Goal: Answer question/provide support: Share knowledge or assist other users

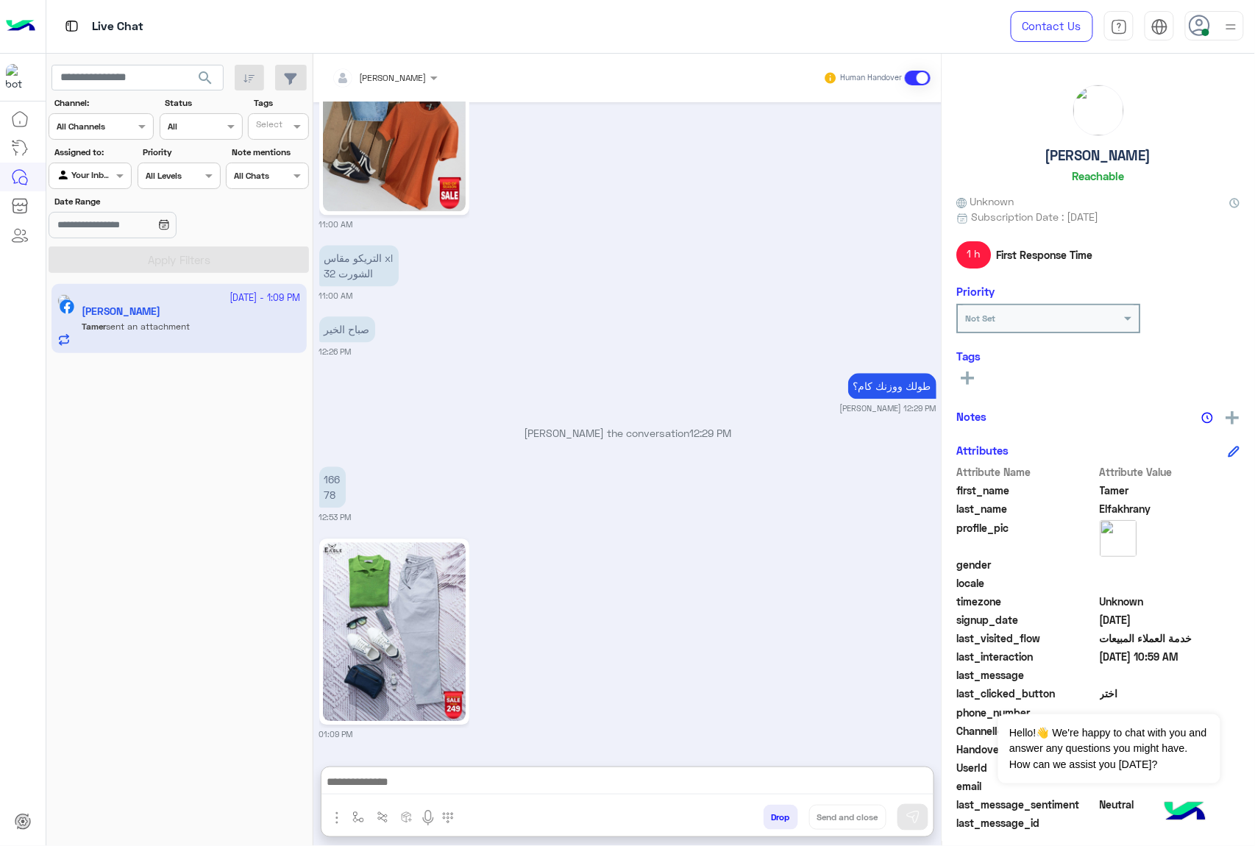
scroll to position [1177, 0]
click at [397, 773] on textarea at bounding box center [628, 784] width 612 height 22
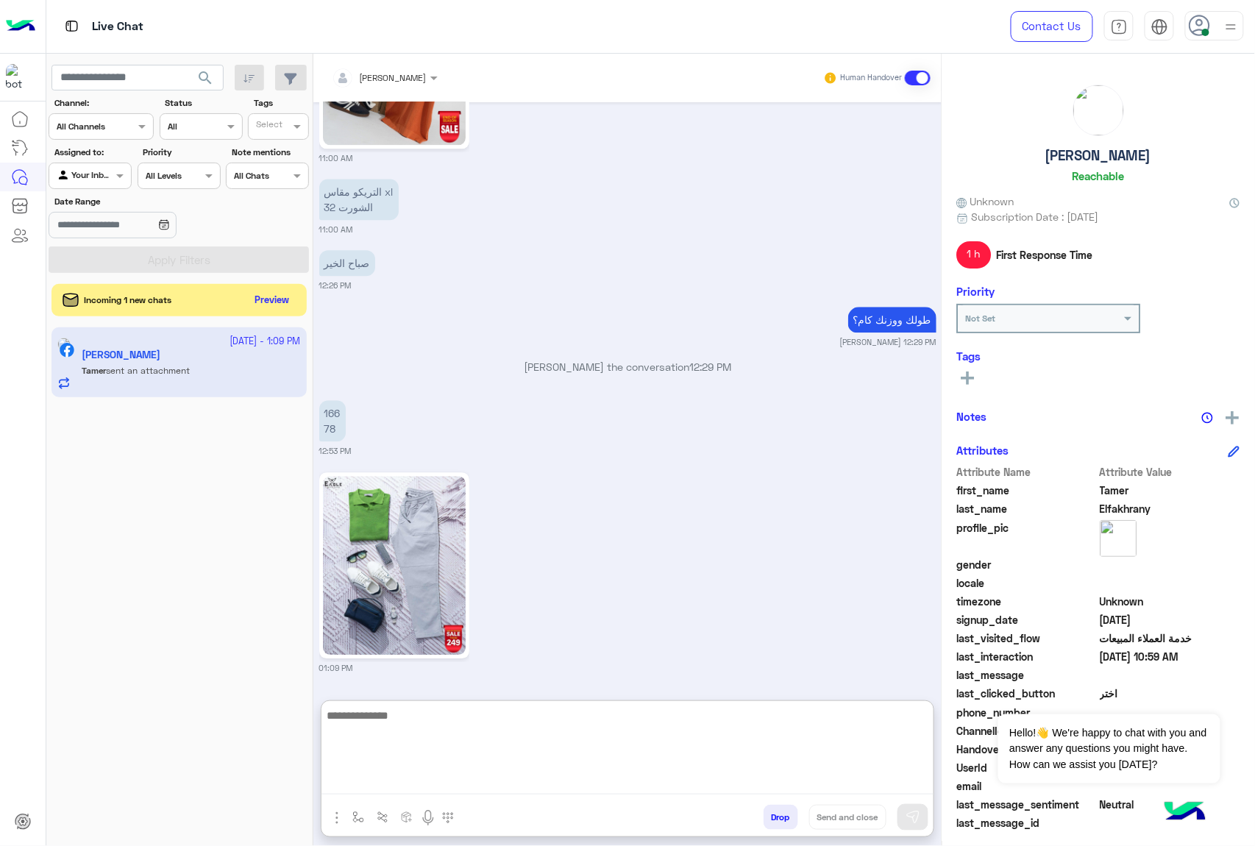
click at [436, 725] on textarea at bounding box center [628, 750] width 612 height 88
type textarea "**********"
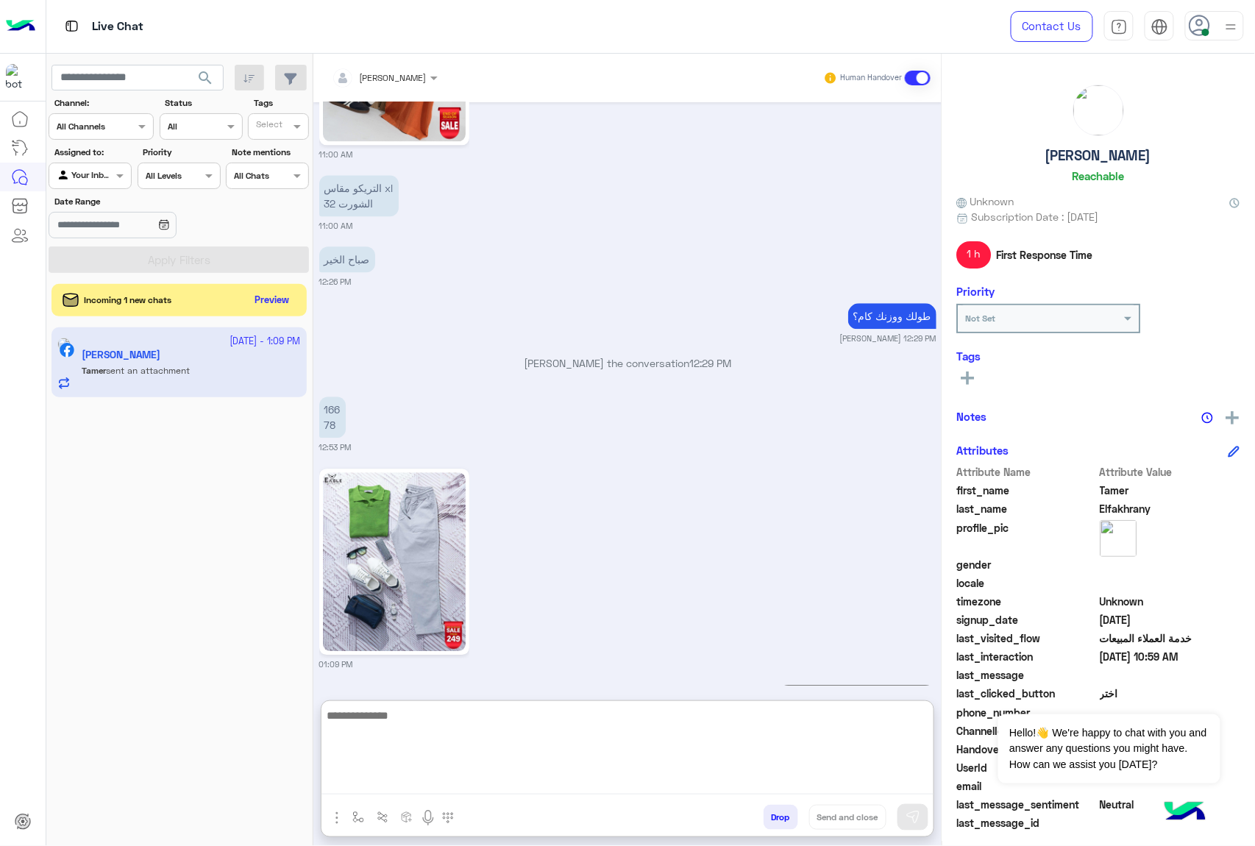
scroll to position [1233, 0]
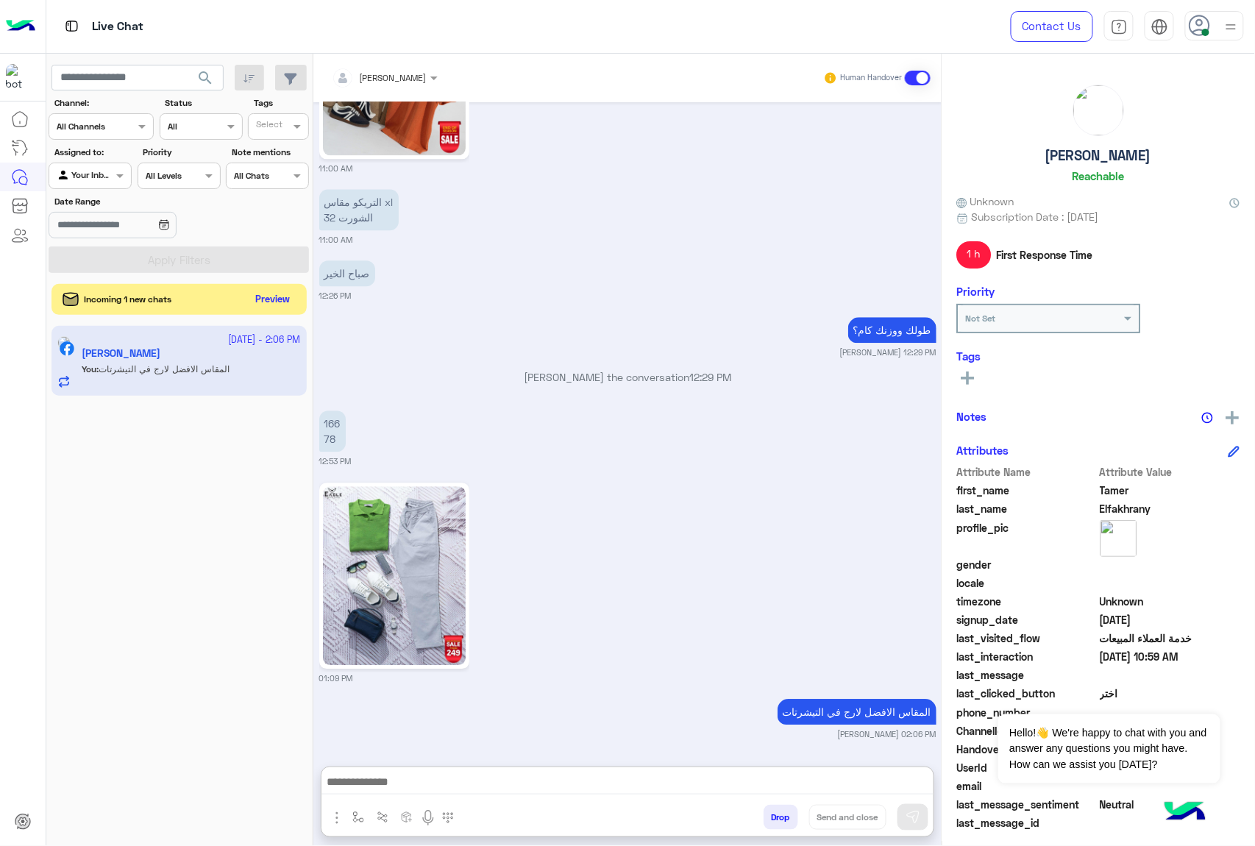
click at [272, 302] on button "Preview" at bounding box center [273, 300] width 46 height 20
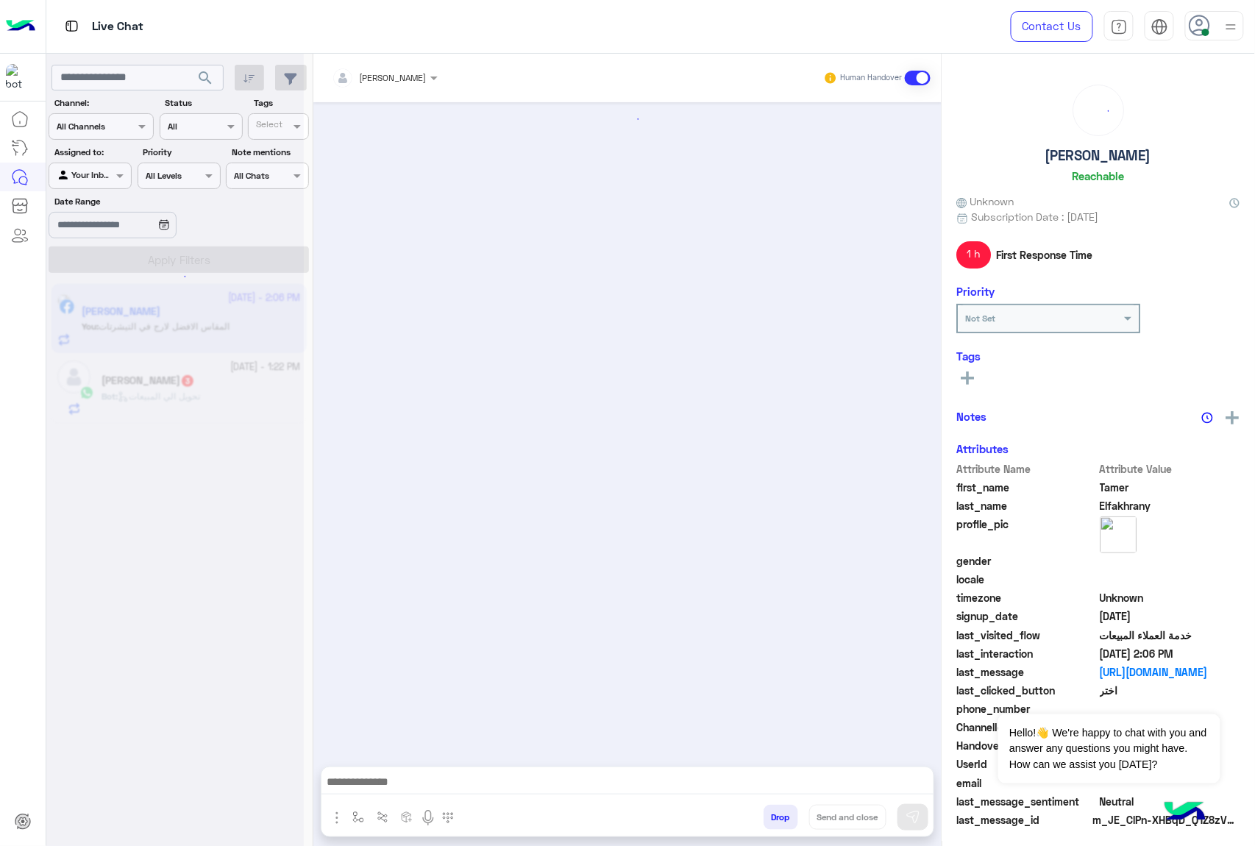
scroll to position [1166, 0]
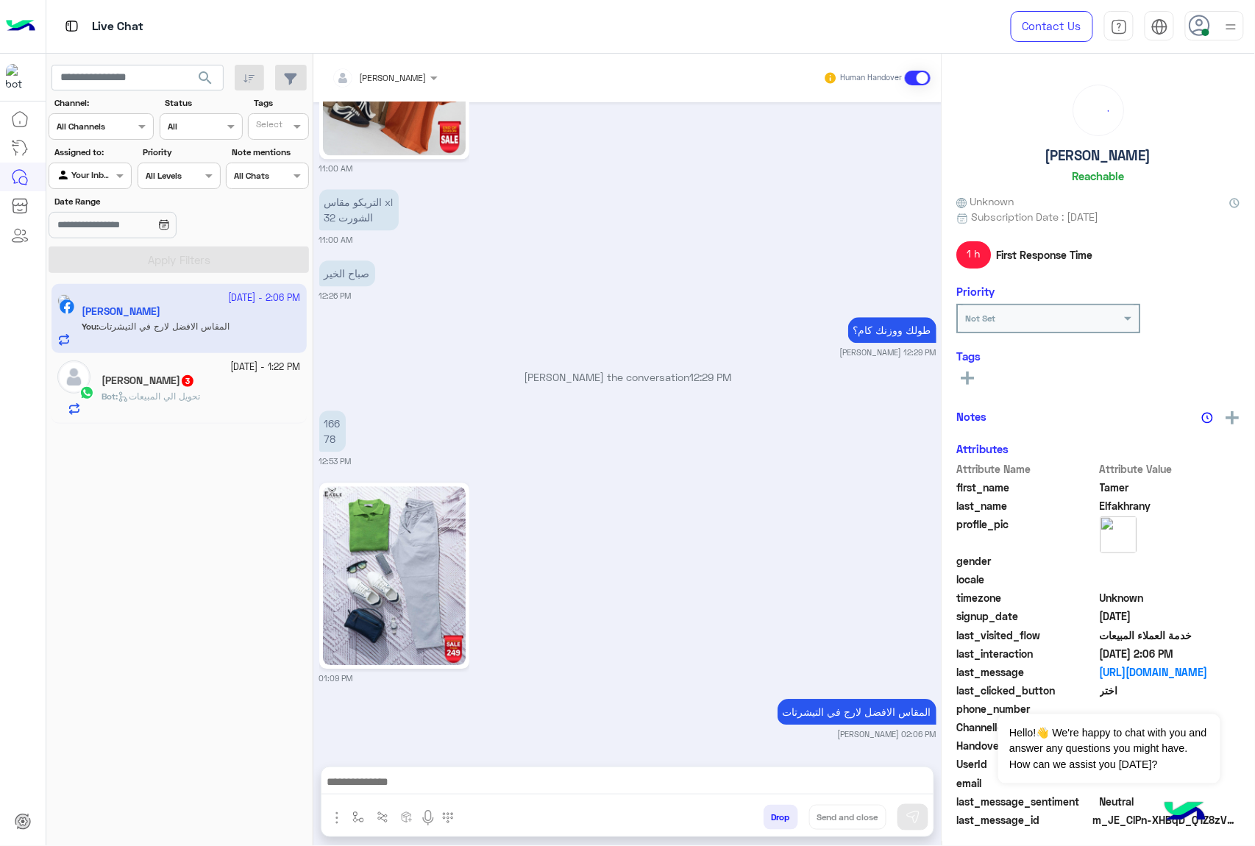
click at [174, 407] on div "Bot : تحويل الي المبيعات" at bounding box center [201, 403] width 199 height 26
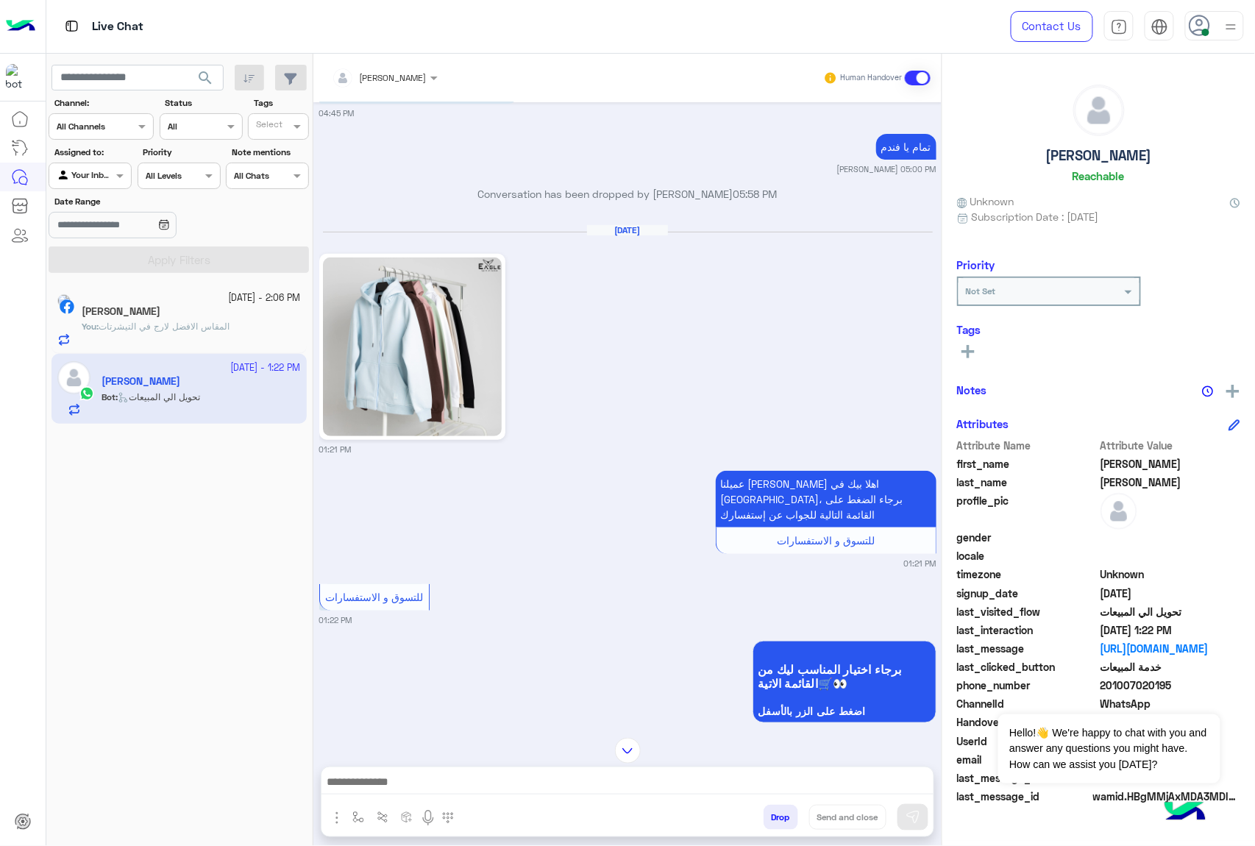
scroll to position [2026, 0]
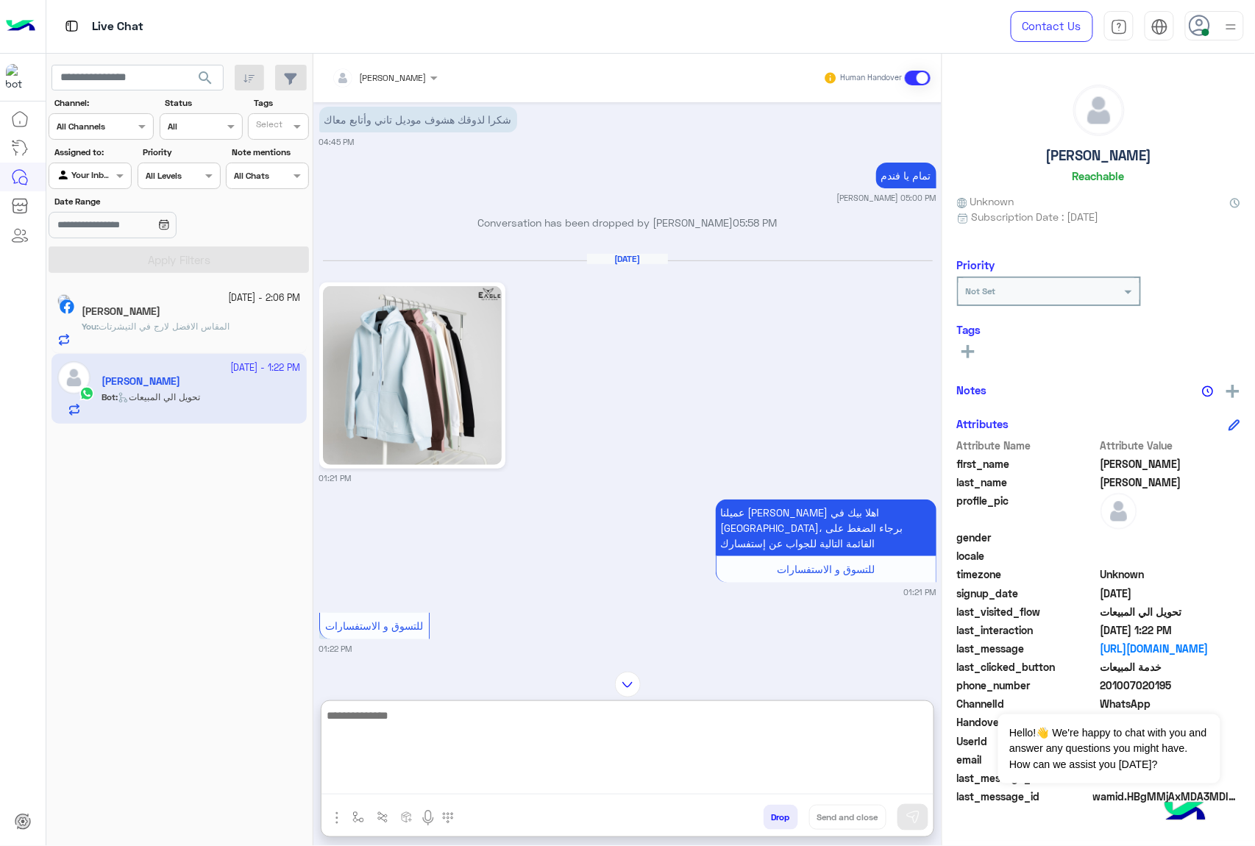
click at [416, 773] on textarea at bounding box center [628, 750] width 612 height 88
type textarea "***"
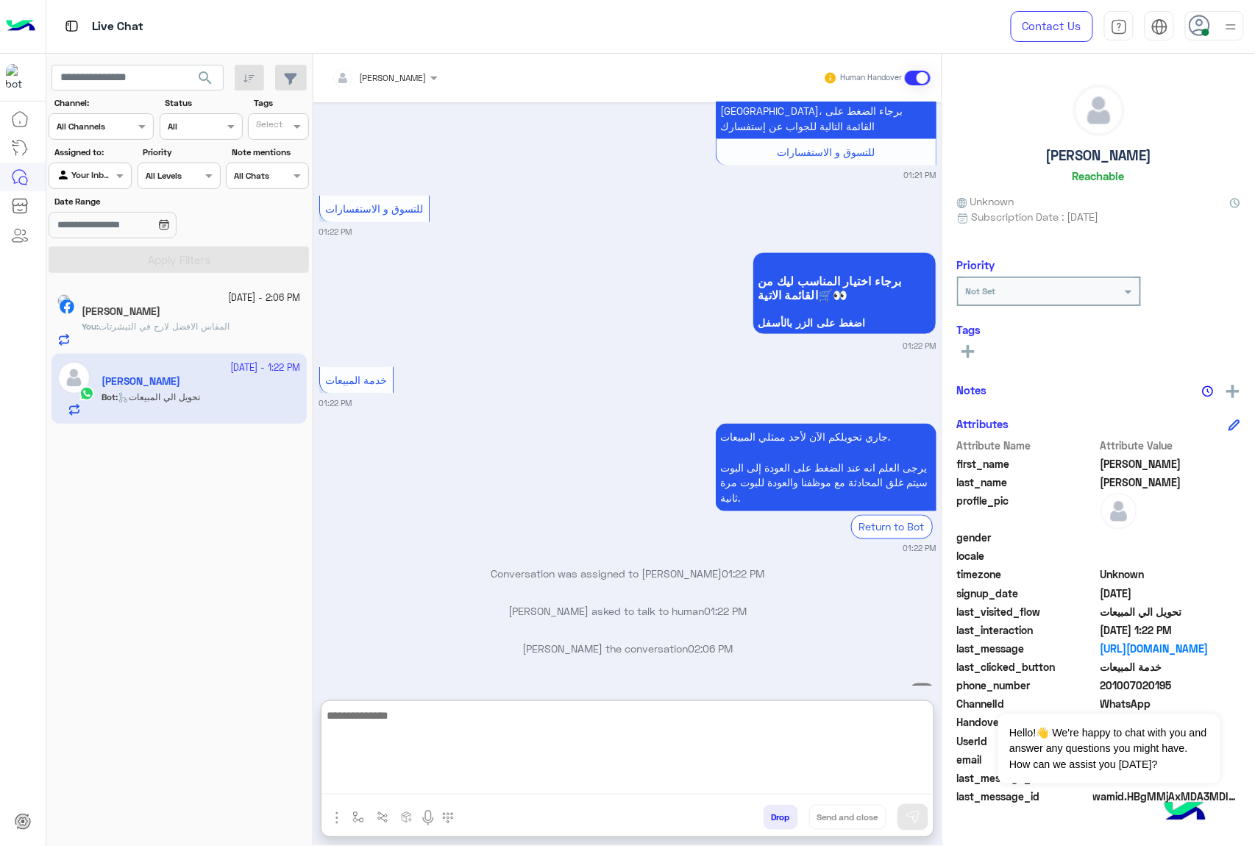
scroll to position [2480, 0]
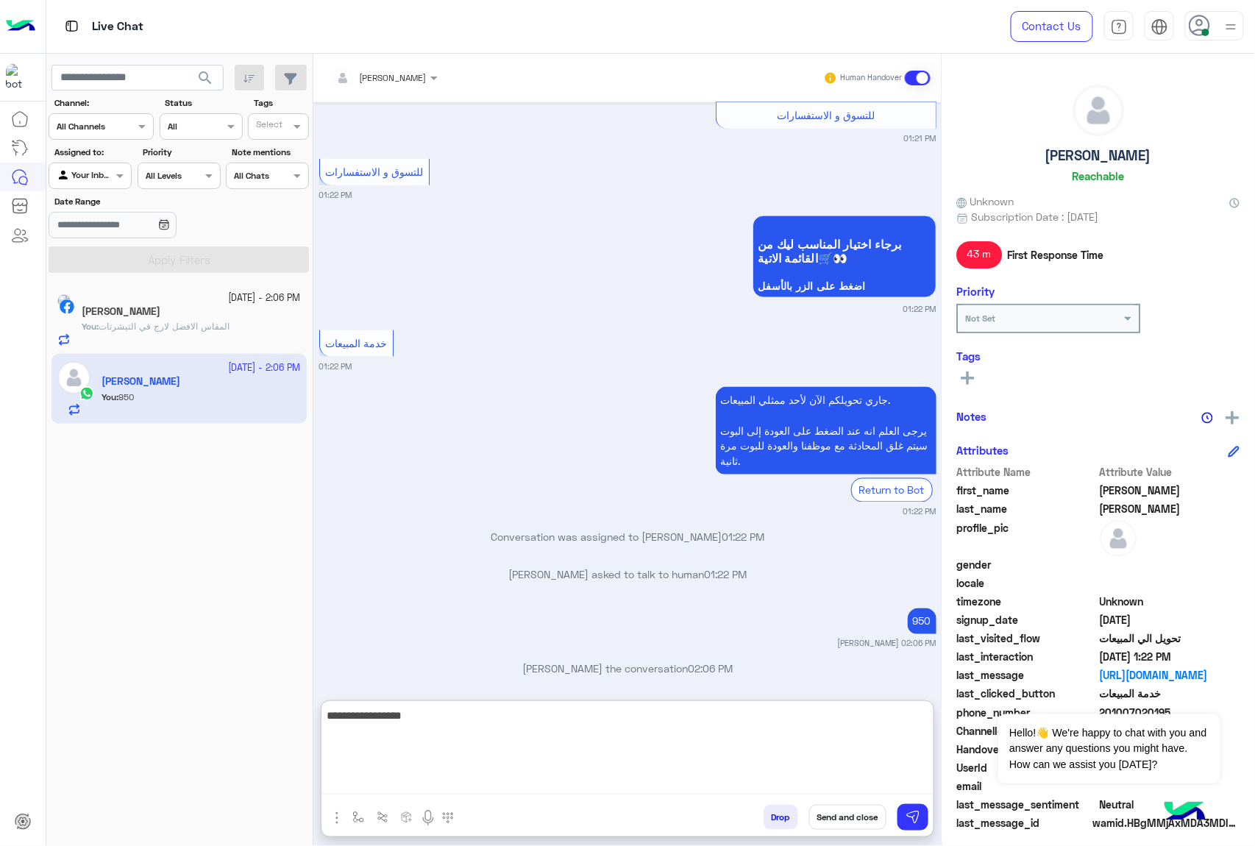
type textarea "**********"
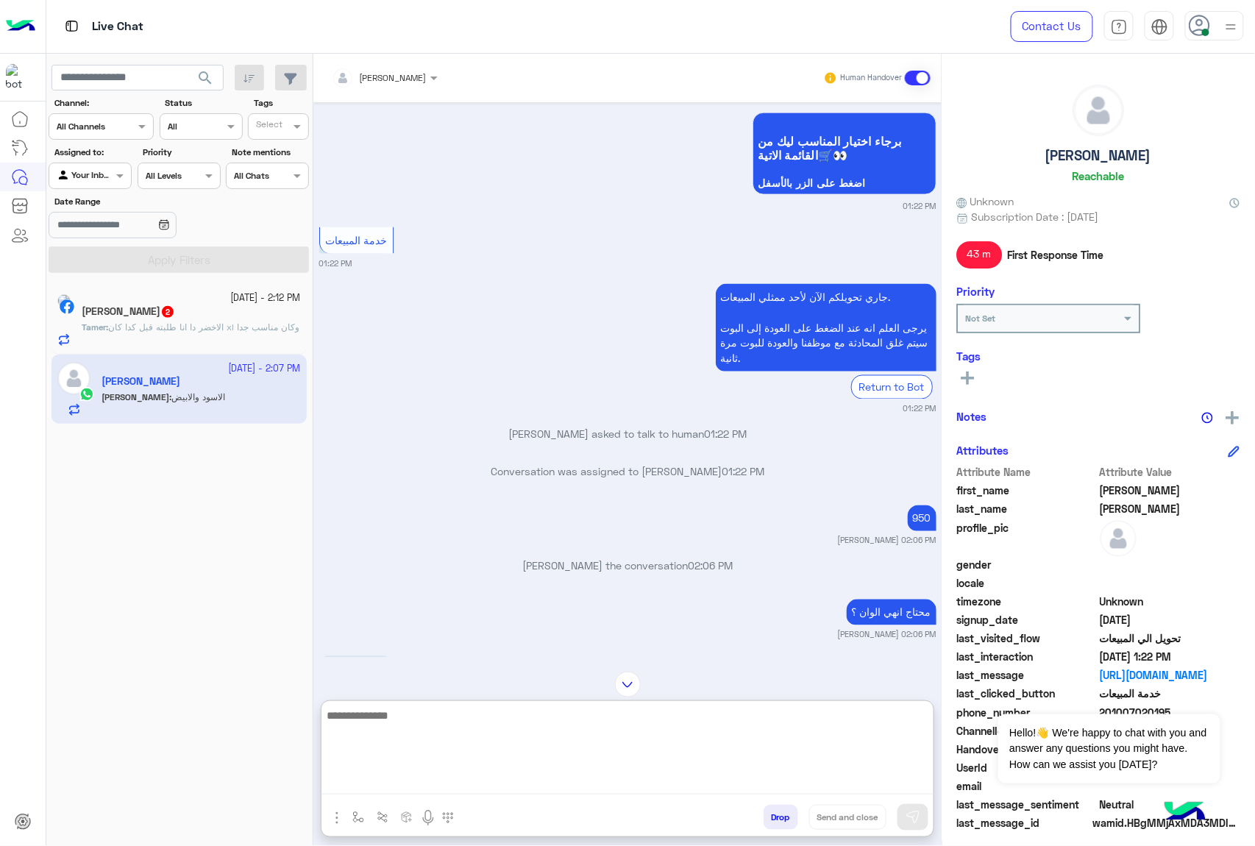
scroll to position [2593, 0]
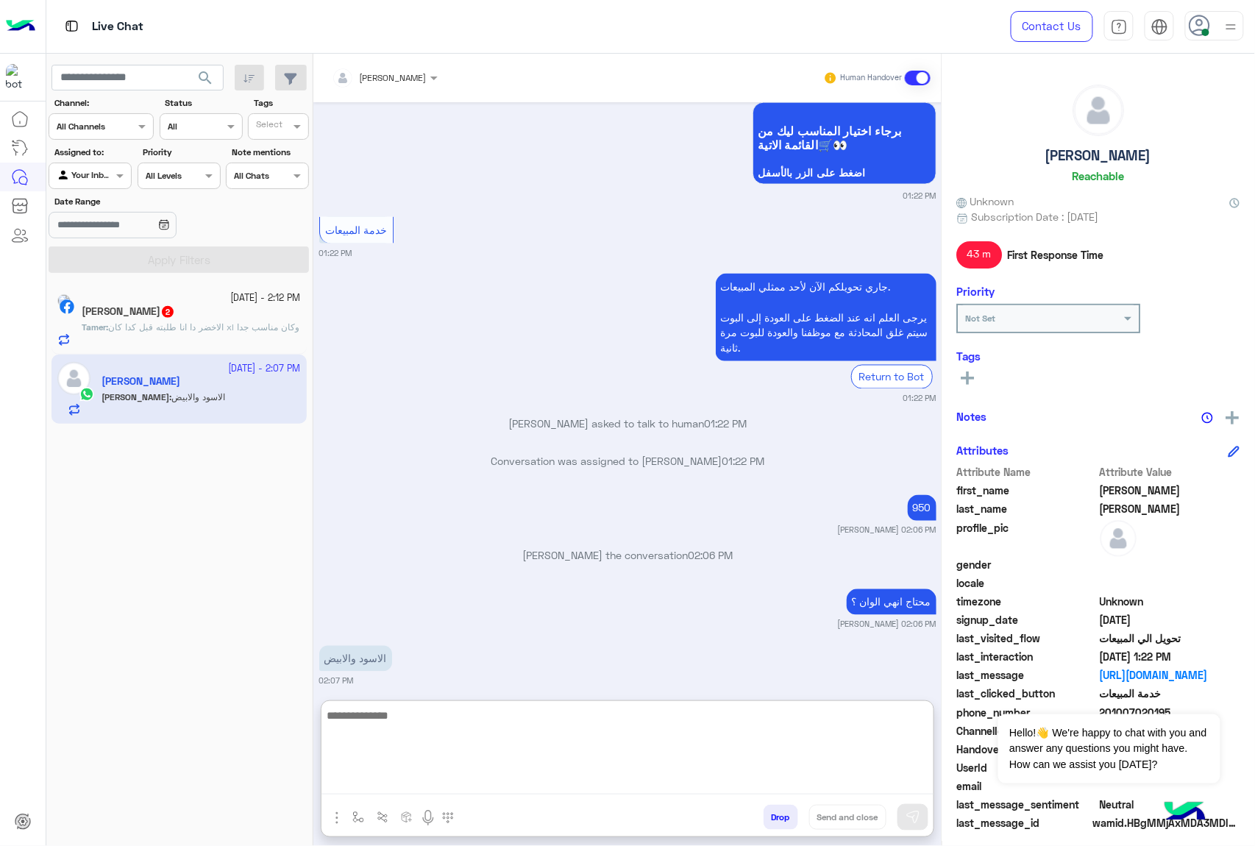
click at [393, 712] on textarea at bounding box center [628, 750] width 612 height 88
type textarea "**********"
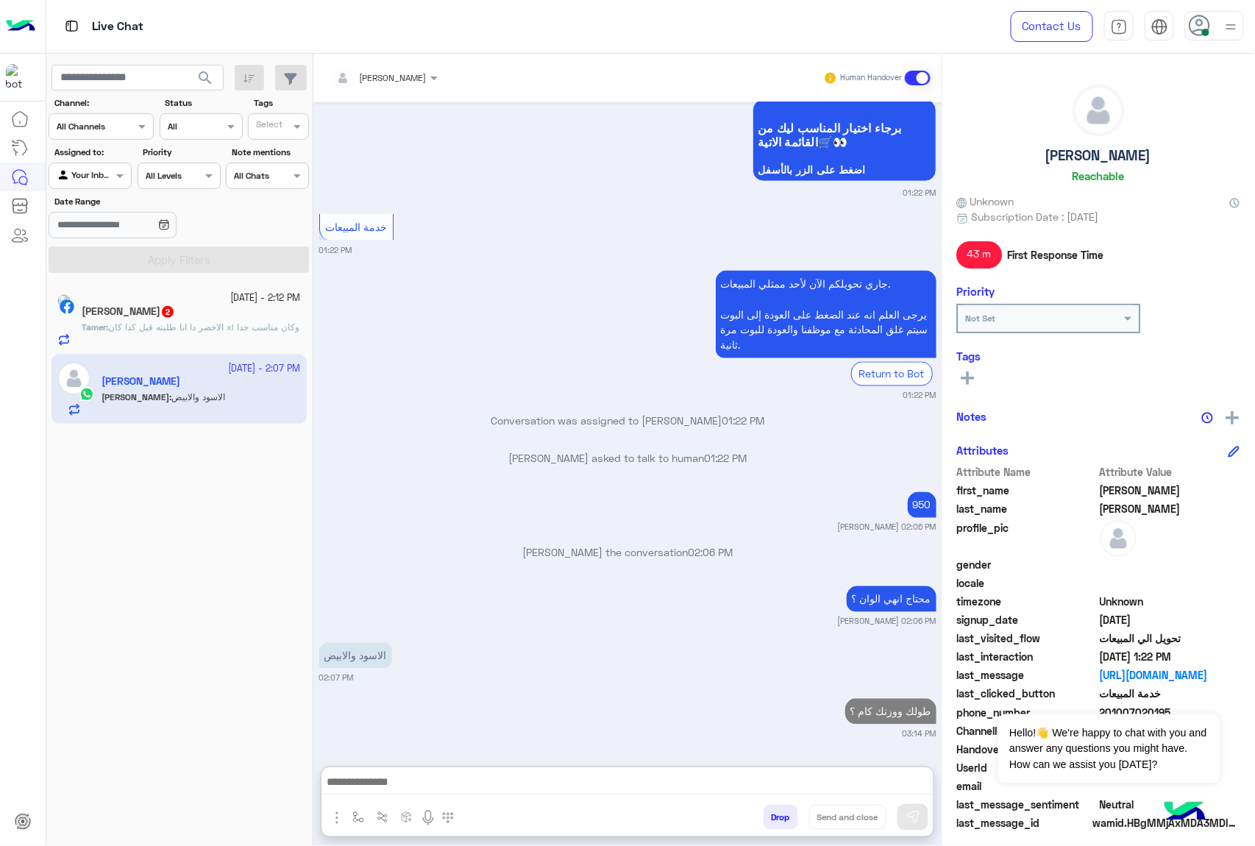
click at [207, 327] on span "الاخضر دا انا طلبته قبل كدا كان xl وكان مناسب جدا" at bounding box center [203, 327] width 191 height 11
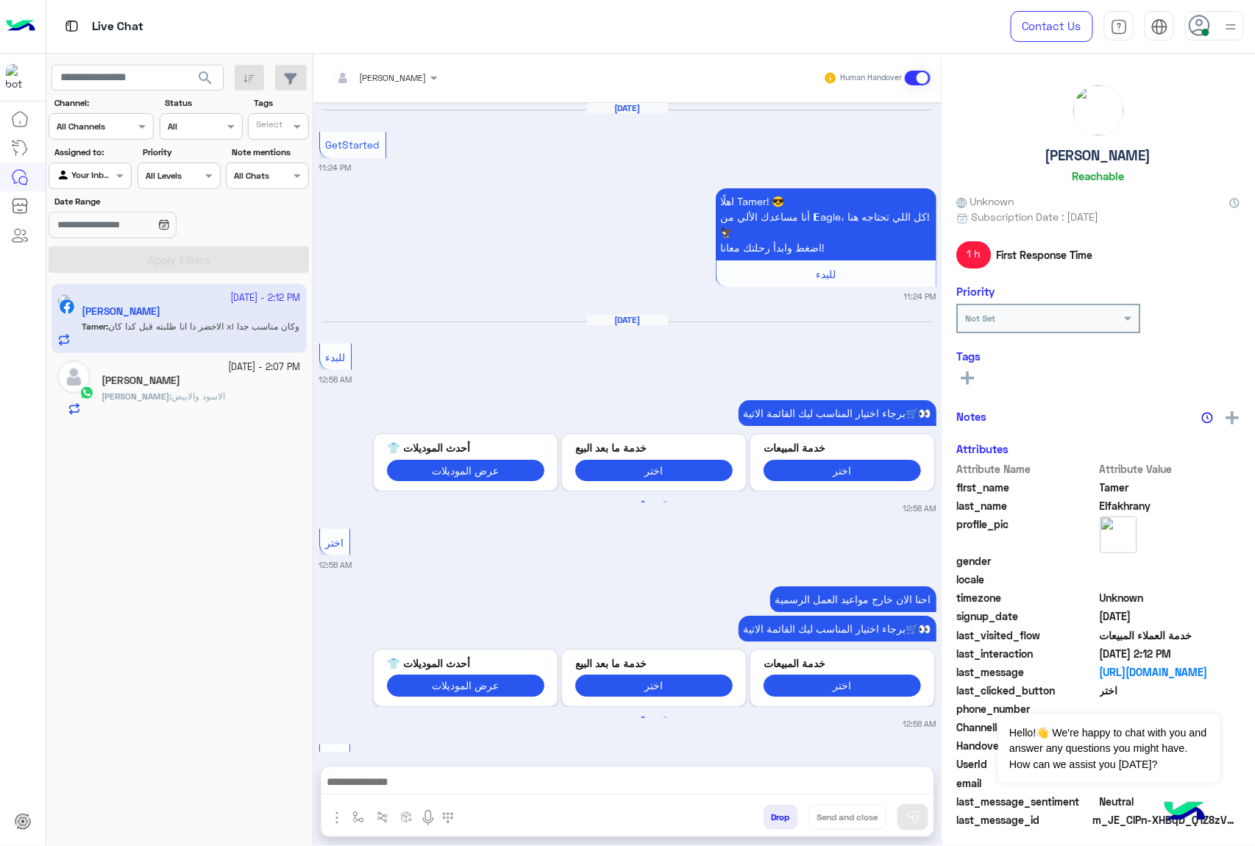
scroll to position [1505, 0]
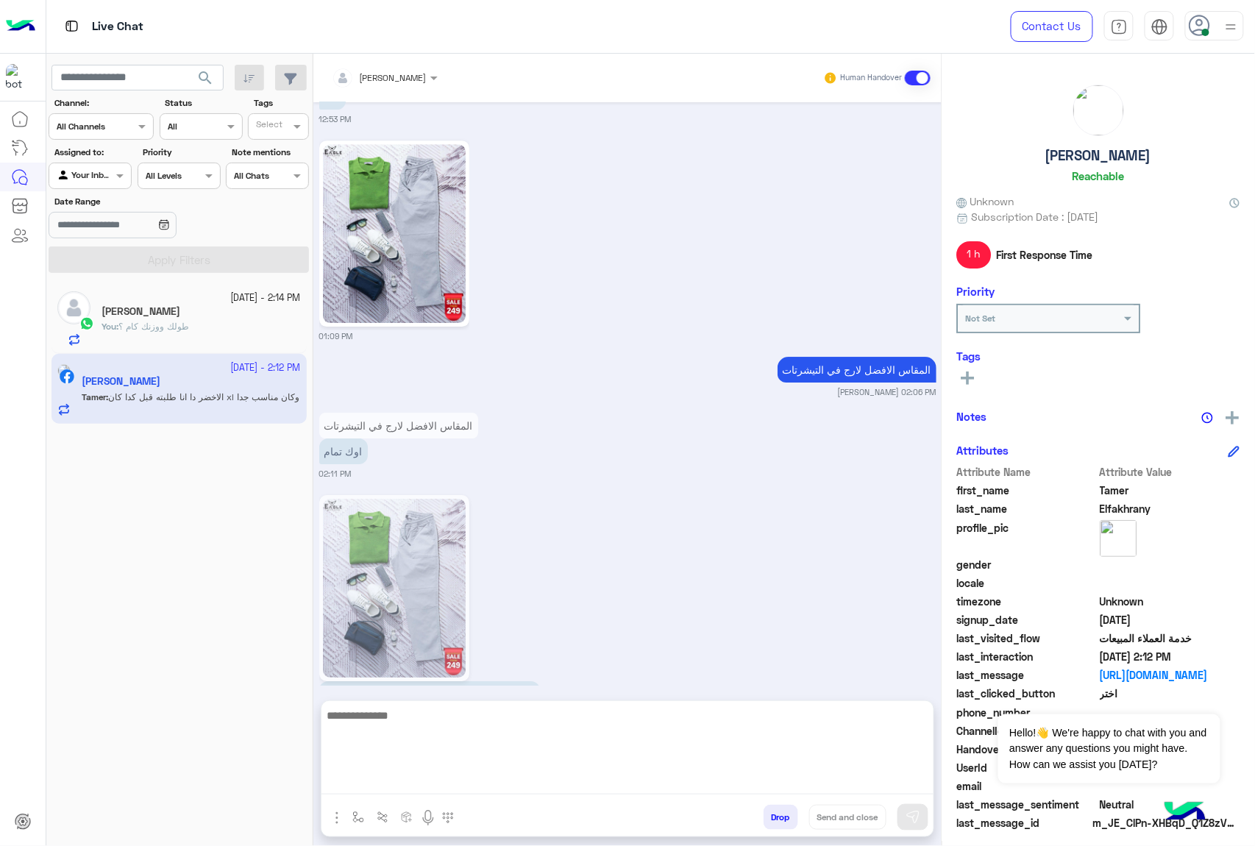
click at [411, 787] on textarea at bounding box center [628, 750] width 612 height 88
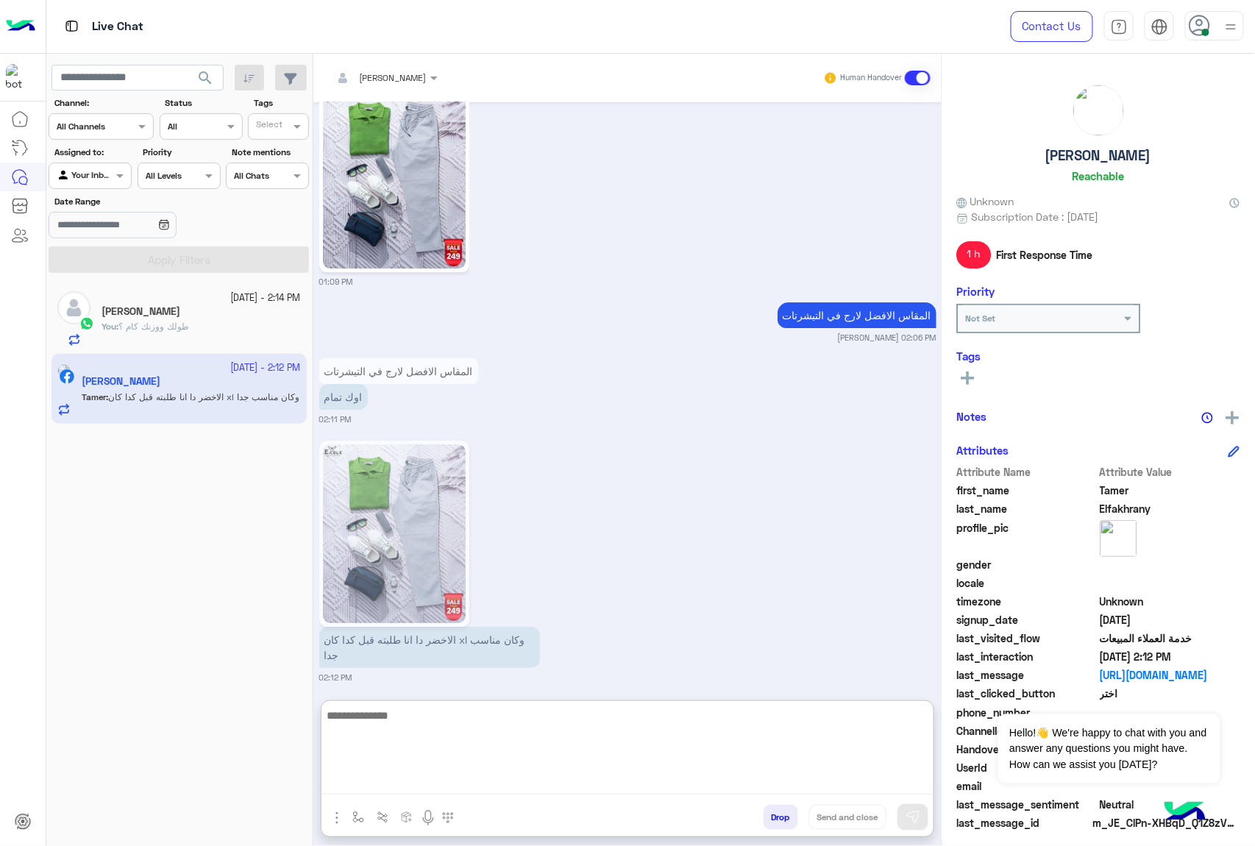
scroll to position [1572, 0]
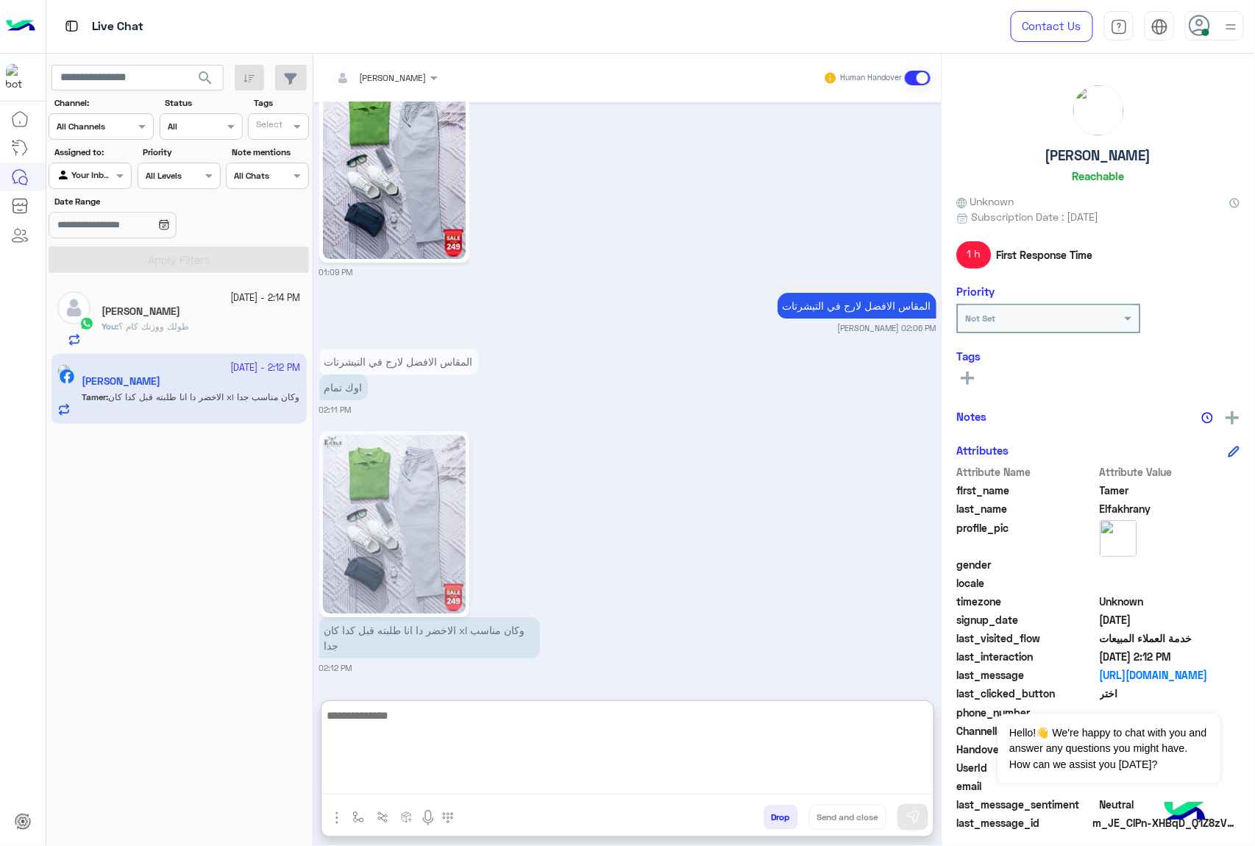
click at [401, 731] on textarea at bounding box center [628, 750] width 612 height 88
type textarea "**********"
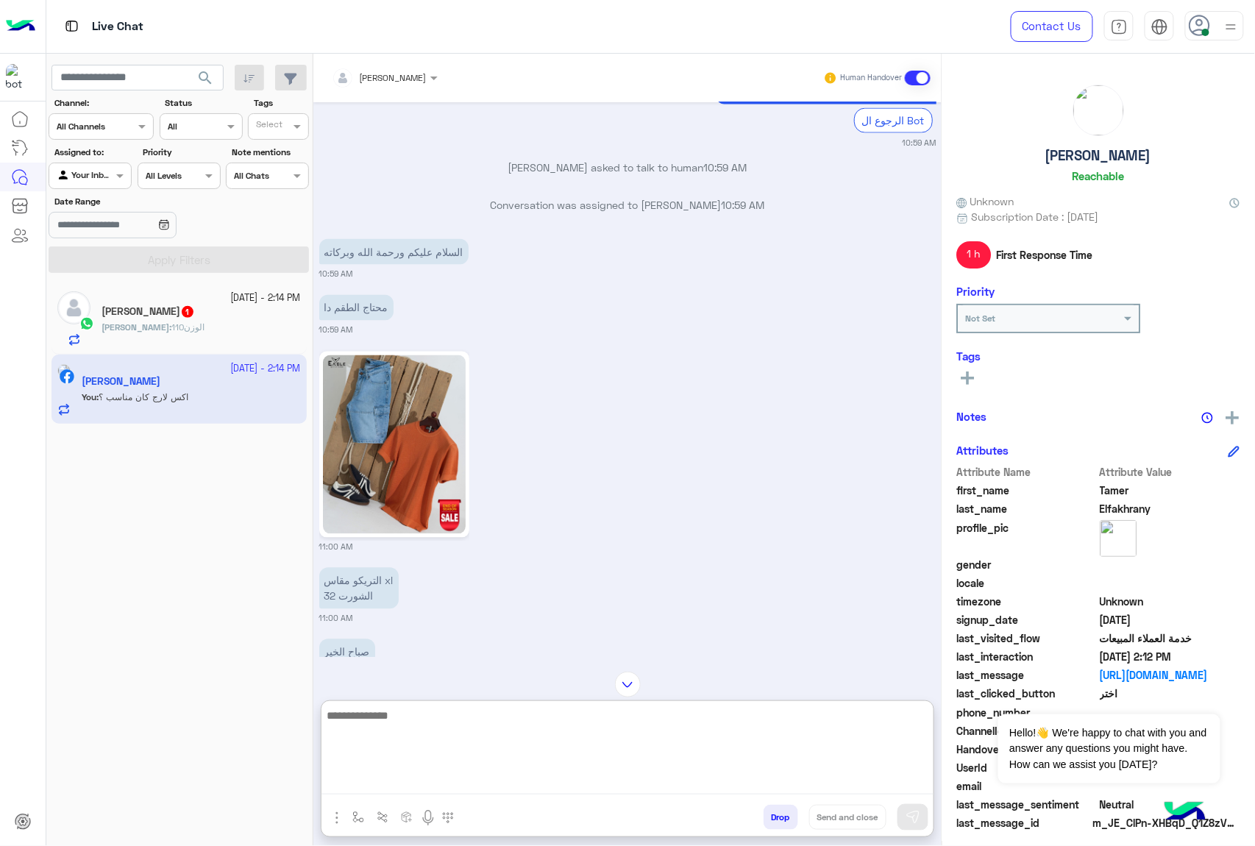
scroll to position [746, 0]
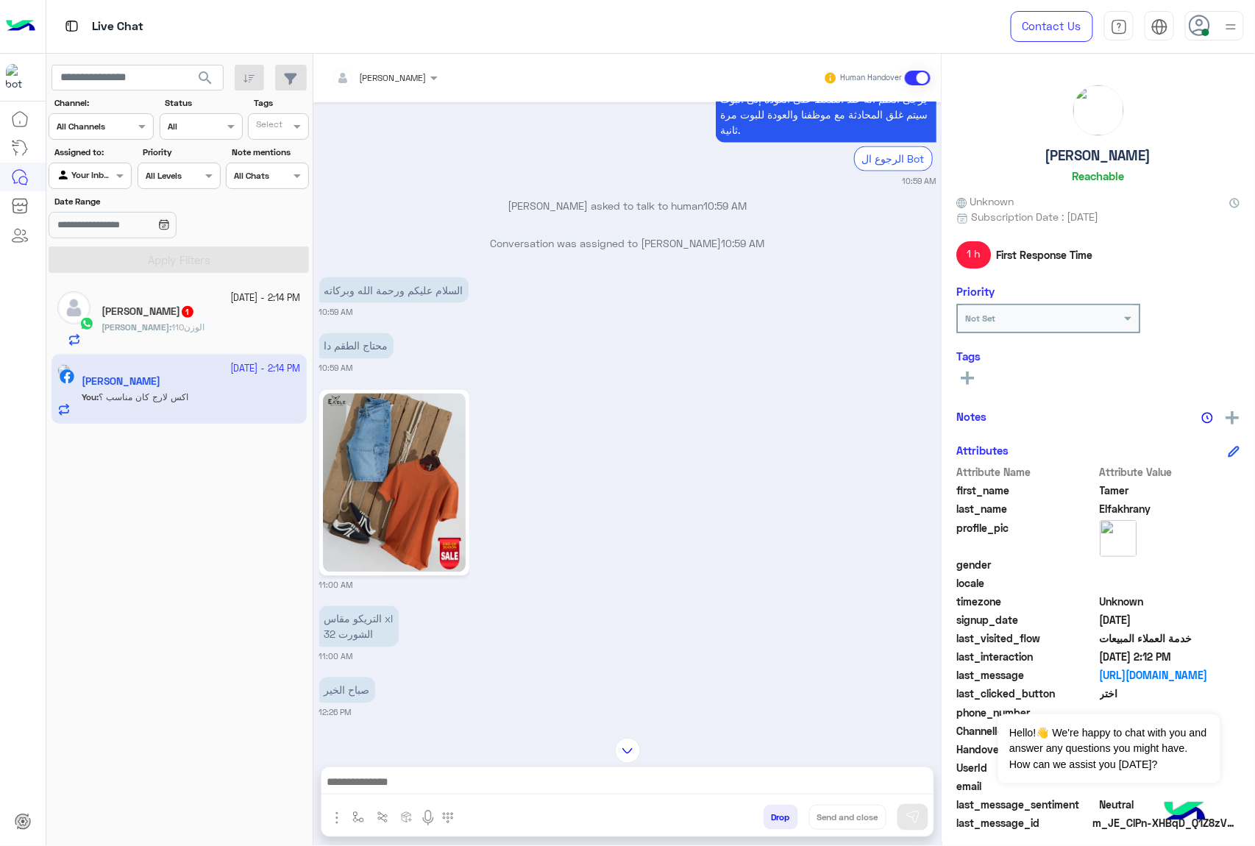
click at [213, 322] on div "[PERSON_NAME] : 110الوزن" at bounding box center [201, 334] width 199 height 26
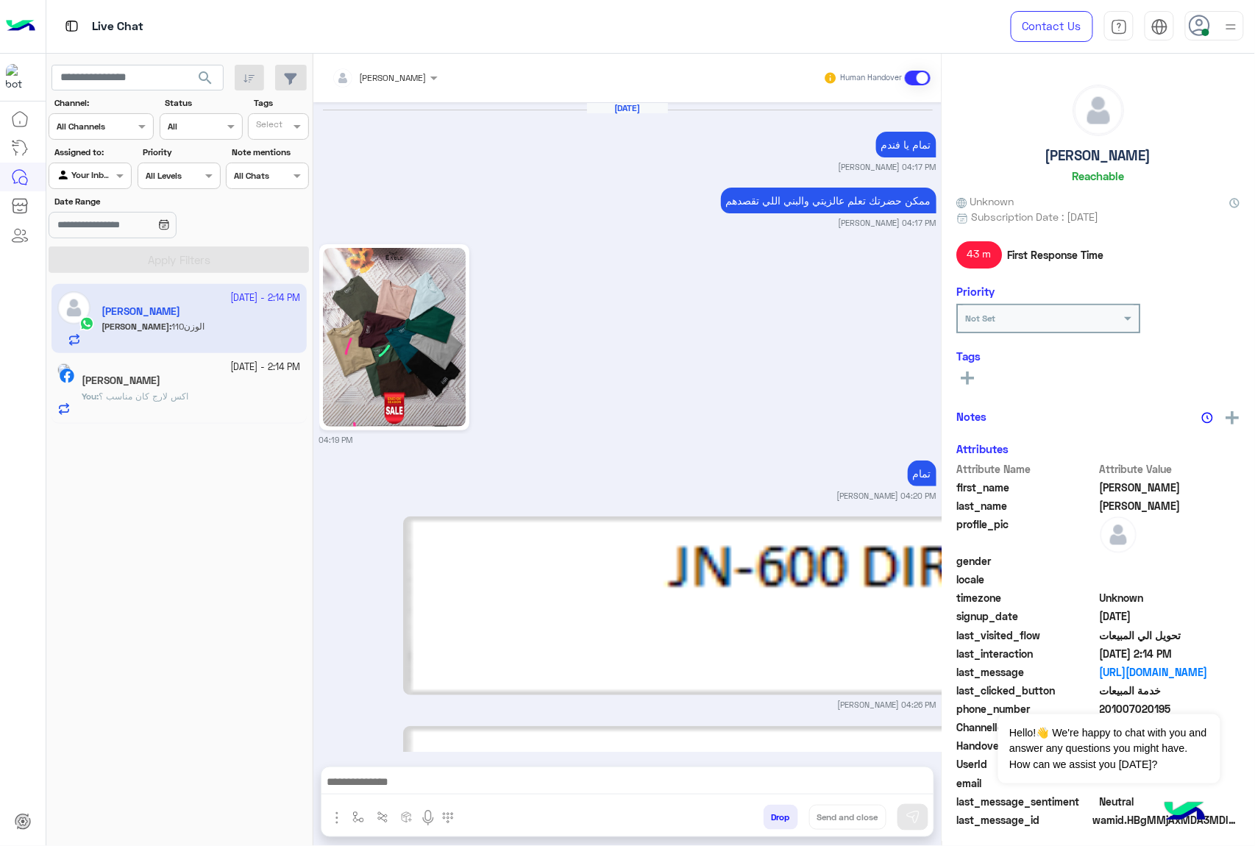
scroll to position [2302, 0]
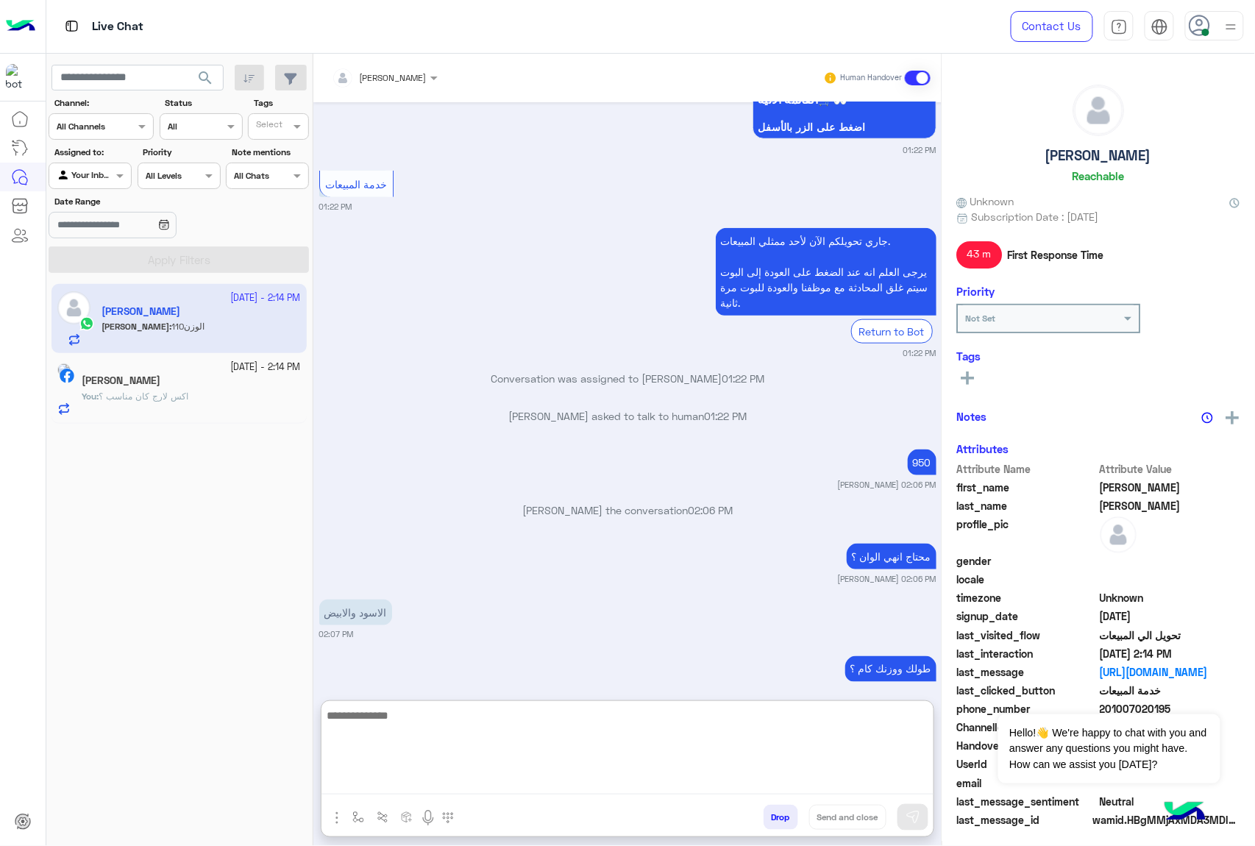
click at [456, 783] on textarea at bounding box center [628, 750] width 612 height 88
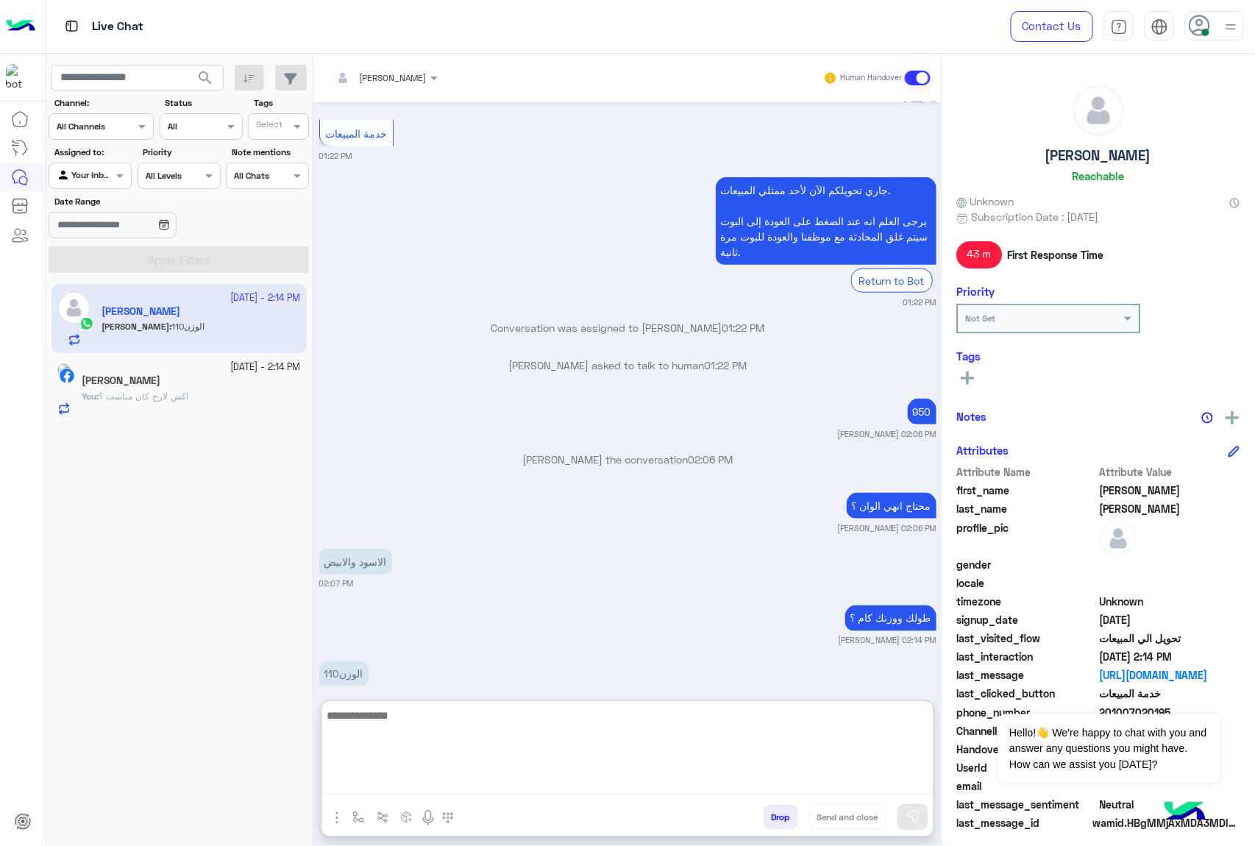
scroll to position [2368, 0]
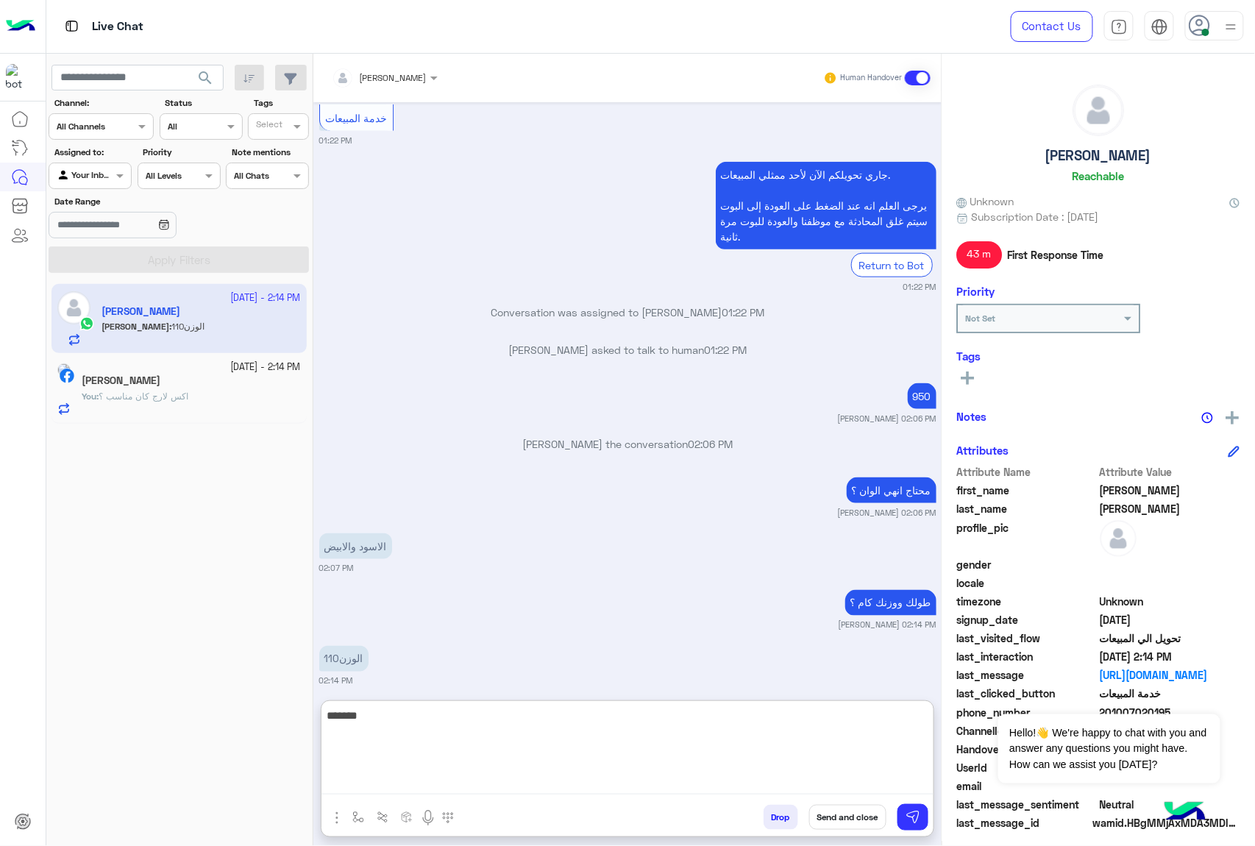
type textarea "********"
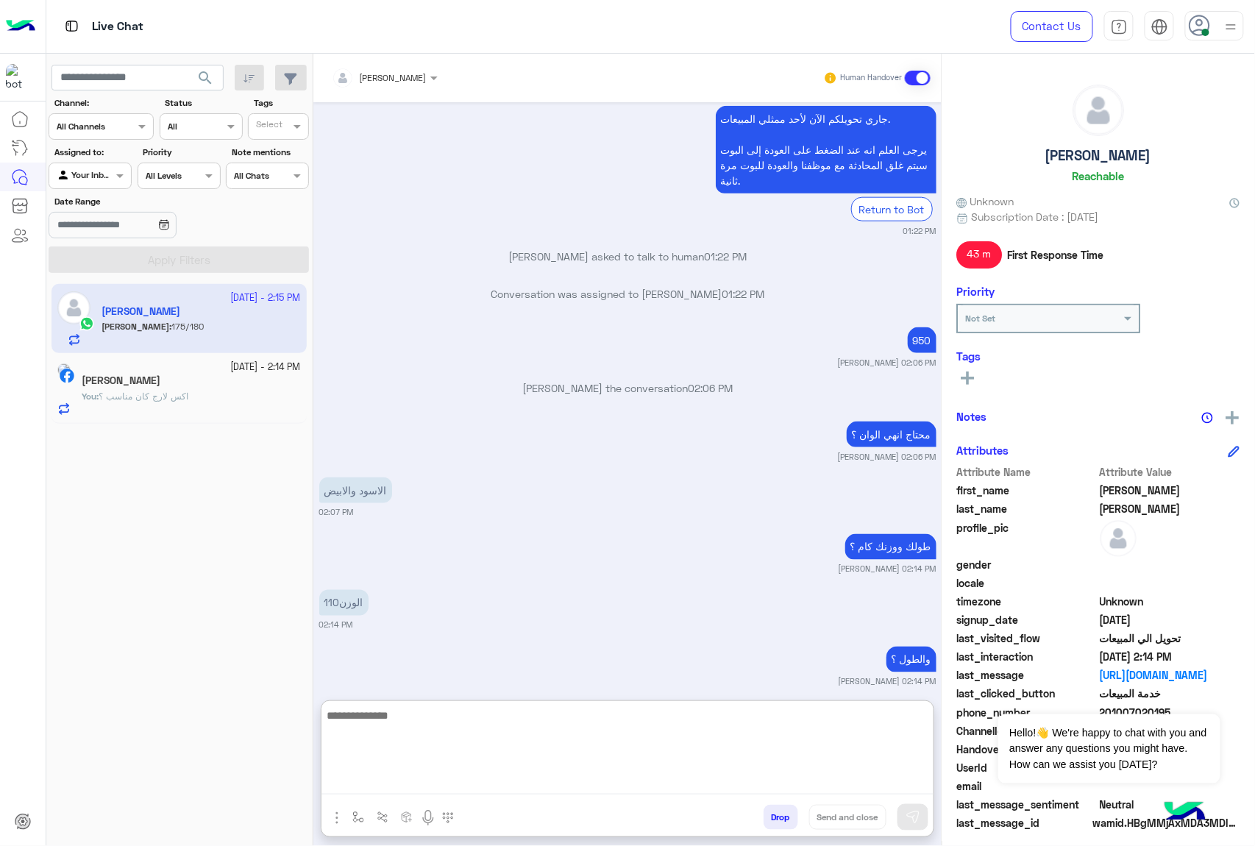
scroll to position [2480, 0]
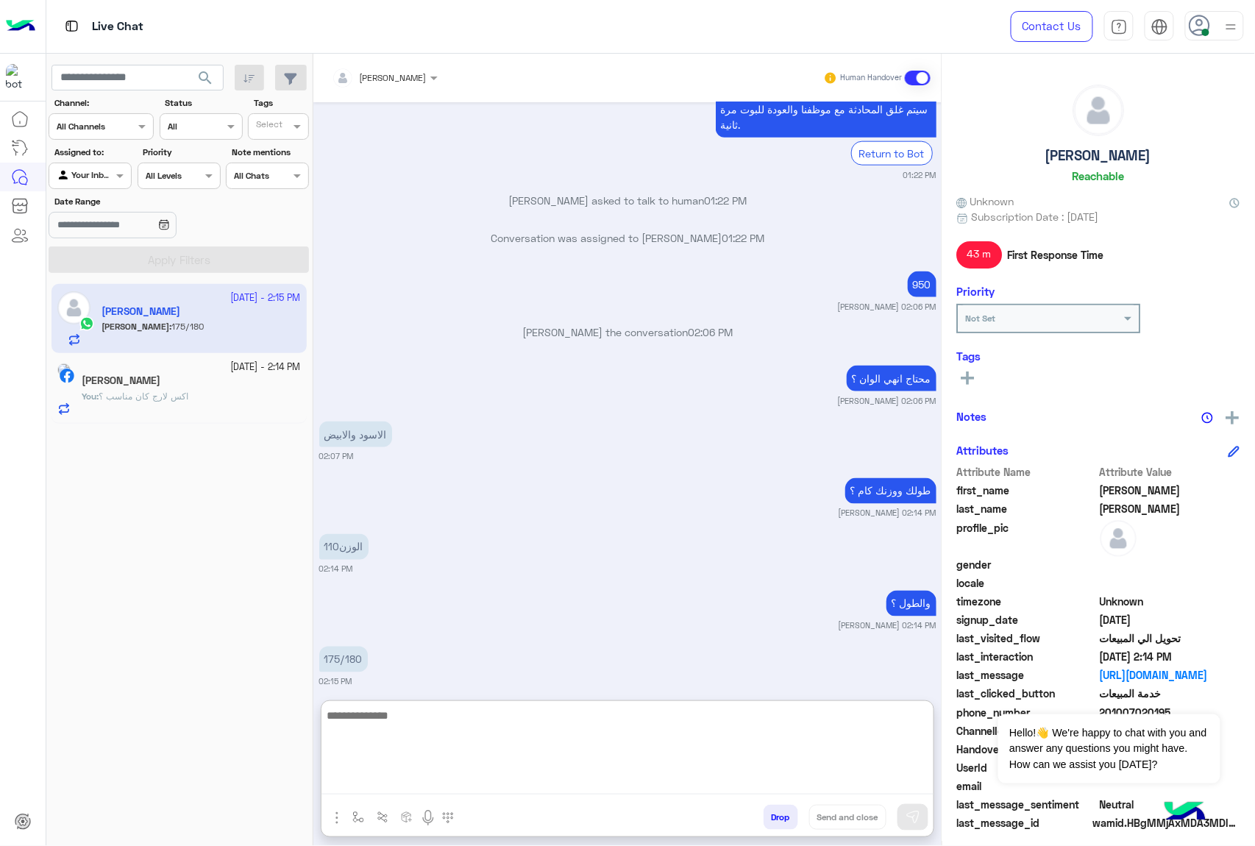
click at [363, 714] on textarea at bounding box center [628, 750] width 612 height 88
type textarea "**********"
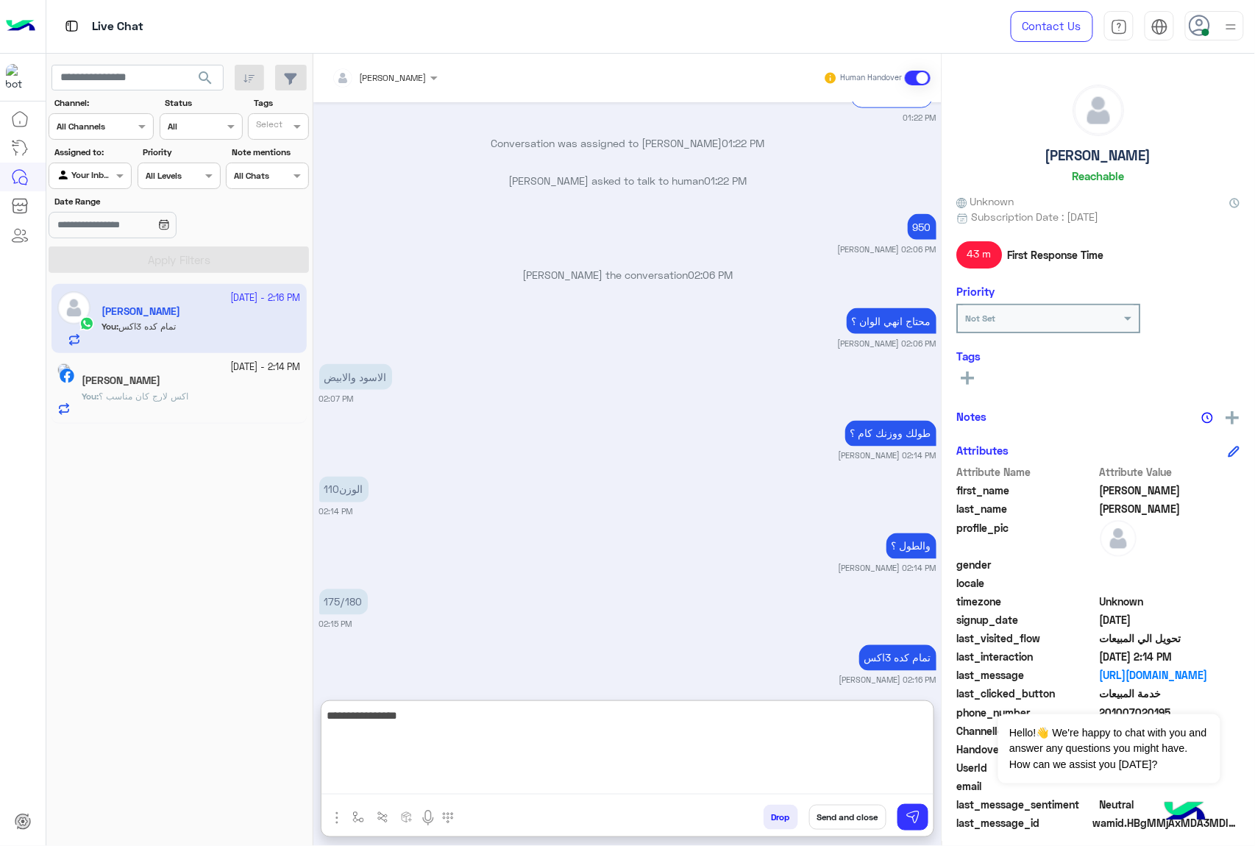
type textarea "**********"
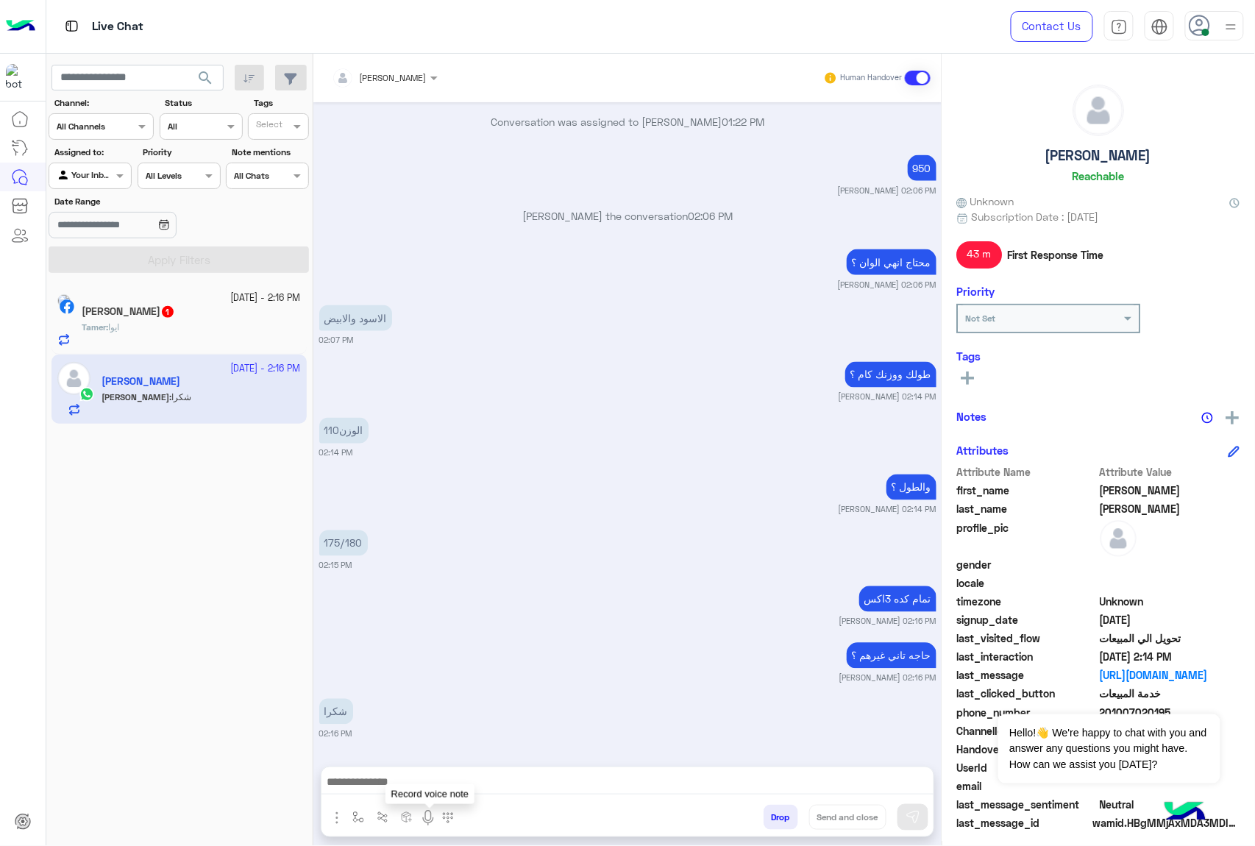
scroll to position [2582, 0]
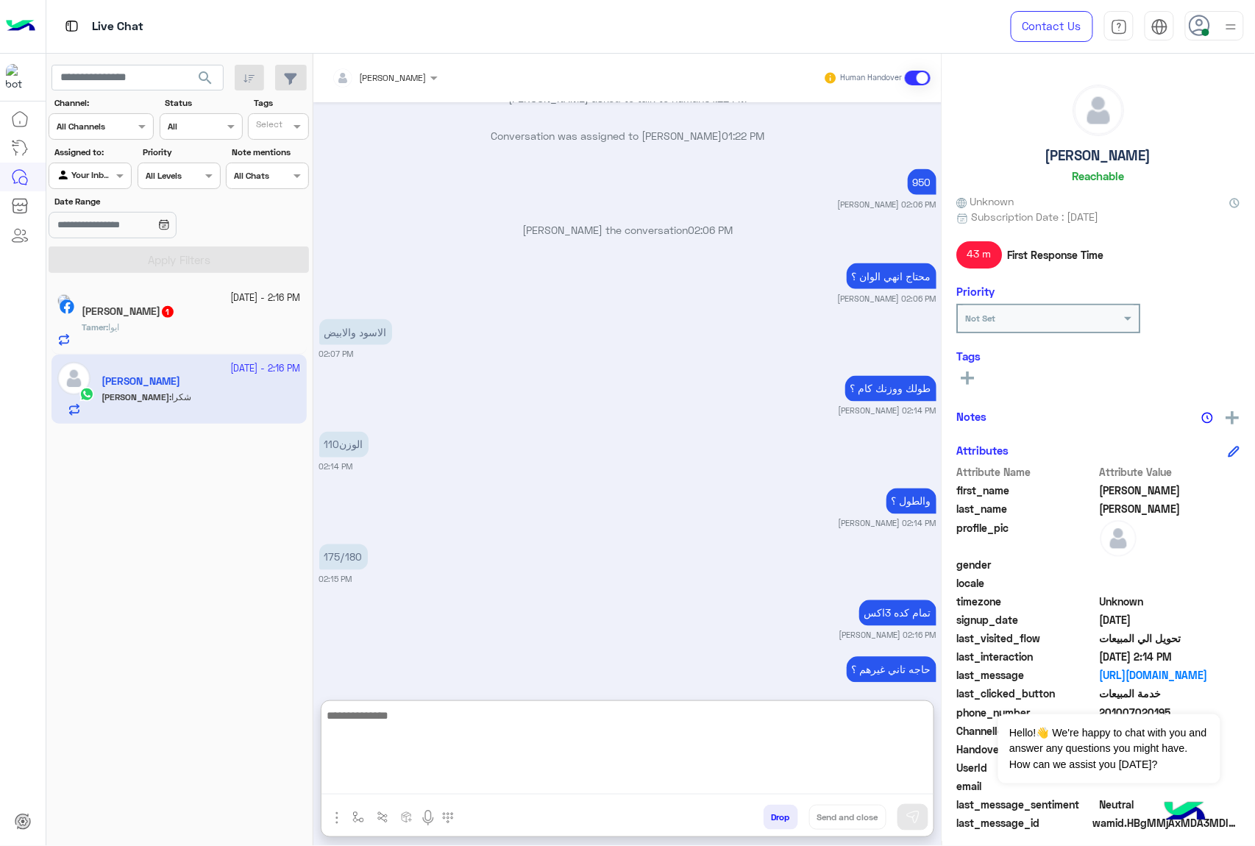
click at [480, 777] on textarea at bounding box center [628, 750] width 612 height 88
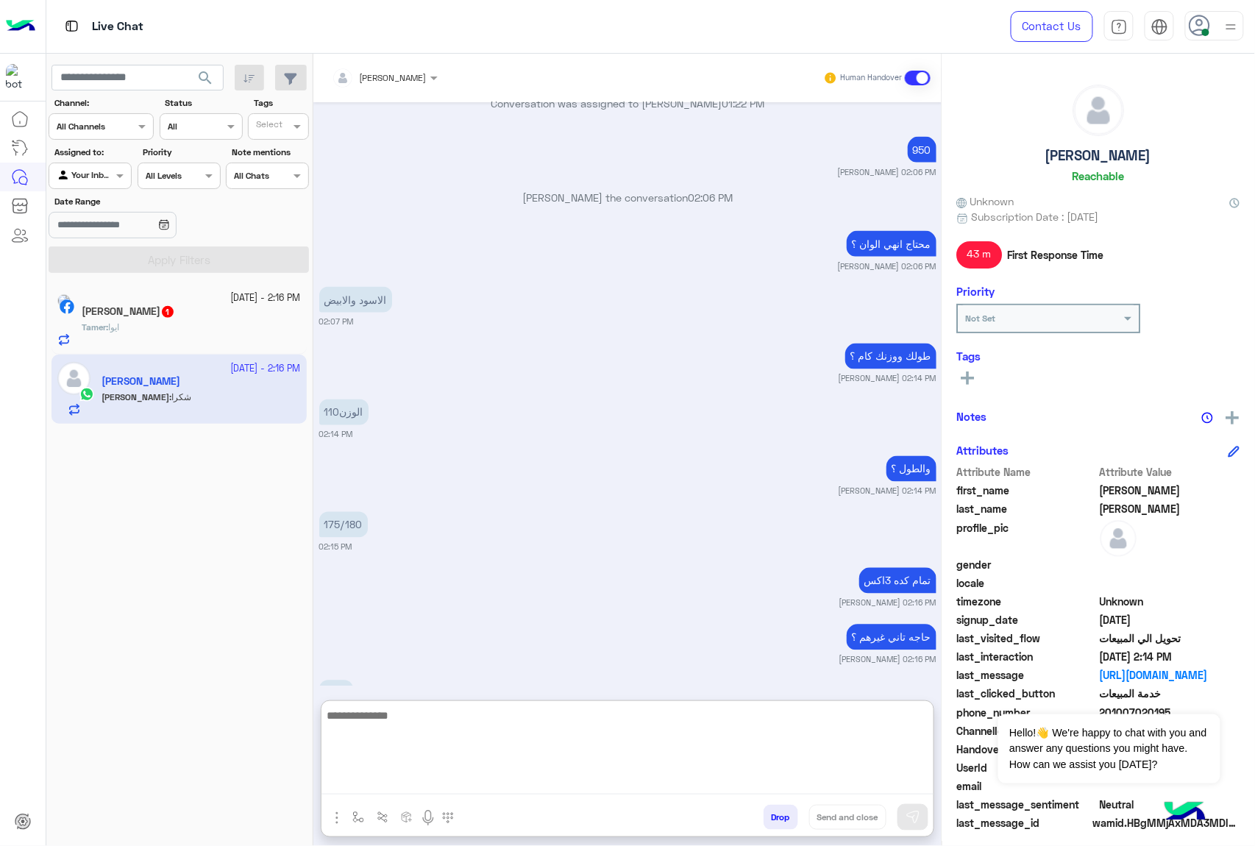
scroll to position [2649, 0]
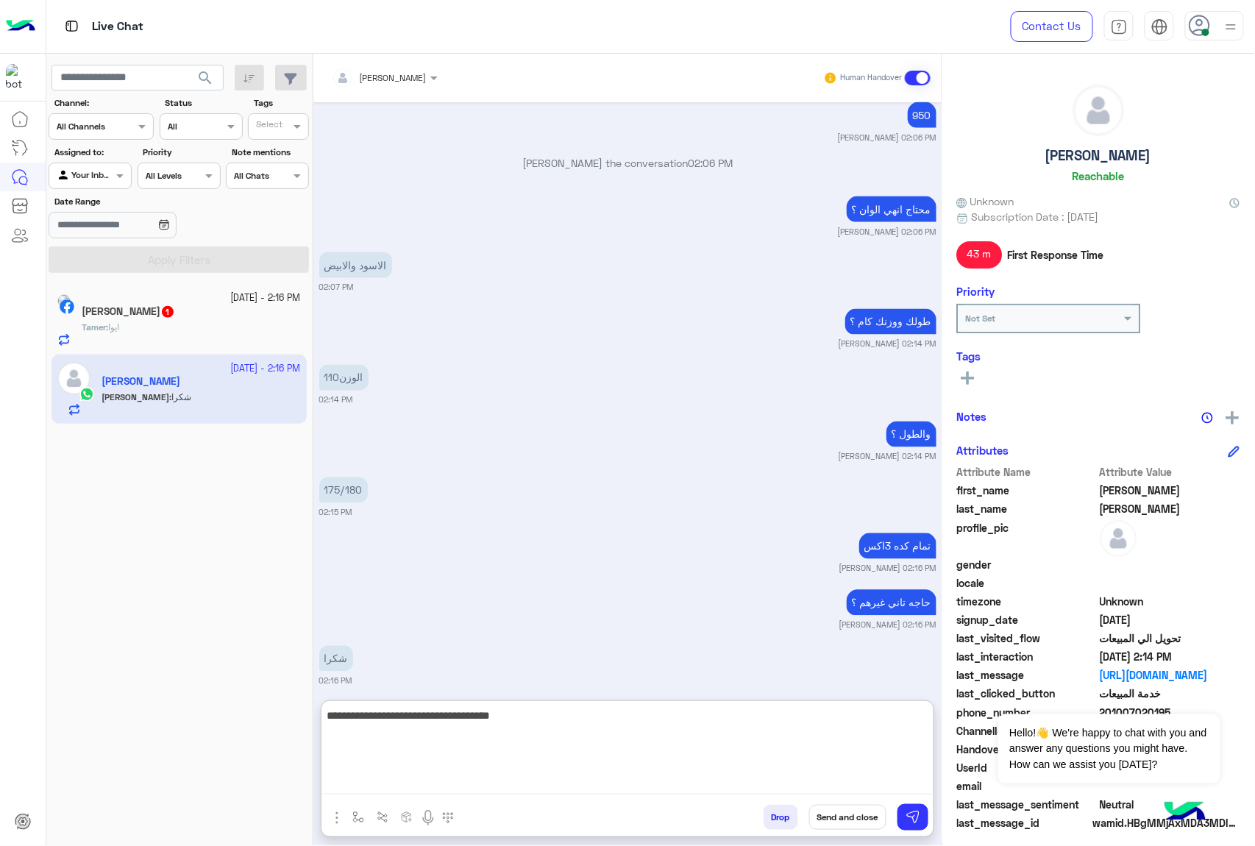
type textarea "**********"
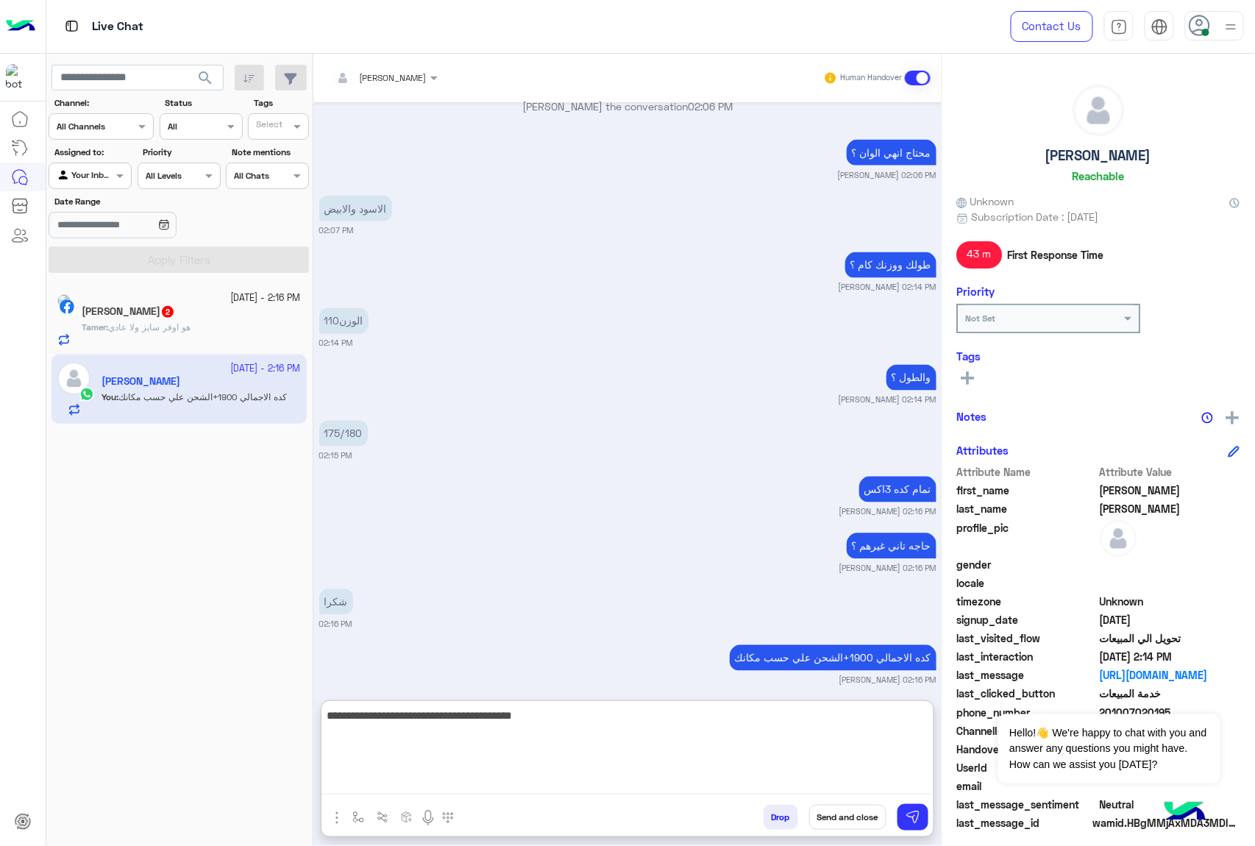
type textarea "**********"
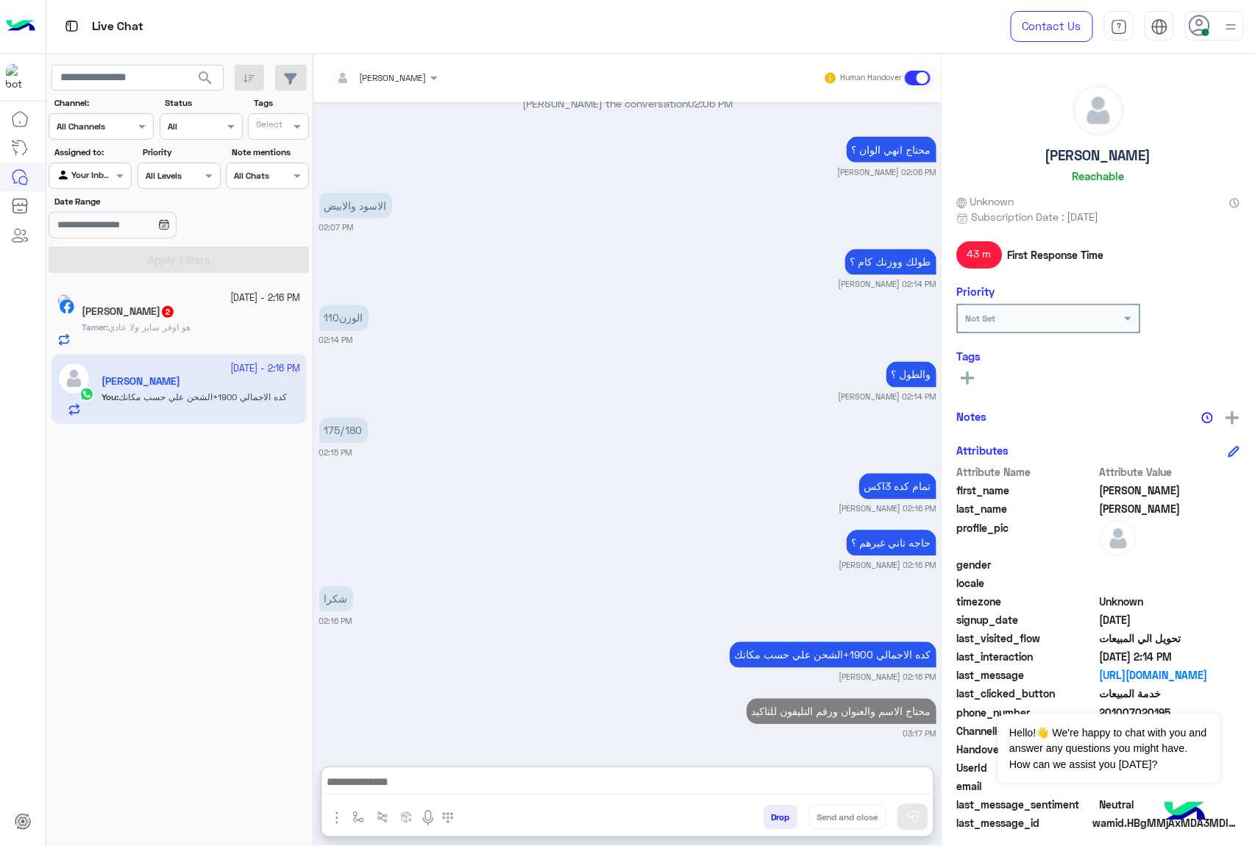
click at [168, 316] on h5 "[PERSON_NAME] 2" at bounding box center [128, 311] width 93 height 13
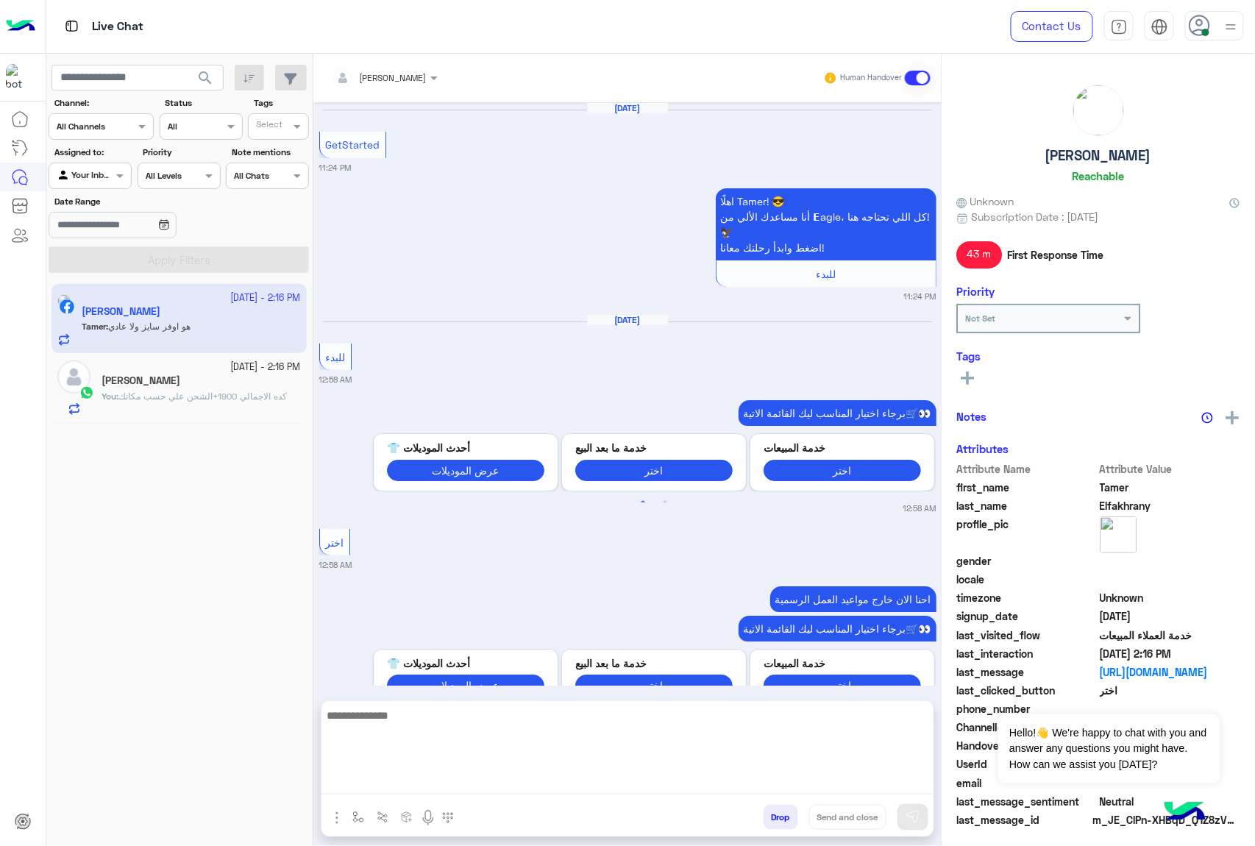
click at [439, 778] on textarea at bounding box center [628, 750] width 612 height 88
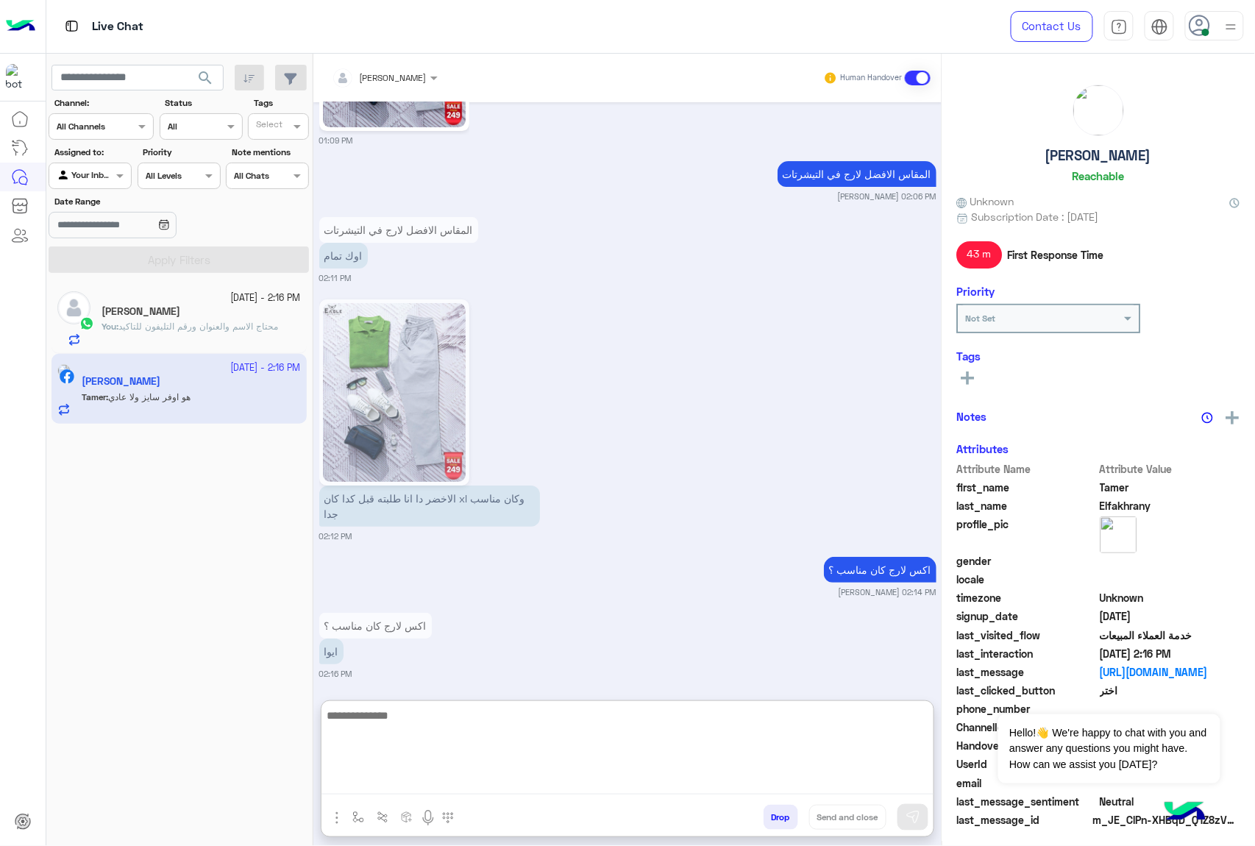
scroll to position [1767, 0]
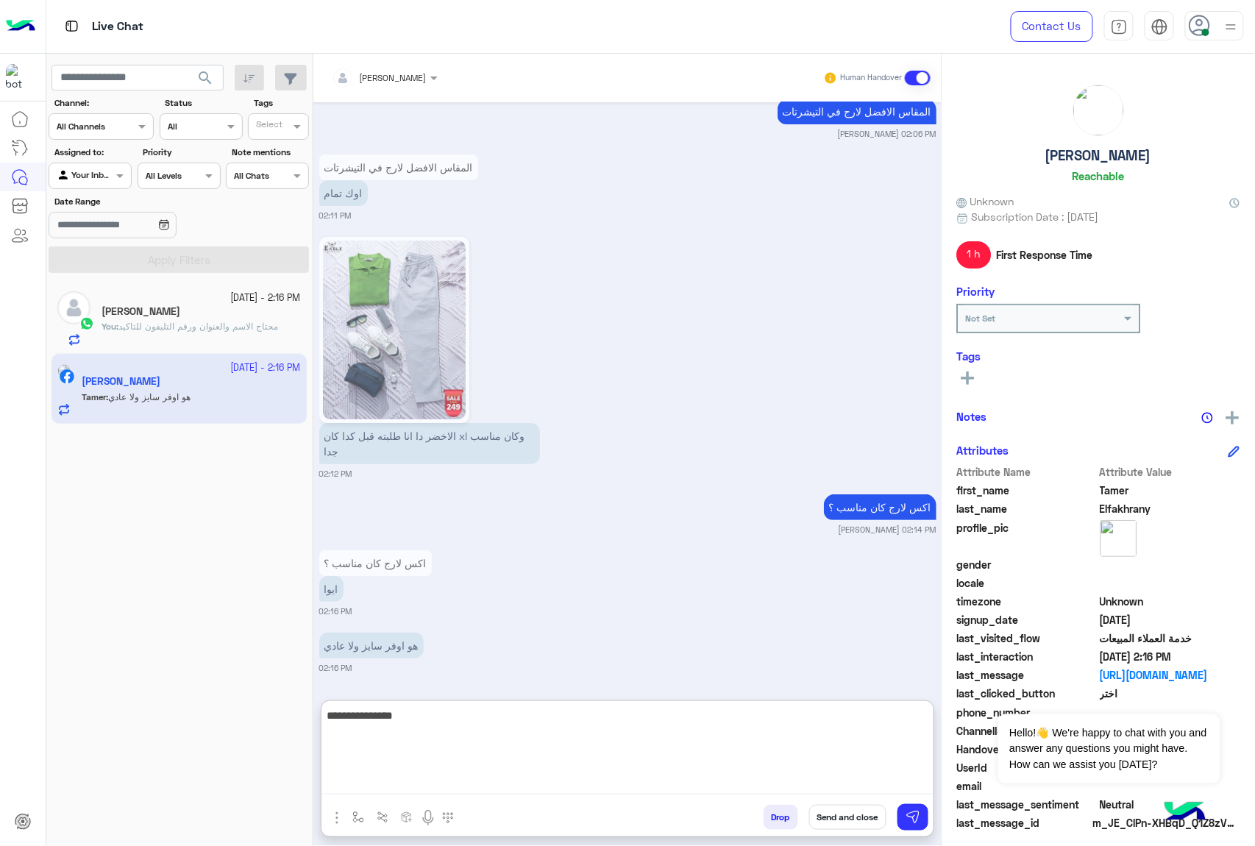
type textarea "**********"
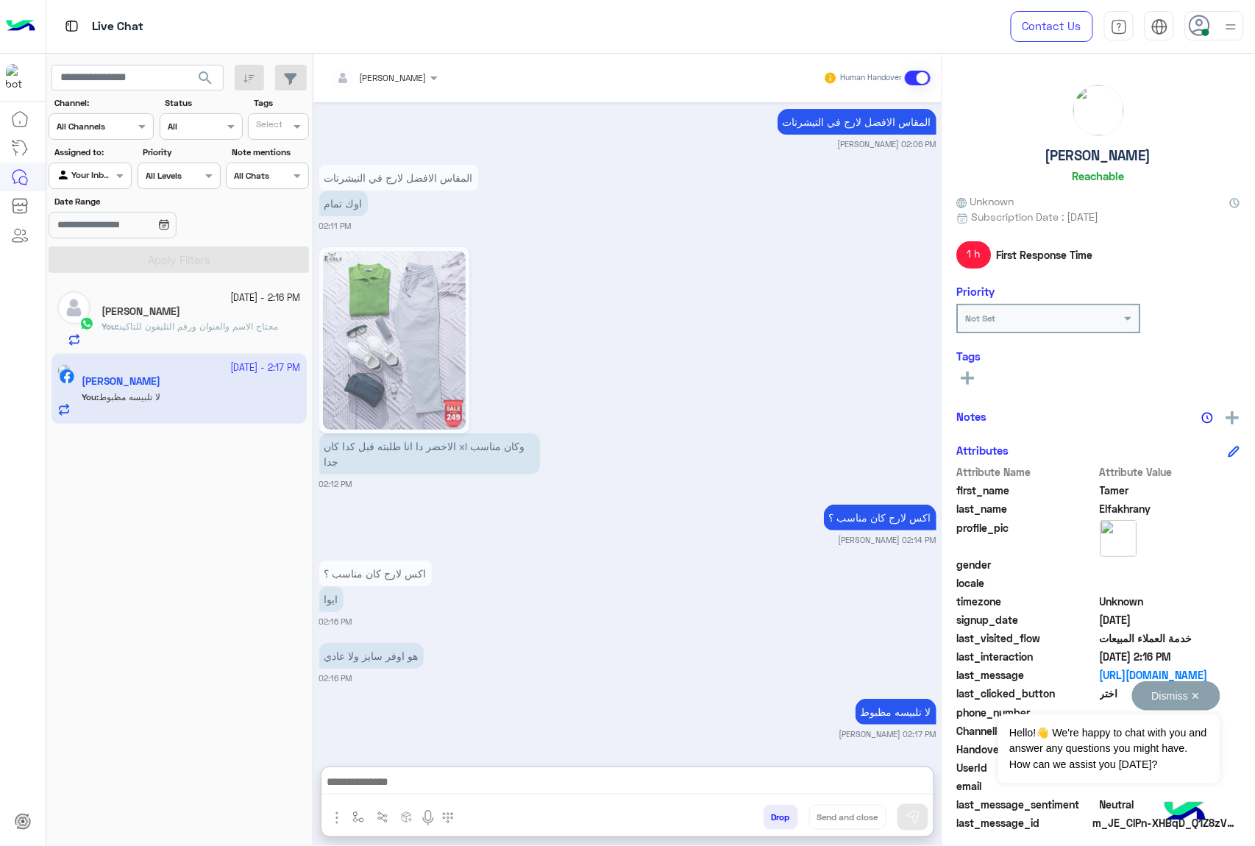
click at [1204, 695] on button "Dismiss ✕" at bounding box center [1176, 695] width 88 height 29
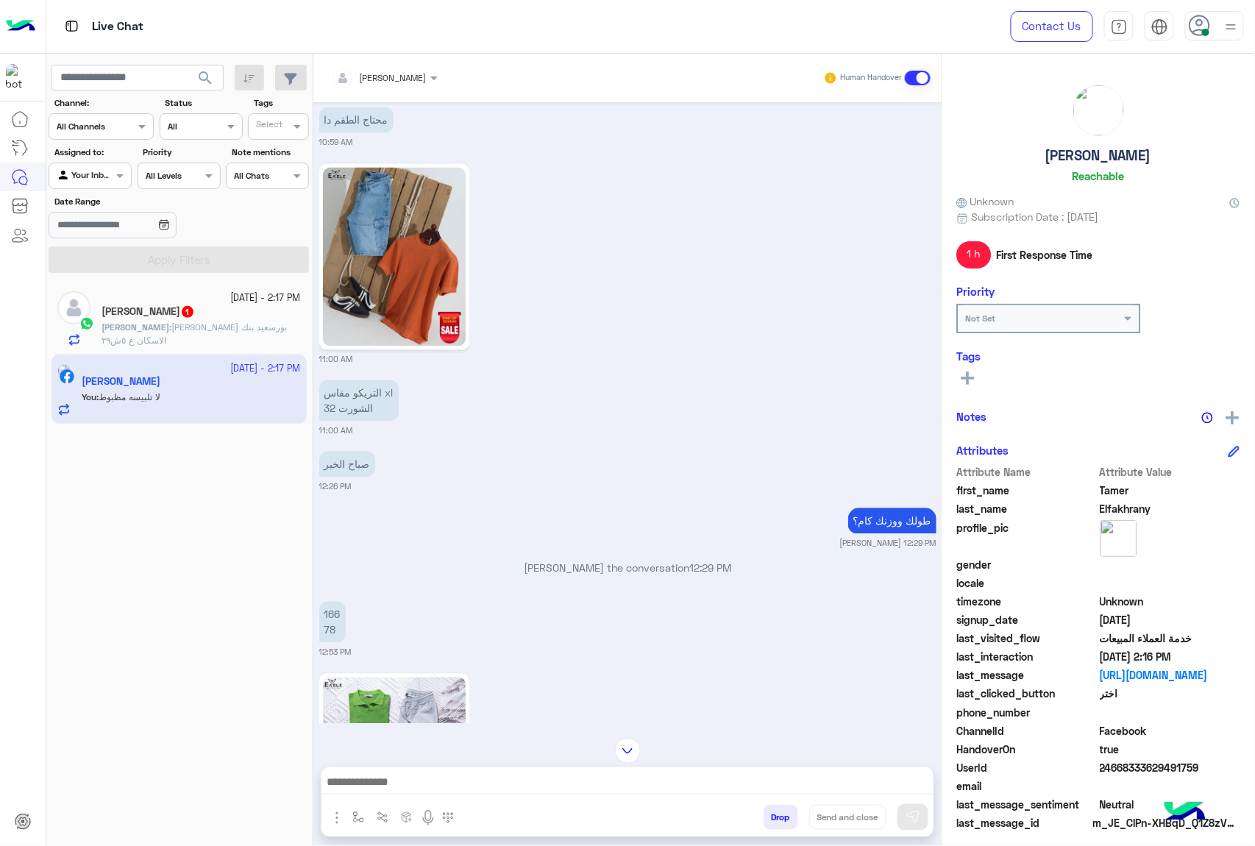
scroll to position [874, 0]
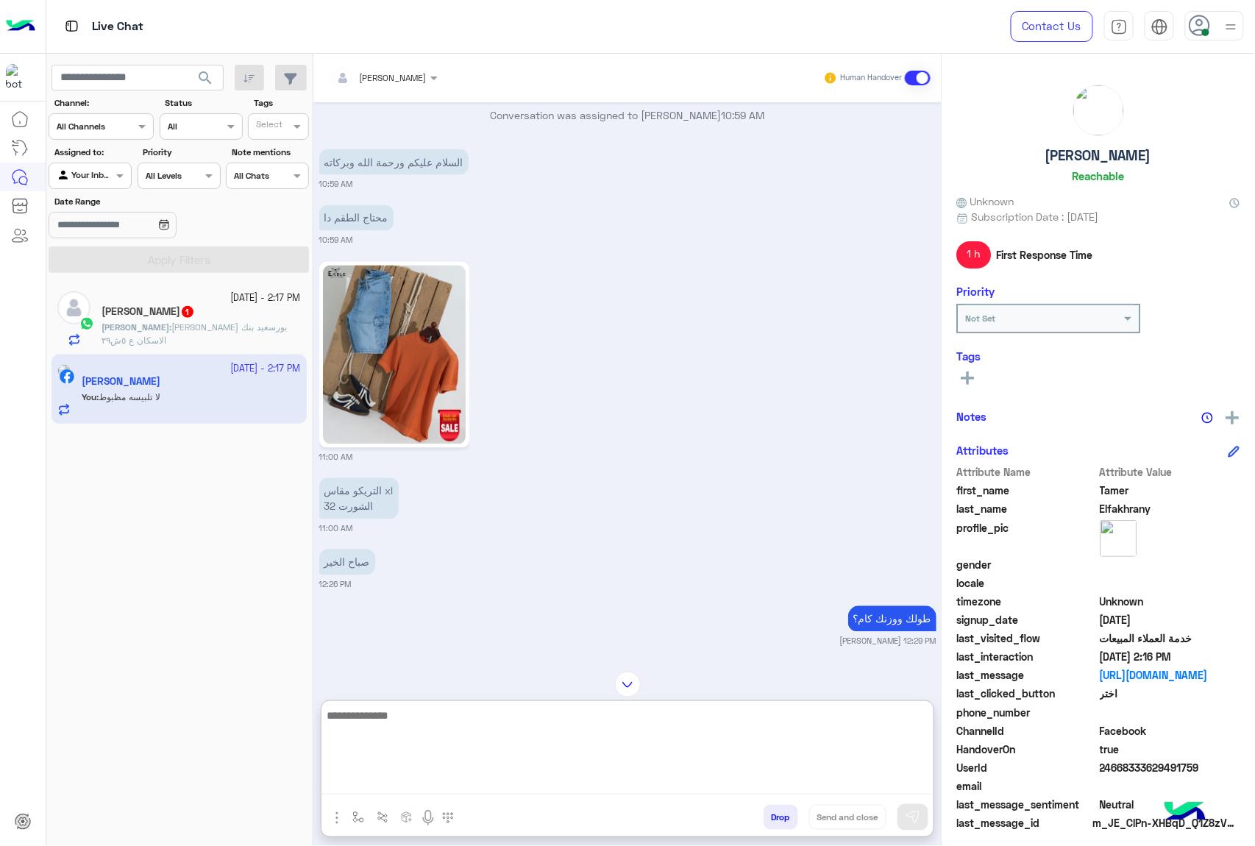
click at [440, 780] on textarea at bounding box center [628, 750] width 612 height 88
type textarea "**********"
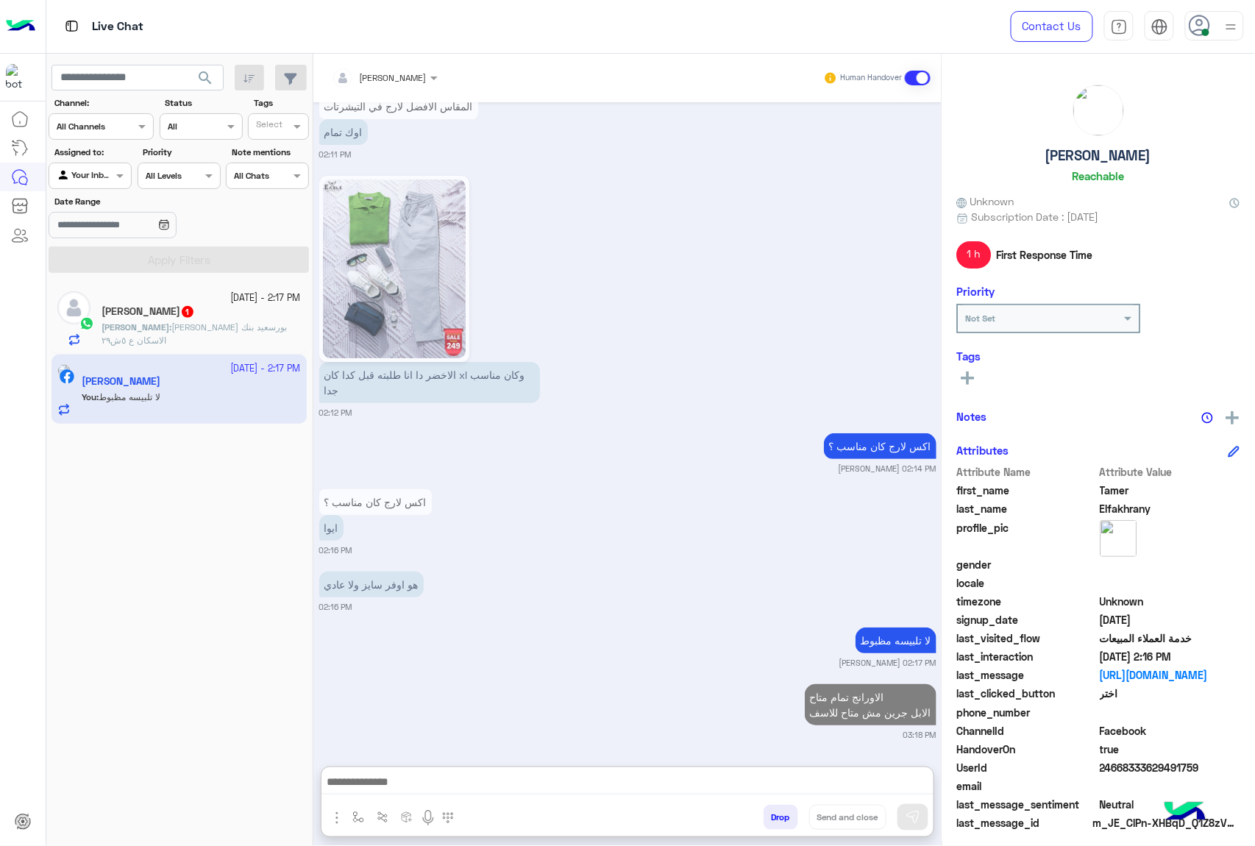
click at [180, 322] on span "[PERSON_NAME] بورسعيد بنك الاسكان ع ٥ش٢٩" at bounding box center [194, 334] width 185 height 24
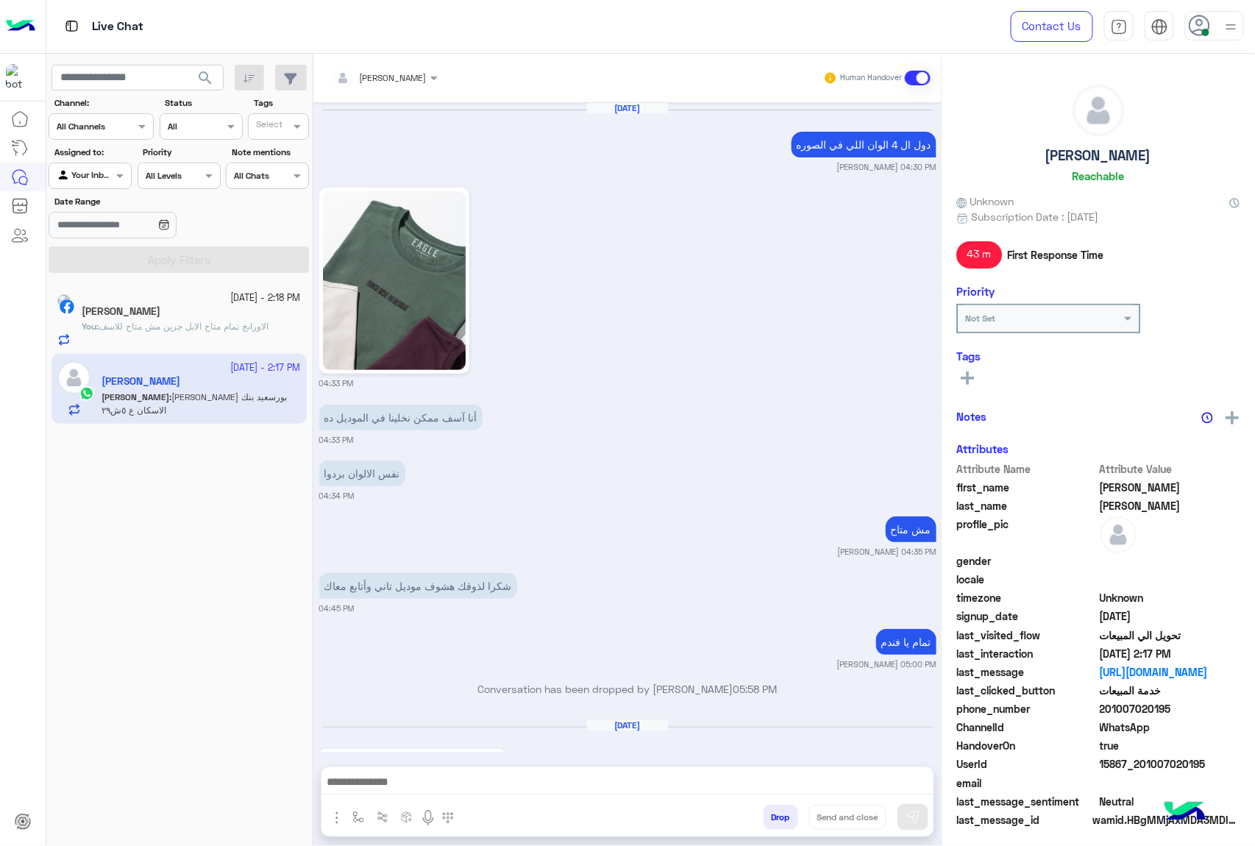
scroll to position [1544, 0]
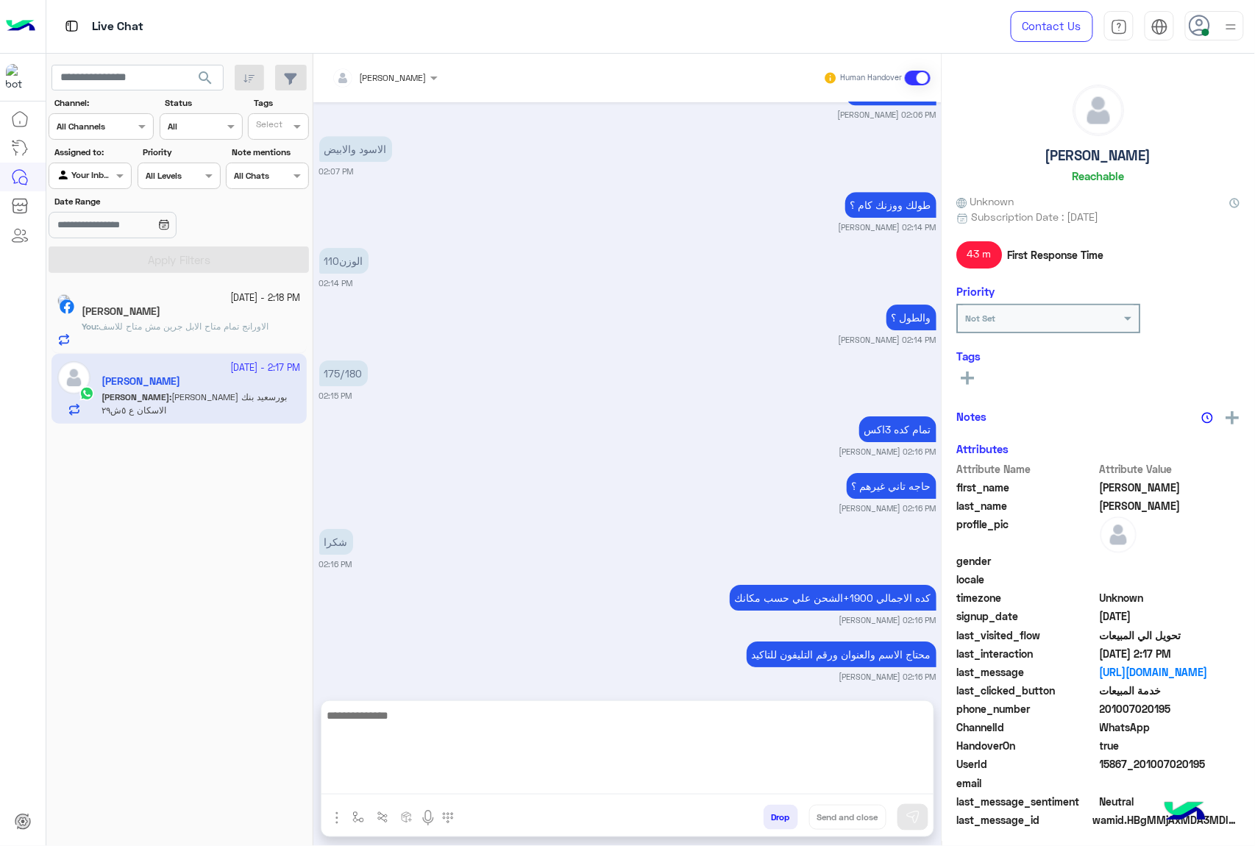
click at [449, 781] on textarea at bounding box center [628, 750] width 612 height 88
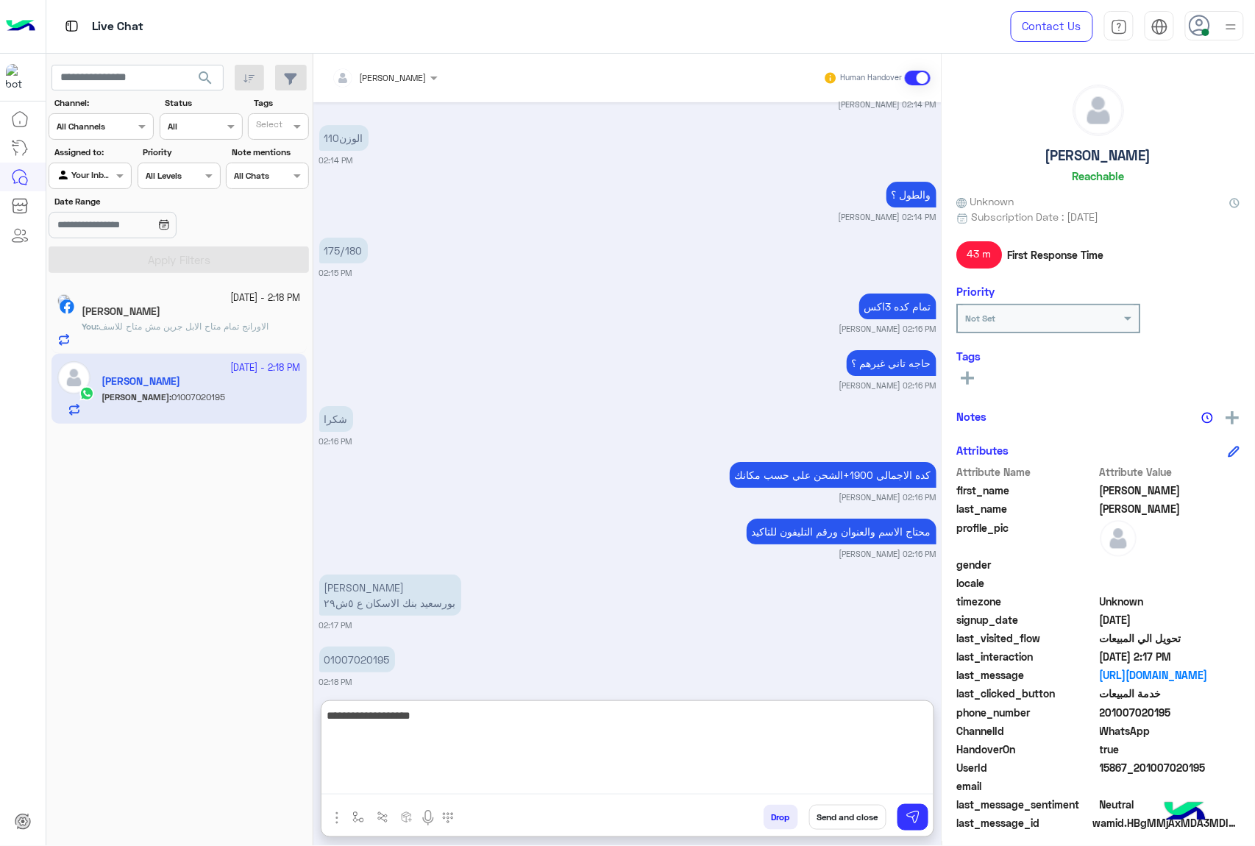
type textarea "**********"
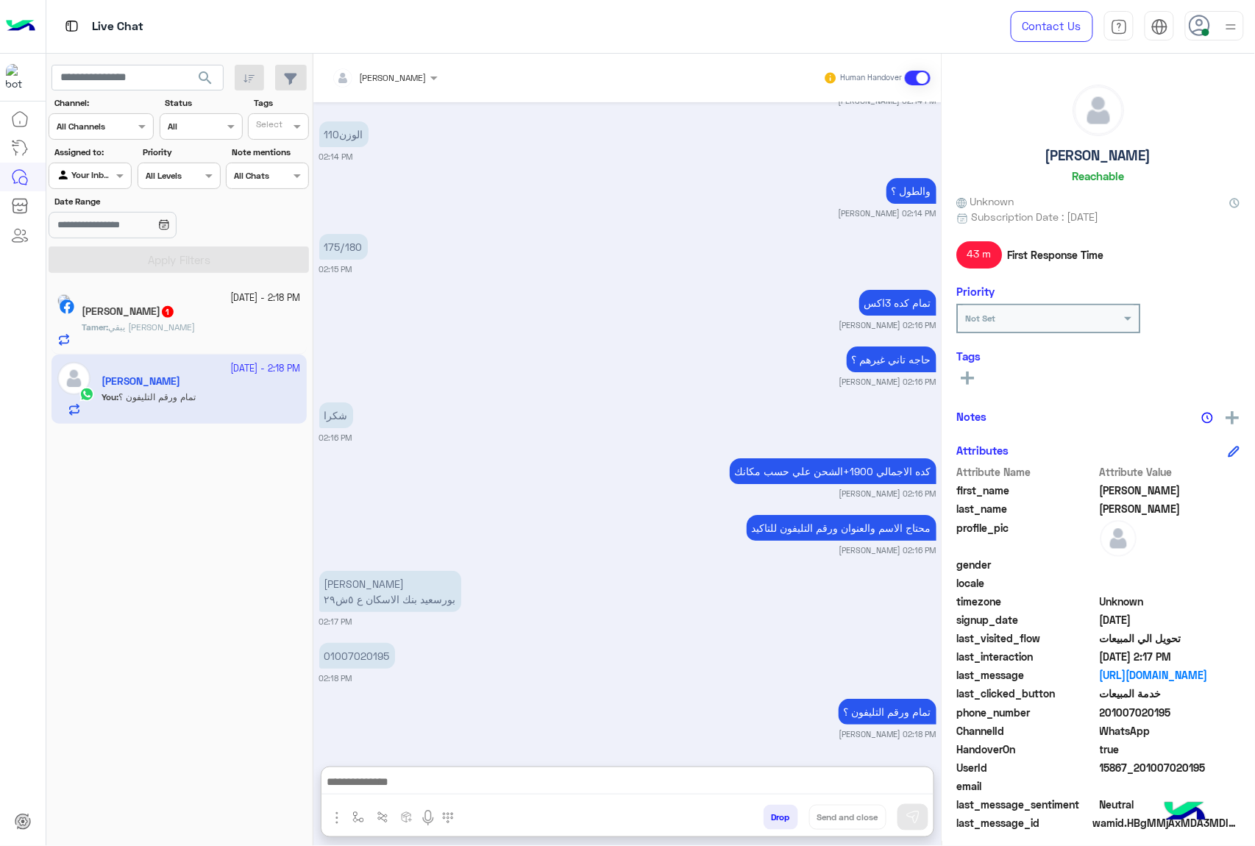
click at [163, 328] on span "يبقي [PERSON_NAME]" at bounding box center [151, 327] width 87 height 11
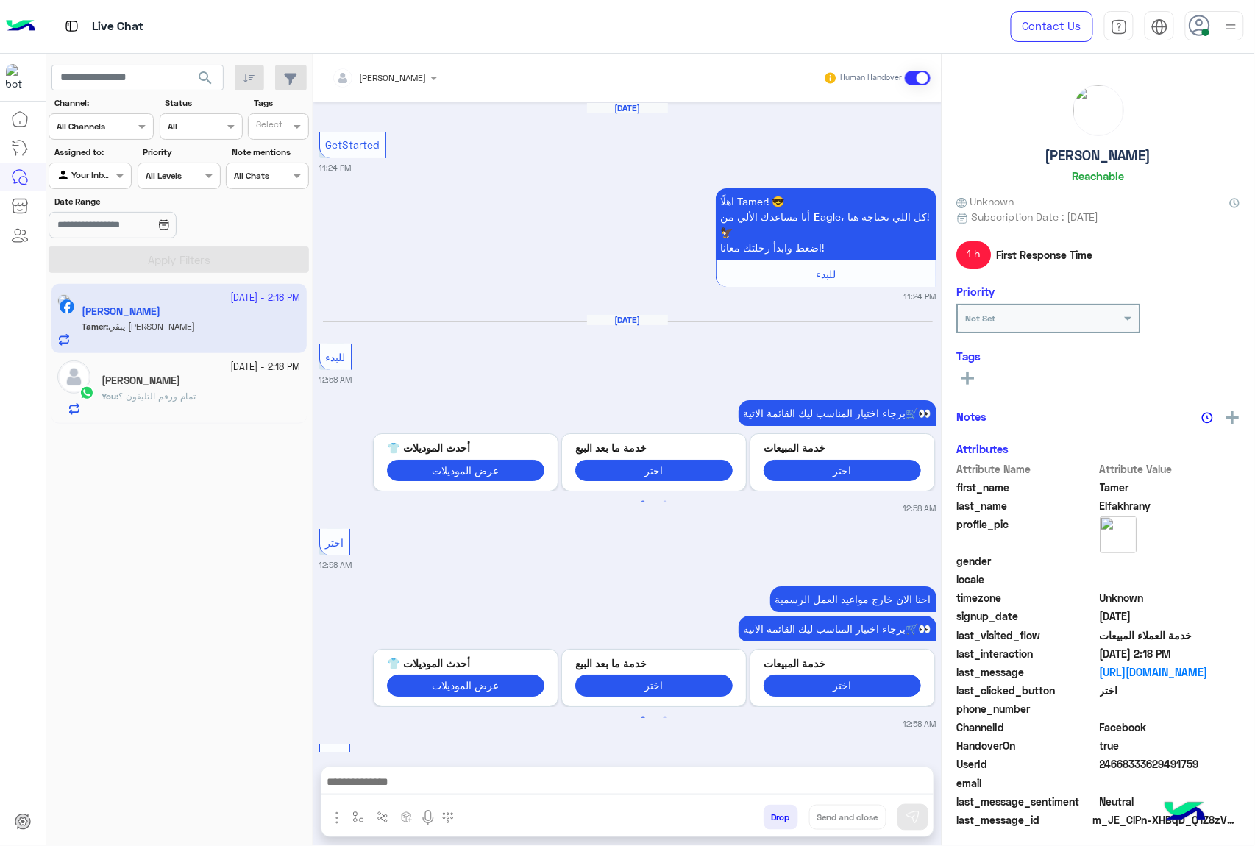
scroll to position [1926, 0]
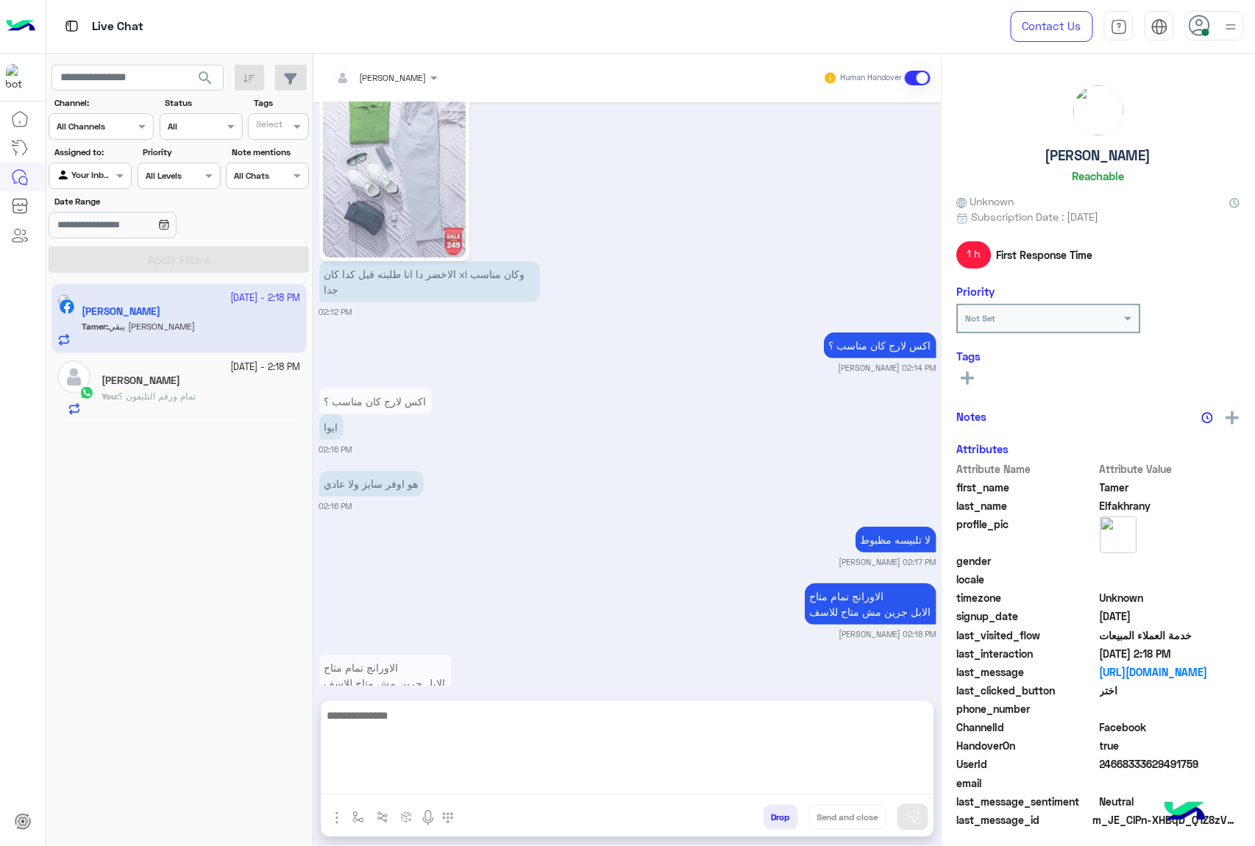
click at [398, 787] on textarea at bounding box center [628, 750] width 612 height 88
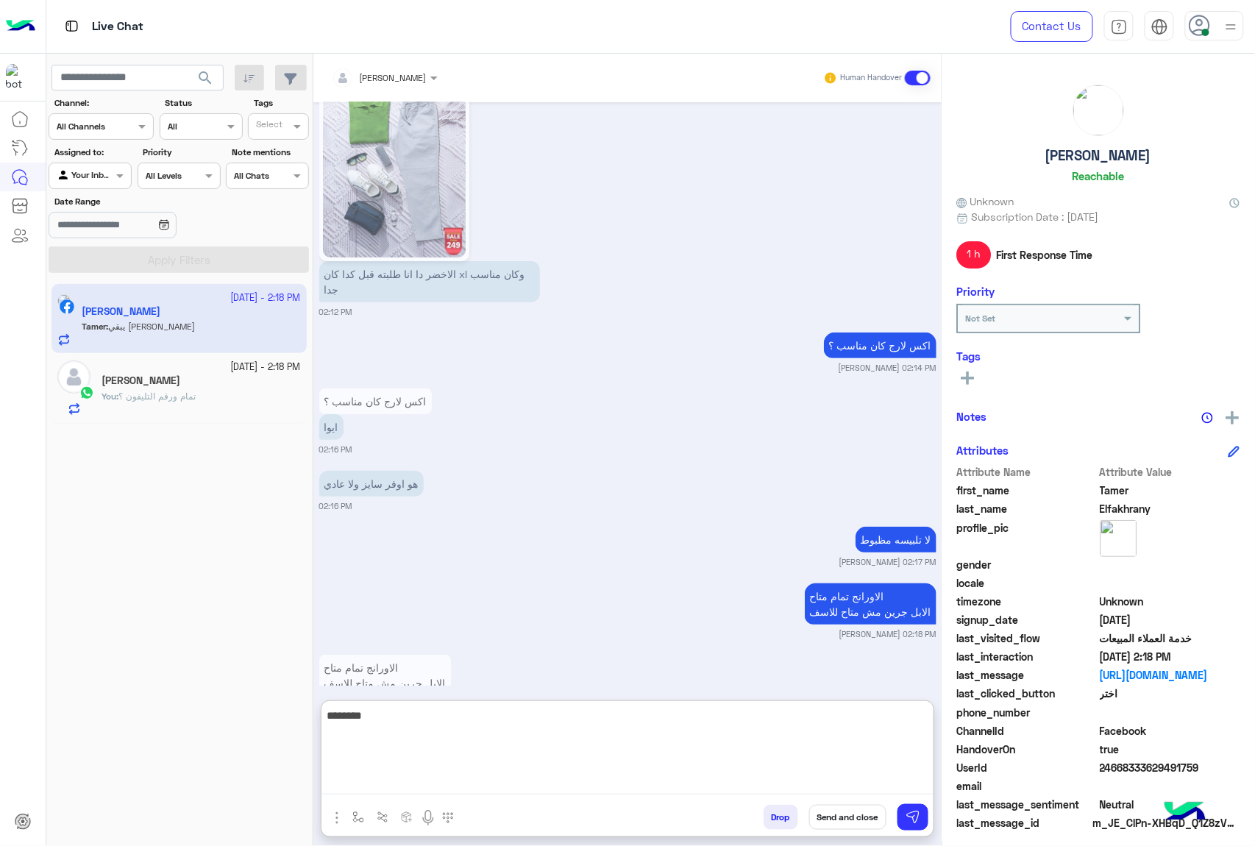
type textarea "*********"
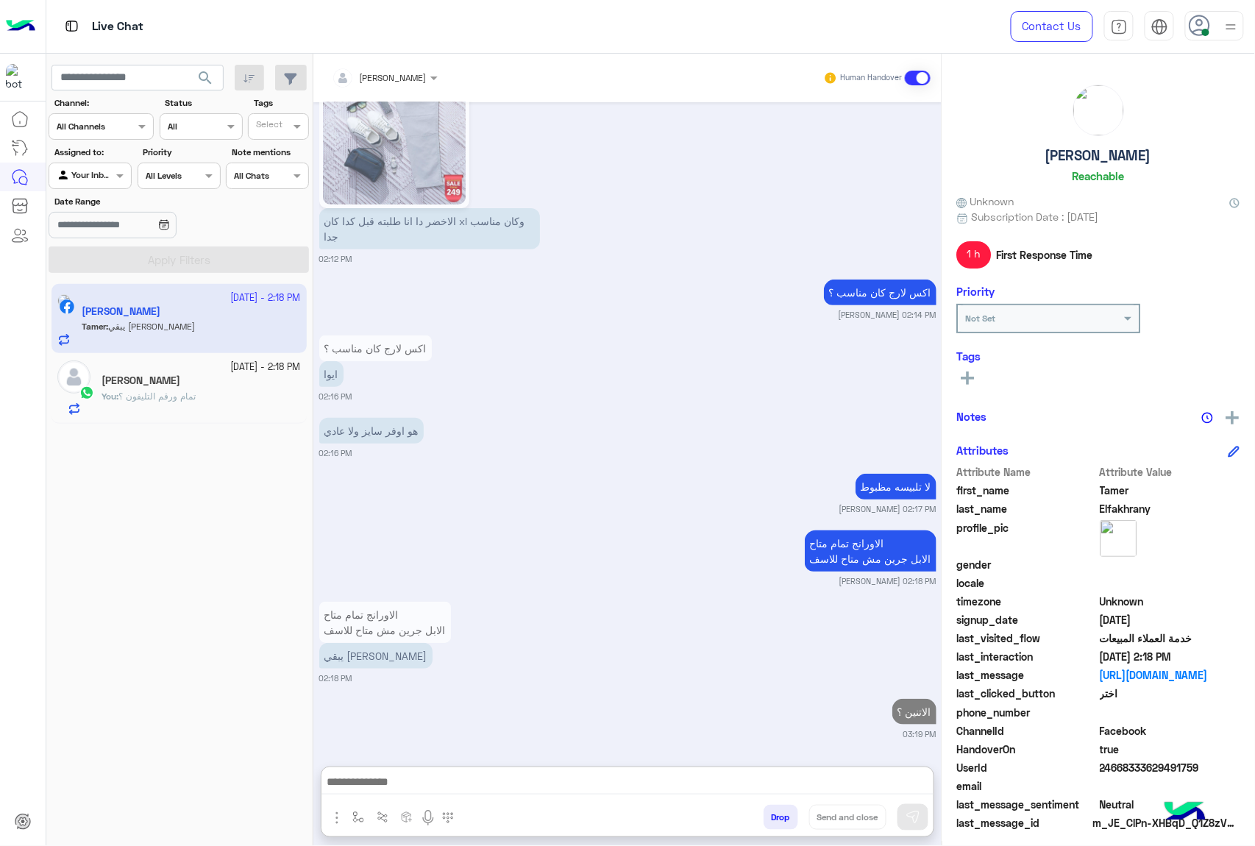
click at [174, 389] on div "[PERSON_NAME]" at bounding box center [201, 382] width 199 height 15
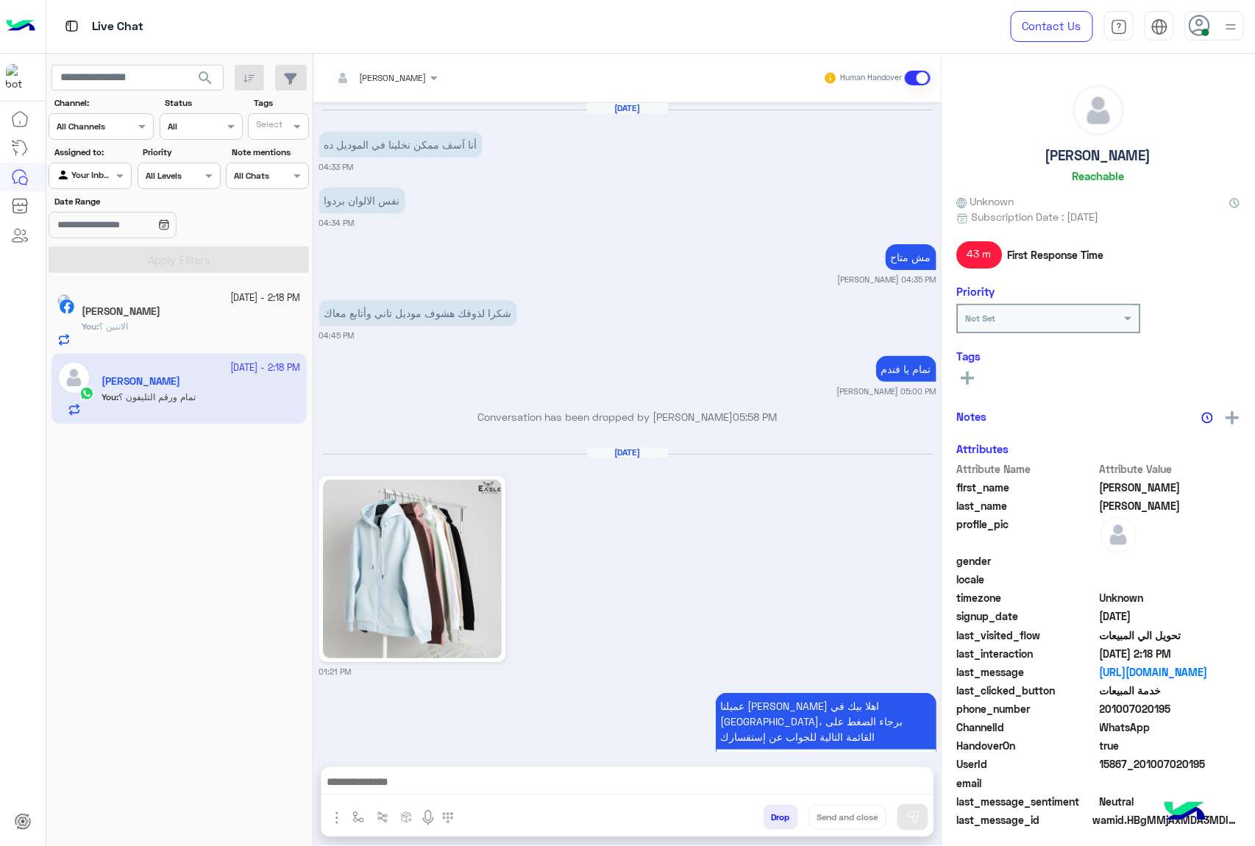
scroll to position [1384, 0]
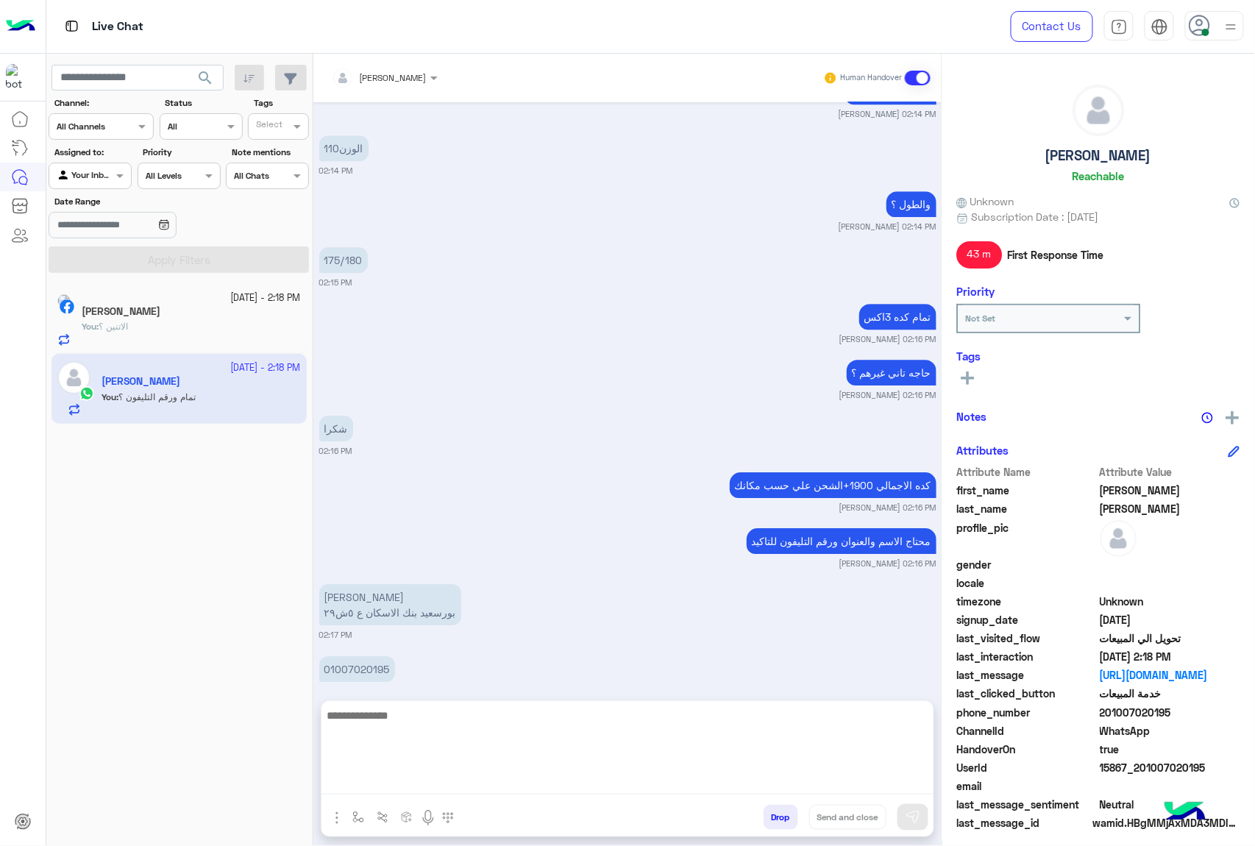
click at [362, 790] on textarea at bounding box center [628, 750] width 612 height 88
type textarea "**********"
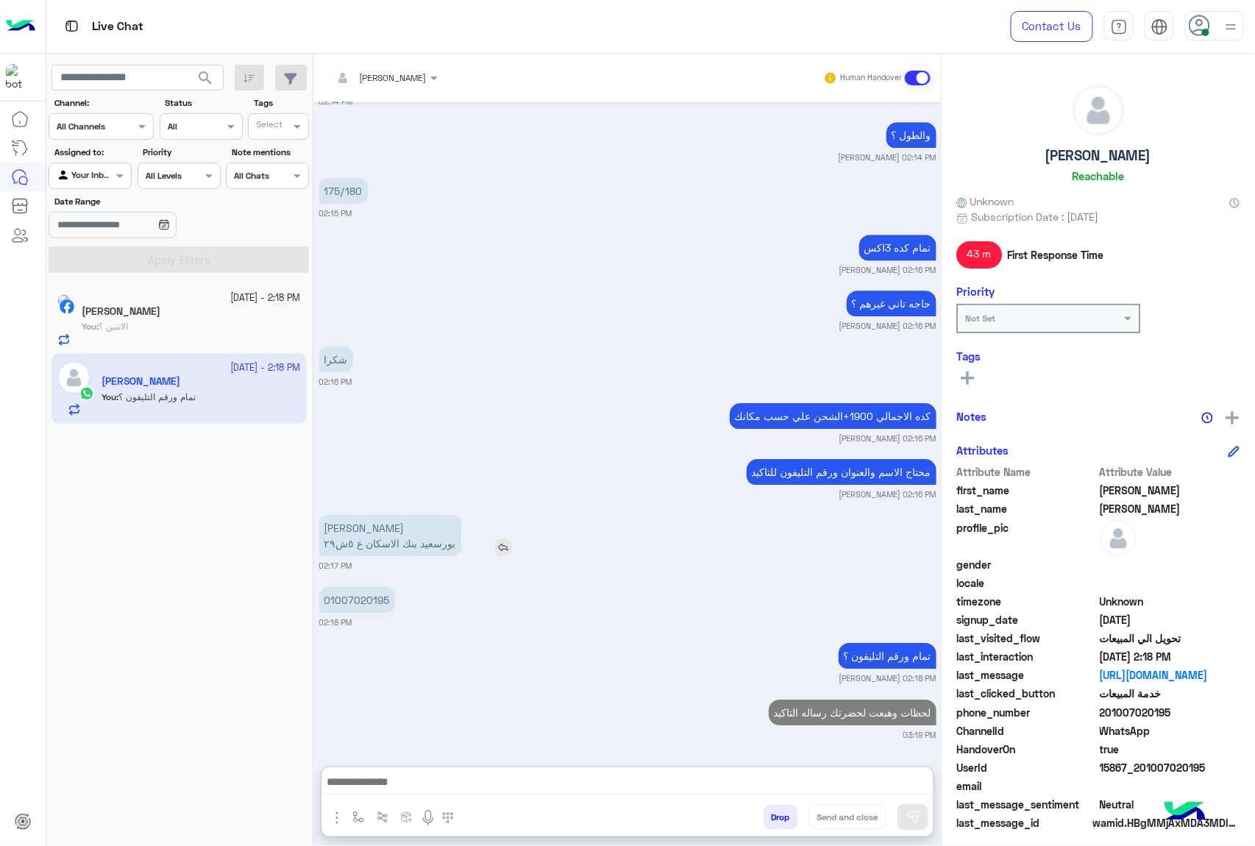
click at [366, 515] on p "[PERSON_NAME] بورسعيد بنك الاسكان ع ٥ش٢٩" at bounding box center [390, 535] width 142 height 41
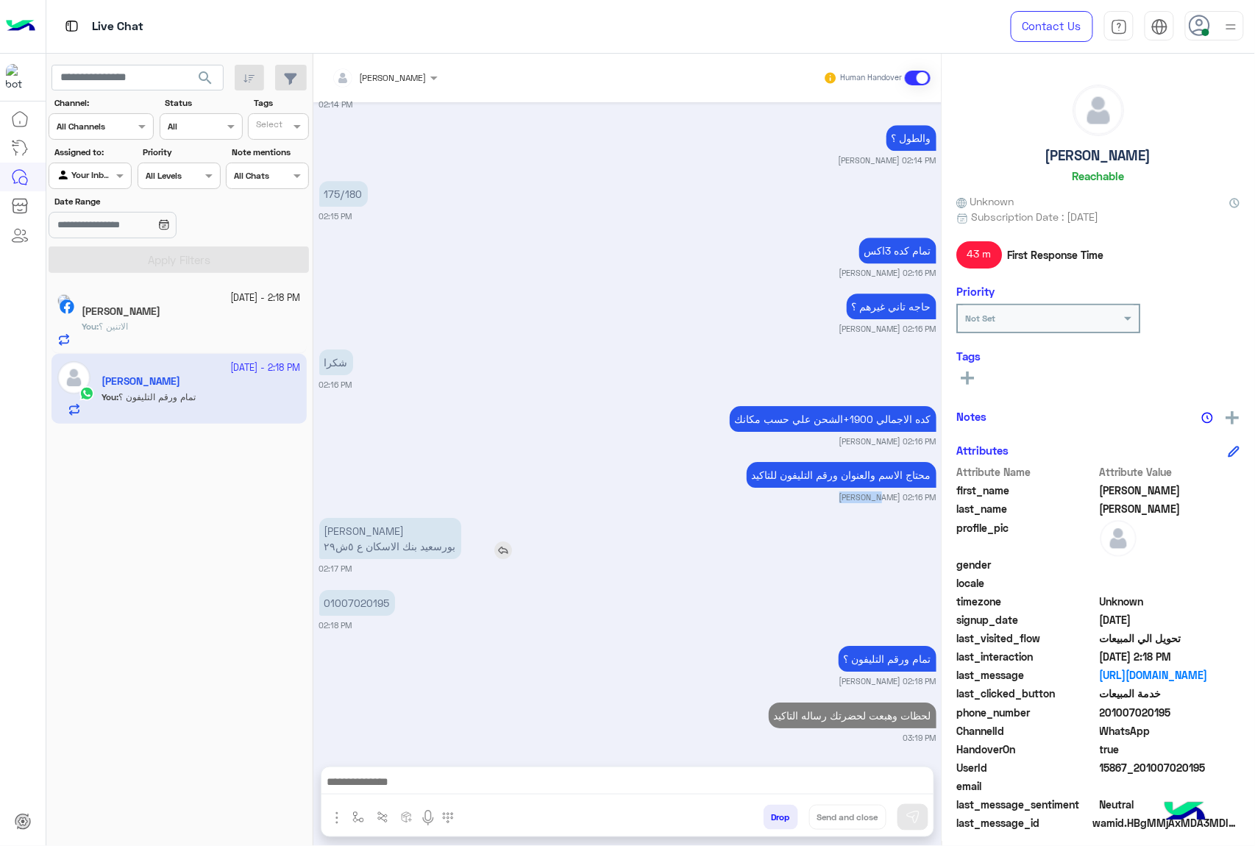
click at [366, 460] on div "محتاج الاسم والعنوان ورقم التليفون لل[PERSON_NAME] 02:16 PM" at bounding box center [627, 480] width 617 height 45
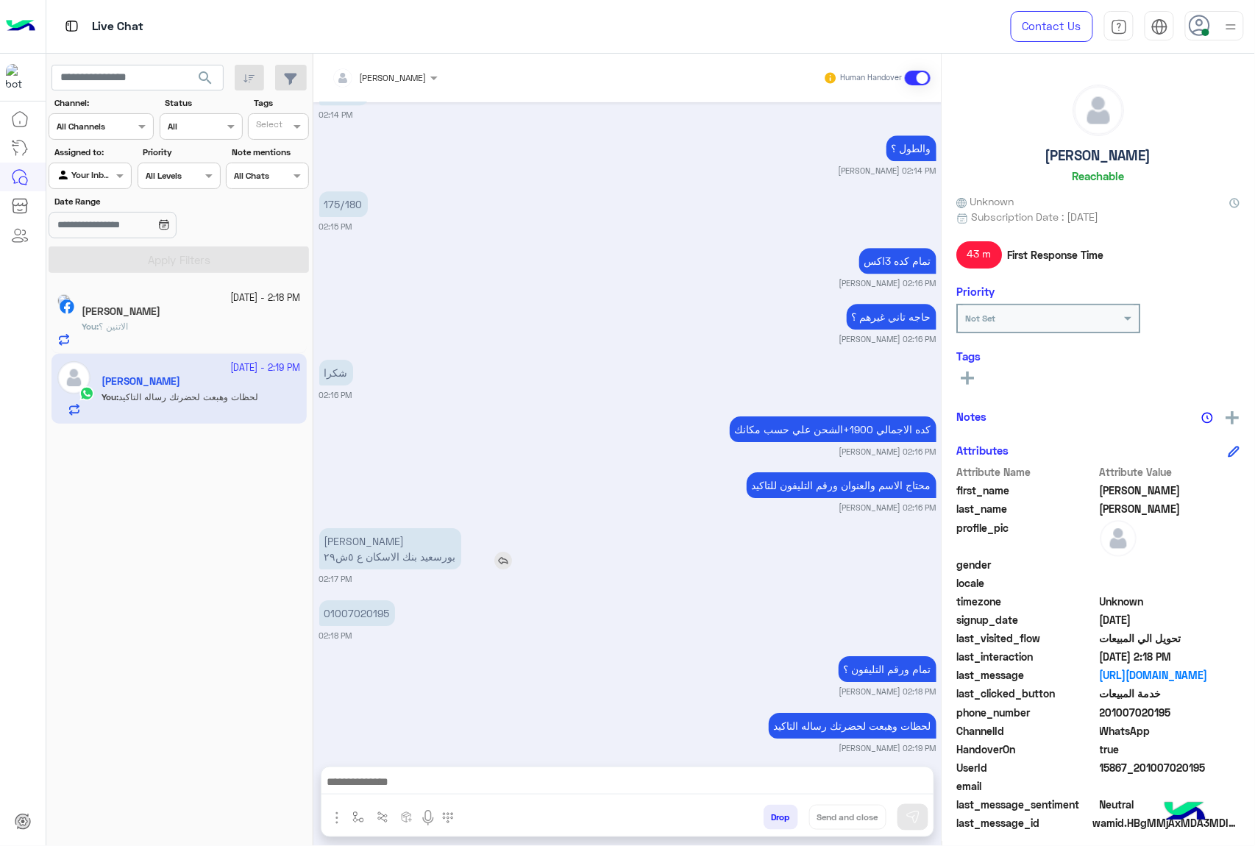
click at [366, 528] on p "[PERSON_NAME] بورسعيد بنك الاسكان ع ٥ش٢٩" at bounding box center [390, 548] width 142 height 41
click at [365, 528] on p "[PERSON_NAME] بورسعيد بنك الاسكان ع ٥ش٢٩" at bounding box center [390, 548] width 142 height 41
copy p "[PERSON_NAME]"
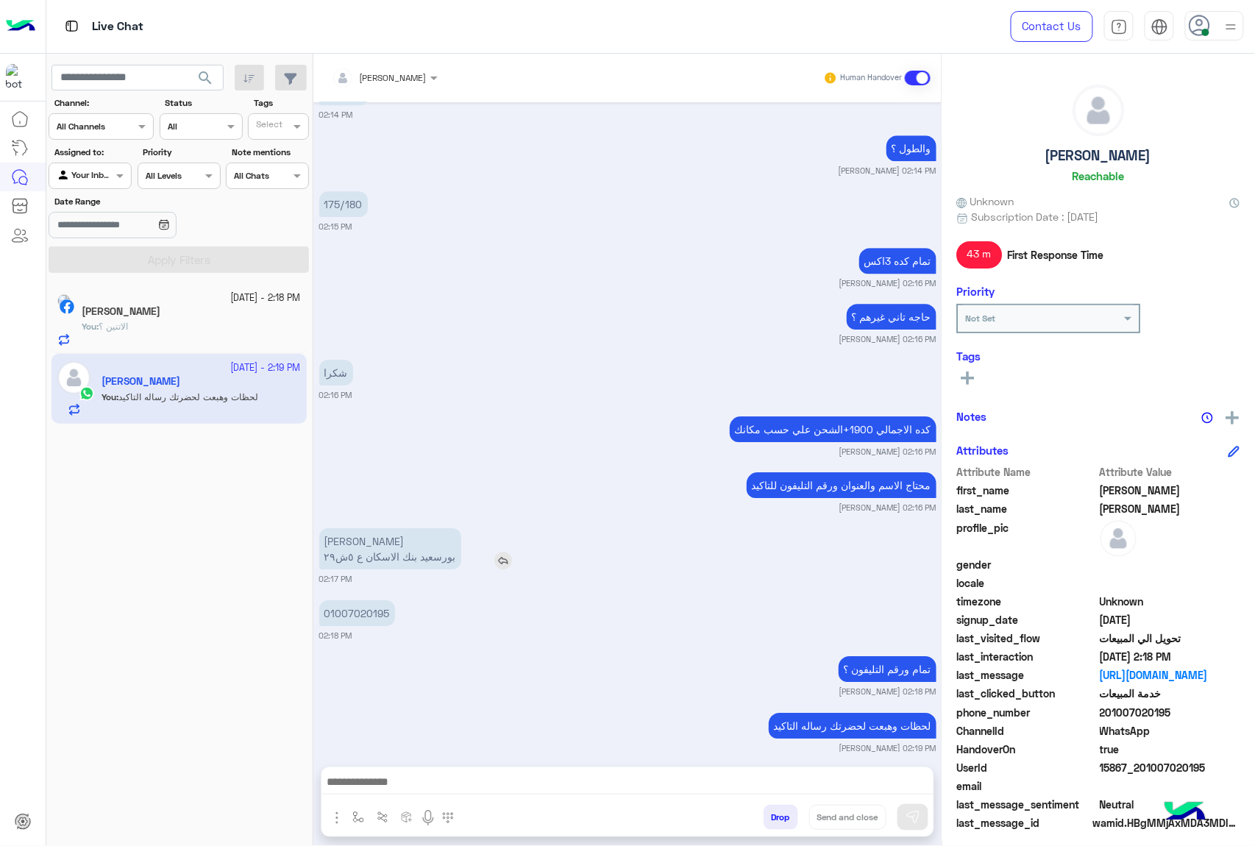
click at [390, 542] on p "[PERSON_NAME] بورسعيد بنك الاسكان ع ٥ش٢٩" at bounding box center [390, 548] width 142 height 41
copy app-msgs-text "[PERSON_NAME]"
click at [347, 600] on p "01007020195" at bounding box center [357, 613] width 76 height 26
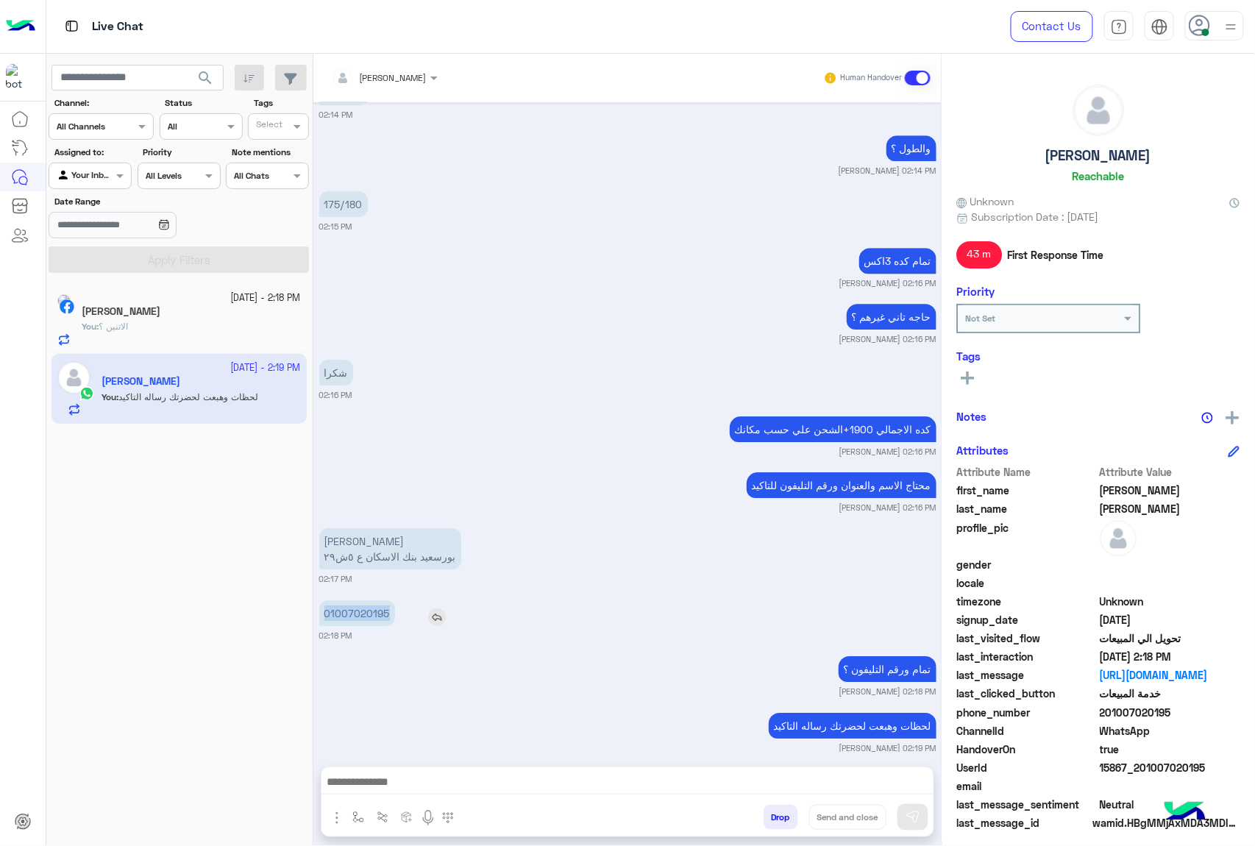
click at [347, 600] on p "01007020195" at bounding box center [357, 613] width 76 height 26
copy p "01007020195"
click at [380, 528] on p "[PERSON_NAME] بورسعيد بنك الاسكان ع ٥ش٢٩" at bounding box center [390, 548] width 142 height 41
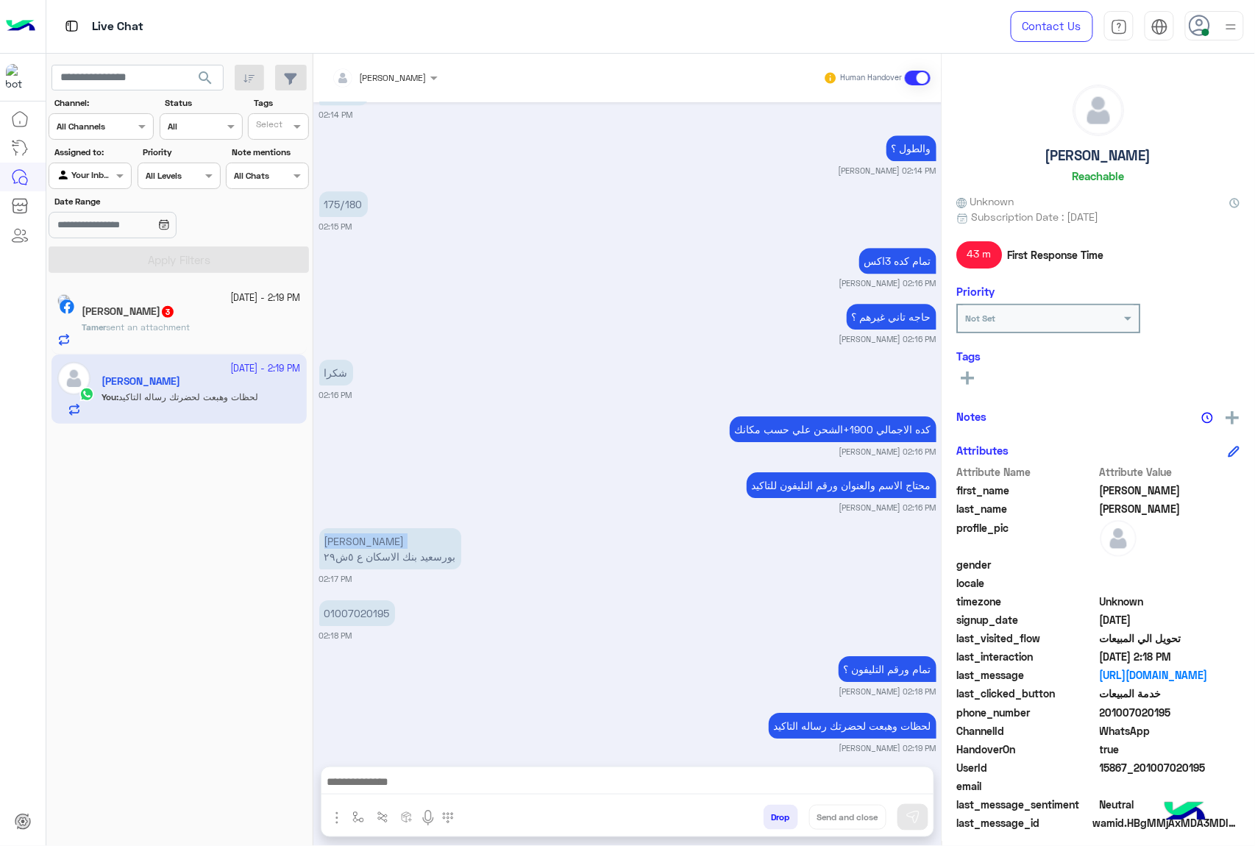
copy p "[PERSON_NAME]"
click at [636, 446] on small "[PERSON_NAME] 02:16 PM" at bounding box center [627, 452] width 617 height 12
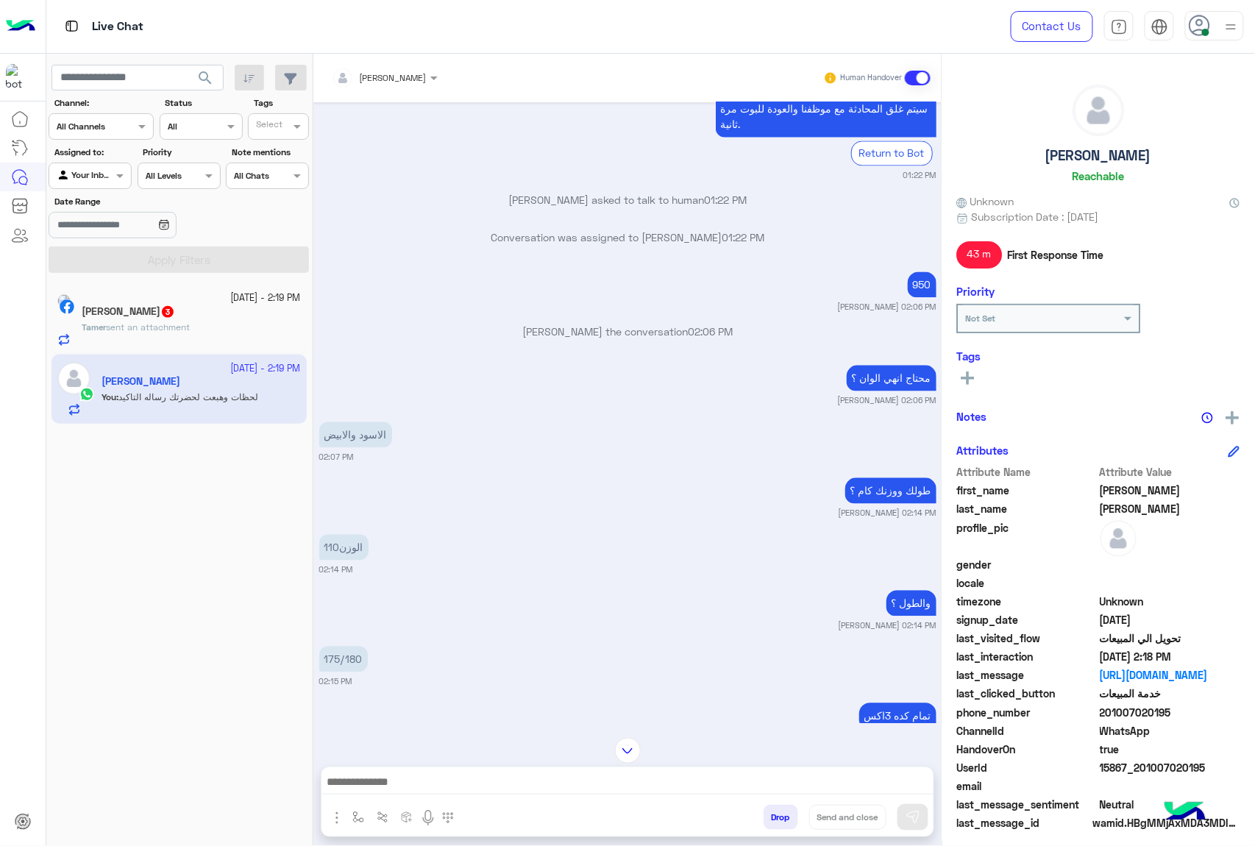
scroll to position [949, 0]
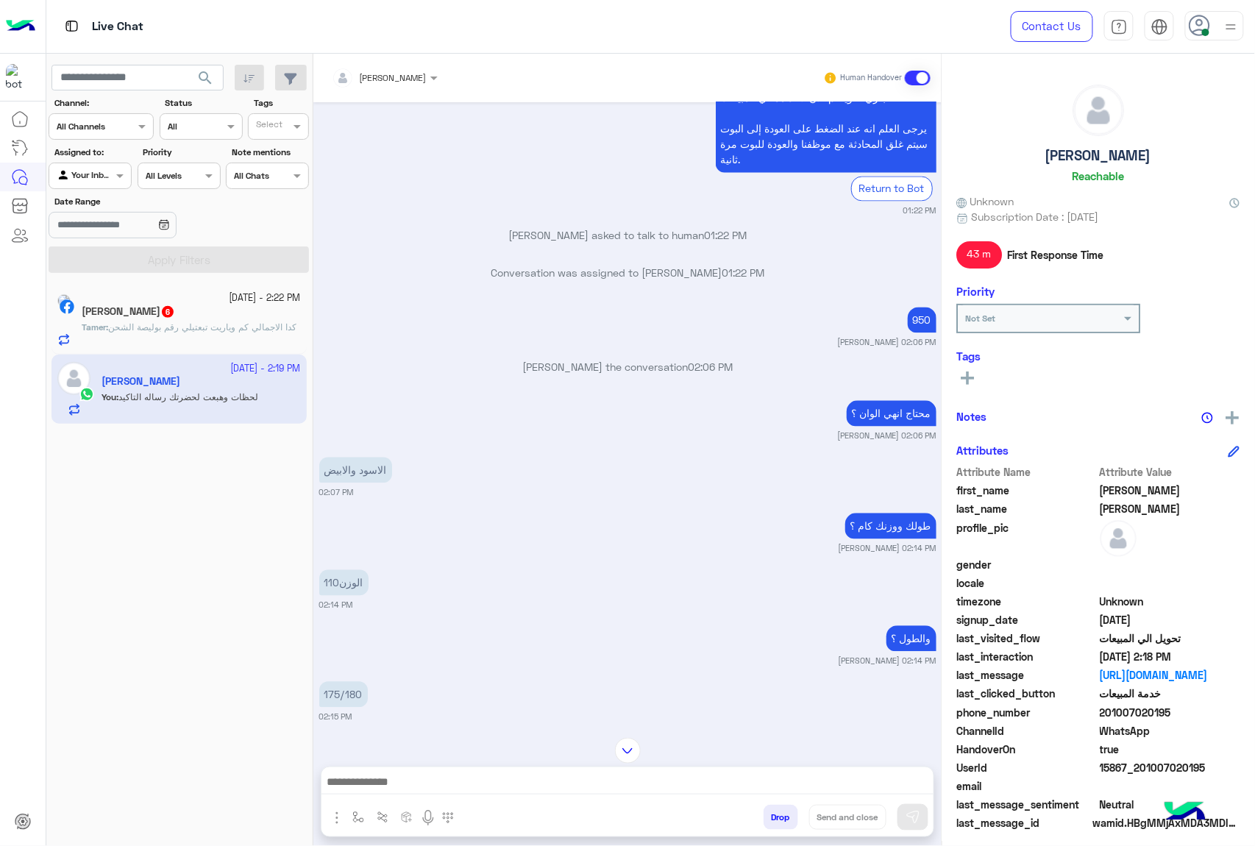
click at [1151, 760] on span "15867_201007020195" at bounding box center [1171, 767] width 141 height 15
copy span "15867_201007020195"
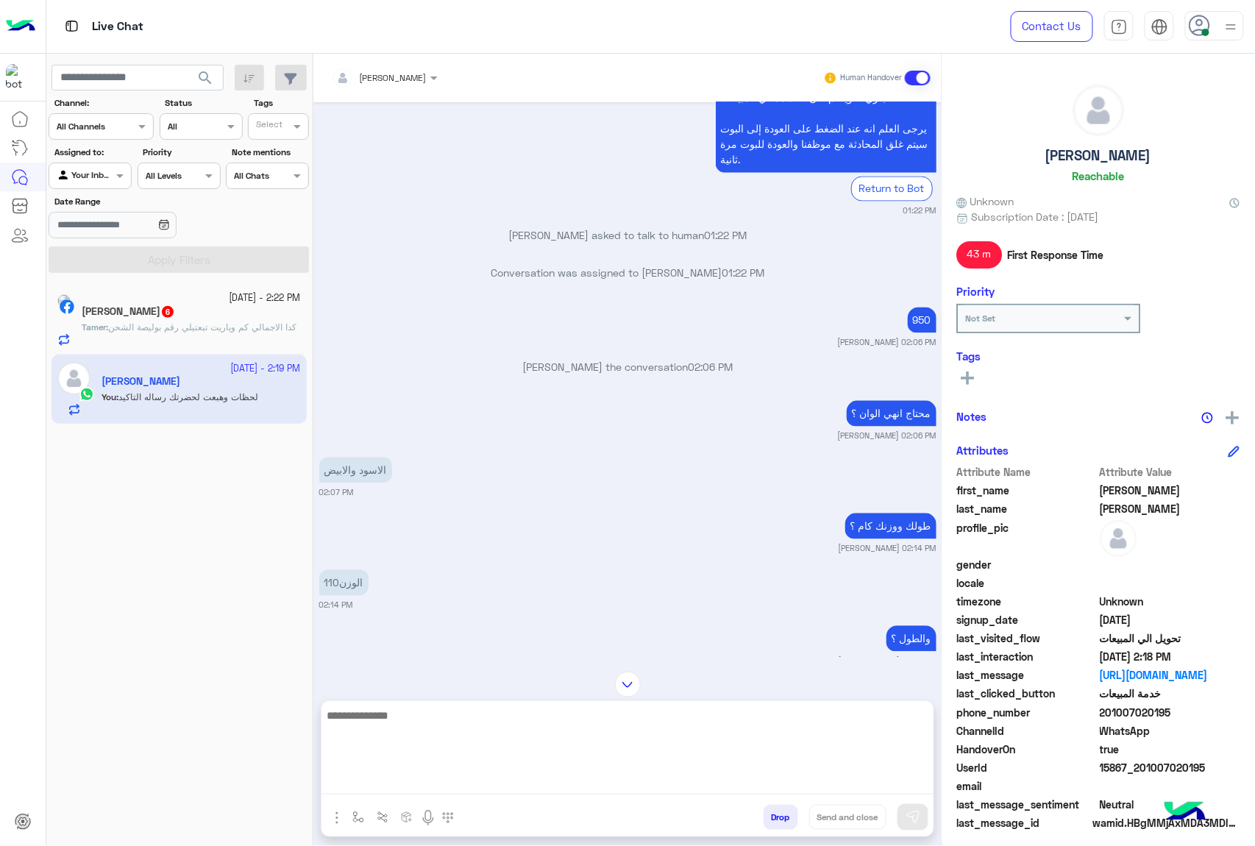
click at [468, 778] on textarea at bounding box center [628, 750] width 612 height 88
type textarea "*"
paste textarea "**********"
type textarea "**********"
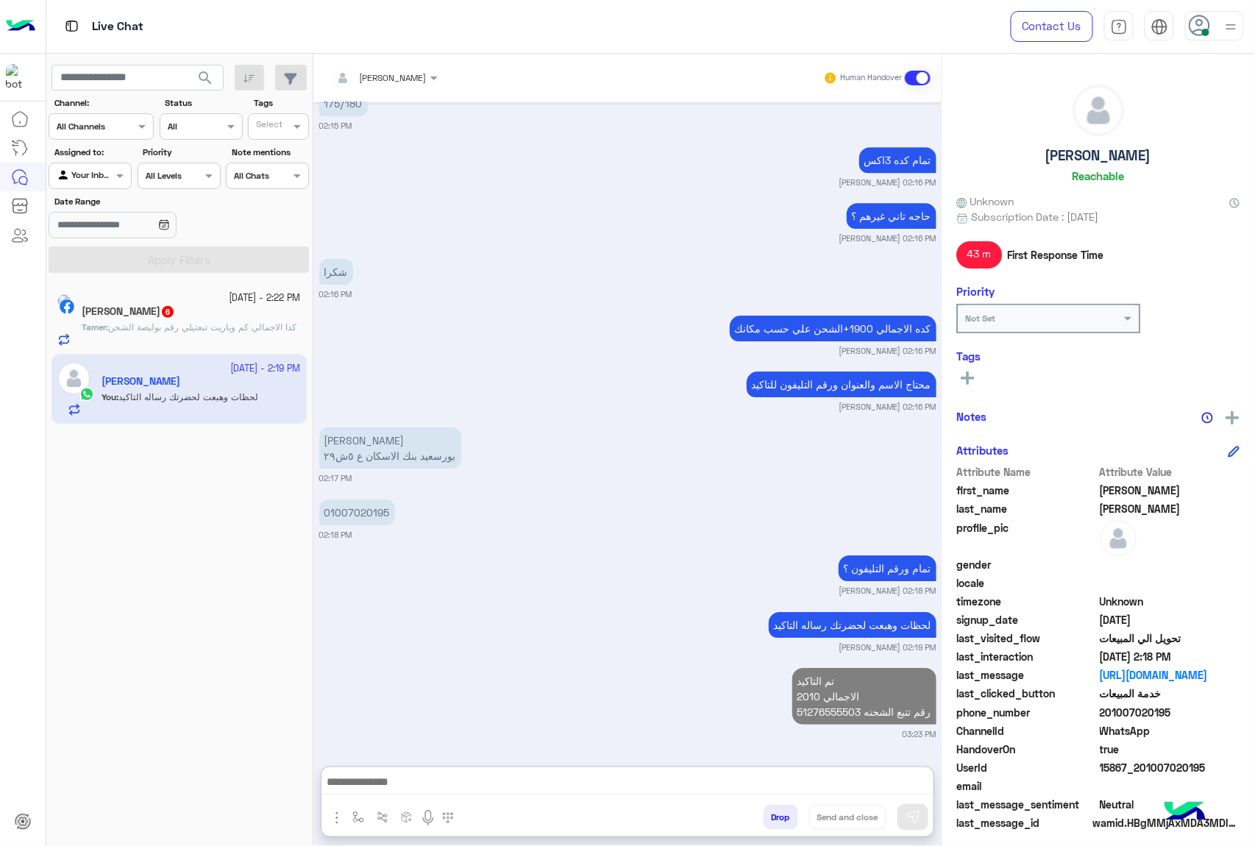
click at [171, 333] on span "كدا الاجمالي كم وياريت تبعتيلي رقم بوليصة الشحن" at bounding box center [202, 327] width 188 height 11
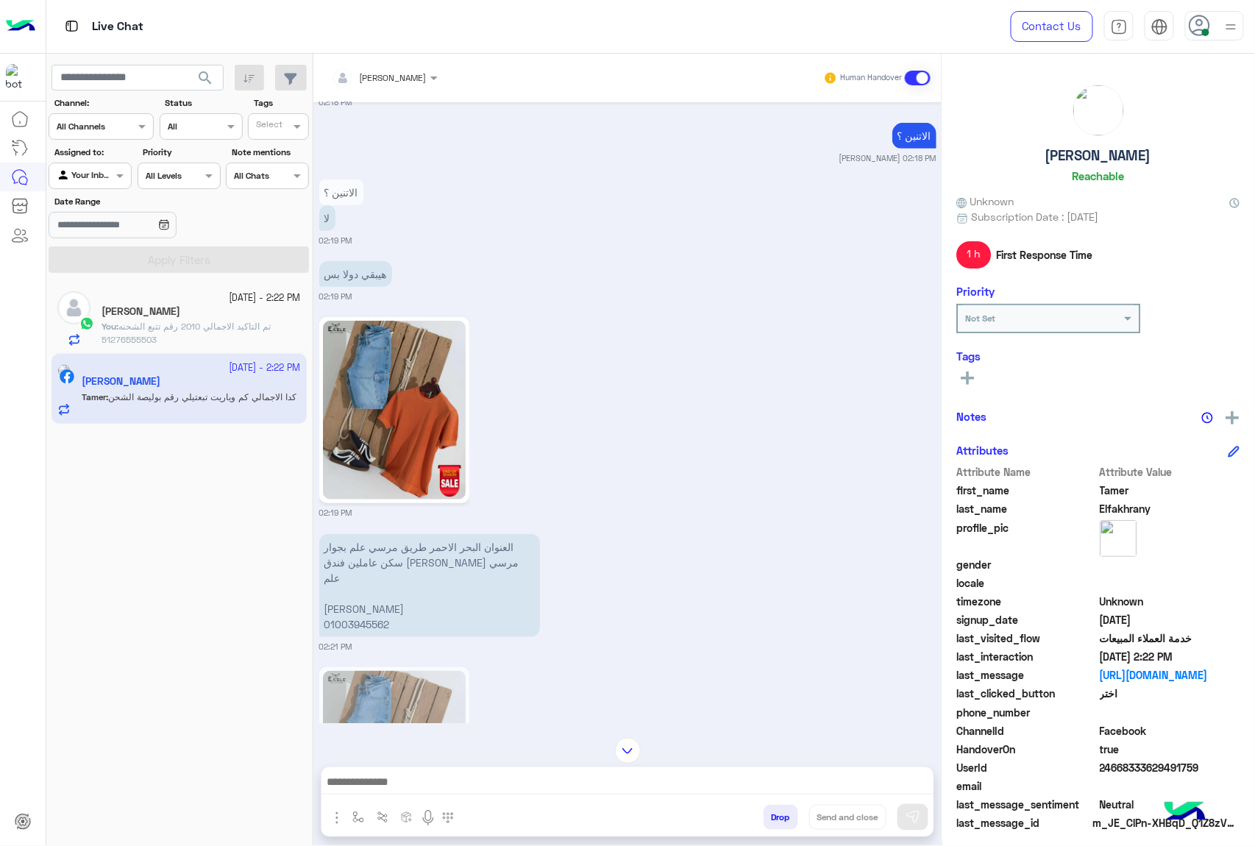
scroll to position [2328, 0]
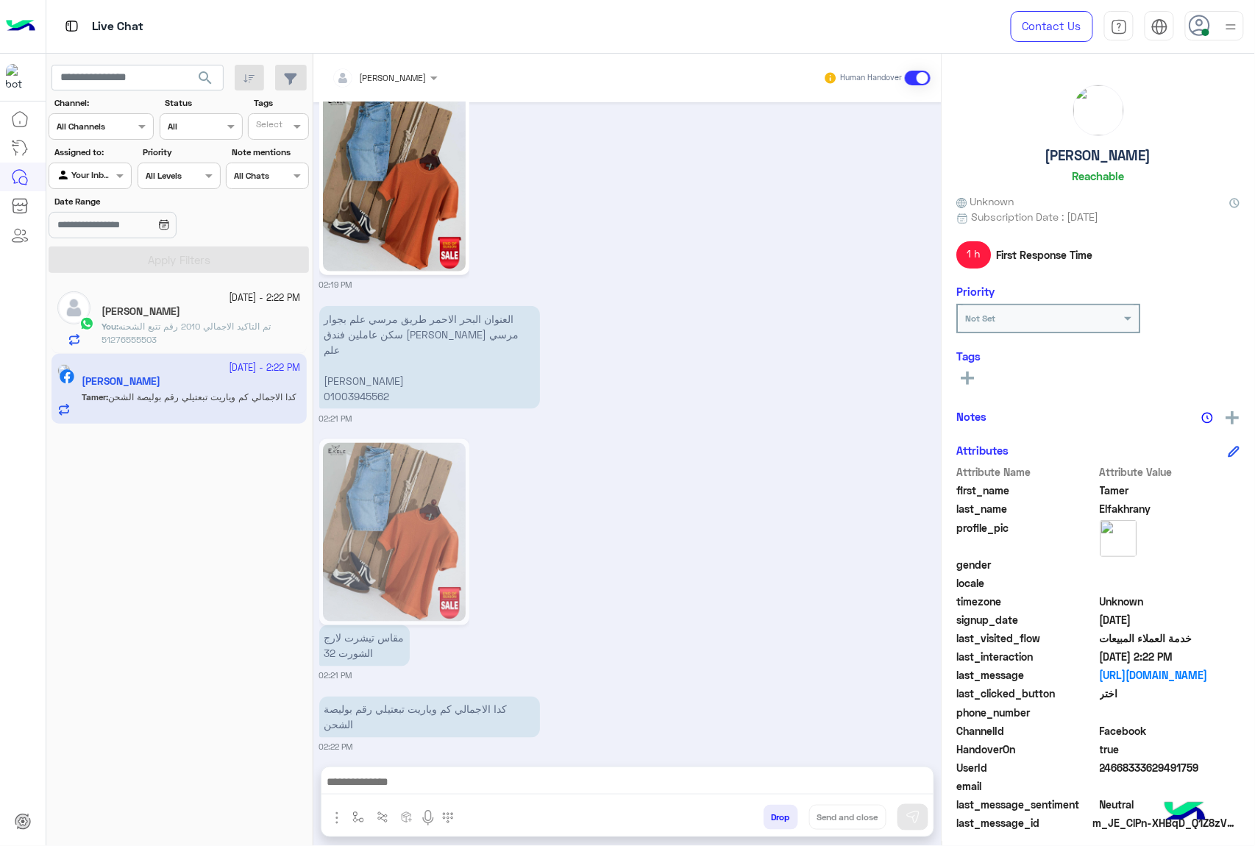
click at [551, 596] on div "مقاس تيشرت لارج الشورت 32 02:21 PM" at bounding box center [627, 559] width 617 height 246
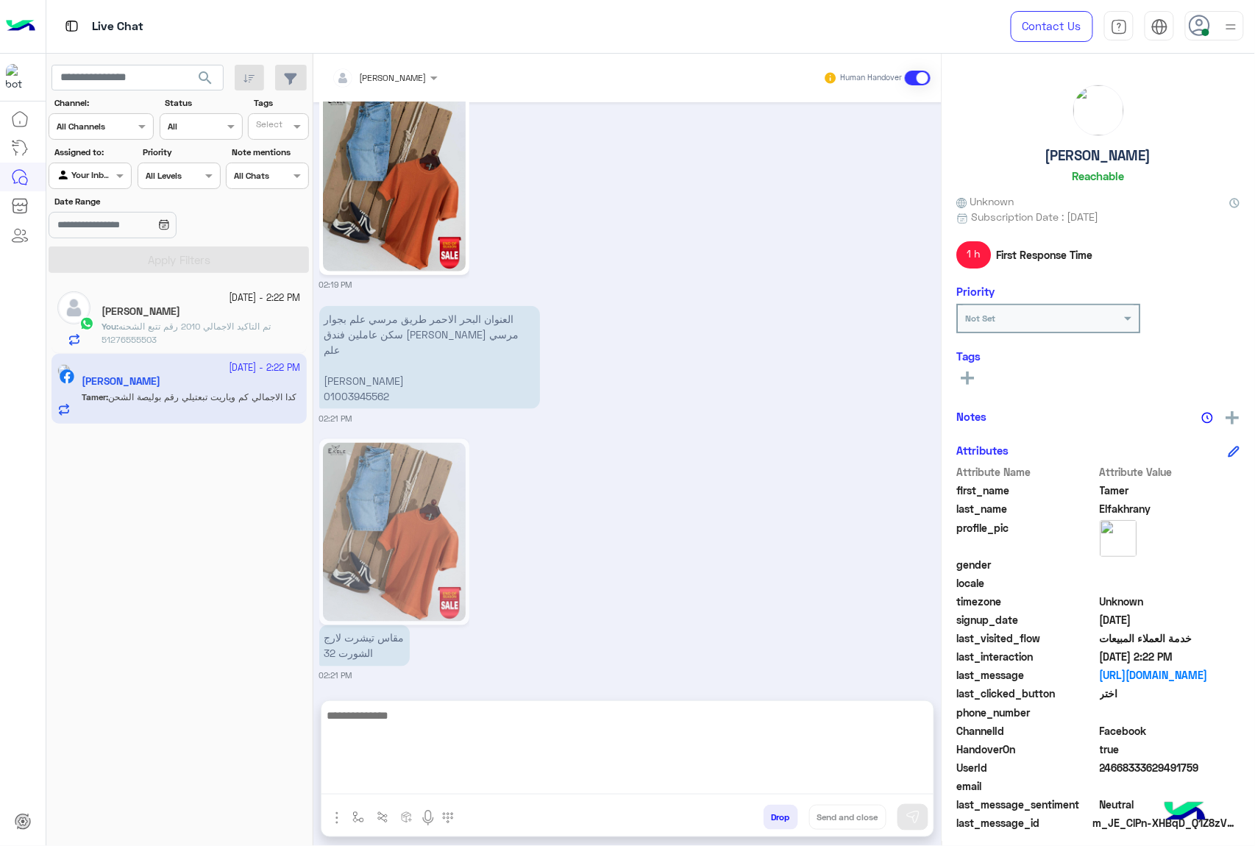
click at [428, 784] on textarea at bounding box center [628, 750] width 612 height 88
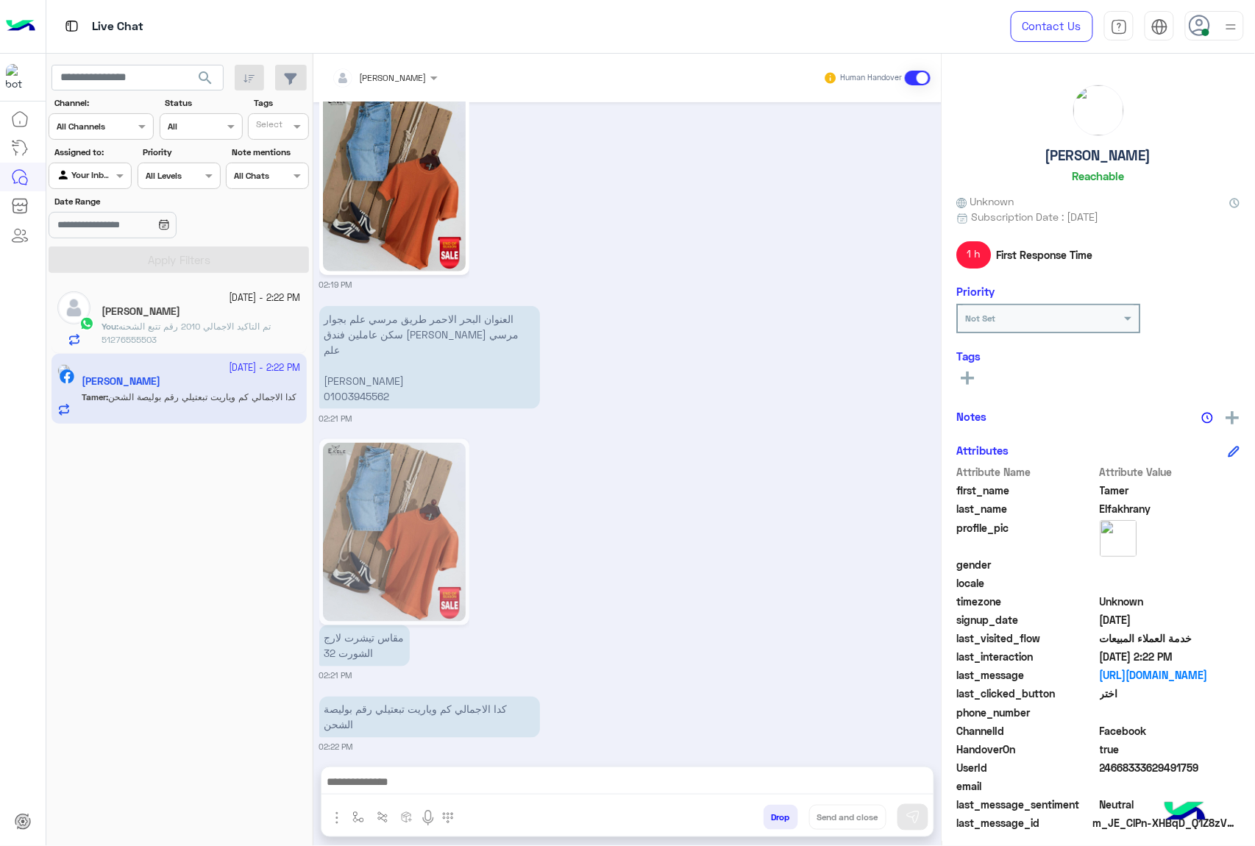
drag, startPoint x: 500, startPoint y: 580, endPoint x: 499, endPoint y: 652, distance: 72.1
click at [500, 580] on div "مقاس تيشرت لارج الشورت 32 02:21 PM" at bounding box center [627, 559] width 617 height 246
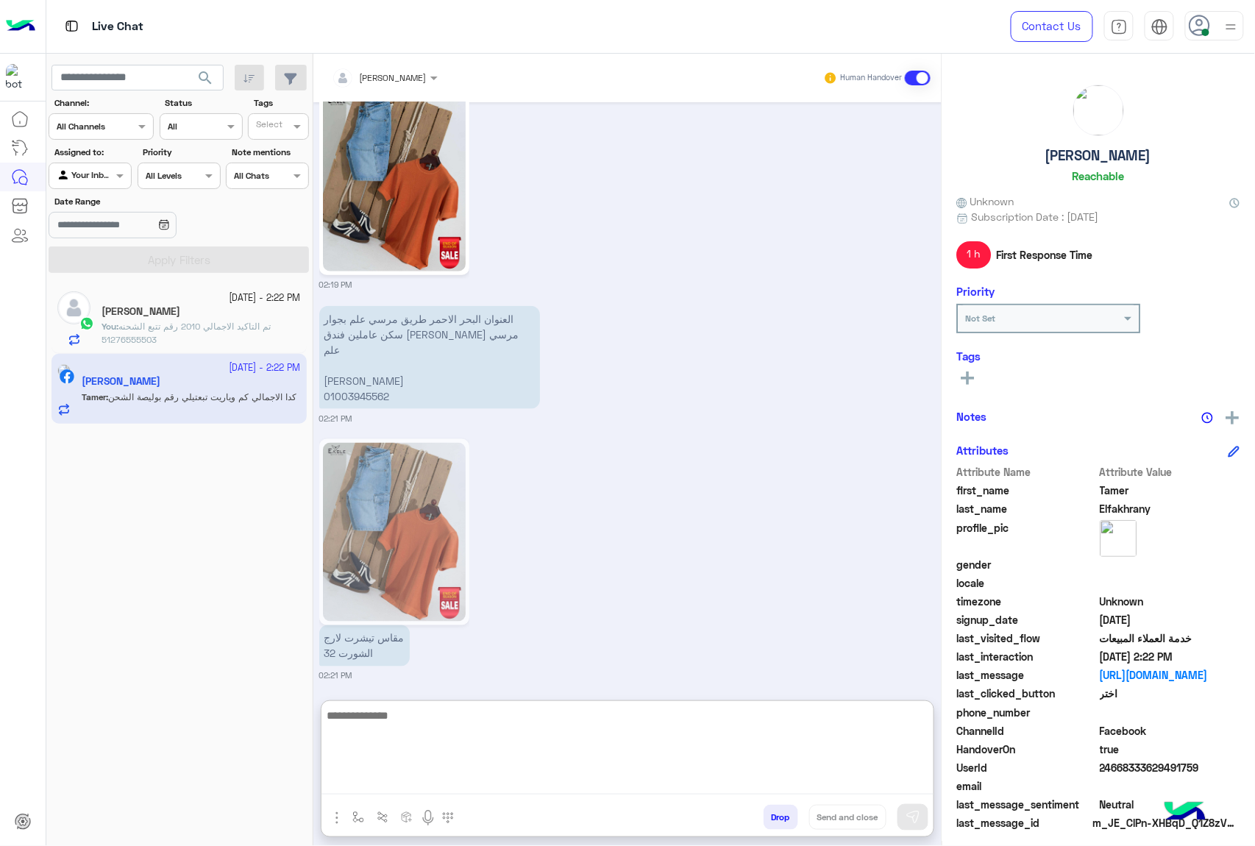
click at [449, 777] on textarea at bounding box center [628, 750] width 612 height 88
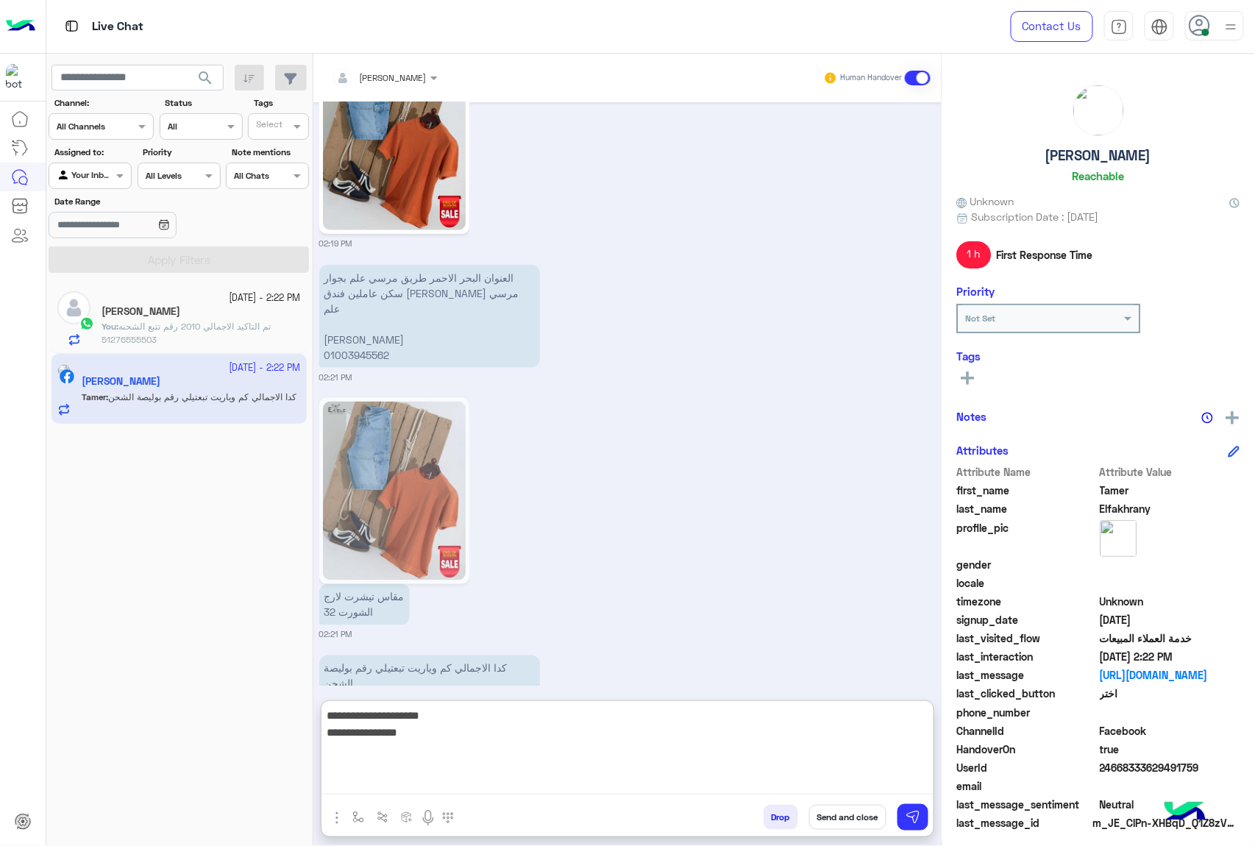
scroll to position [2394, 0]
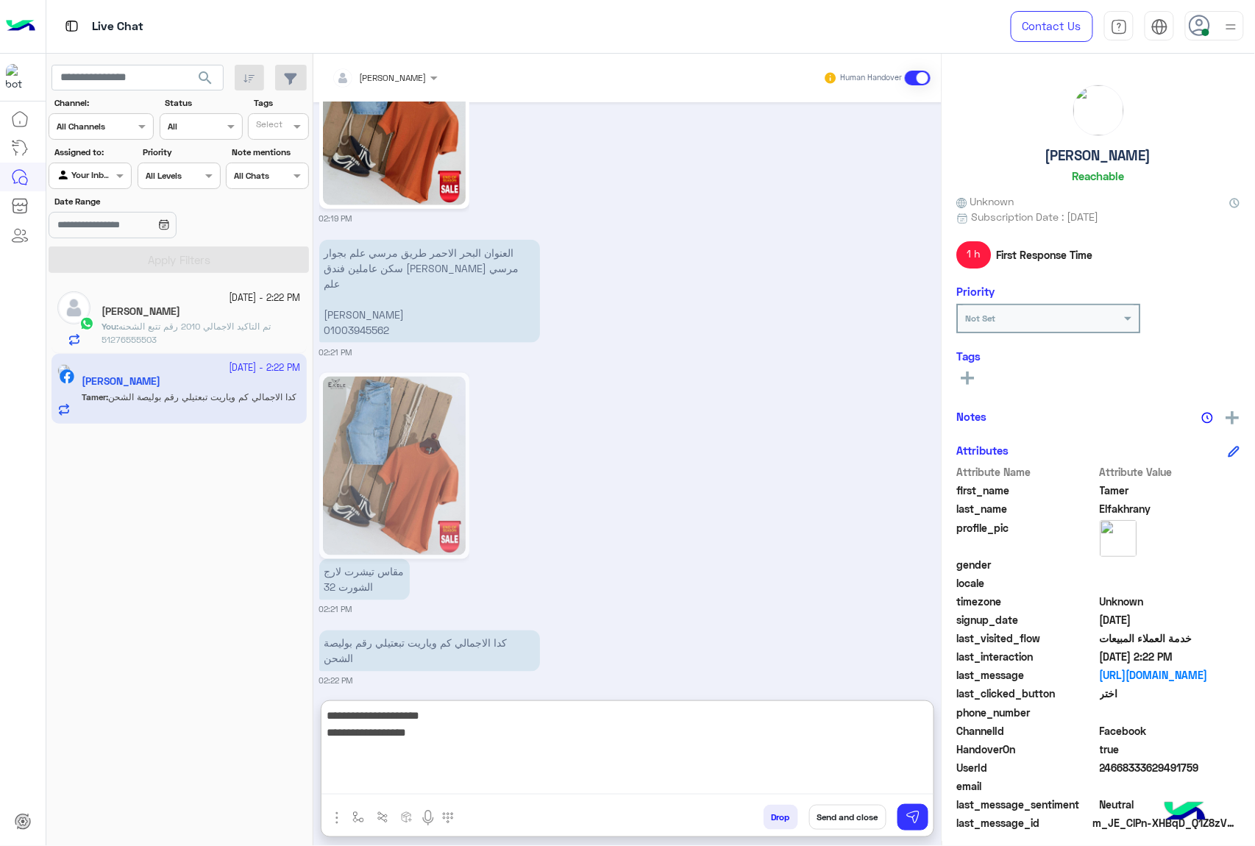
type textarea "**********"
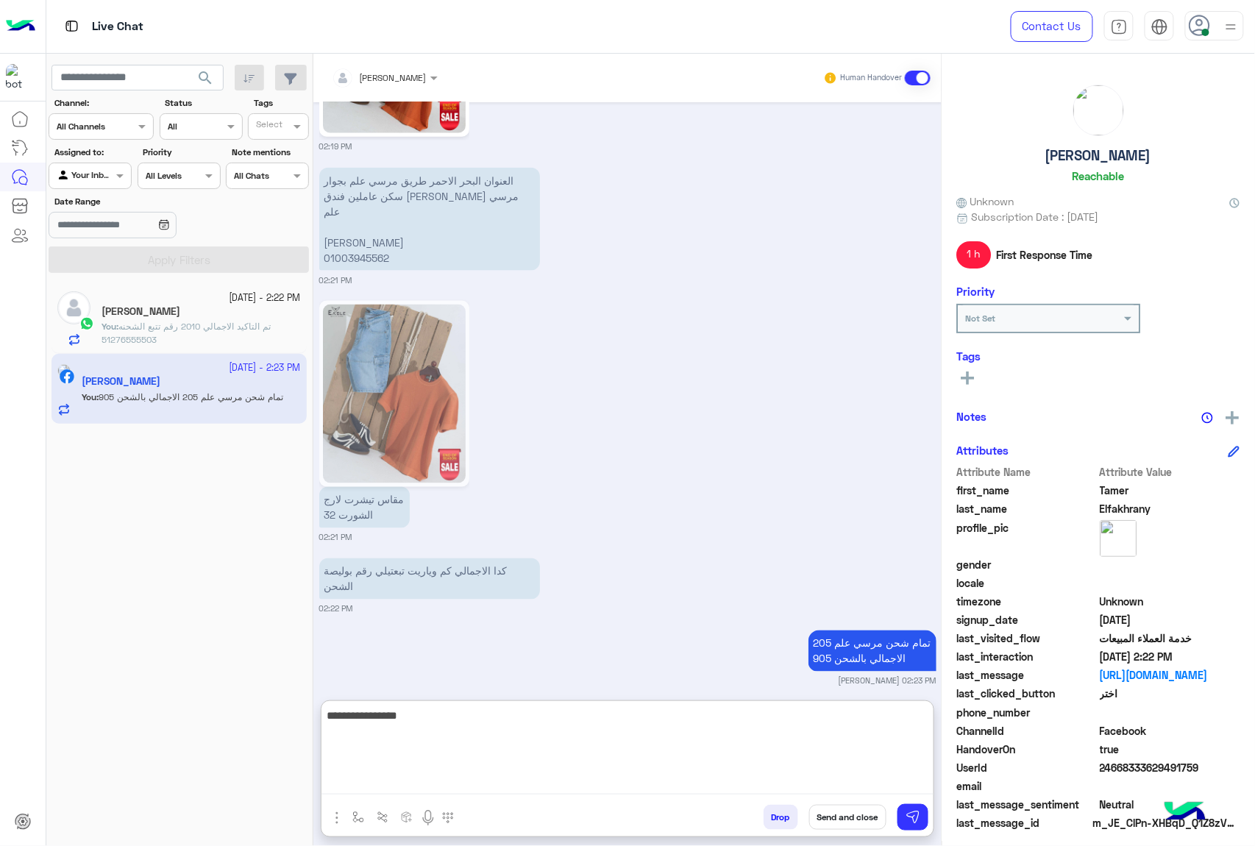
type textarea "**********"
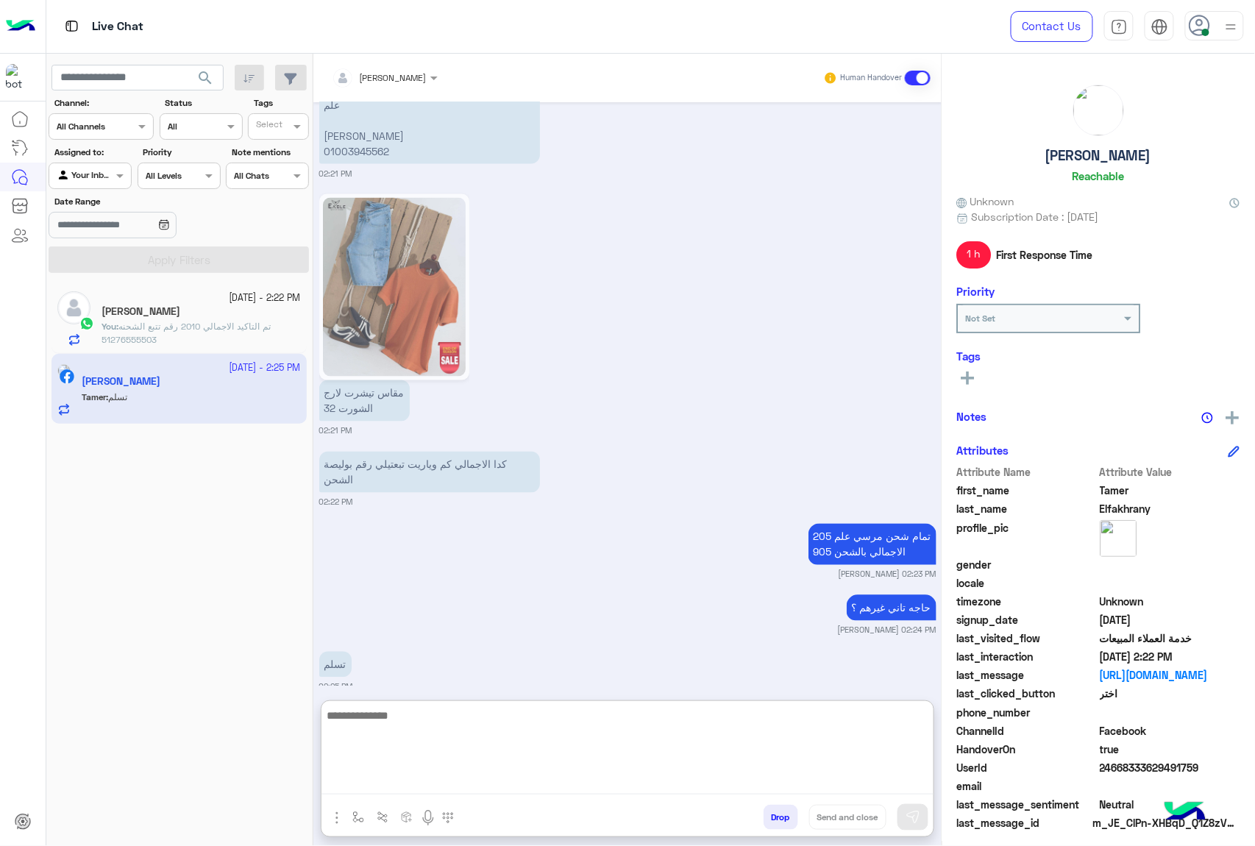
scroll to position [2579, 0]
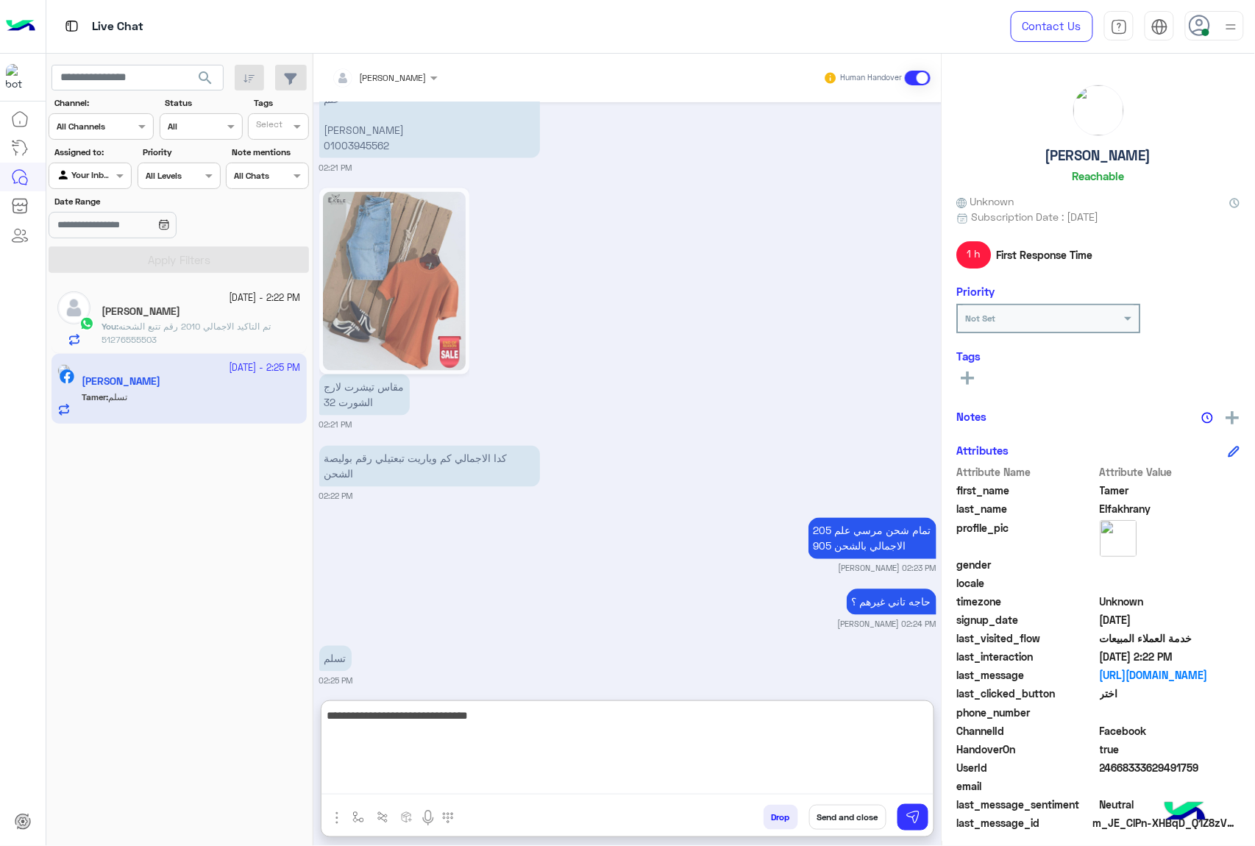
type textarea "**********"
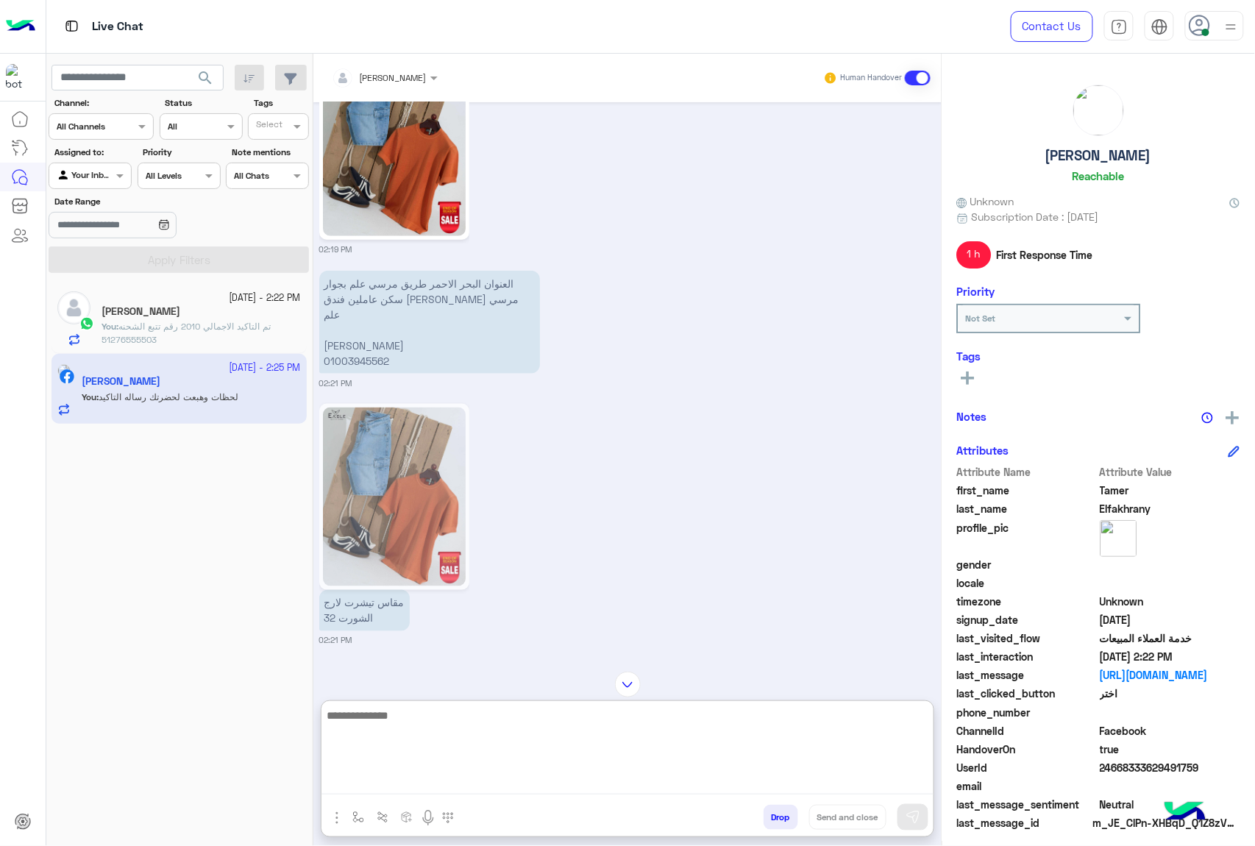
scroll to position [2341, 0]
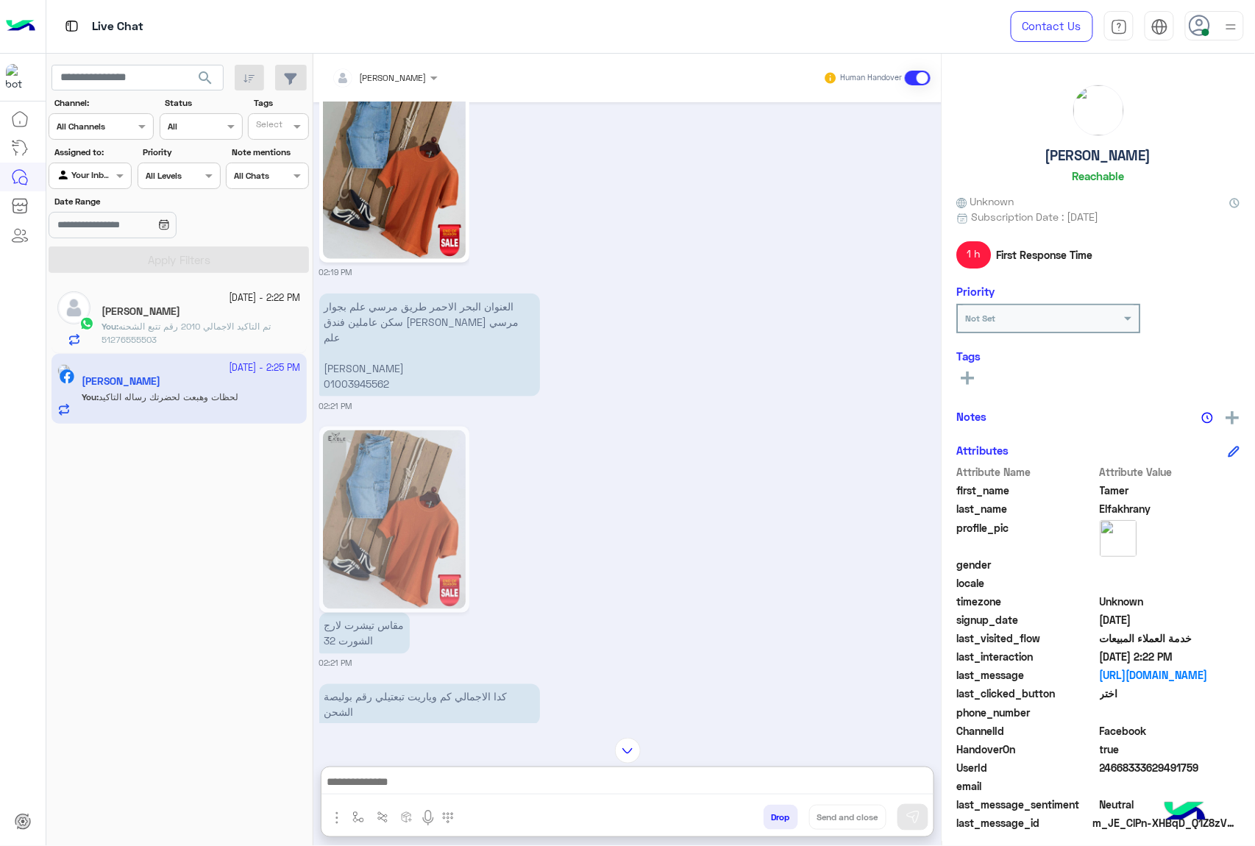
click at [354, 352] on p "العنوان البحر الاحمر طريق مرسي علم بجوار سكن عاملين فندق [PERSON_NAME] مرسي علم…" at bounding box center [429, 345] width 221 height 103
copy p "[PERSON_NAME]"
click at [389, 306] on p "العنوان البحر الاحمر طريق مرسي علم بجوار سكن عاملين فندق [PERSON_NAME] مرسي علم…" at bounding box center [429, 345] width 221 height 103
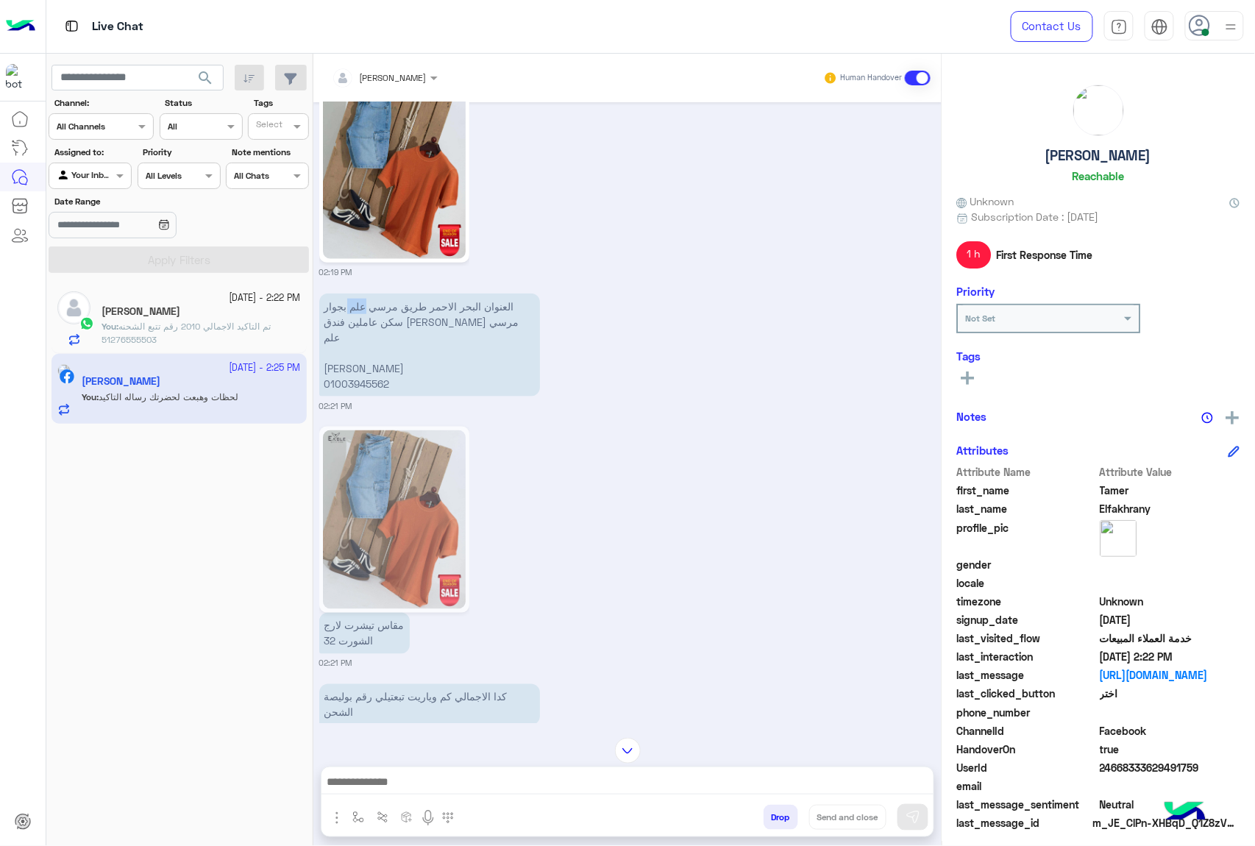
click at [389, 306] on p "العنوان البحر الاحمر طريق مرسي علم بجوار سكن عاملين فندق [PERSON_NAME] مرسي علم…" at bounding box center [429, 345] width 221 height 103
copy p "العنوان البحر الاحمر طريق مرسي علم بجوار سكن عاملين فندق [PERSON_NAME] مرسي علم"
click at [372, 372] on p "العنوان البحر الاحمر طريق مرسي علم بجوار سكن عاملين فندق [PERSON_NAME] مرسي علم…" at bounding box center [429, 345] width 221 height 103
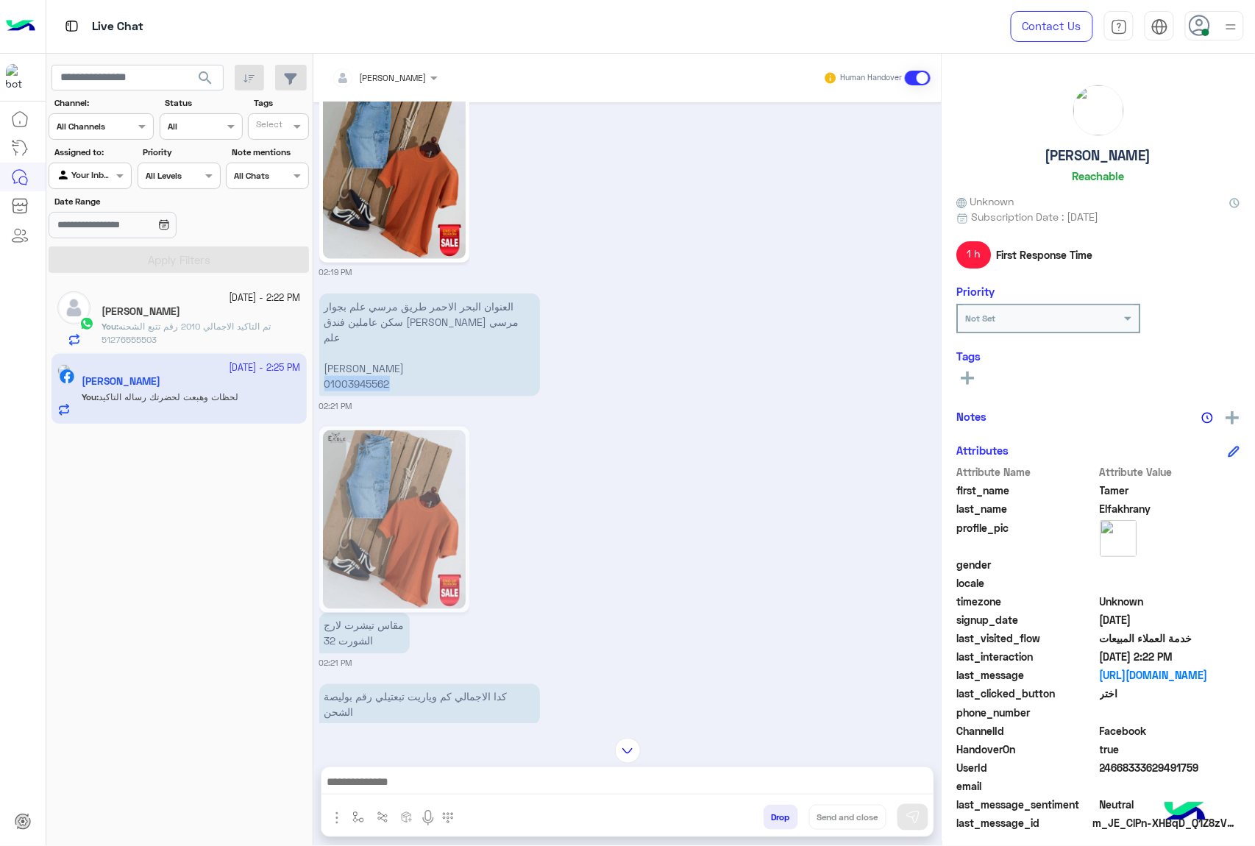
copy p "01003945562"
click at [365, 352] on p "العنوان البحر الاحمر طريق مرسي علم بجوار سكن عاملين فندق [PERSON_NAME] مرسي علم…" at bounding box center [429, 345] width 221 height 103
copy p "[PERSON_NAME]"
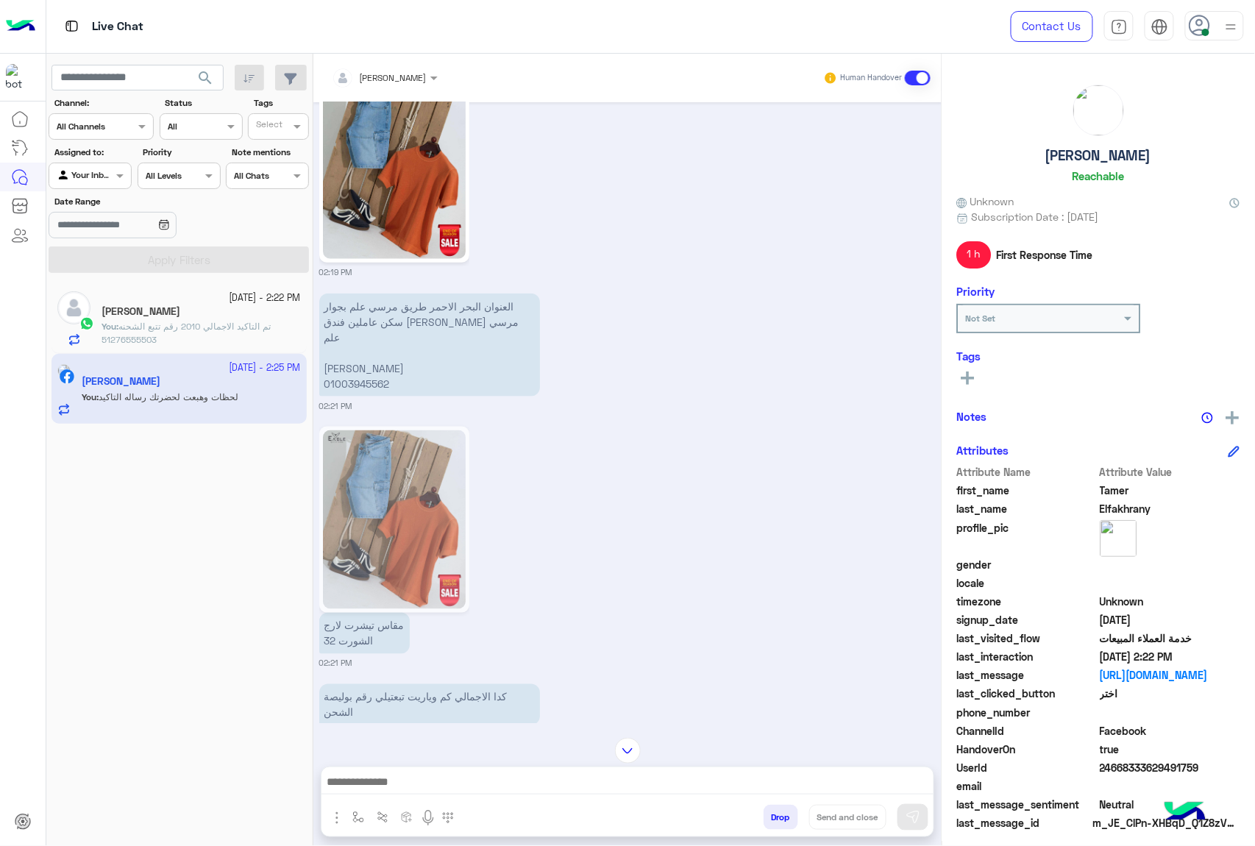
click at [401, 299] on p "العنوان البحر الاحمر طريق مرسي علم بجوار سكن عاملين فندق [PERSON_NAME] مرسي علم…" at bounding box center [429, 345] width 221 height 103
click at [401, 301] on p "العنوان البحر الاحمر طريق مرسي علم بجوار سكن عاملين فندق [PERSON_NAME] مرسي علم…" at bounding box center [429, 345] width 221 height 103
copy p "العنوان البحر الاحمر طريق مرسي علم بجوار سكن عاملين فندق [PERSON_NAME] مرسي علم"
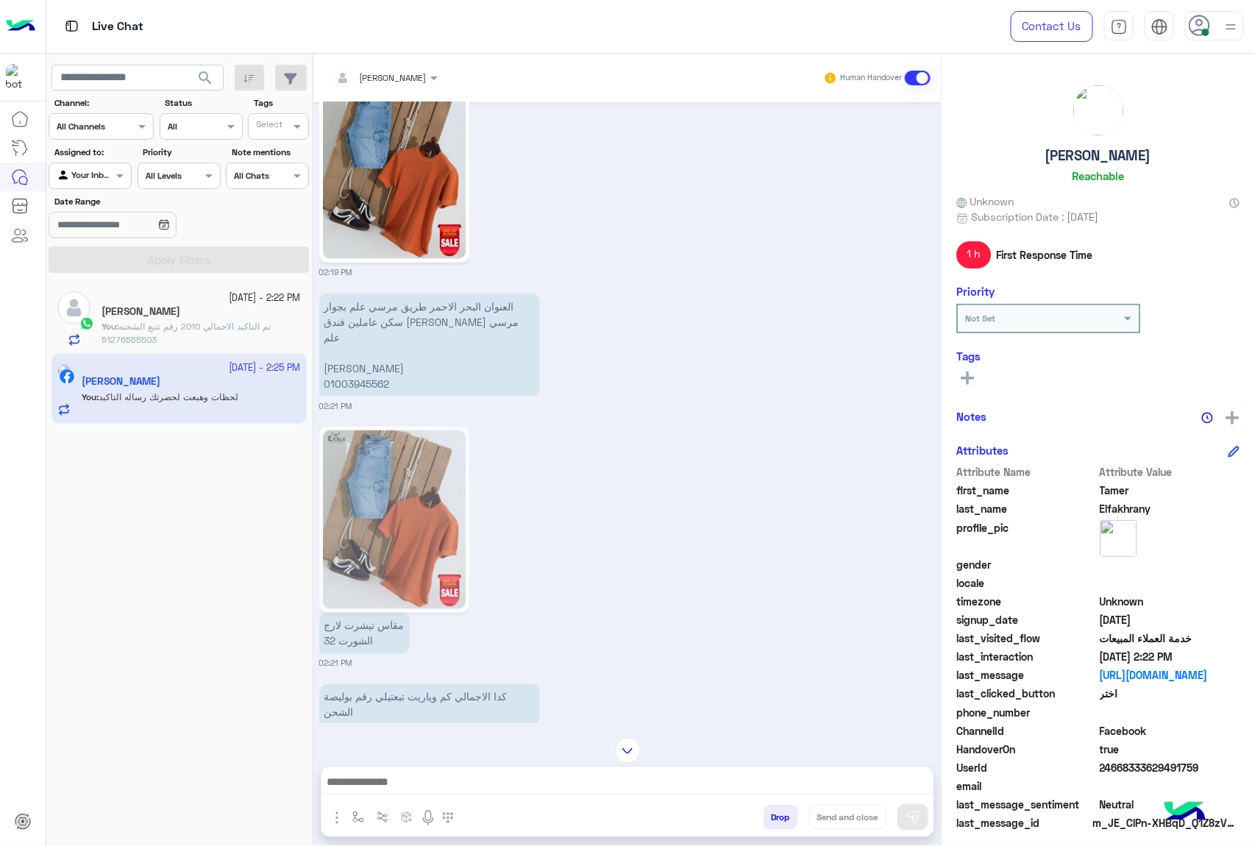
click at [374, 365] on p "العنوان البحر الاحمر طريق مرسي علم بجوار سكن عاملين فندق [PERSON_NAME] مرسي علم…" at bounding box center [429, 345] width 221 height 103
click at [1157, 766] on span "24668333629491759" at bounding box center [1171, 767] width 141 height 15
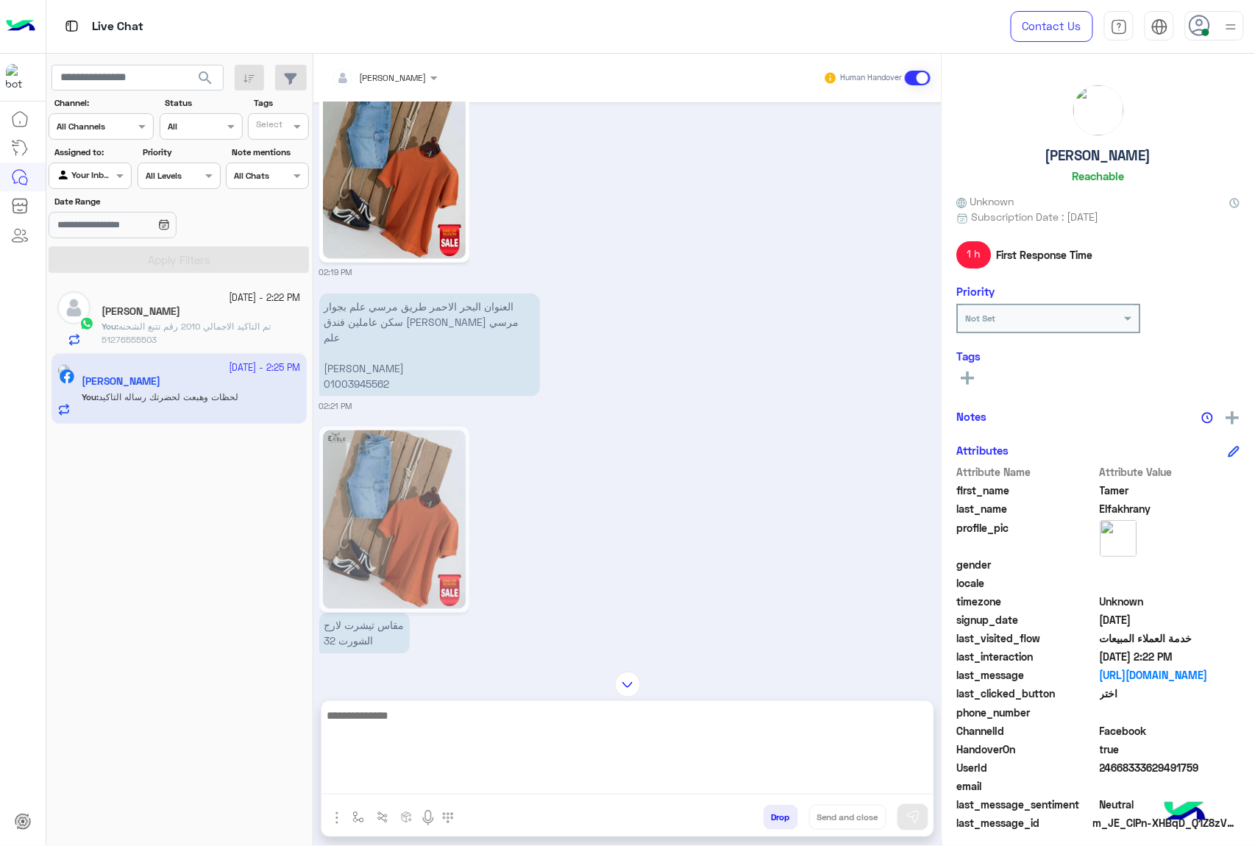
click at [413, 784] on textarea at bounding box center [628, 750] width 612 height 88
type textarea "*"
paste textarea "**********"
type textarea "**********"
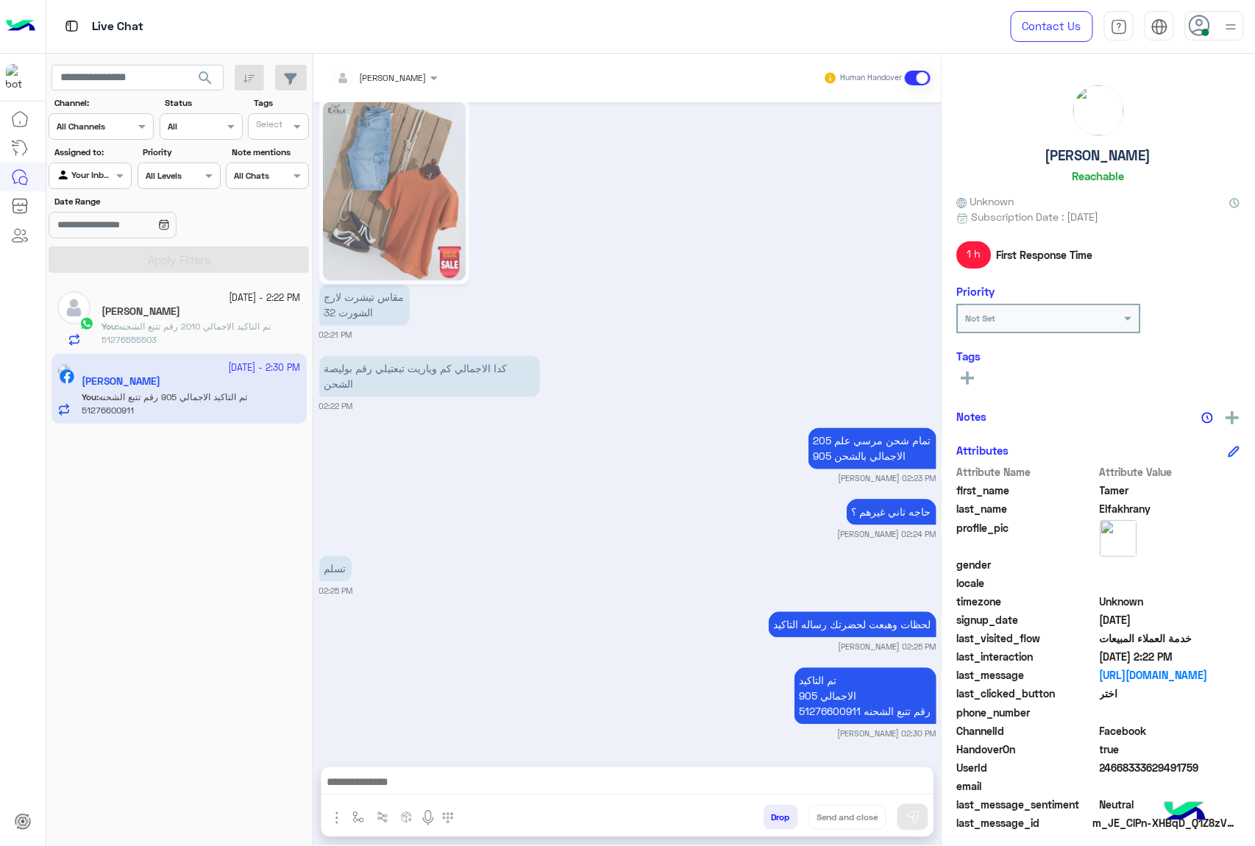
click at [767, 814] on button "Drop" at bounding box center [781, 817] width 35 height 25
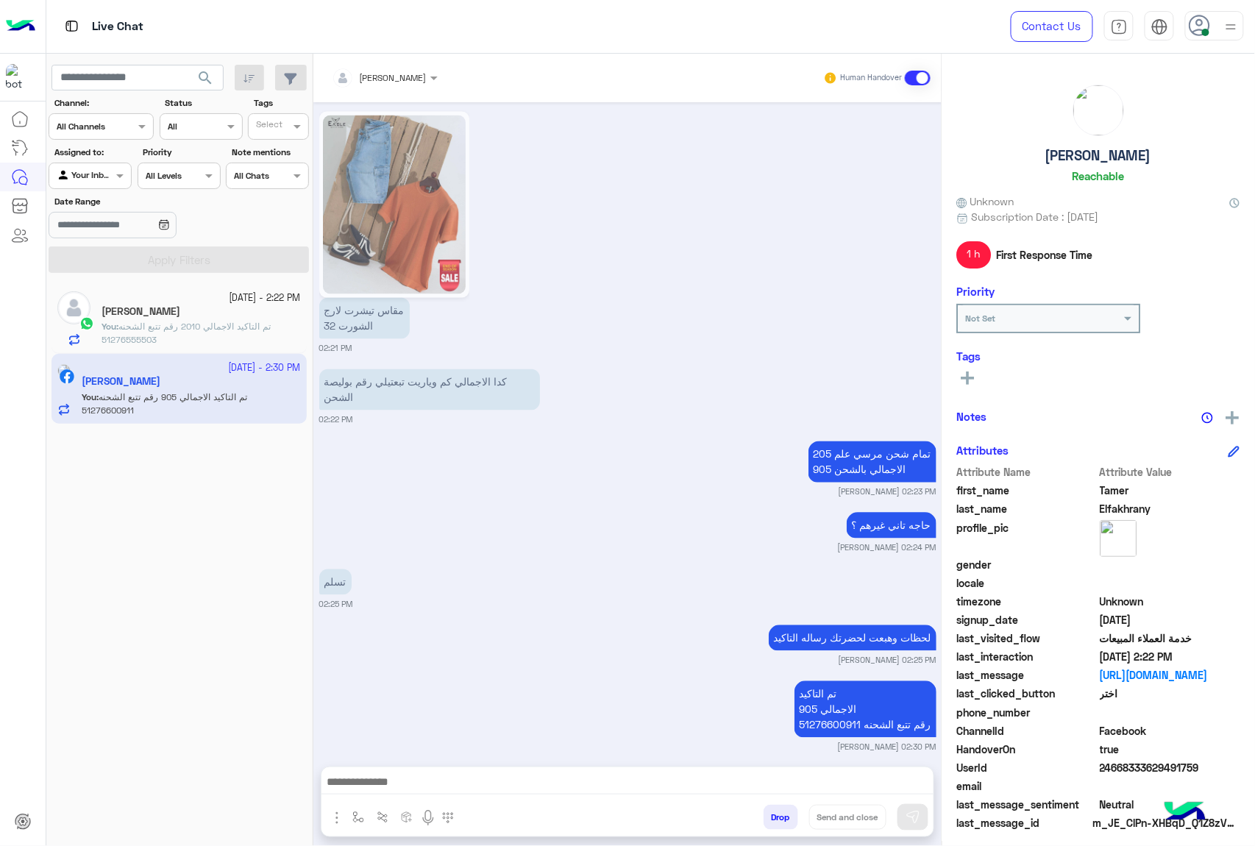
scroll to position [2694, 0]
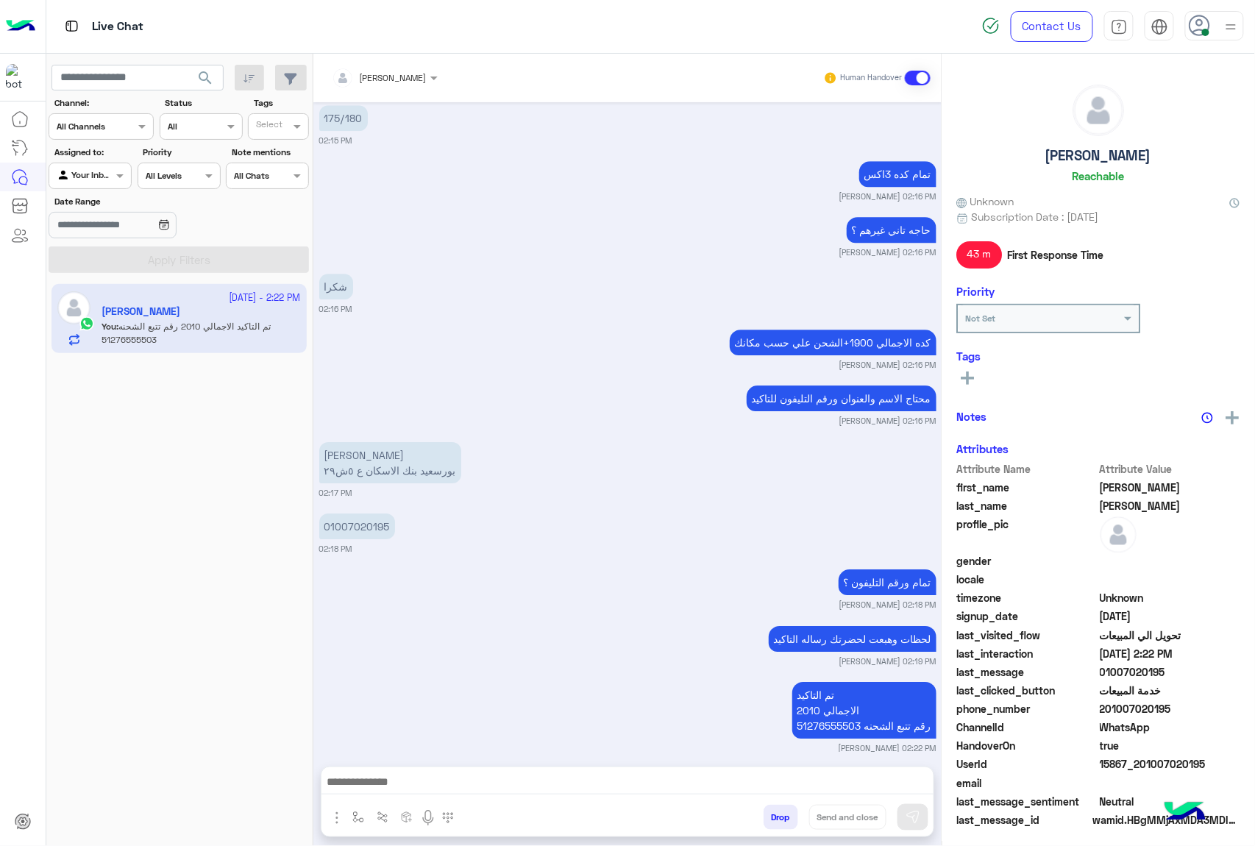
click at [767, 814] on button "Drop" at bounding box center [781, 817] width 35 height 25
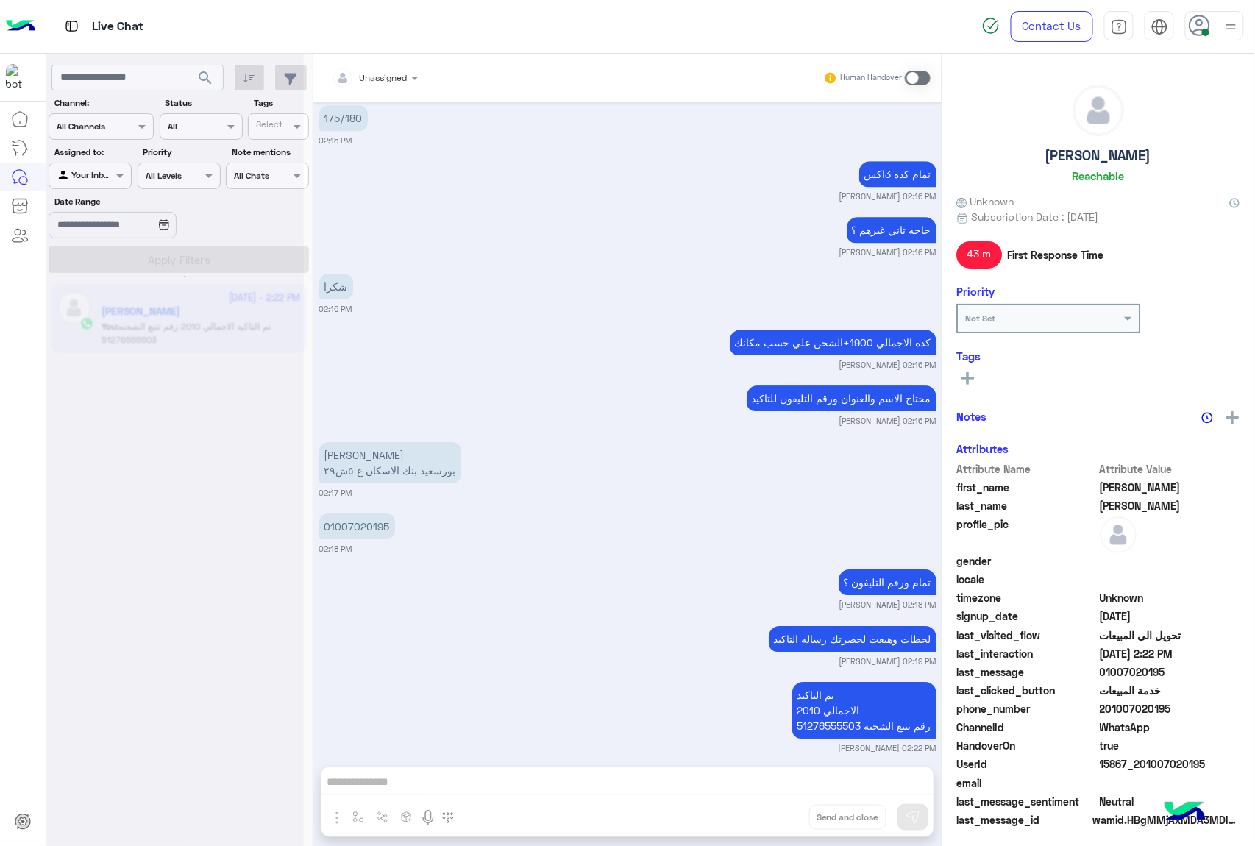
scroll to position [1452, 0]
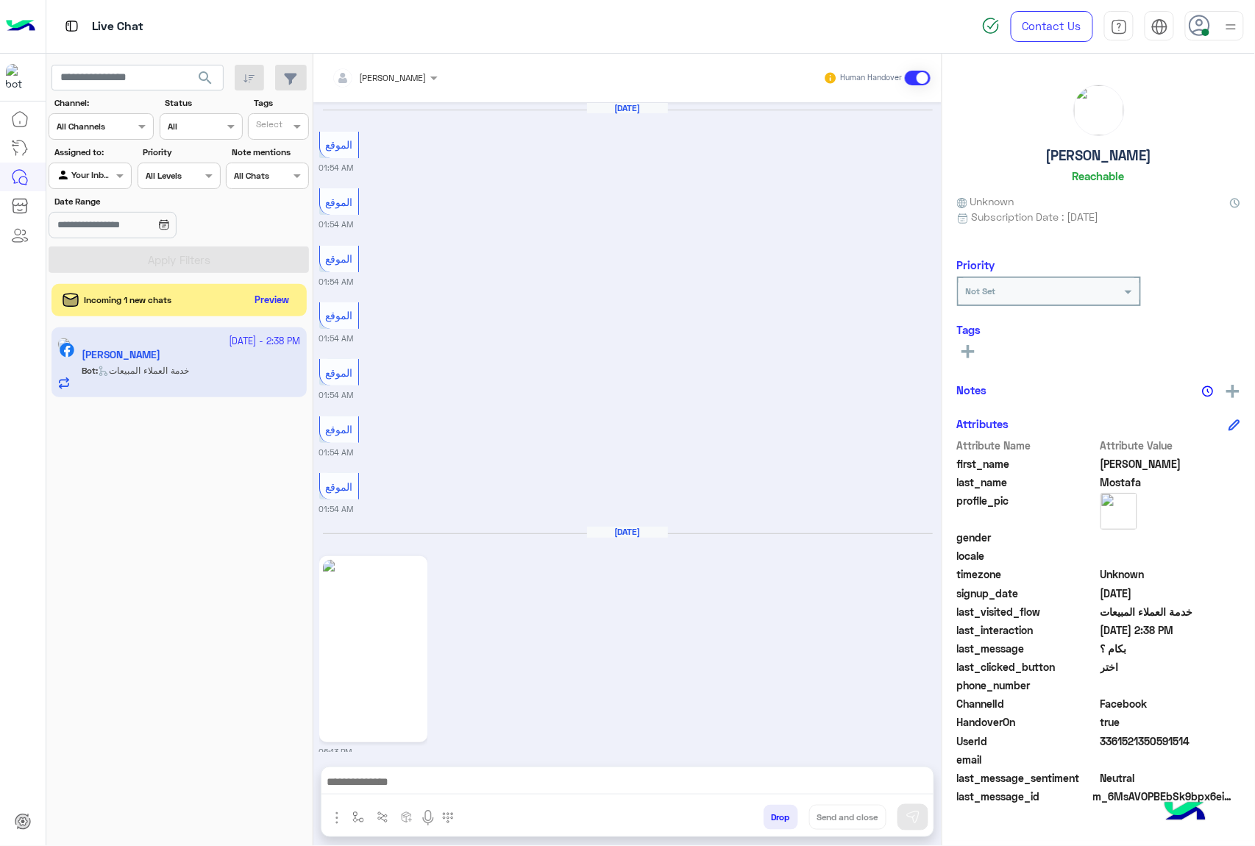
scroll to position [2161, 0]
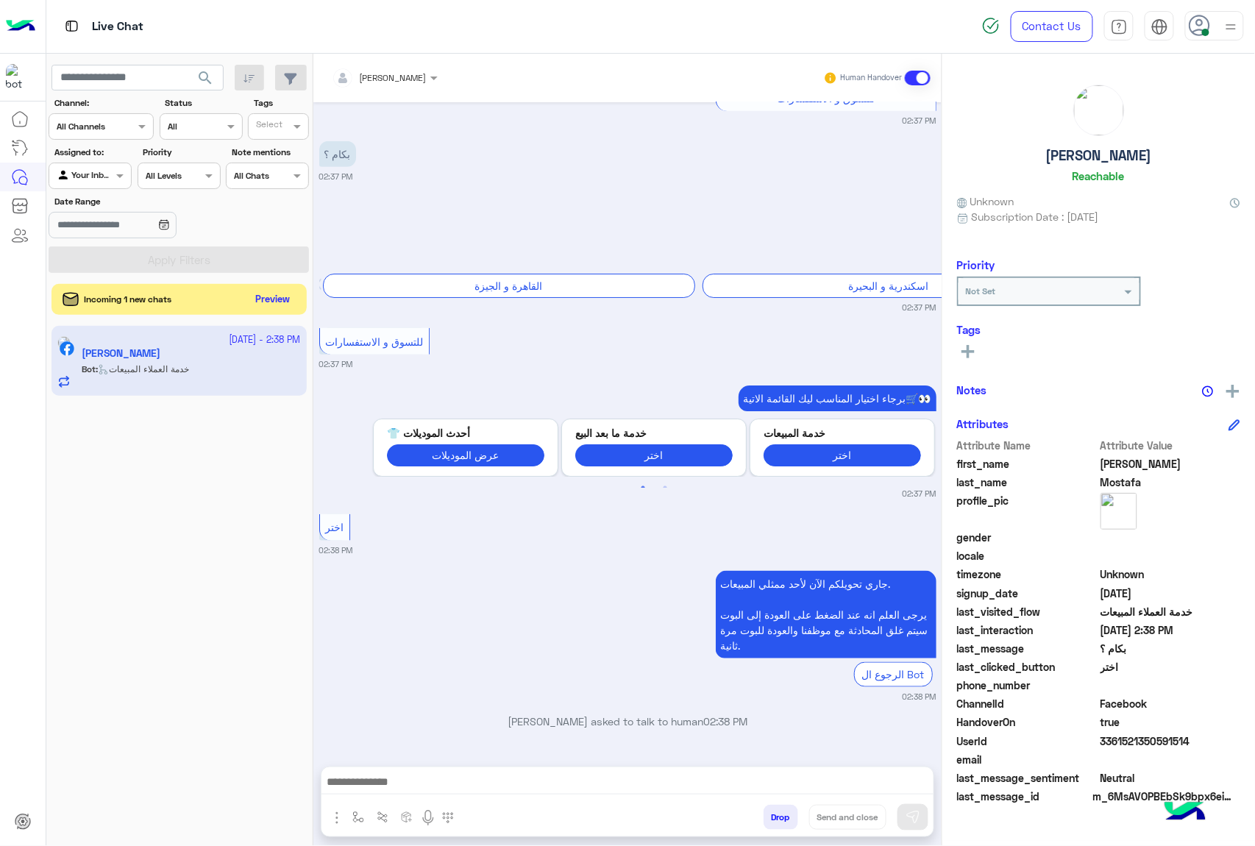
click at [271, 294] on button "Preview" at bounding box center [273, 300] width 46 height 20
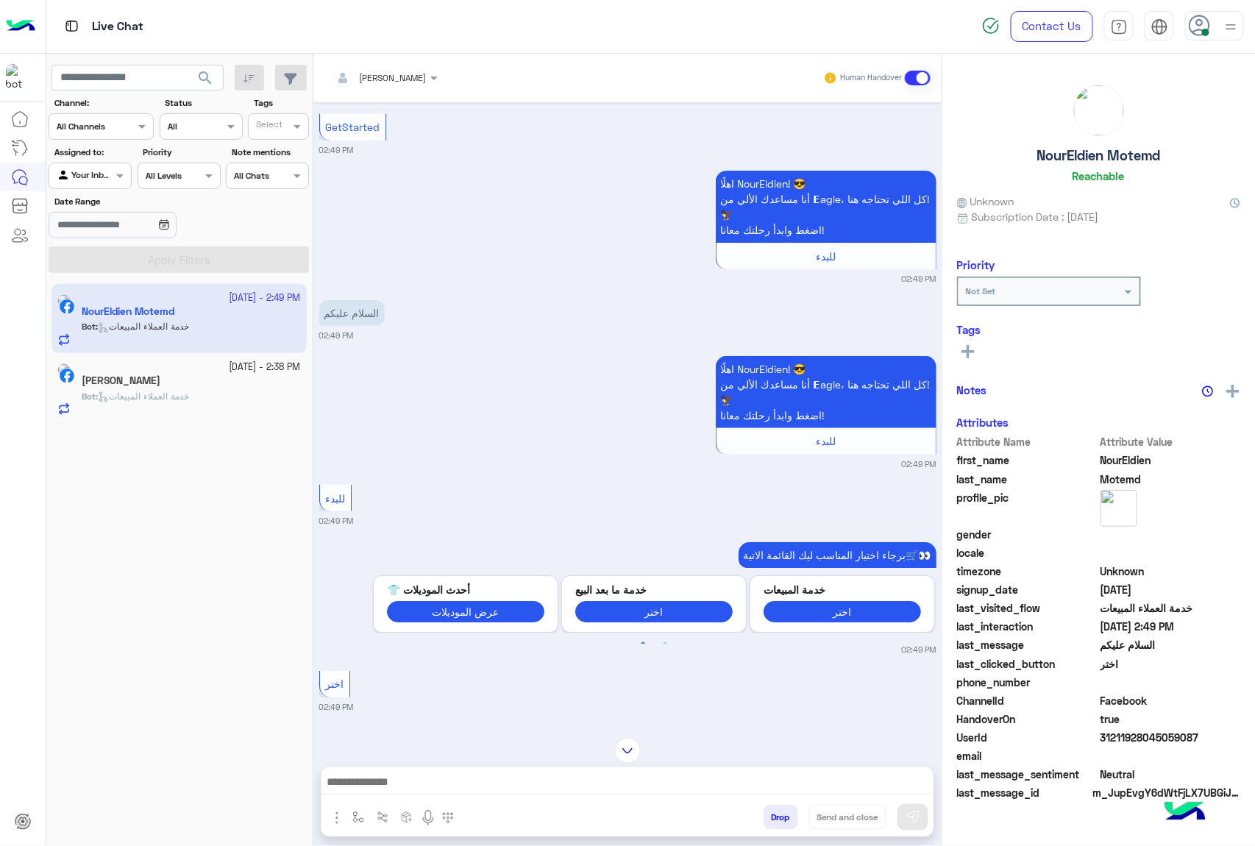
scroll to position [7, 0]
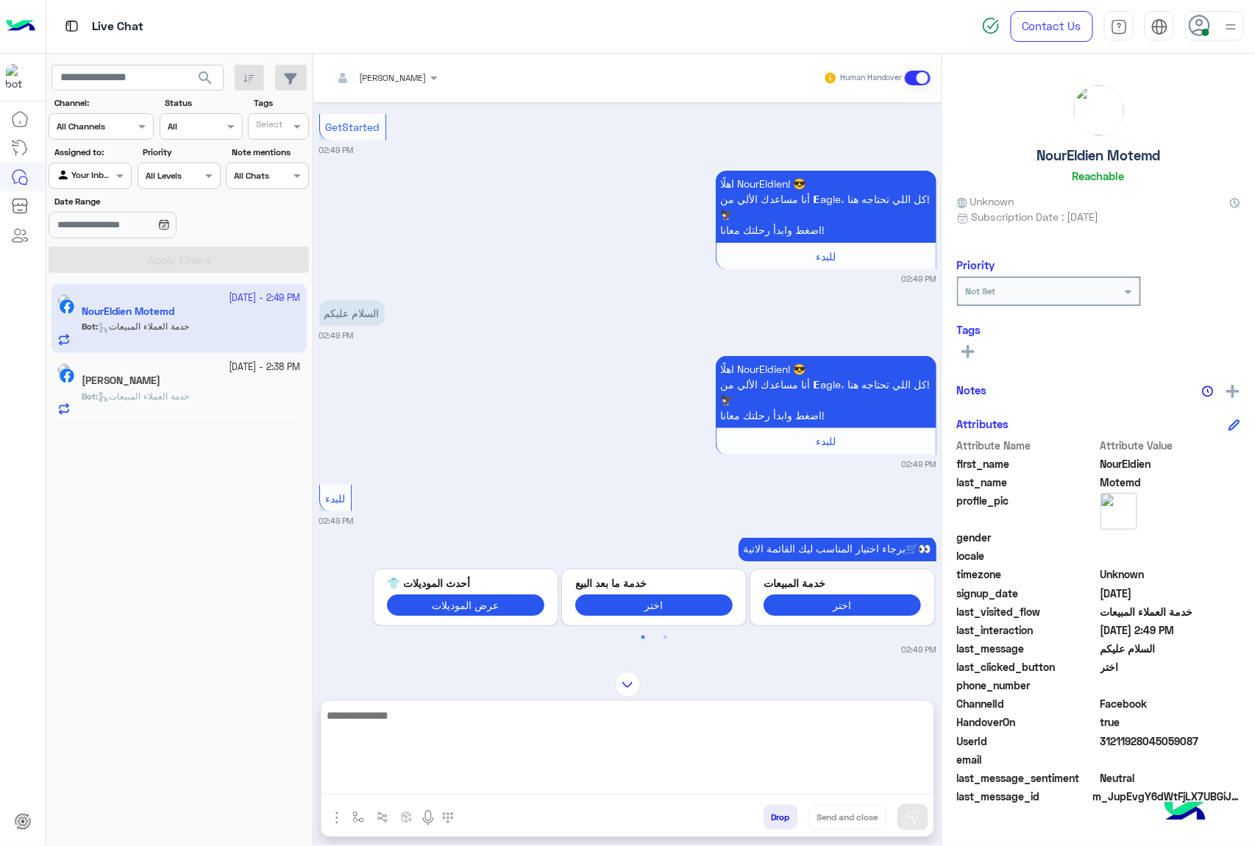
click at [431, 793] on textarea at bounding box center [628, 750] width 612 height 88
type textarea "**********"
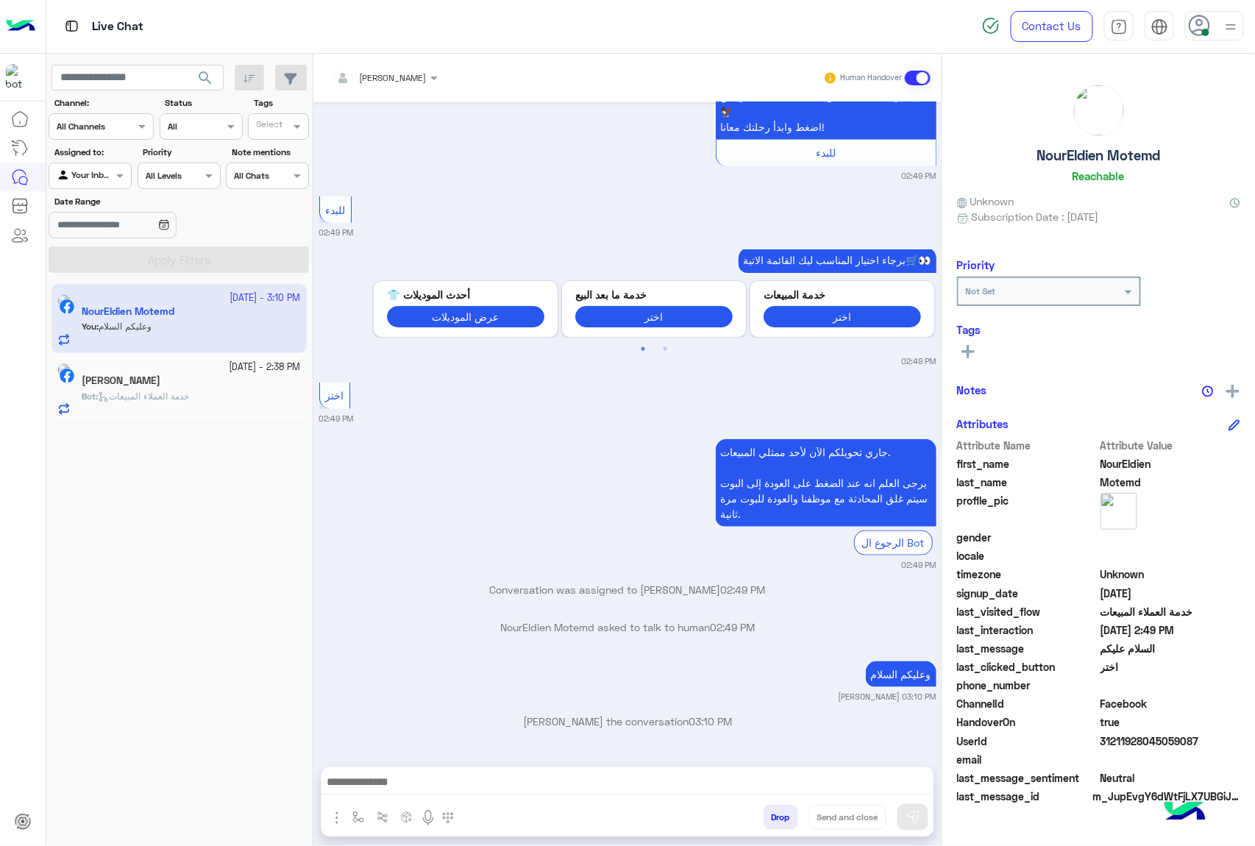
scroll to position [308, 0]
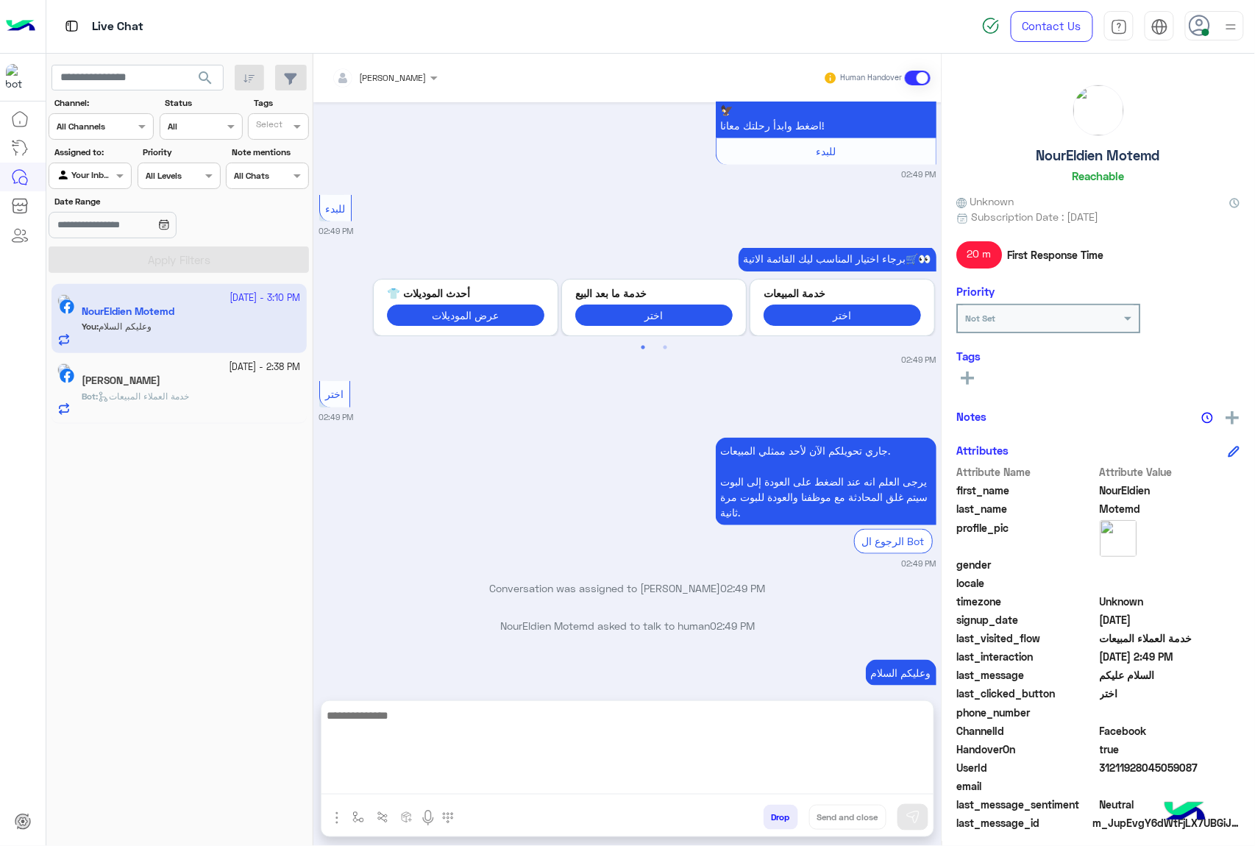
click at [416, 790] on textarea at bounding box center [628, 750] width 612 height 88
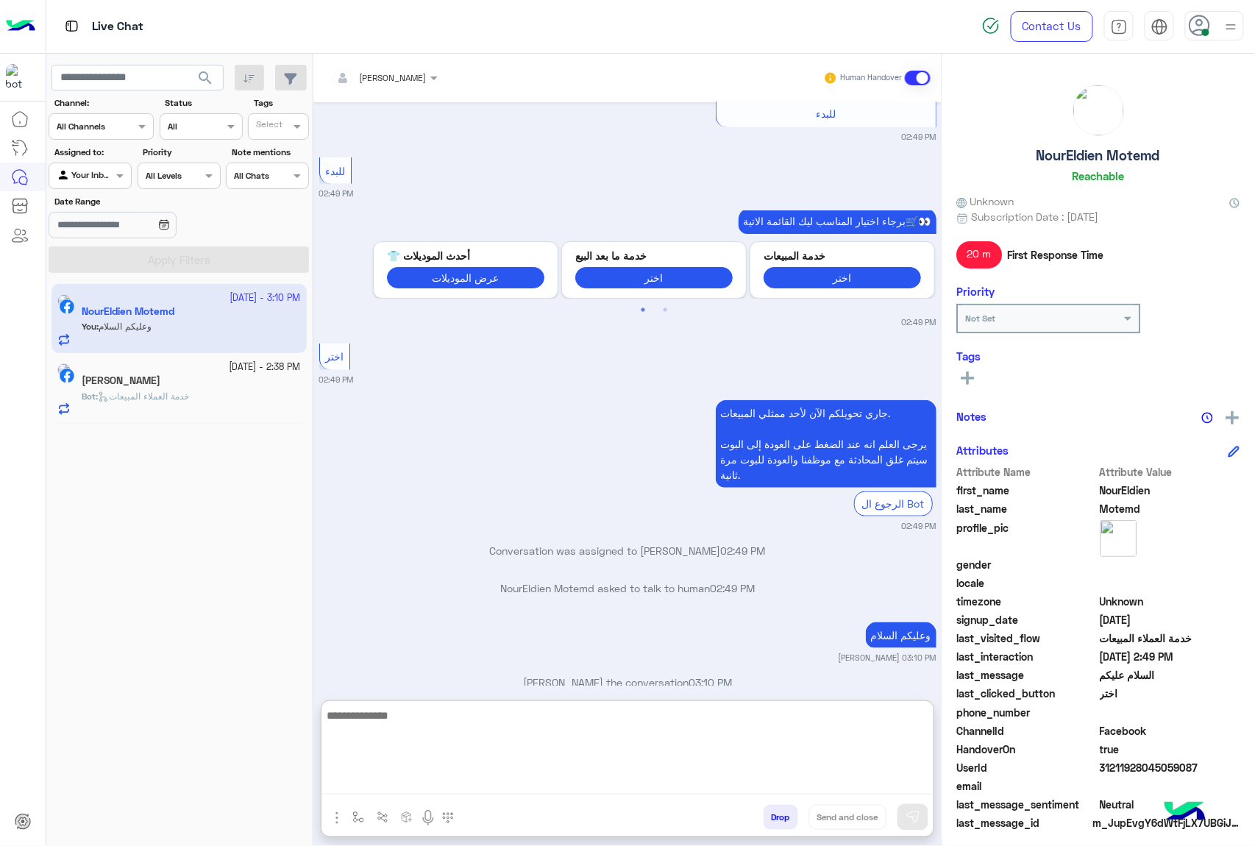
paste textarea "**********"
type textarea "**********"
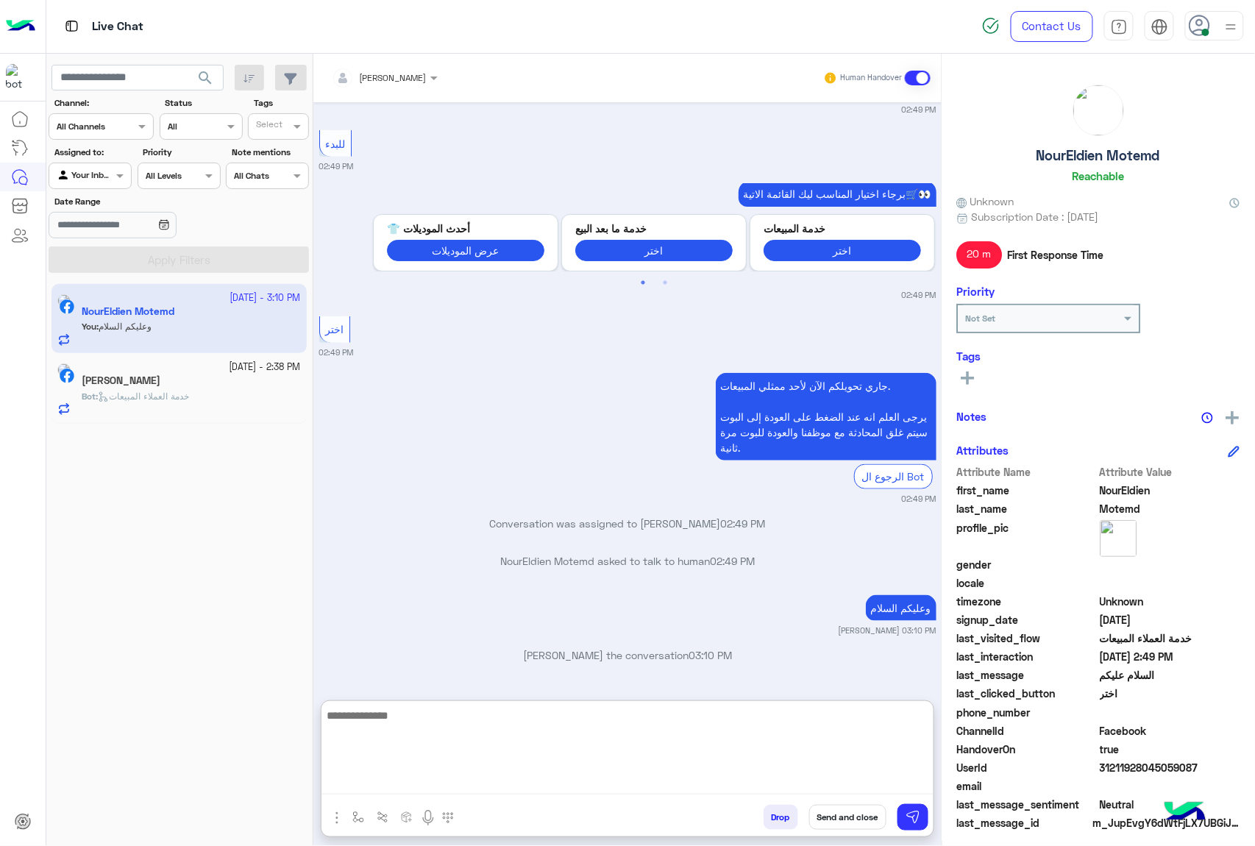
scroll to position [570, 0]
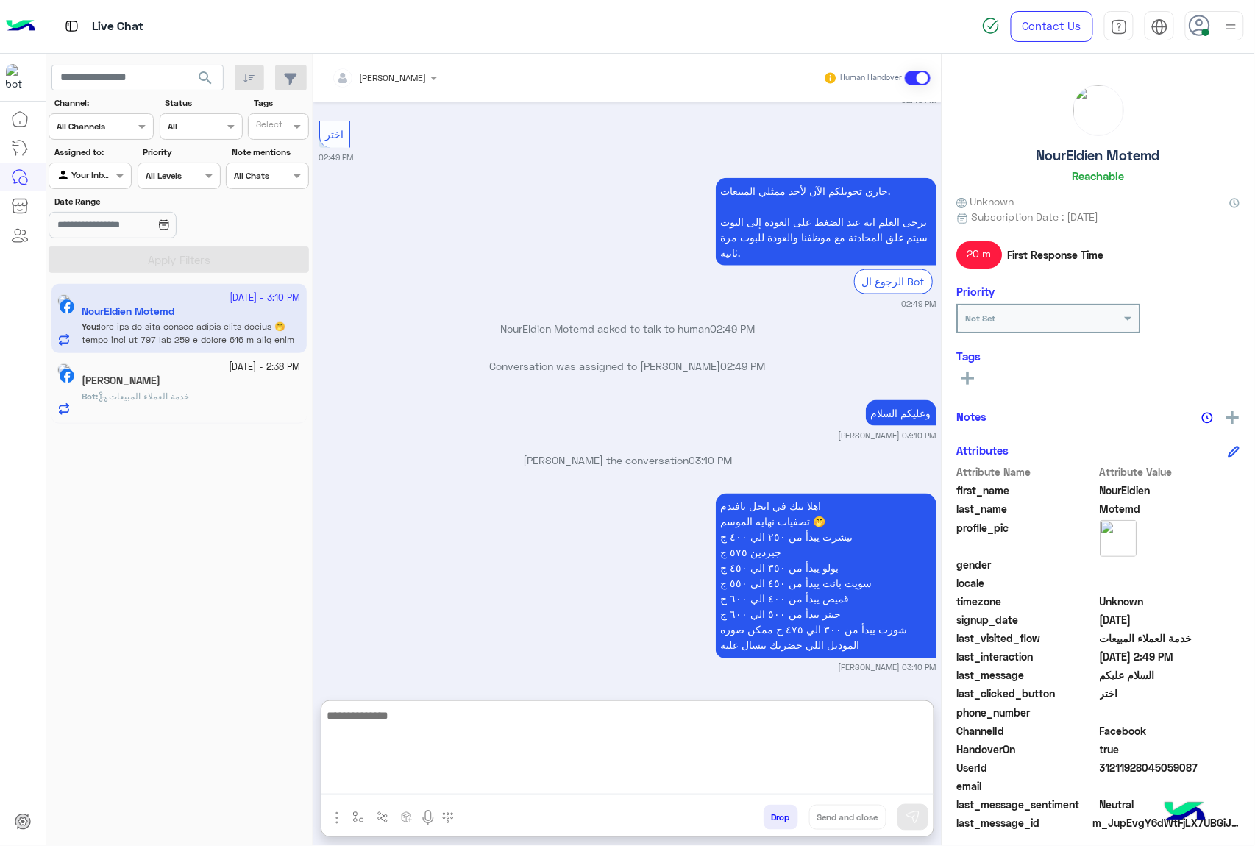
click at [153, 398] on span "خدمة العملاء المبيعات" at bounding box center [143, 396] width 91 height 11
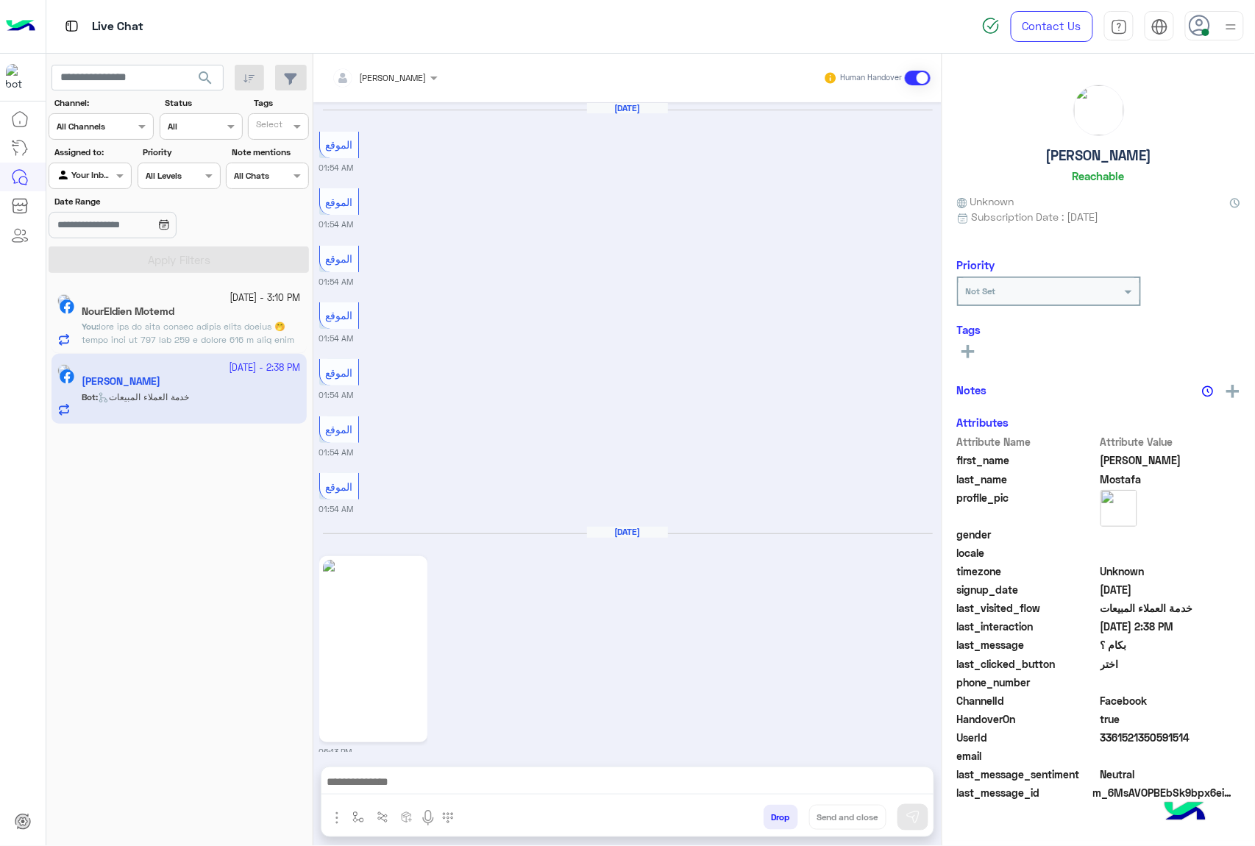
scroll to position [2161, 0]
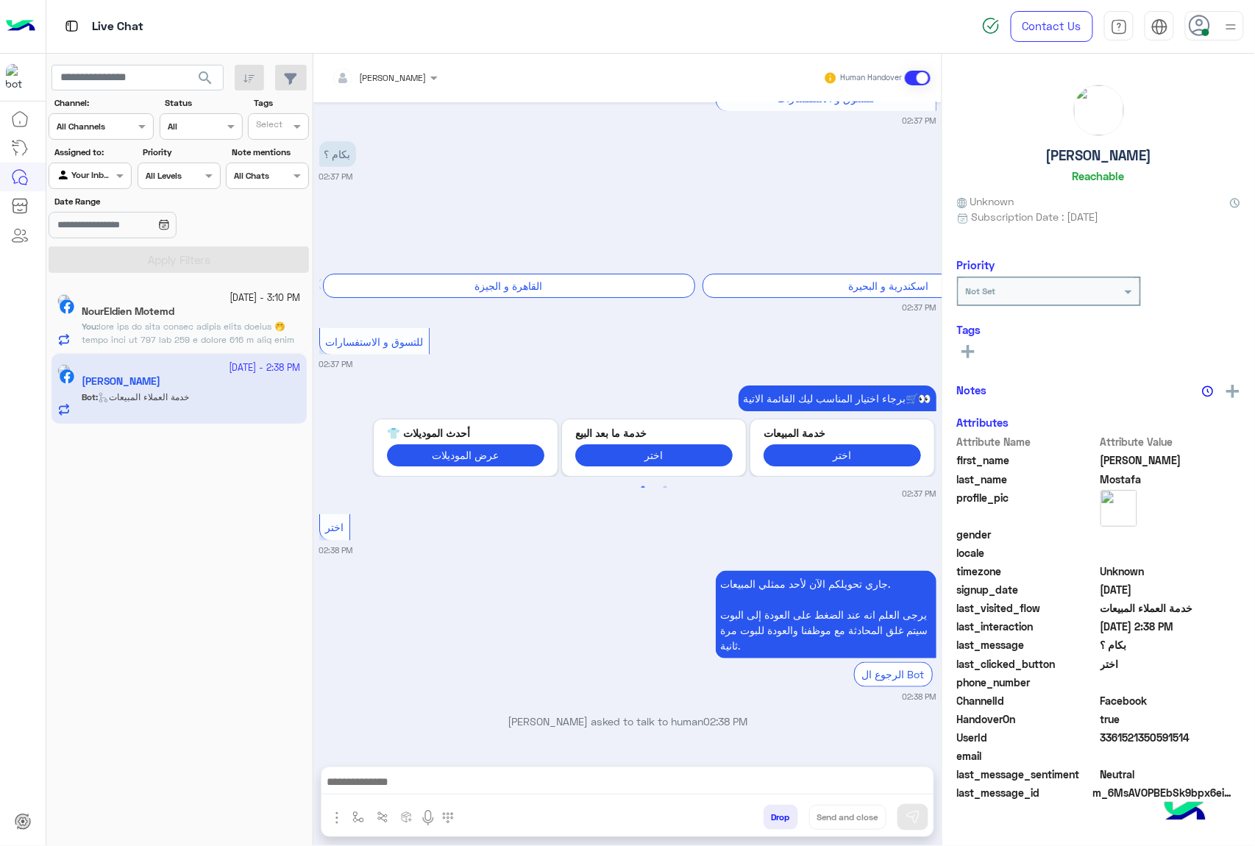
click at [425, 790] on textarea at bounding box center [628, 784] width 612 height 22
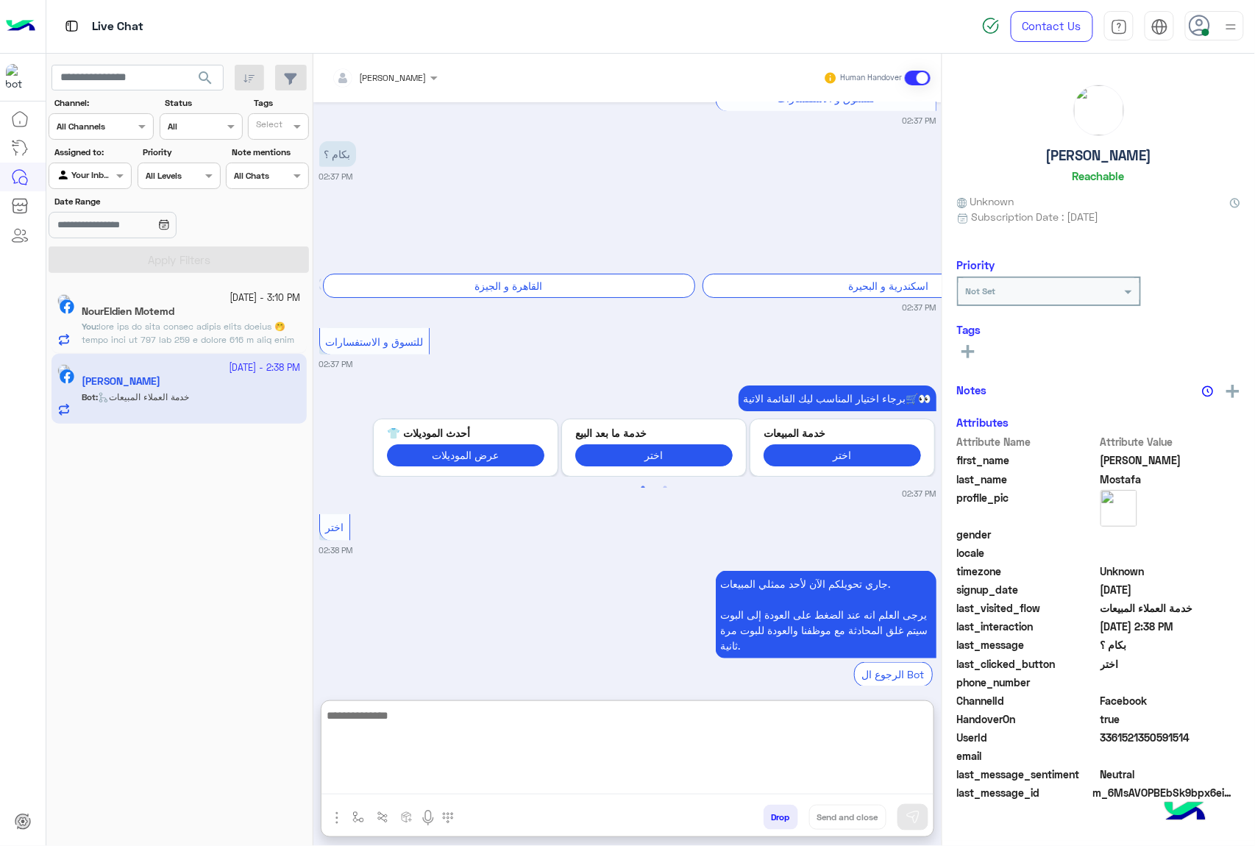
paste textarea "**********"
type textarea "**********"
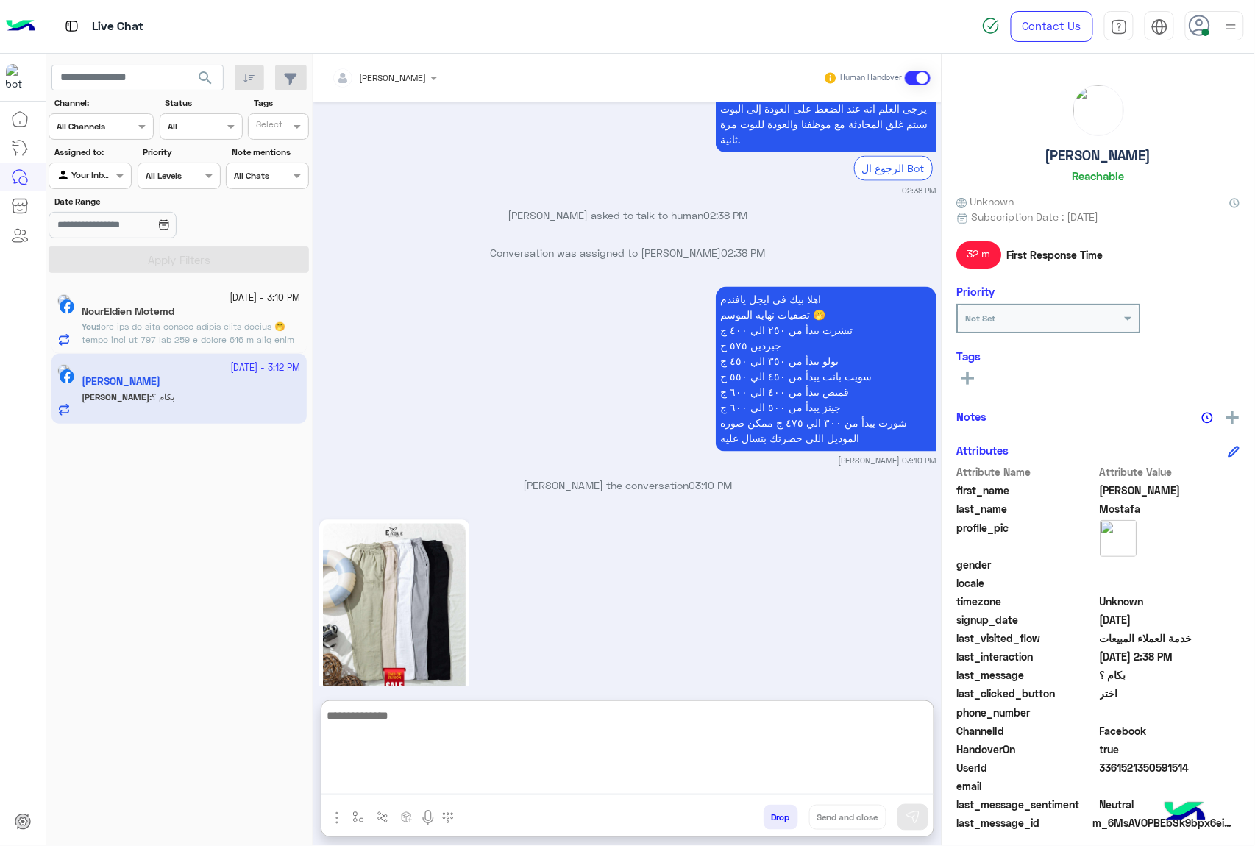
scroll to position [2734, 0]
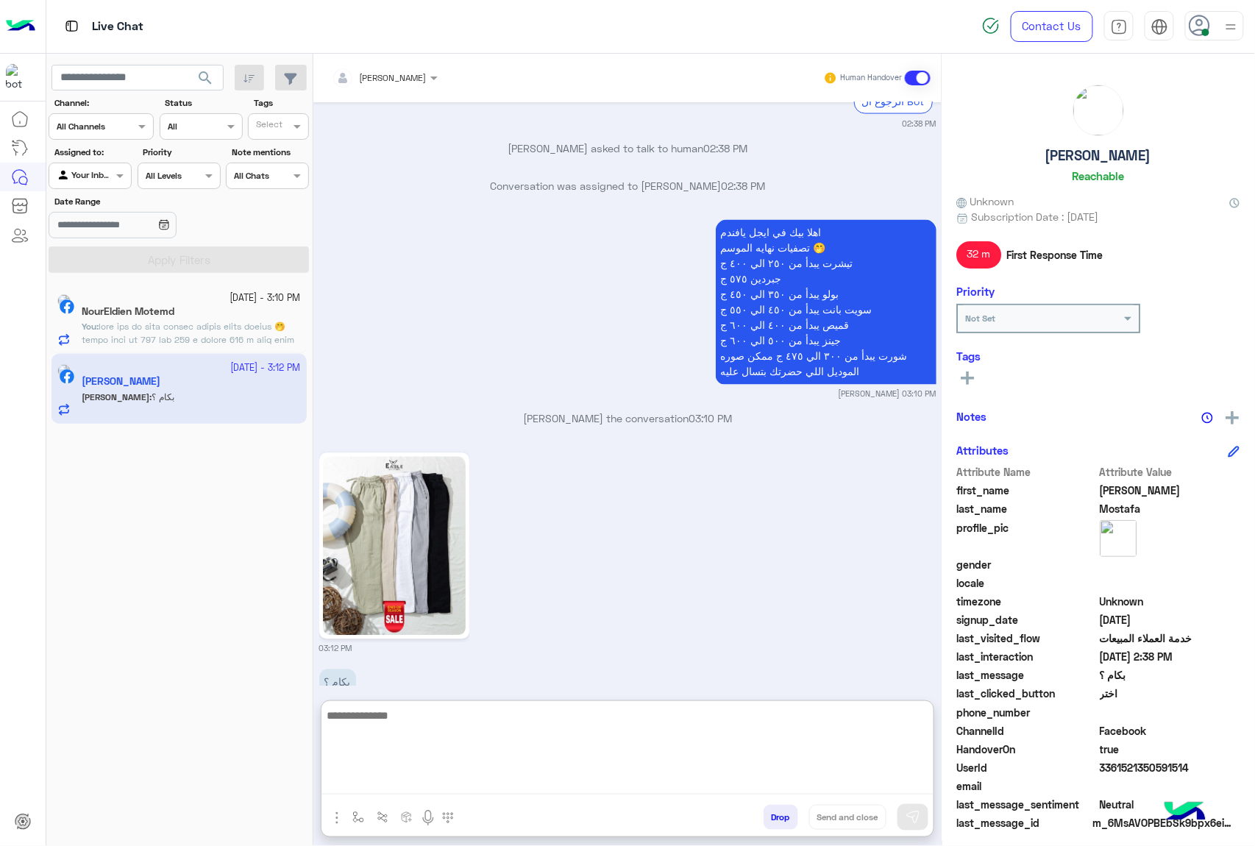
click at [377, 720] on textarea at bounding box center [628, 750] width 612 height 88
type textarea "***"
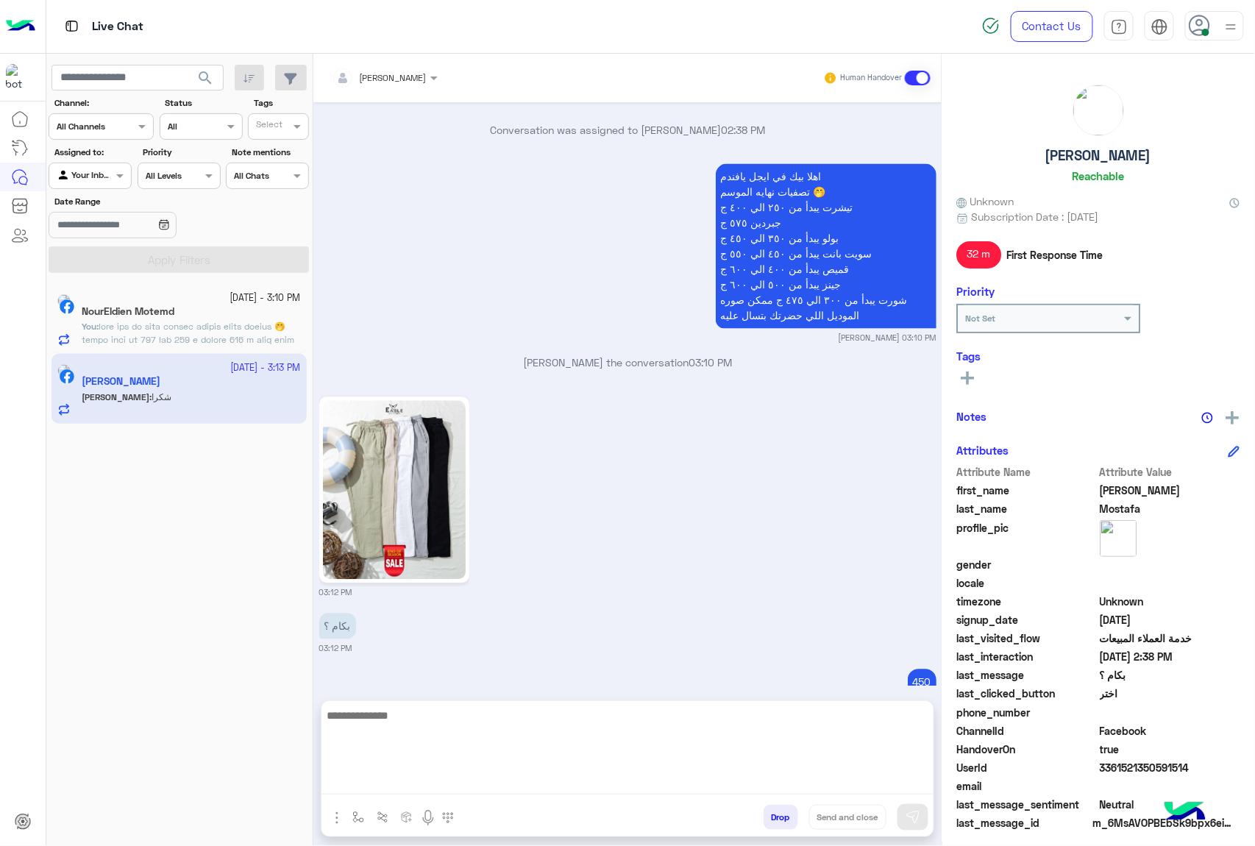
scroll to position [2846, 0]
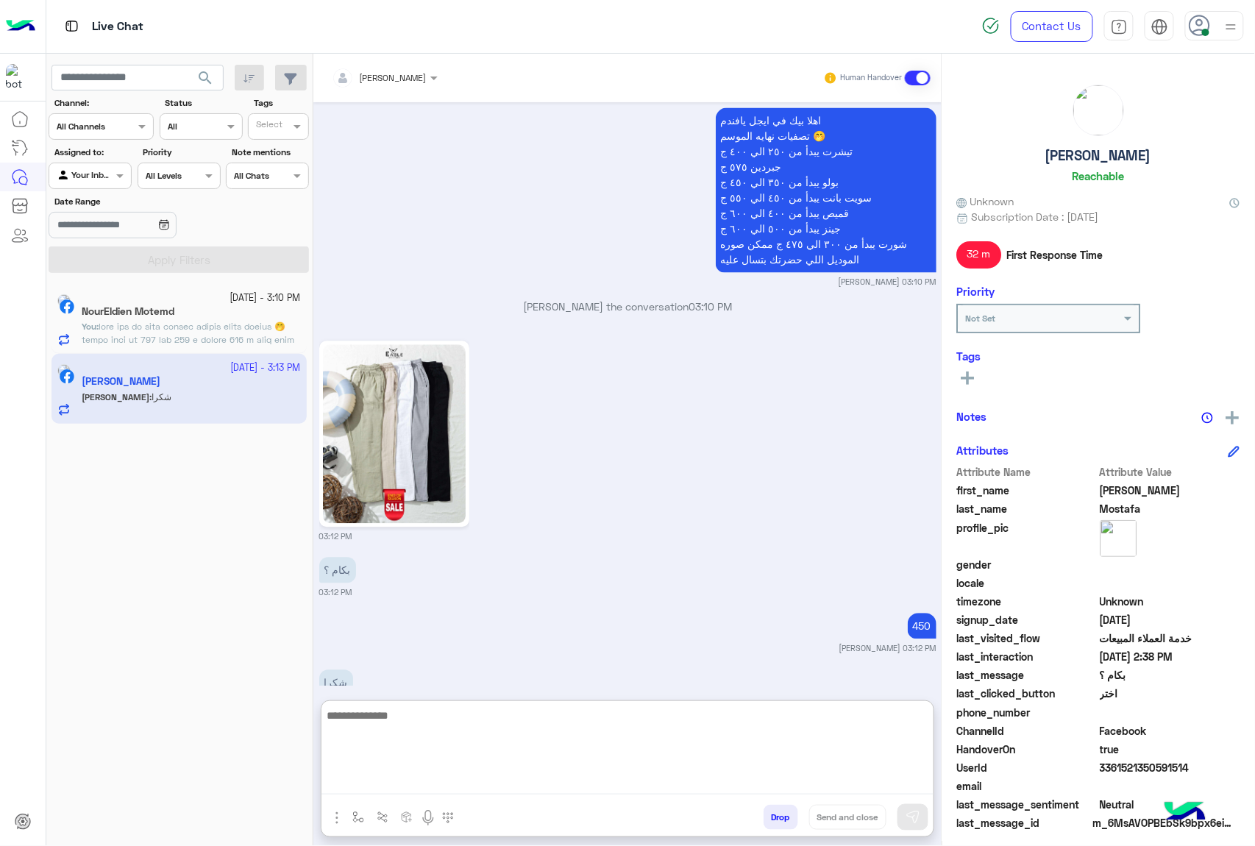
click at [351, 718] on textarea at bounding box center [628, 750] width 612 height 88
type textarea "*****"
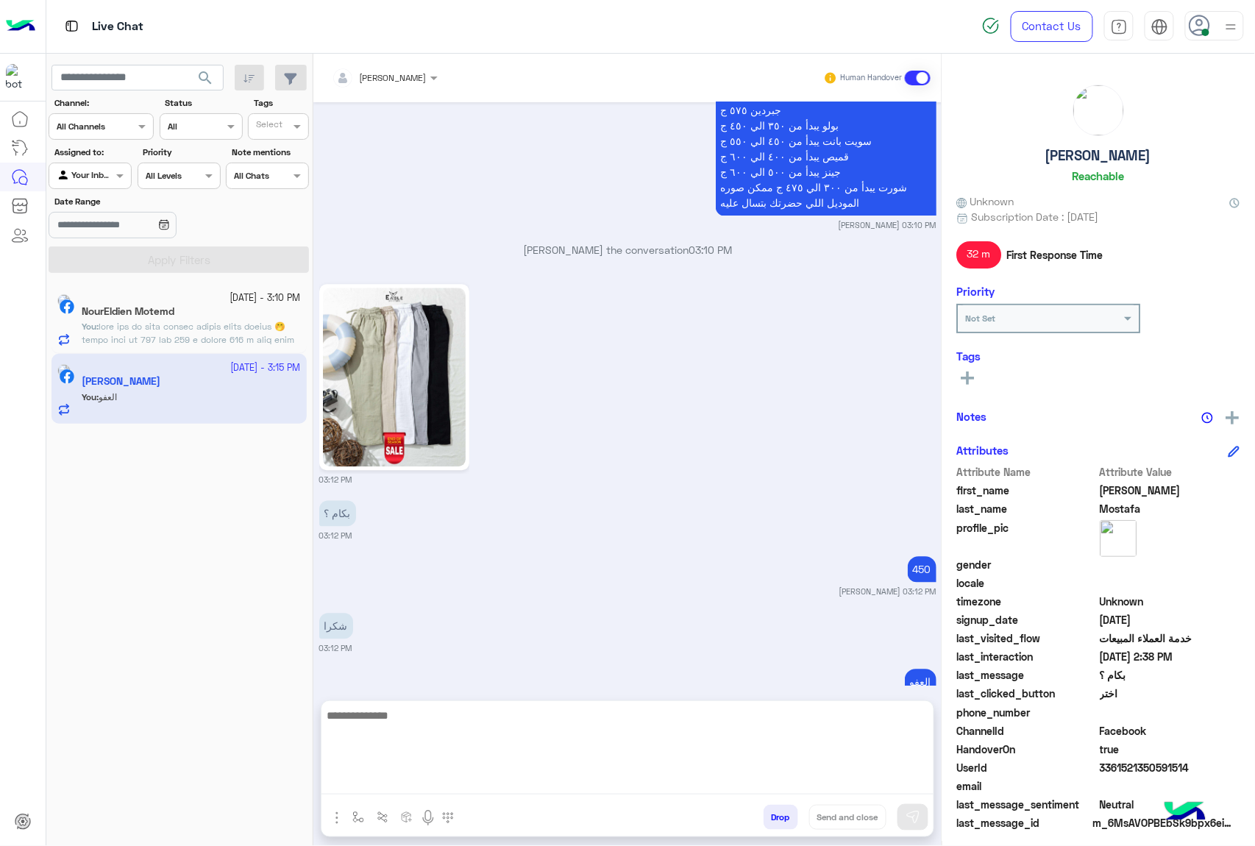
click at [759, 824] on div "Drop Send and close" at bounding box center [699, 820] width 469 height 32
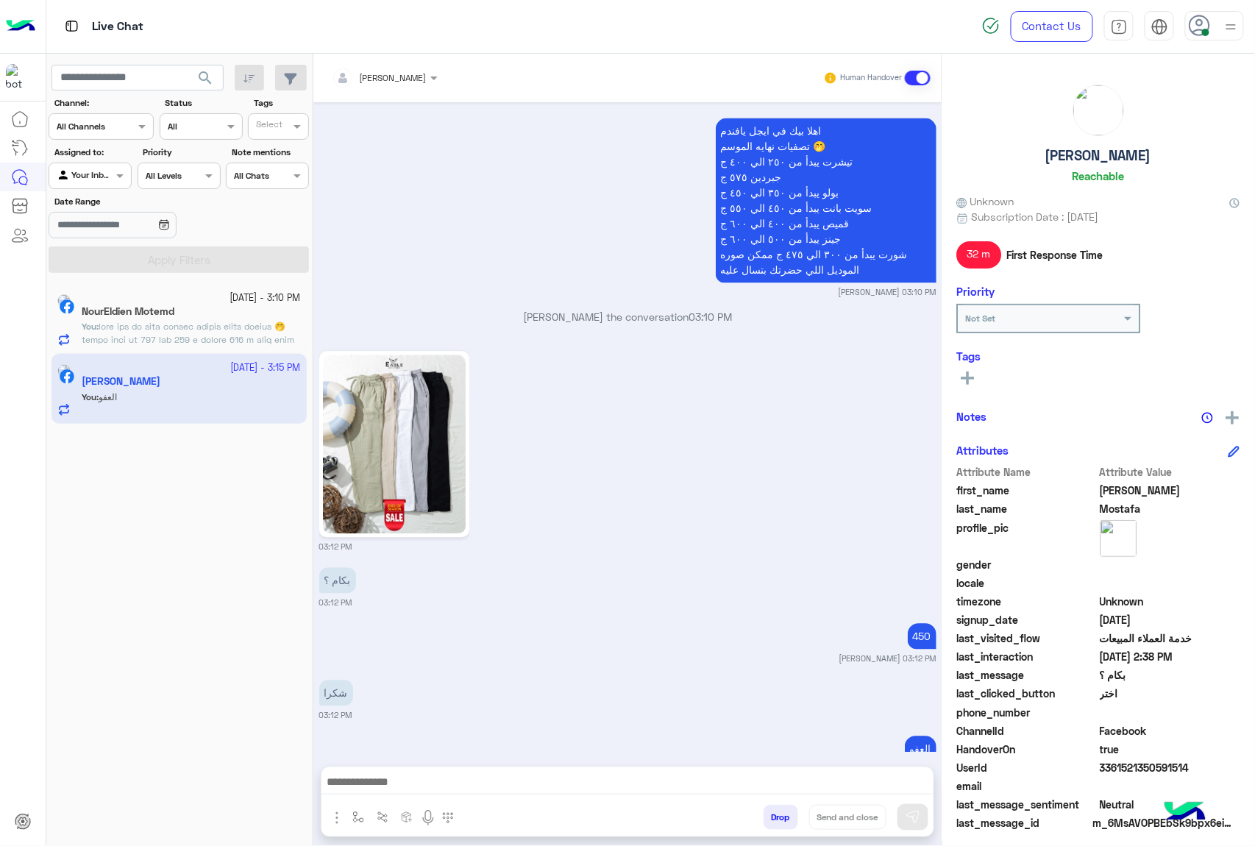
click at [770, 821] on button "Drop" at bounding box center [781, 817] width 35 height 25
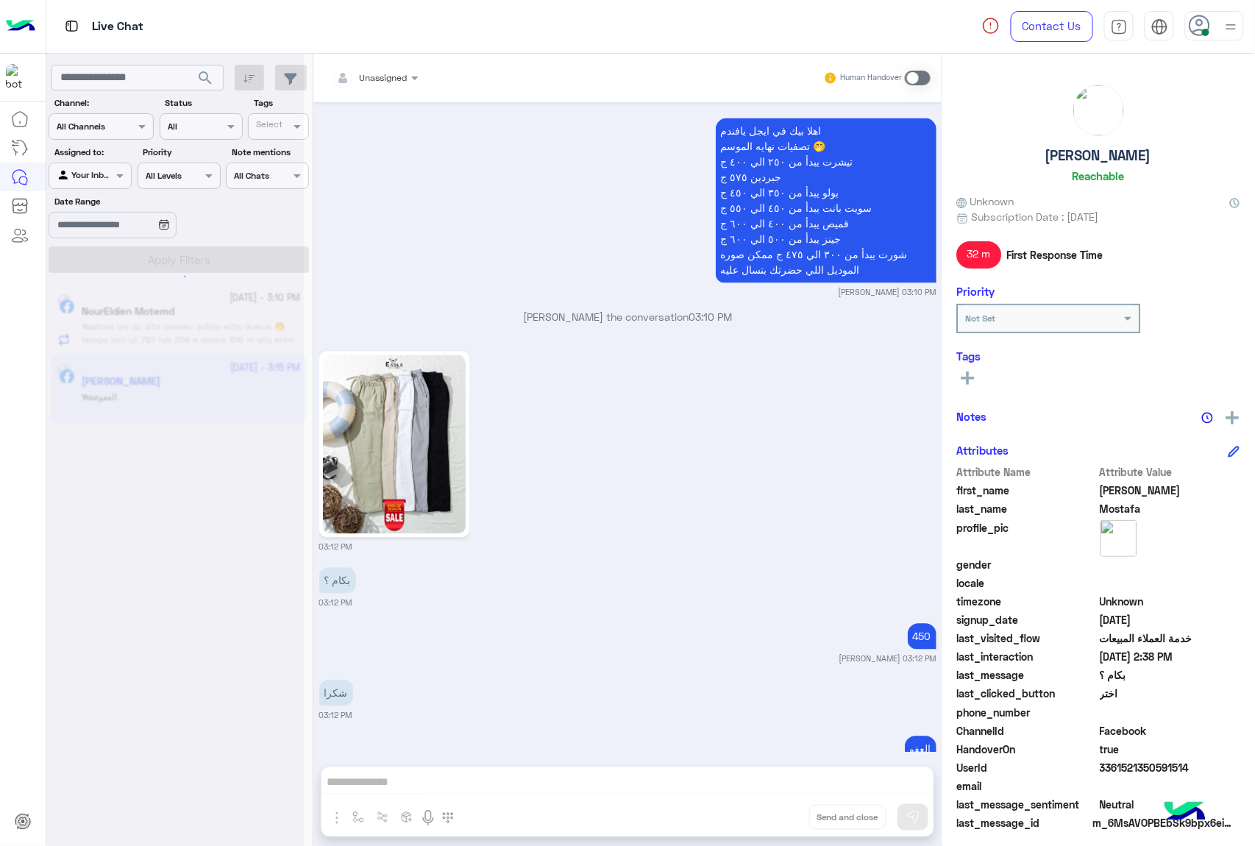
scroll to position [2873, 0]
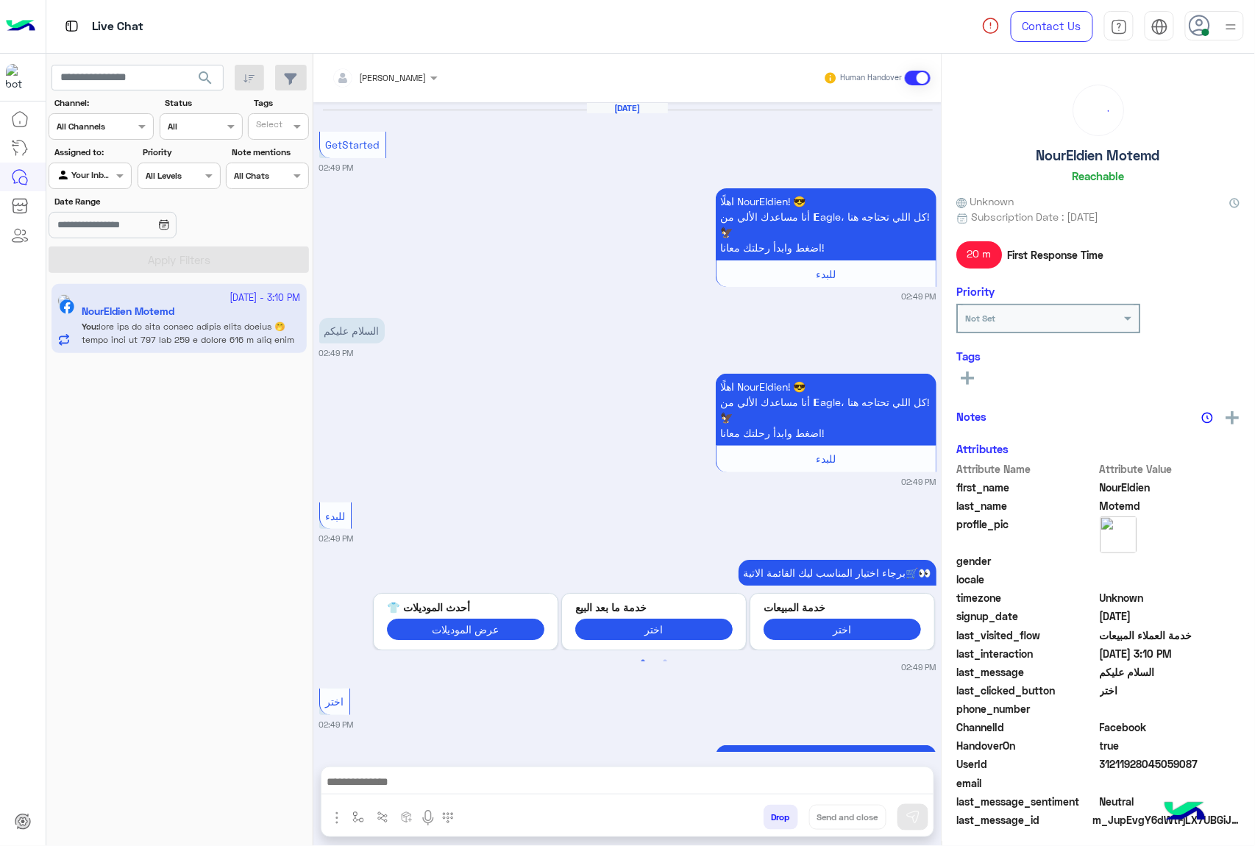
scroll to position [503, 0]
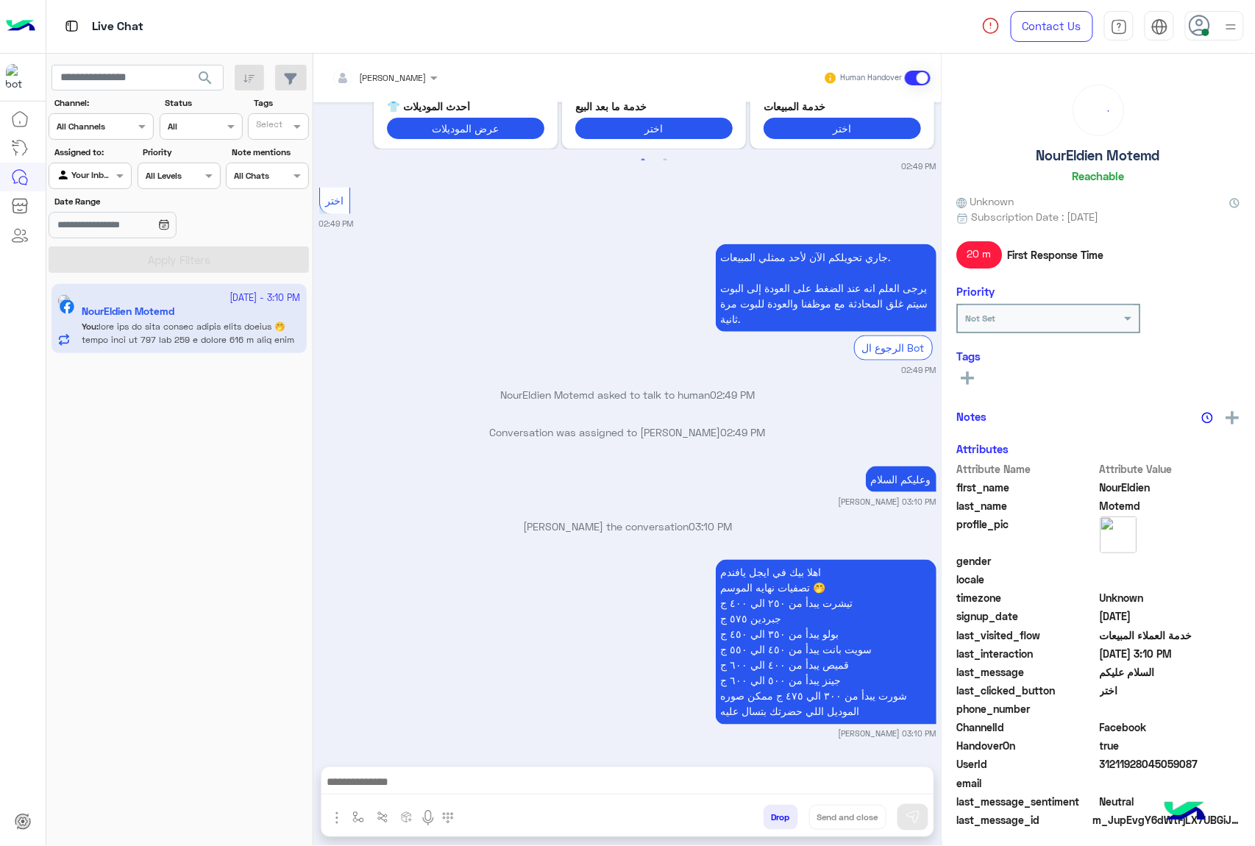
click at [781, 819] on button "Drop" at bounding box center [781, 817] width 35 height 25
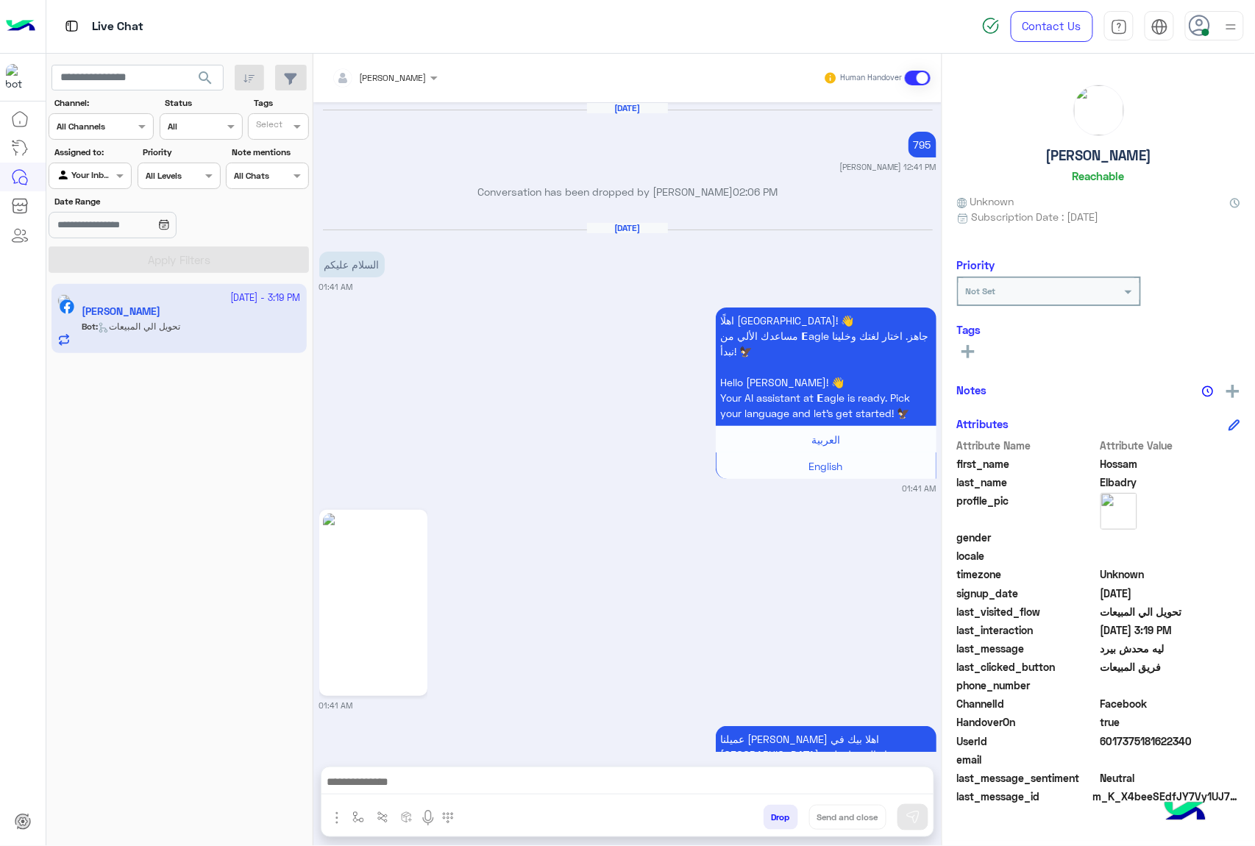
scroll to position [2458, 0]
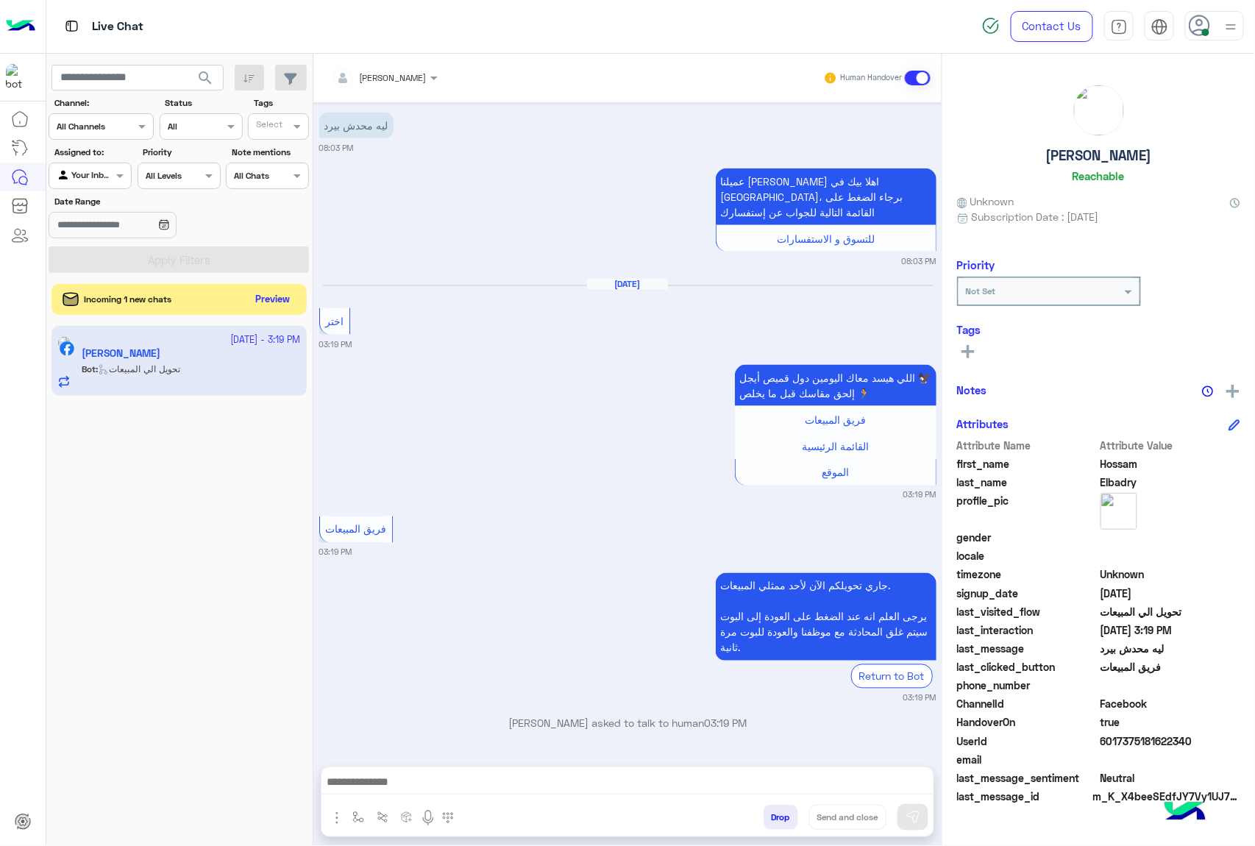
click at [266, 299] on button "Preview" at bounding box center [273, 300] width 46 height 20
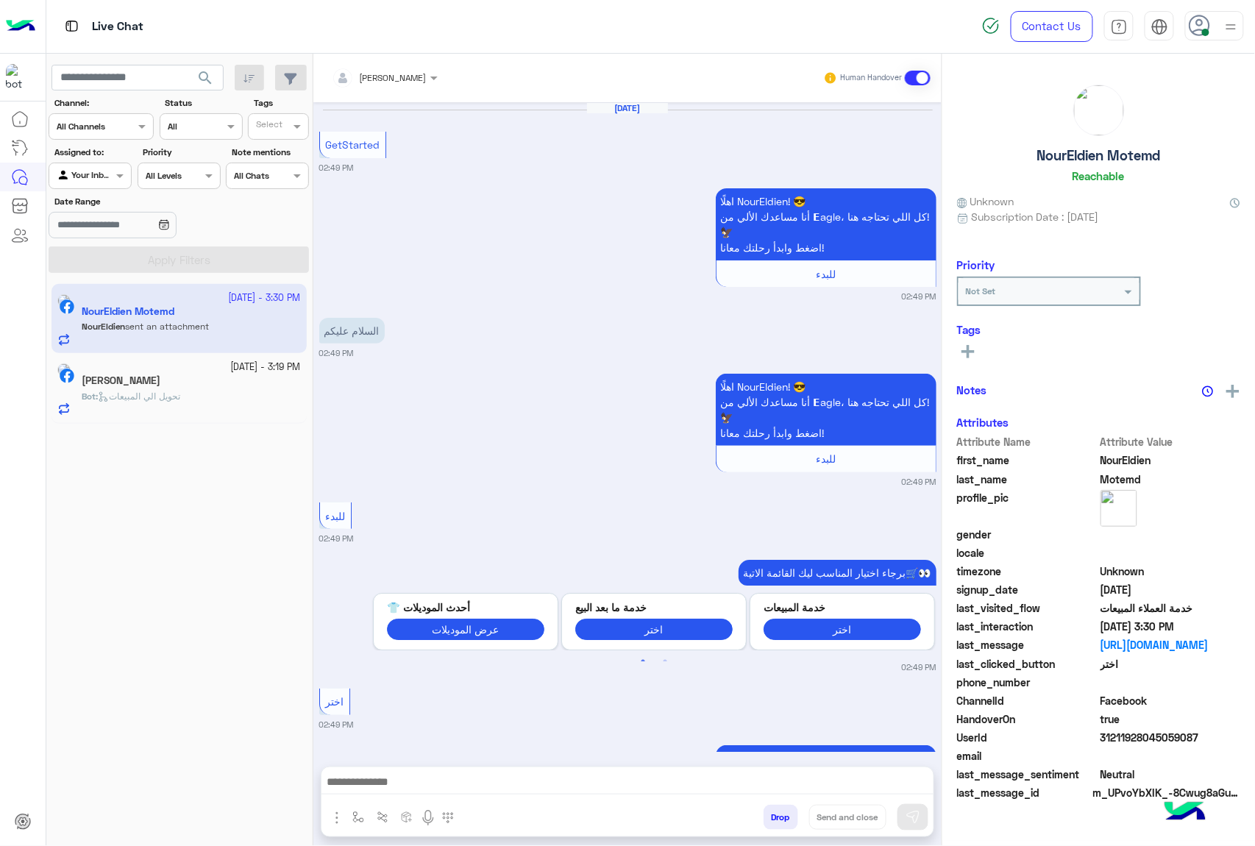
scroll to position [1796, 0]
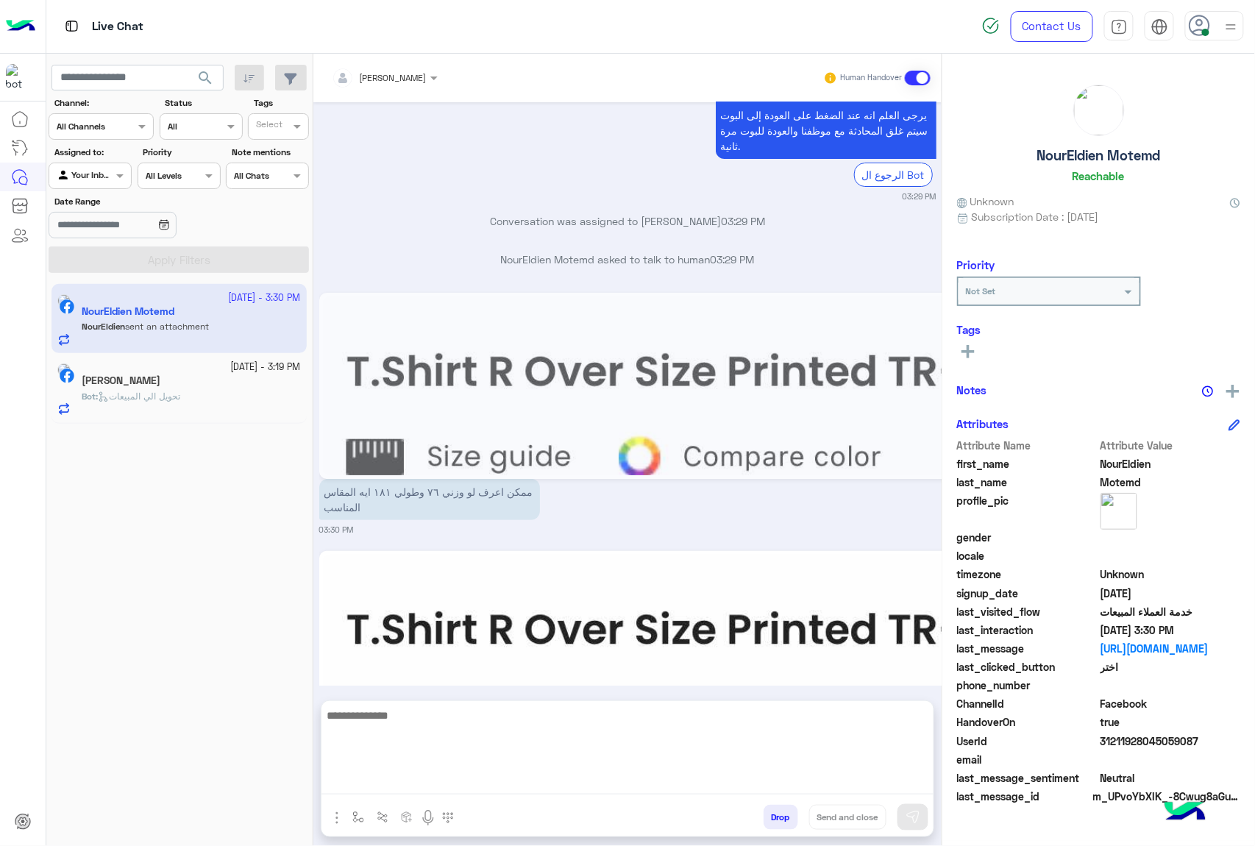
click at [475, 784] on textarea at bounding box center [628, 750] width 612 height 88
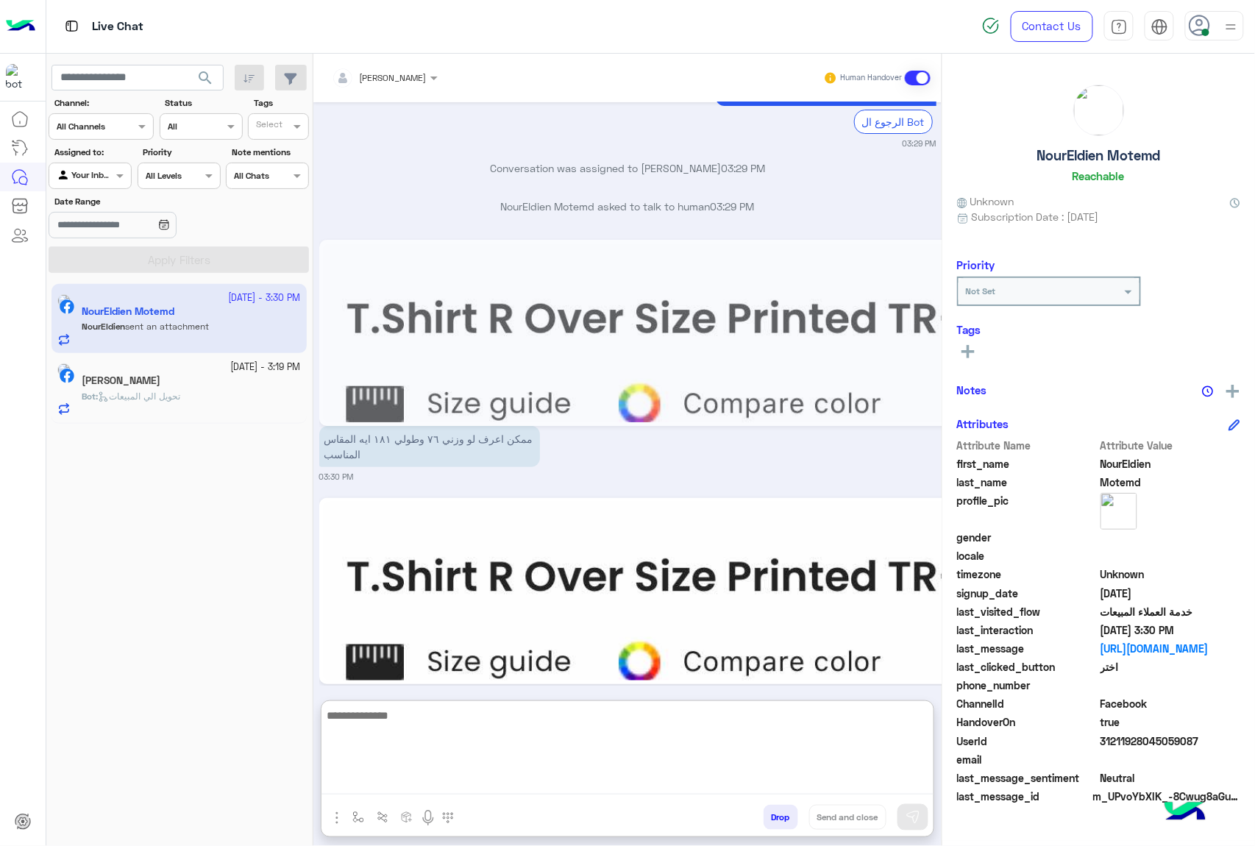
scroll to position [1863, 0]
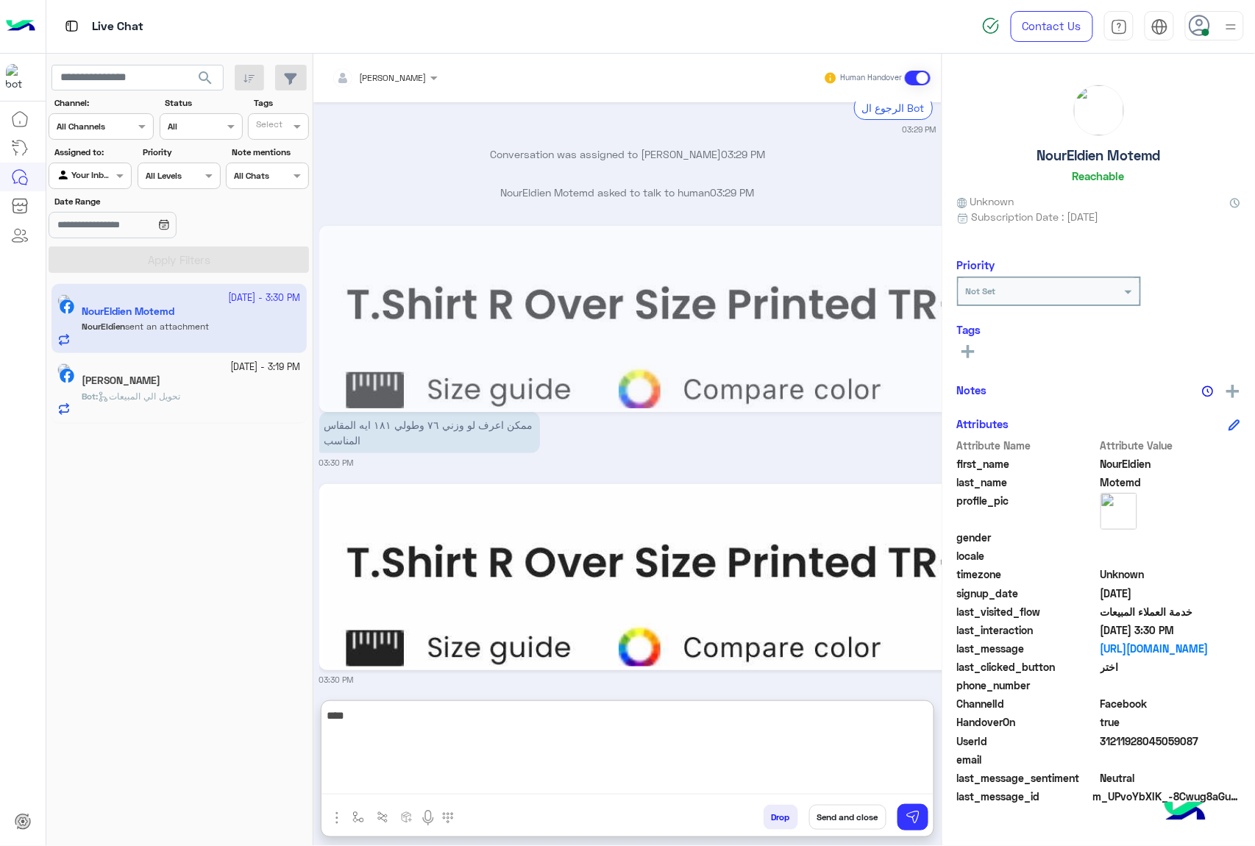
type textarea "****"
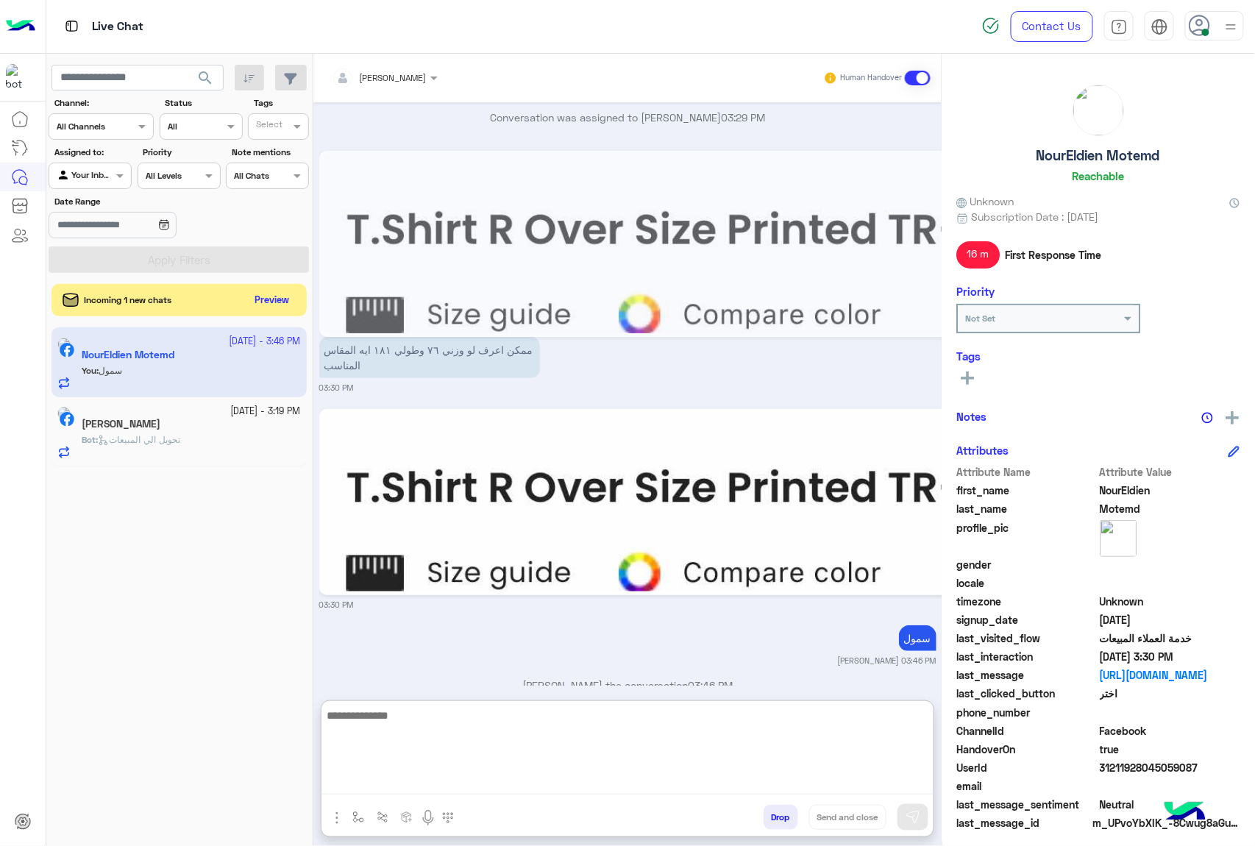
scroll to position [1957, 0]
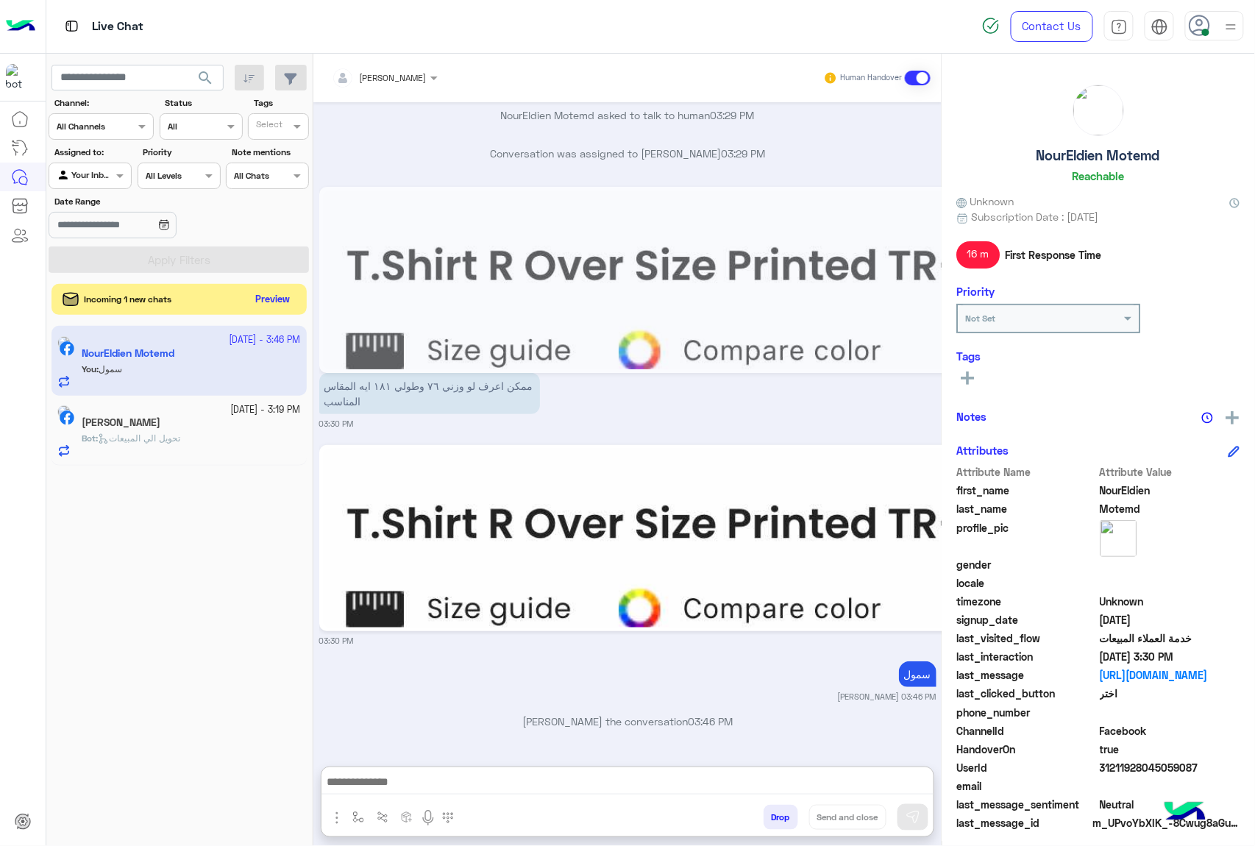
click at [269, 308] on button "Preview" at bounding box center [273, 300] width 46 height 20
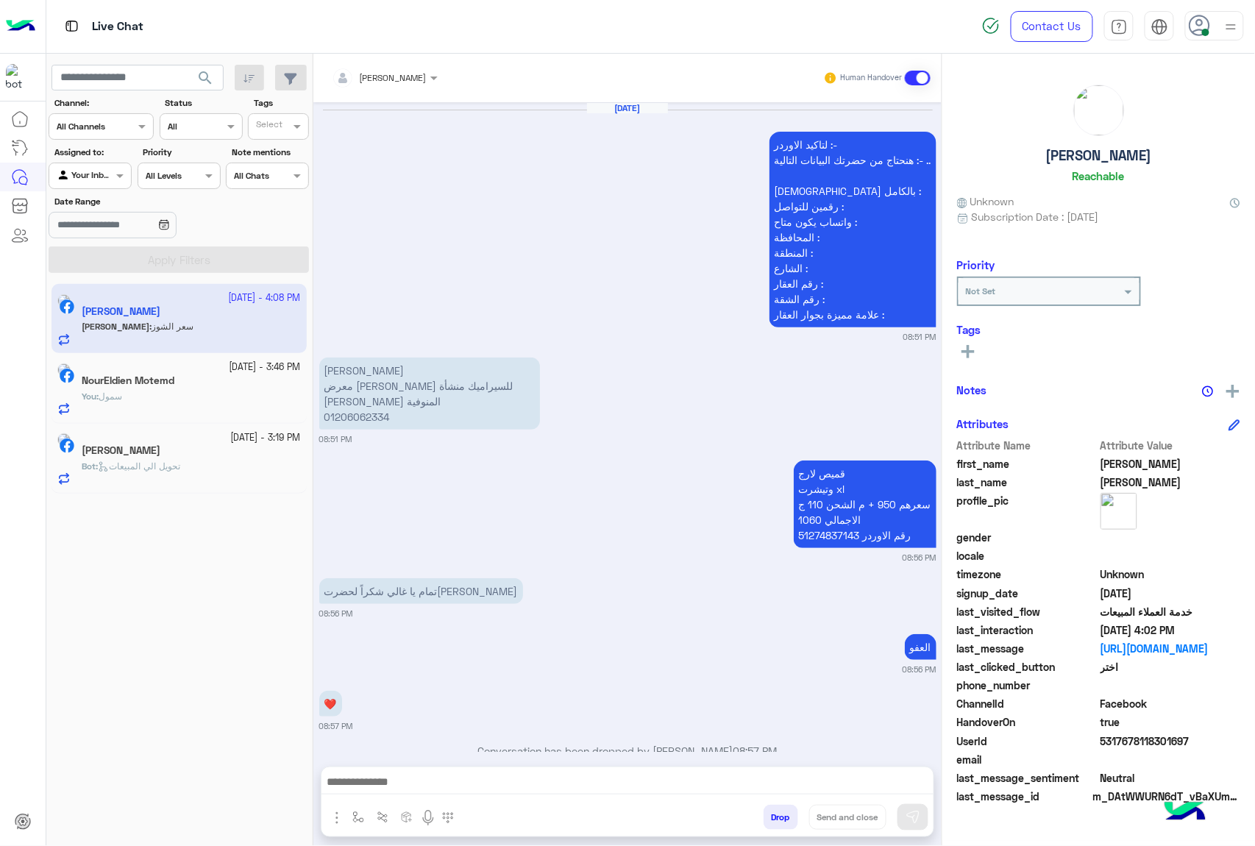
scroll to position [3115, 0]
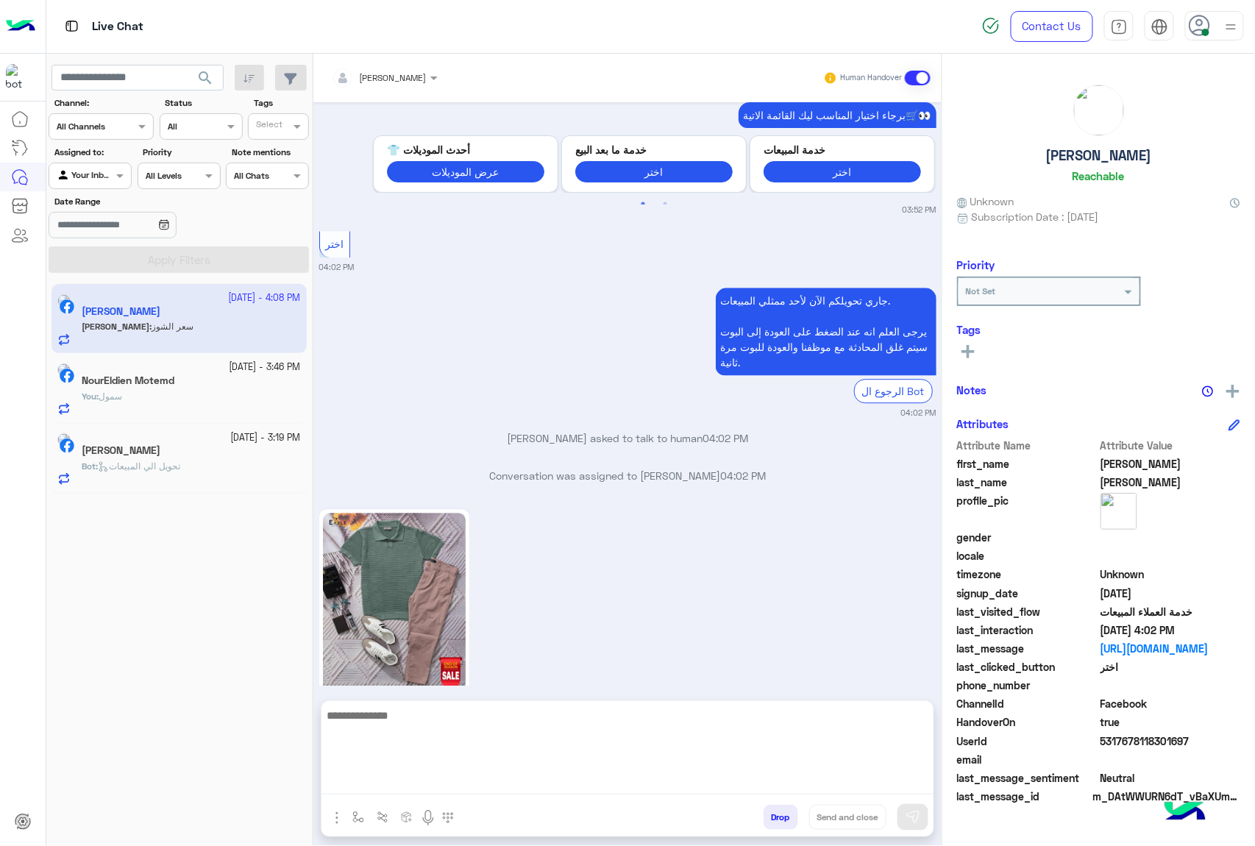
click at [381, 773] on textarea at bounding box center [628, 750] width 612 height 88
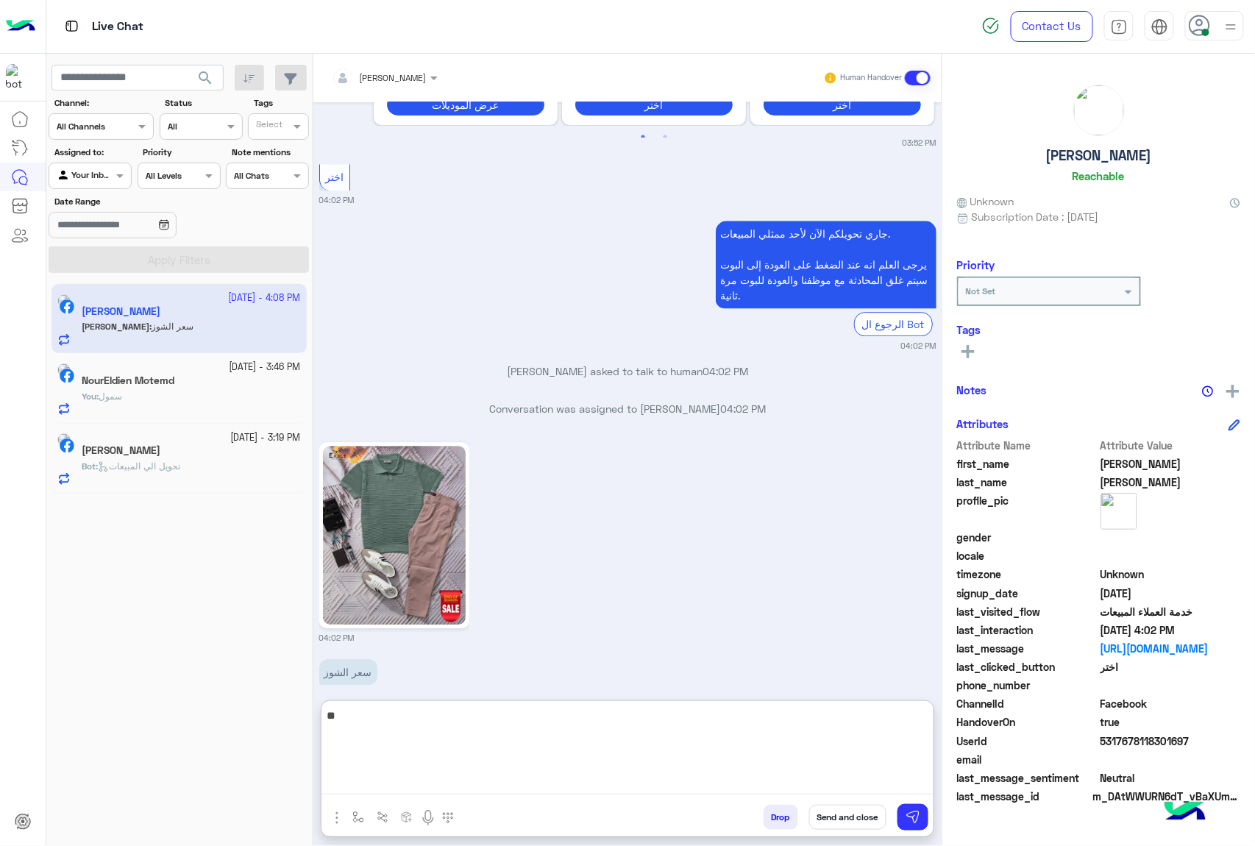
type textarea "***"
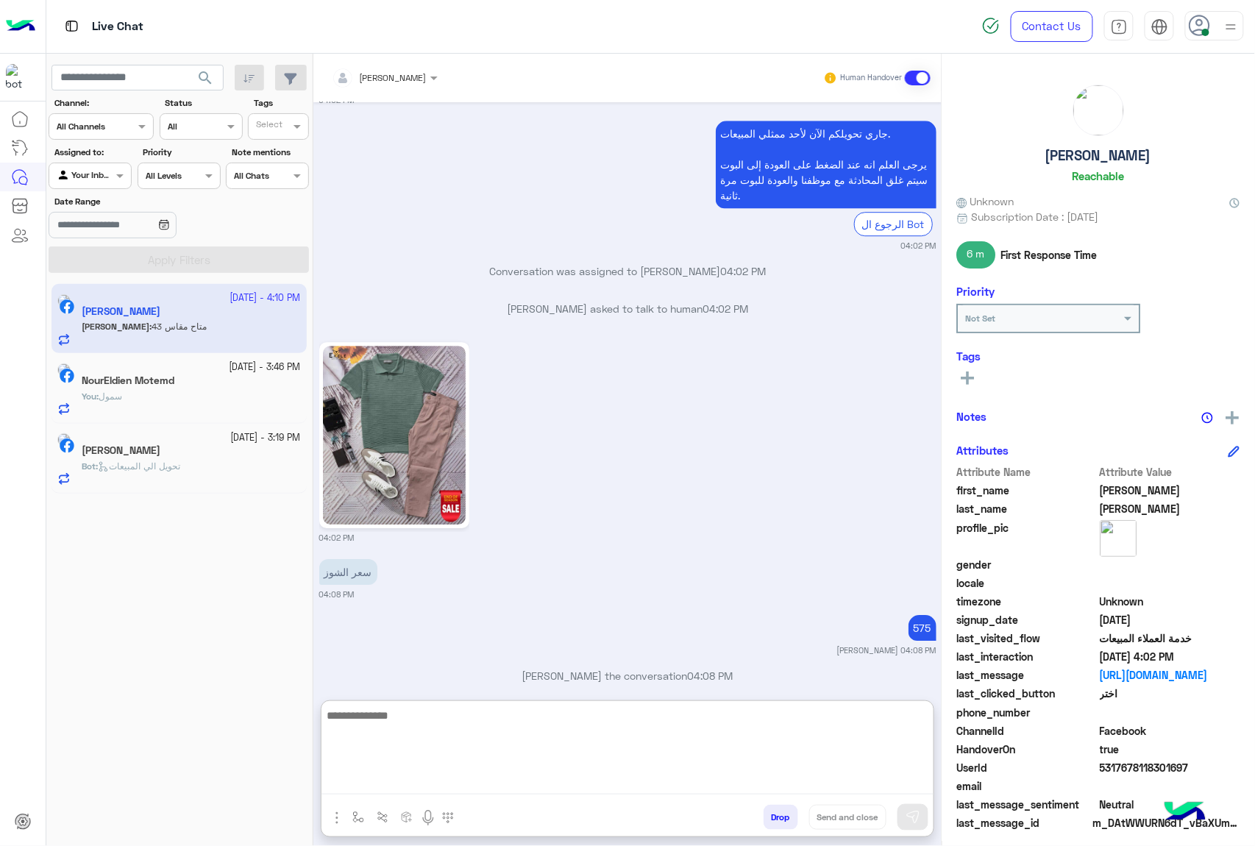
scroll to position [3332, 0]
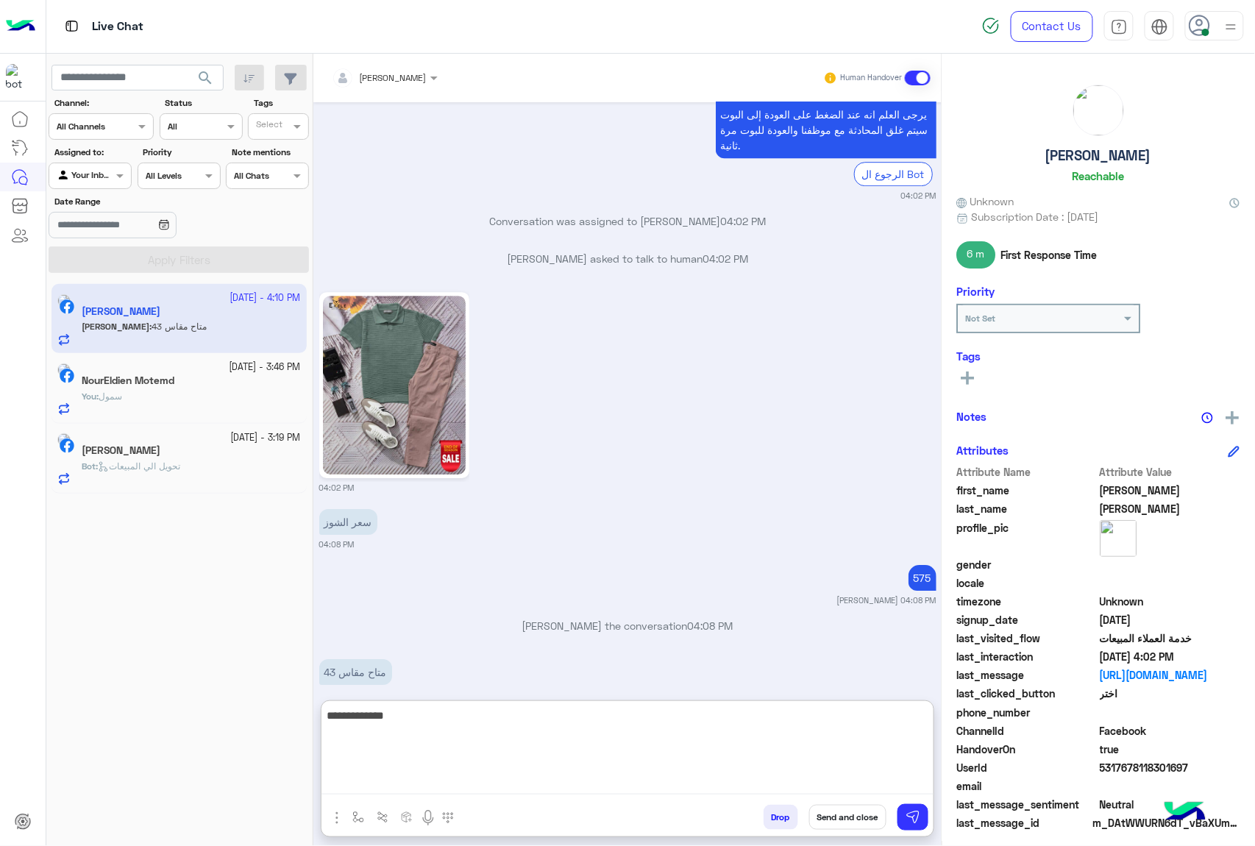
type textarea "**********"
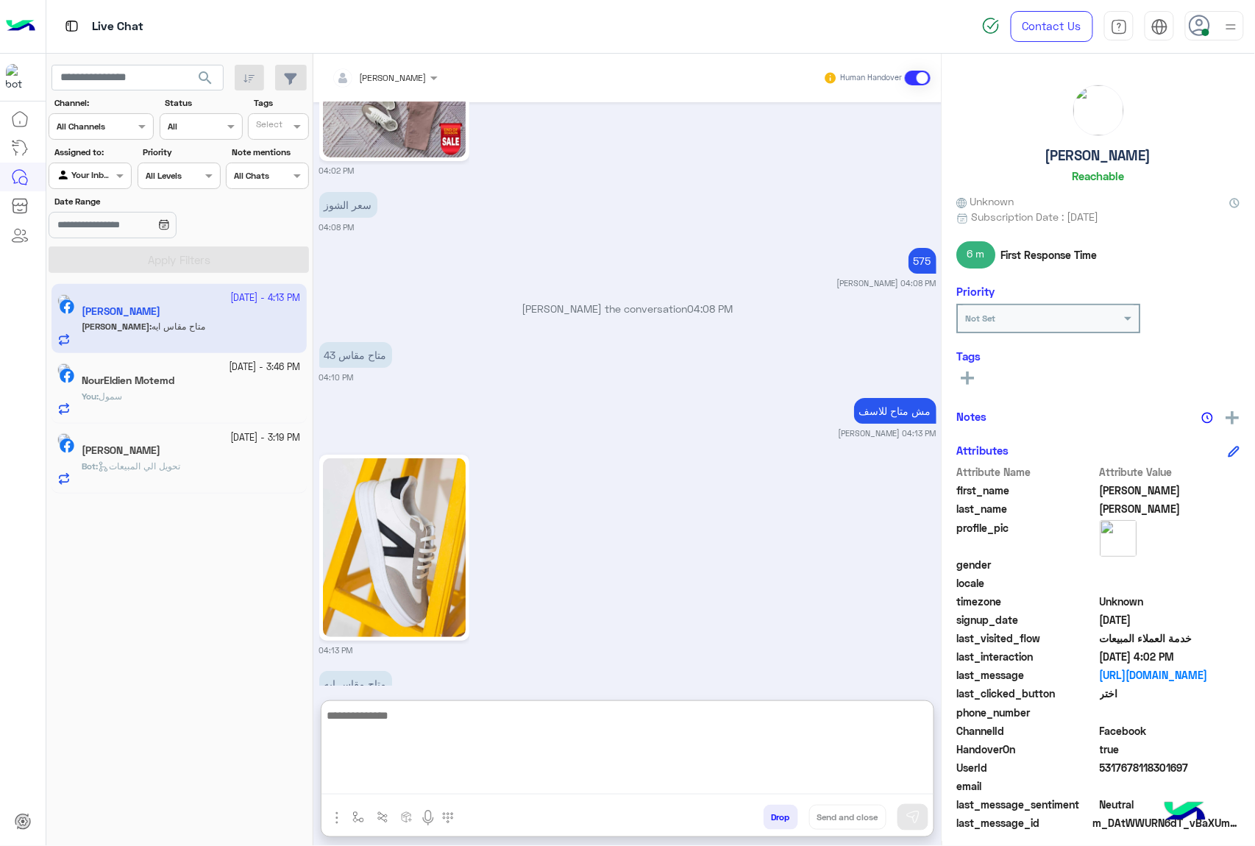
scroll to position [3661, 0]
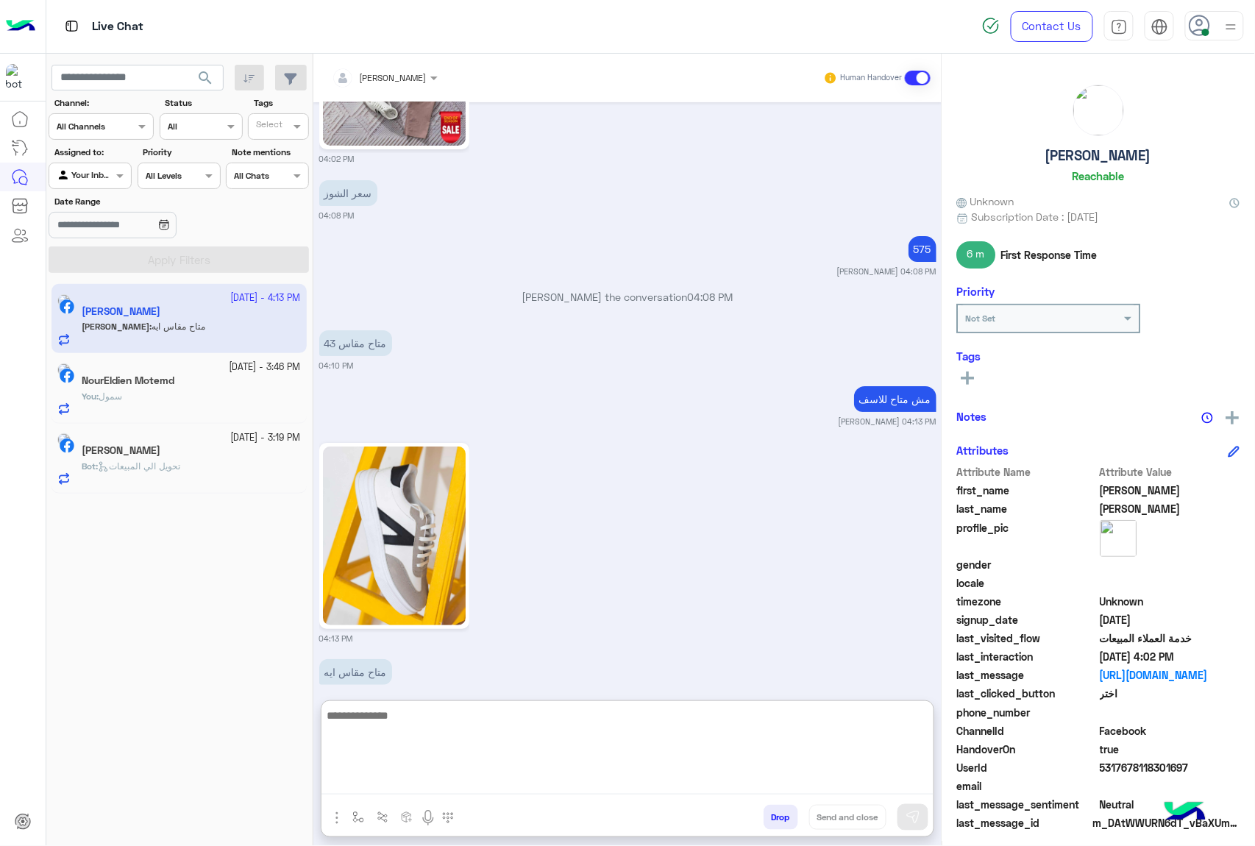
click at [425, 719] on textarea at bounding box center [628, 750] width 612 height 88
type textarea "**********"
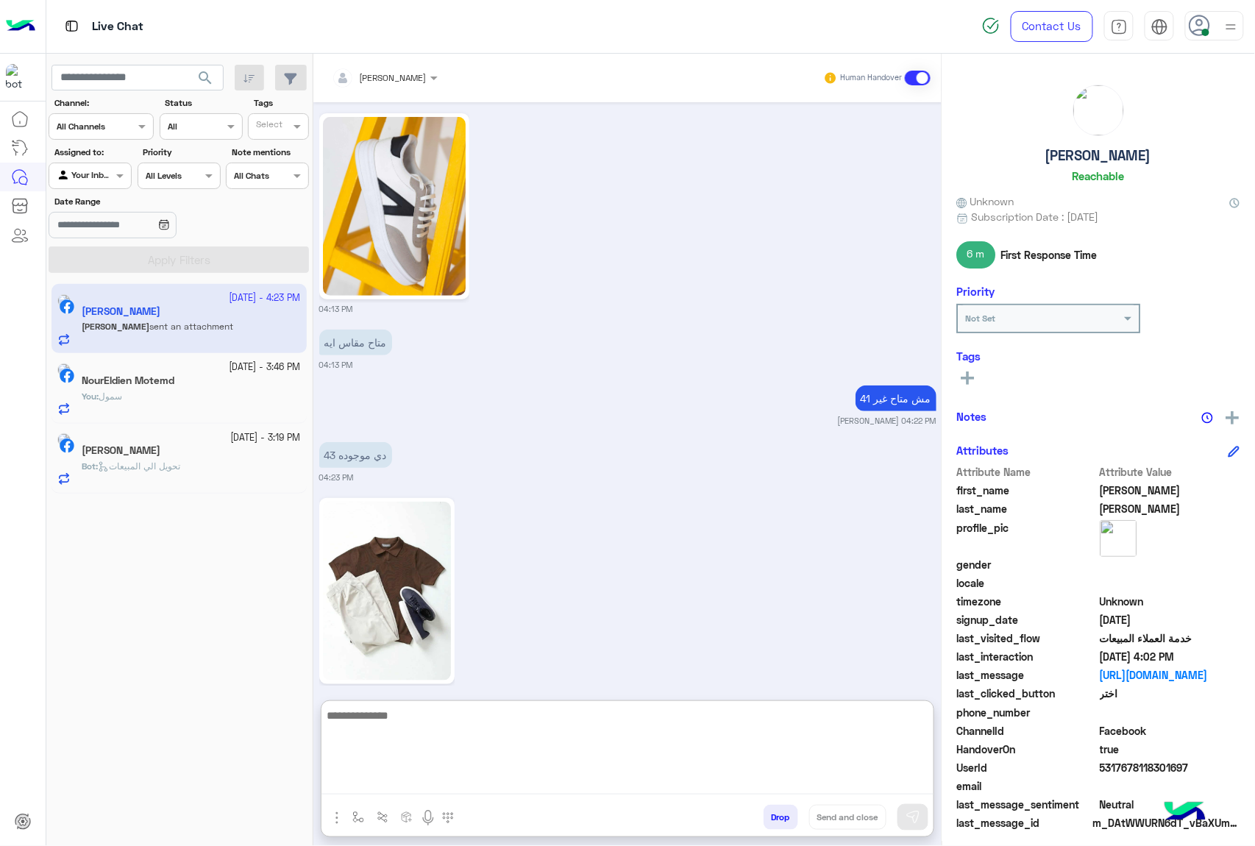
scroll to position [3990, 0]
click at [405, 722] on textarea at bounding box center [628, 750] width 612 height 88
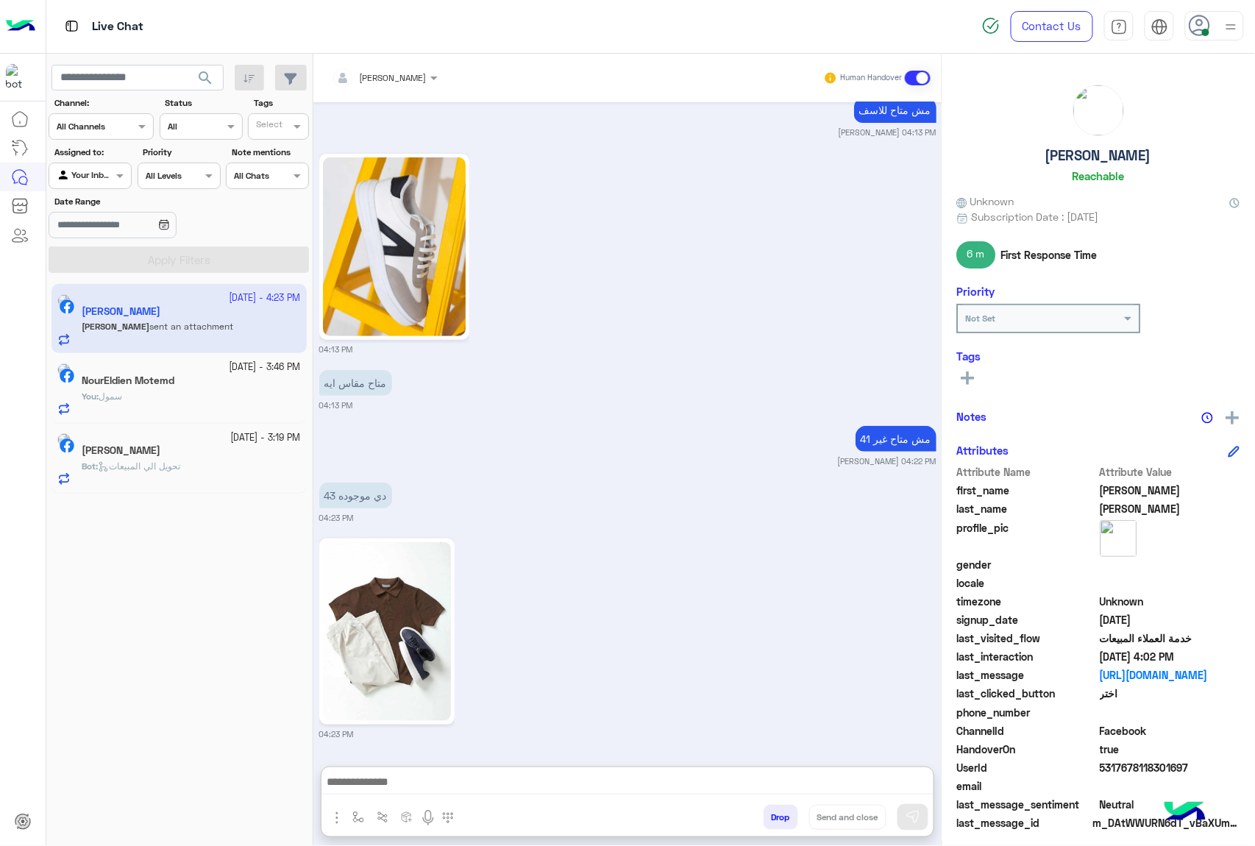
click at [413, 590] on img at bounding box center [387, 631] width 128 height 179
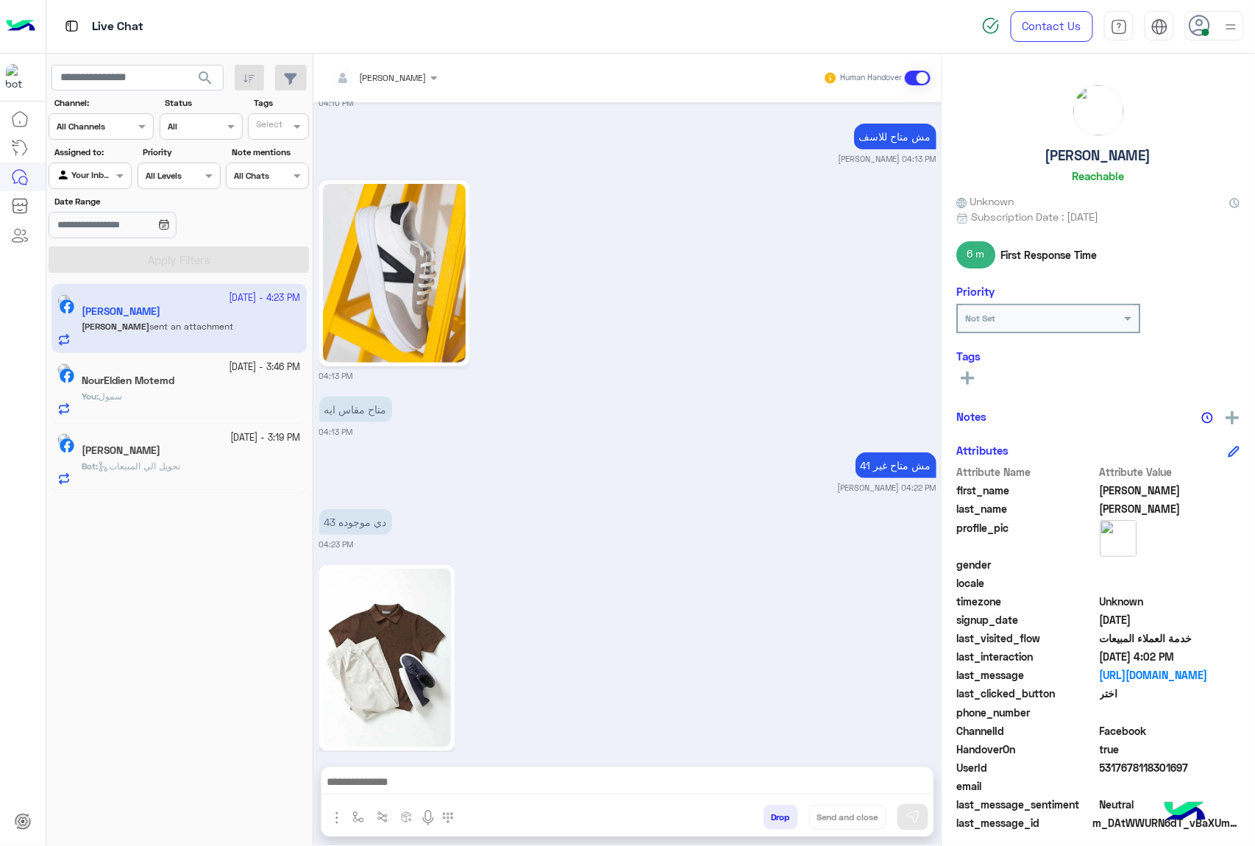
click at [464, 769] on div at bounding box center [628, 785] width 612 height 37
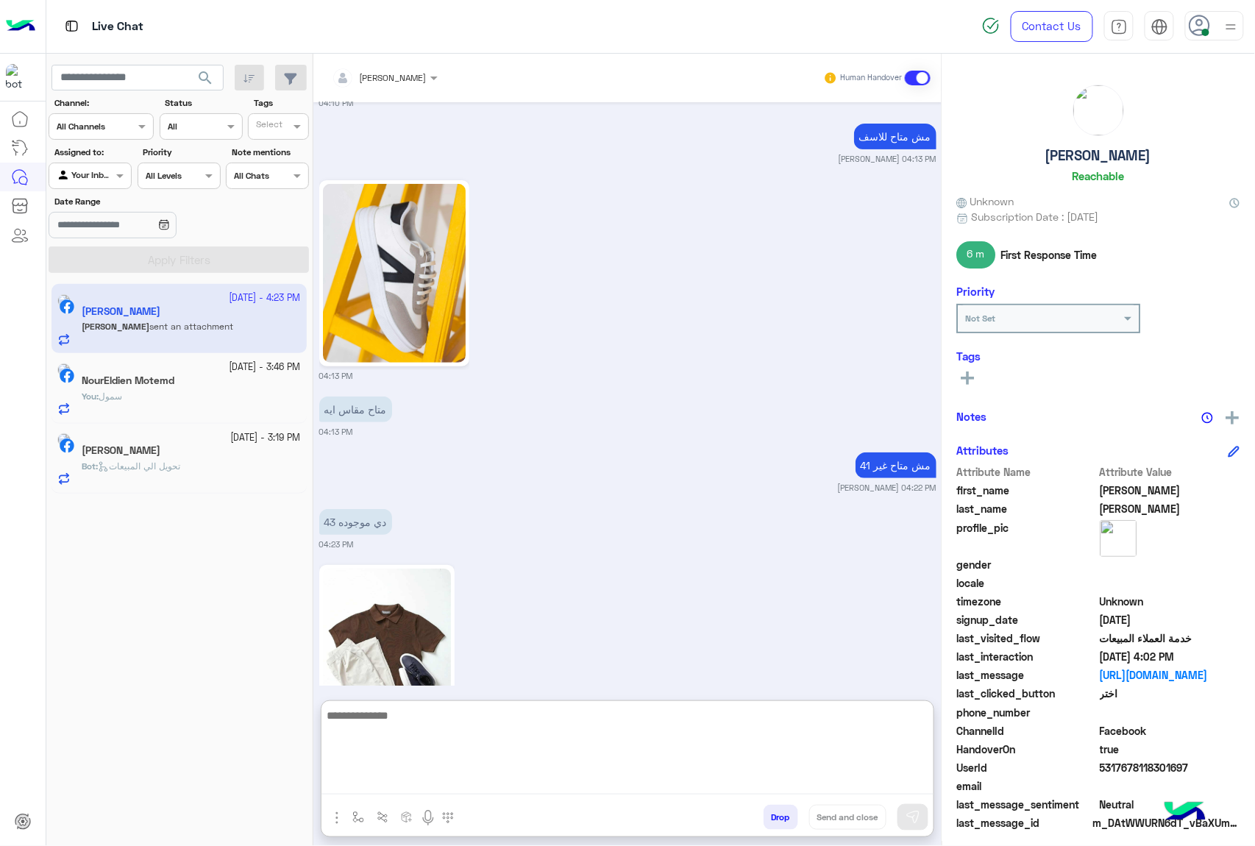
click at [462, 784] on textarea at bounding box center [628, 750] width 612 height 88
type textarea "*"
type textarea "**********"
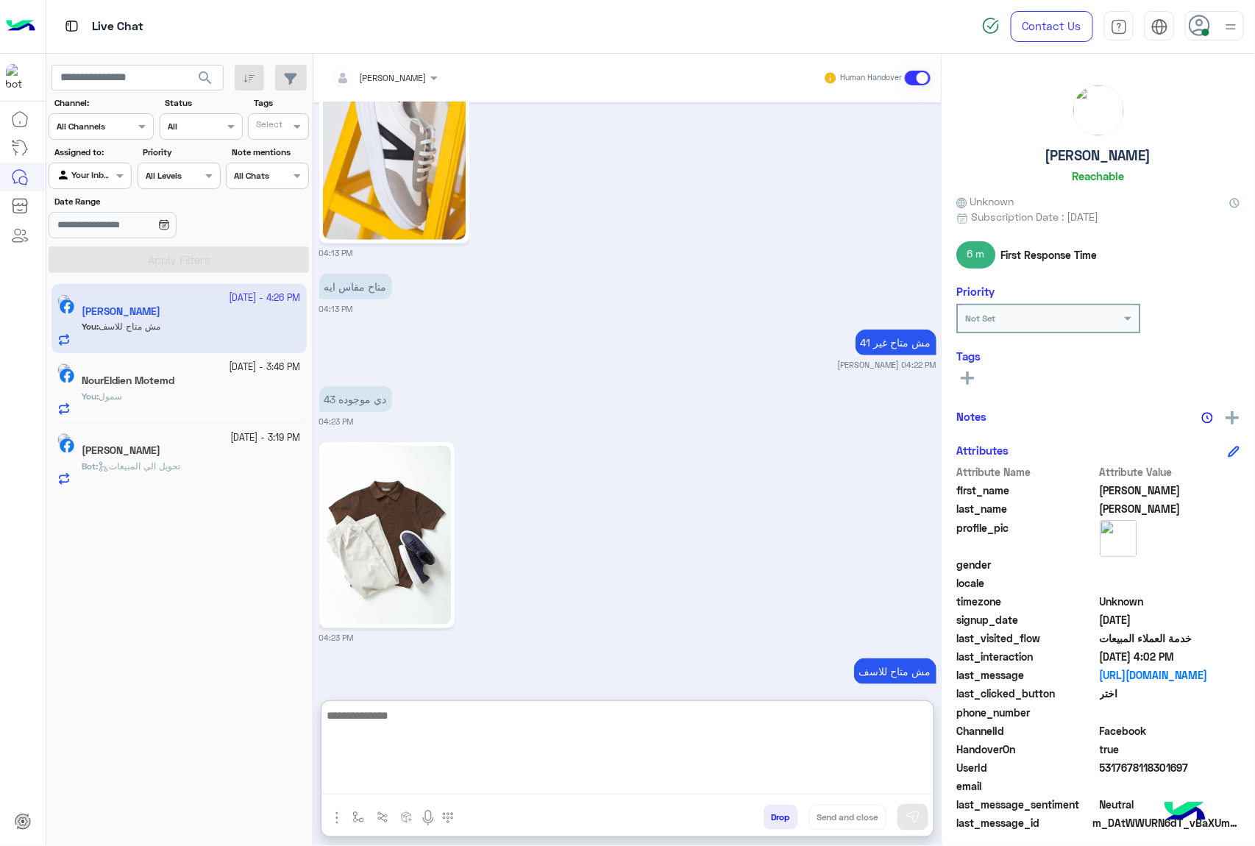
paste textarea "**********"
type textarea "**********"
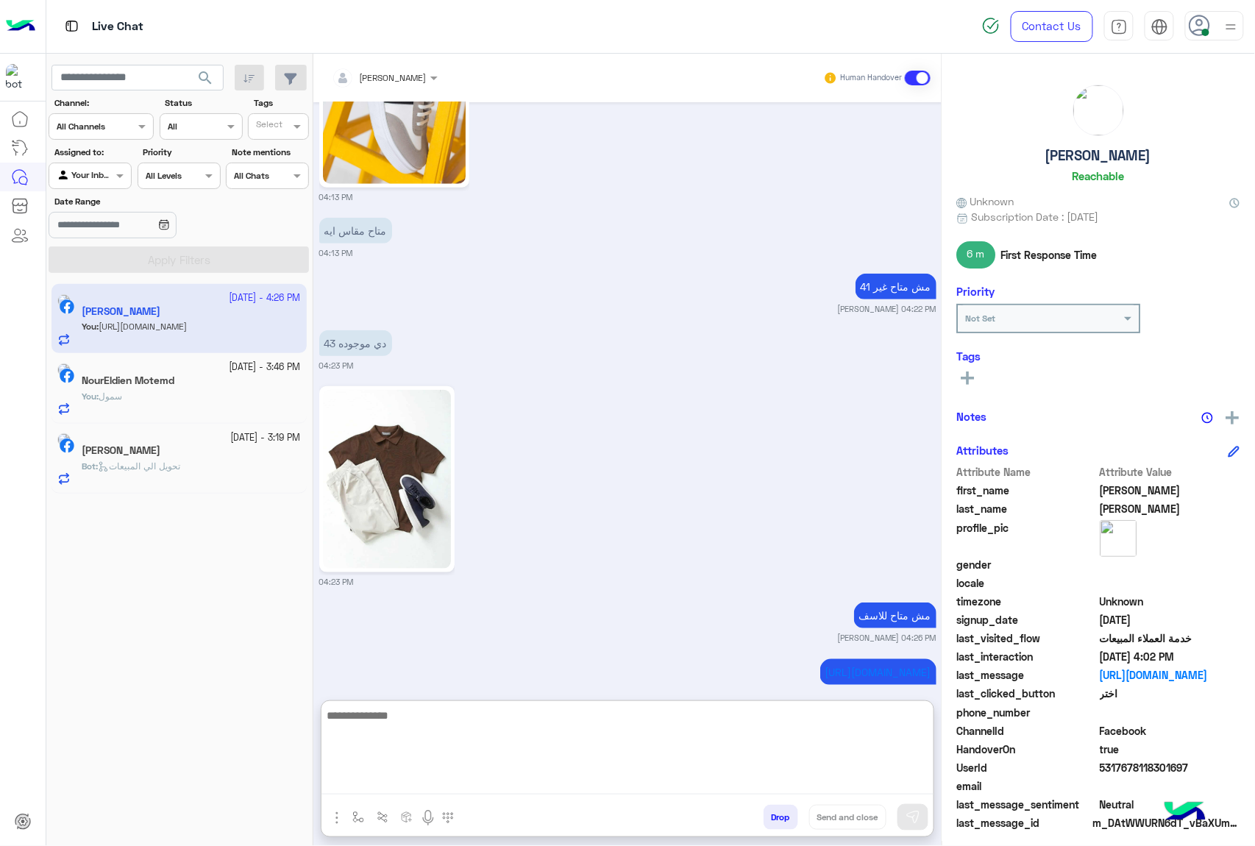
click at [468, 719] on textarea at bounding box center [628, 750] width 612 height 88
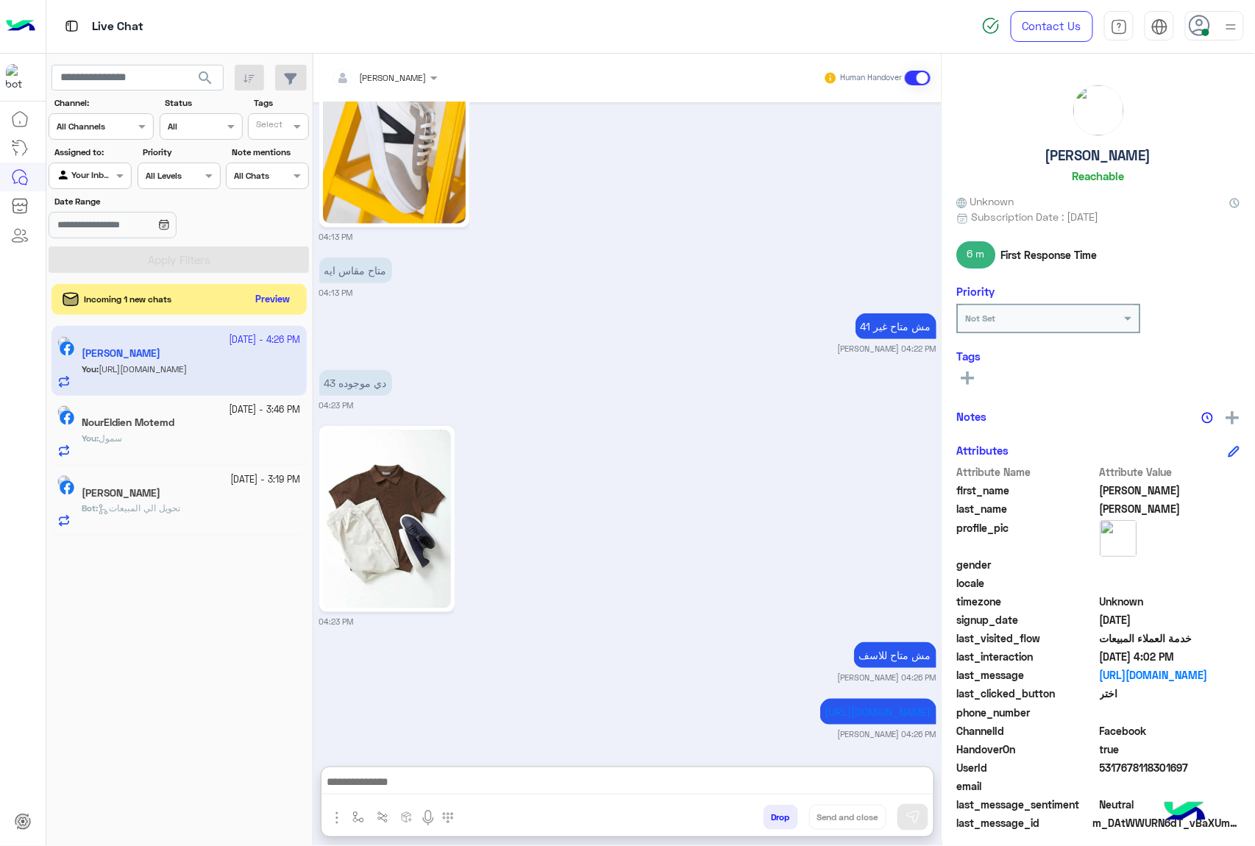
click at [277, 302] on button "Preview" at bounding box center [273, 300] width 46 height 20
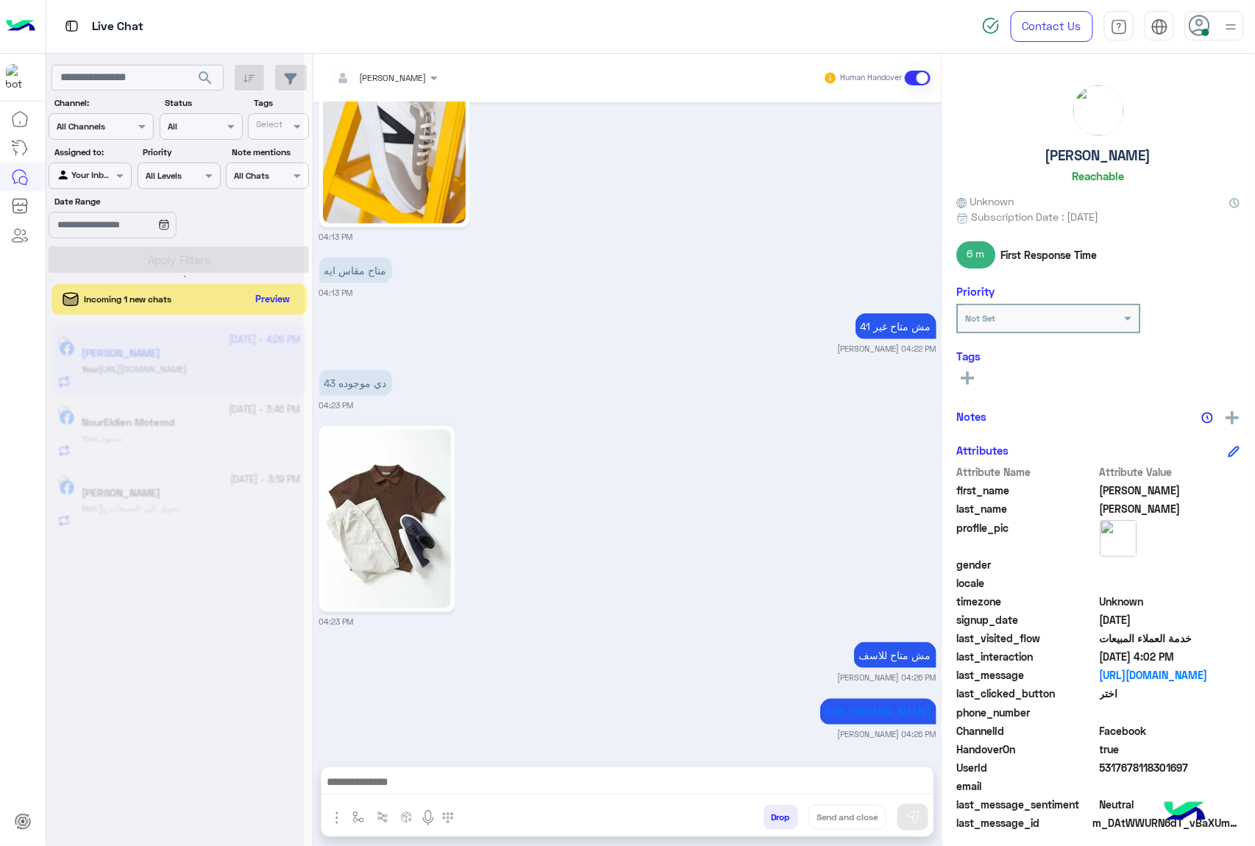
scroll to position [4036, 0]
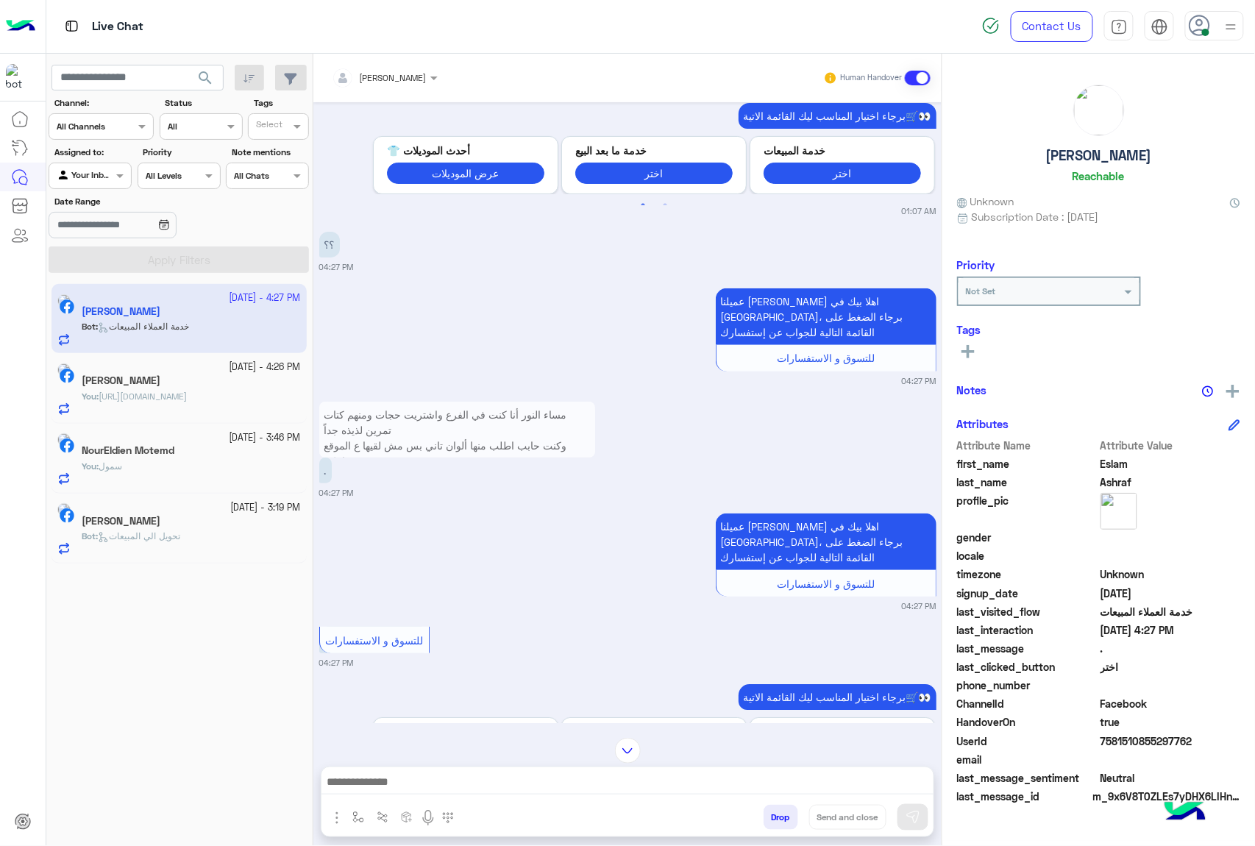
scroll to position [2258, 0]
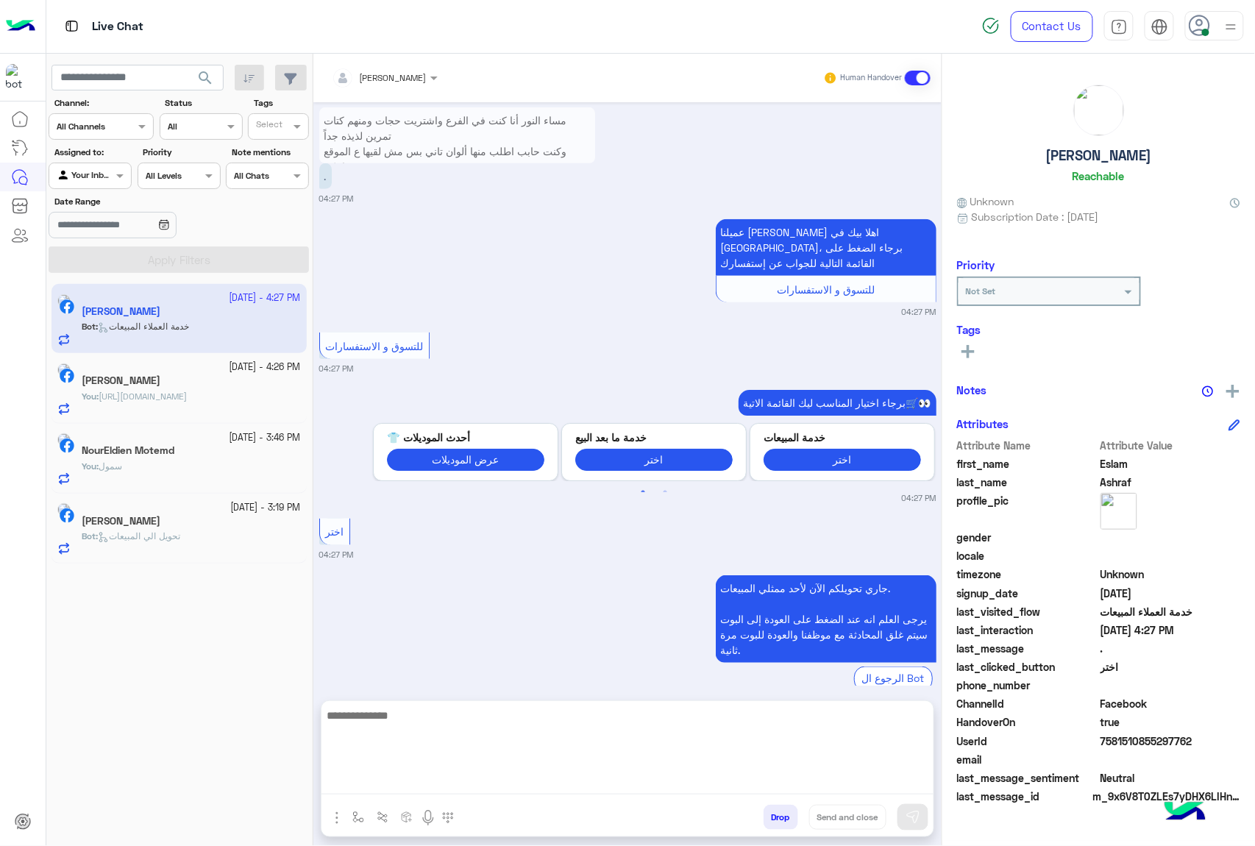
drag, startPoint x: 486, startPoint y: 778, endPoint x: 475, endPoint y: 783, distance: 12.9
click at [486, 778] on textarea at bounding box center [628, 750] width 612 height 88
paste textarea "**********"
type textarea "**********"
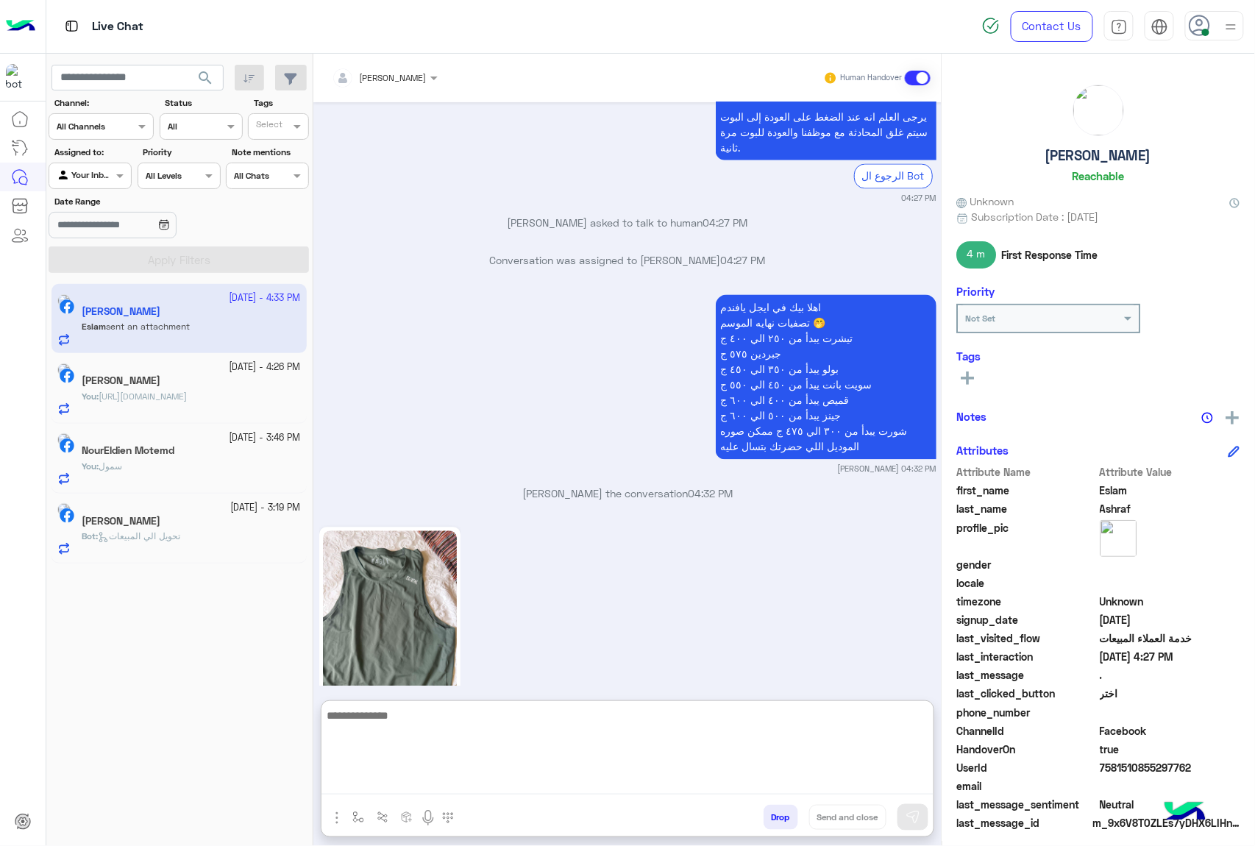
scroll to position [2775, 0]
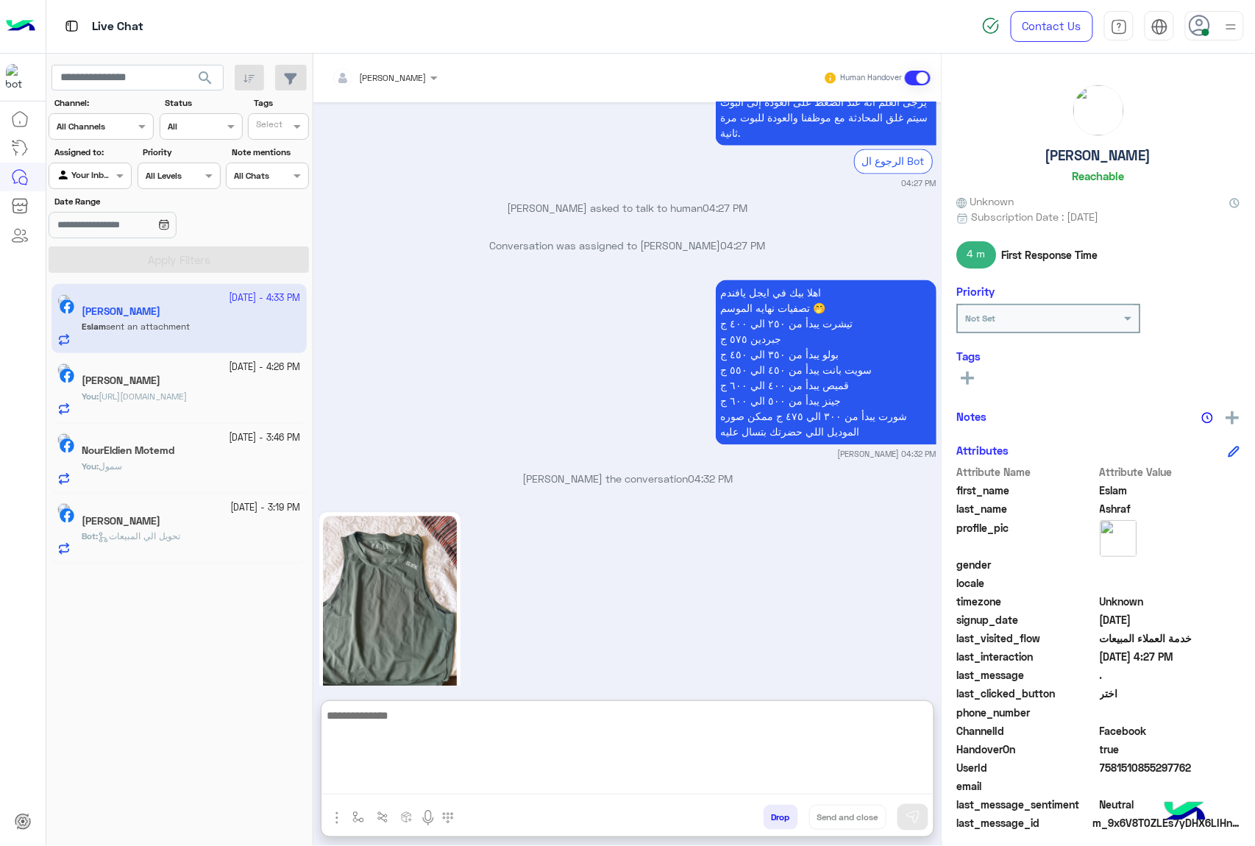
click at [408, 722] on textarea at bounding box center [628, 750] width 612 height 88
type textarea "*****"
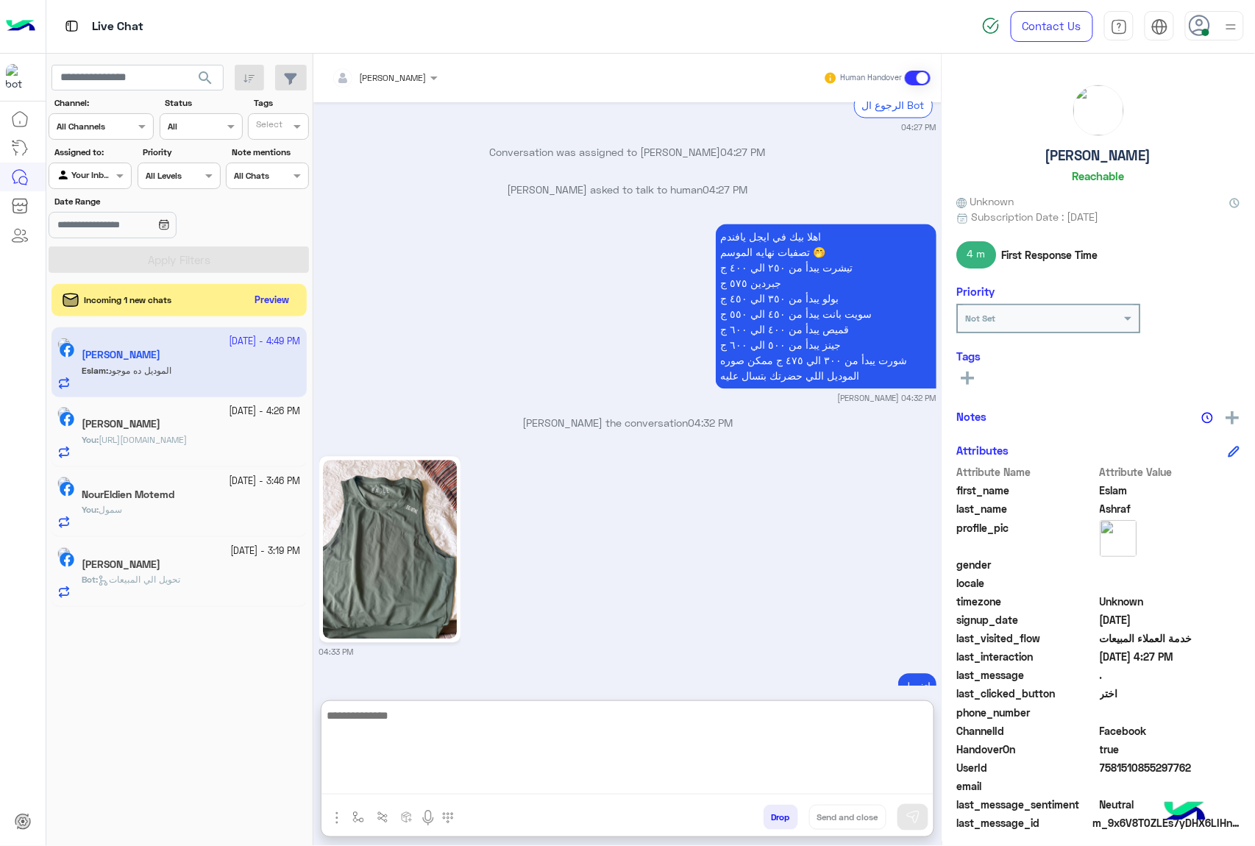
scroll to position [2887, 0]
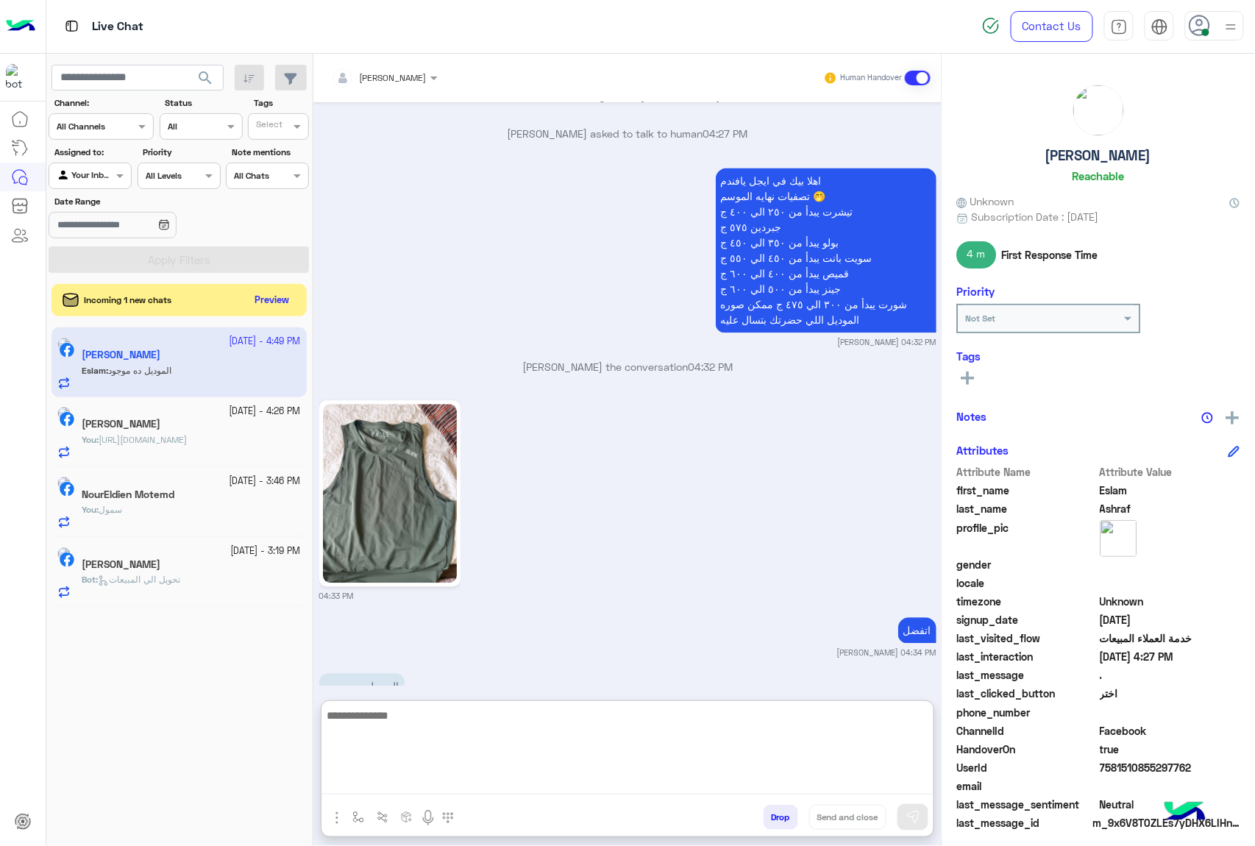
click at [410, 716] on textarea at bounding box center [628, 750] width 612 height 88
type textarea "**********"
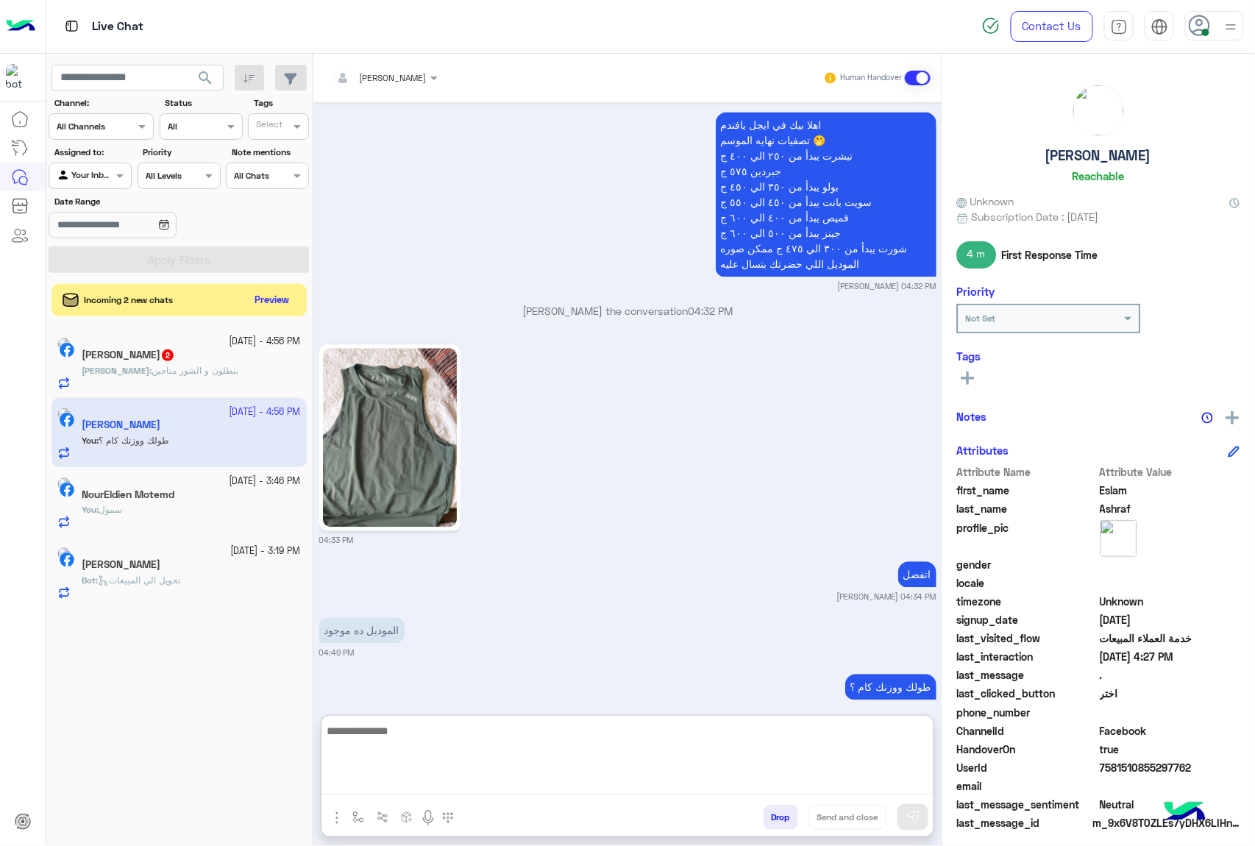
scroll to position [2944, 0]
click at [434, 728] on textarea at bounding box center [628, 750] width 612 height 88
click at [275, 299] on button "Preview" at bounding box center [273, 300] width 46 height 20
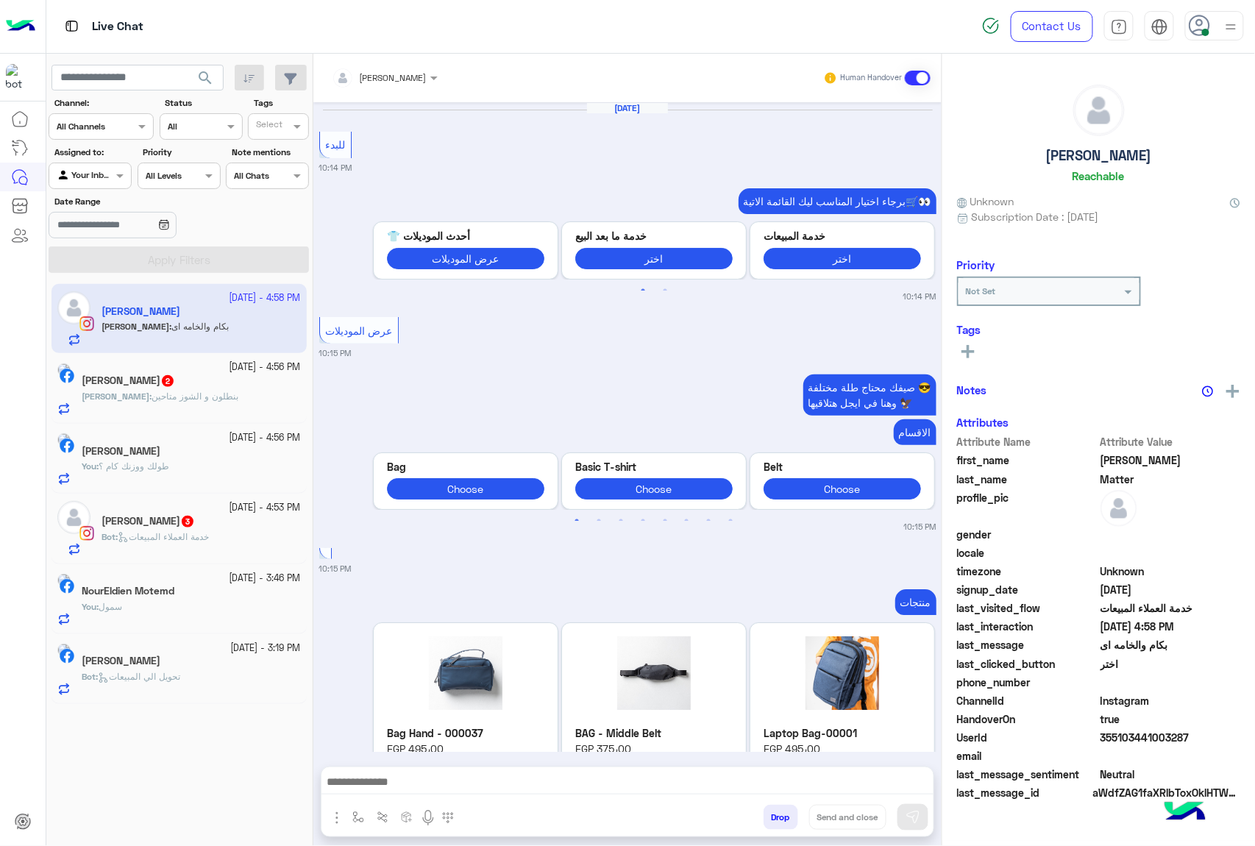
scroll to position [2703, 0]
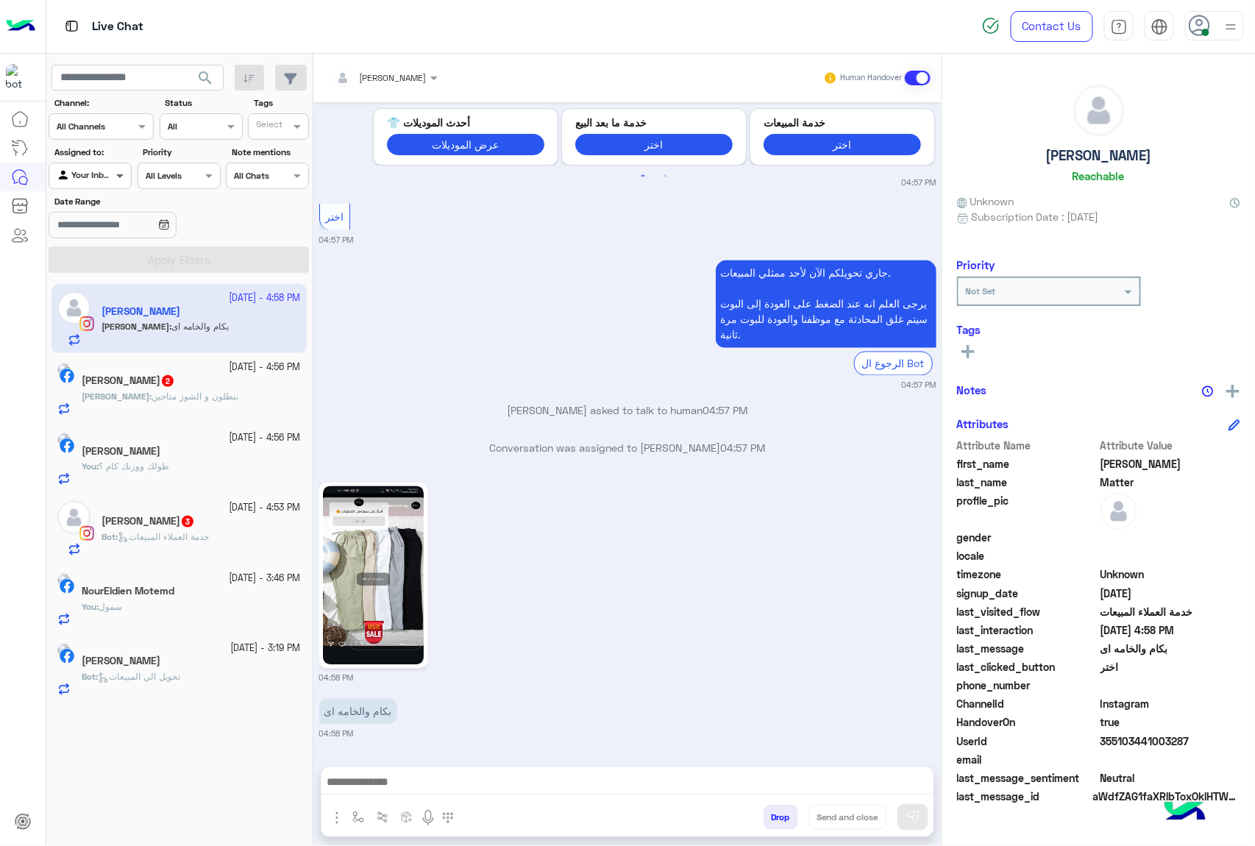
click at [113, 175] on span at bounding box center [122, 175] width 18 height 15
click at [89, 230] on b "Unassigned" at bounding box center [99, 233] width 56 height 13
click at [148, 269] on button "Apply Filters" at bounding box center [179, 259] width 260 height 26
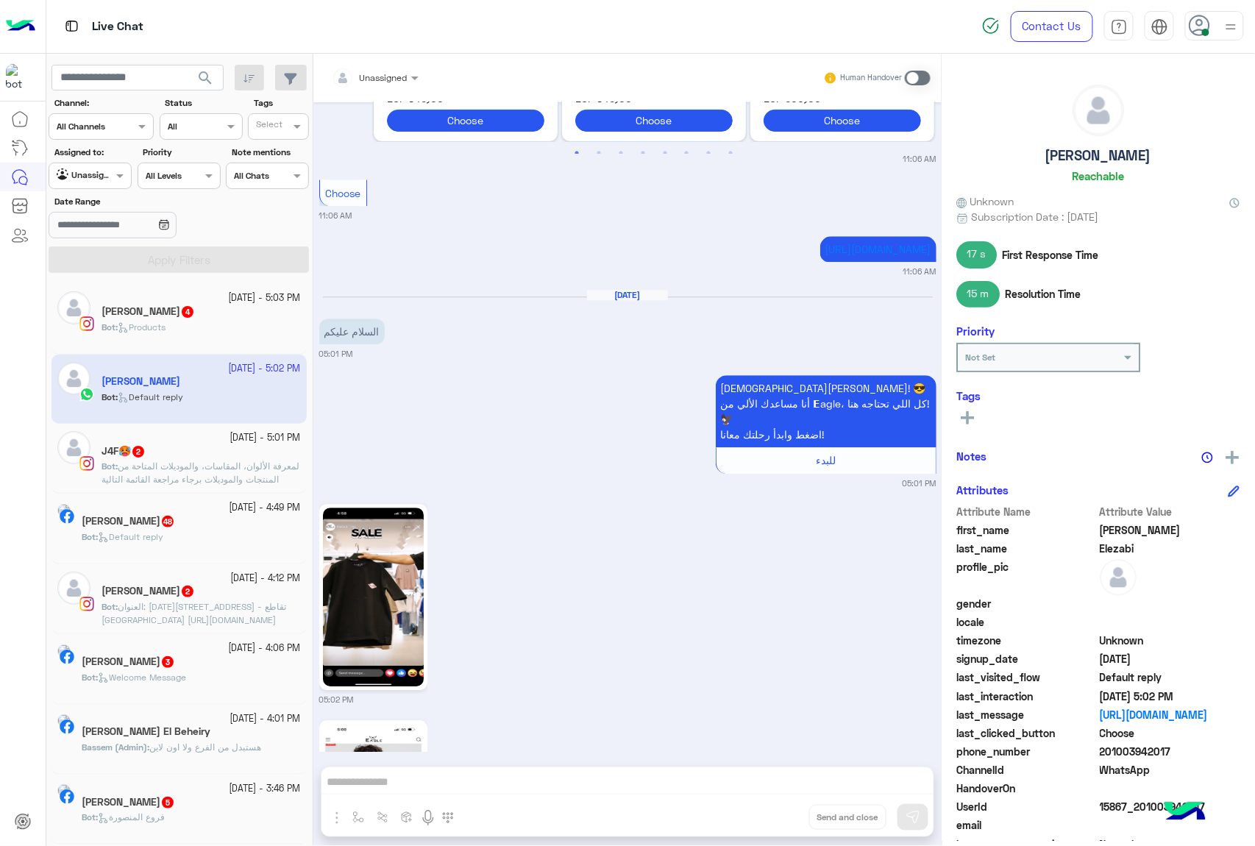
scroll to position [5292, 0]
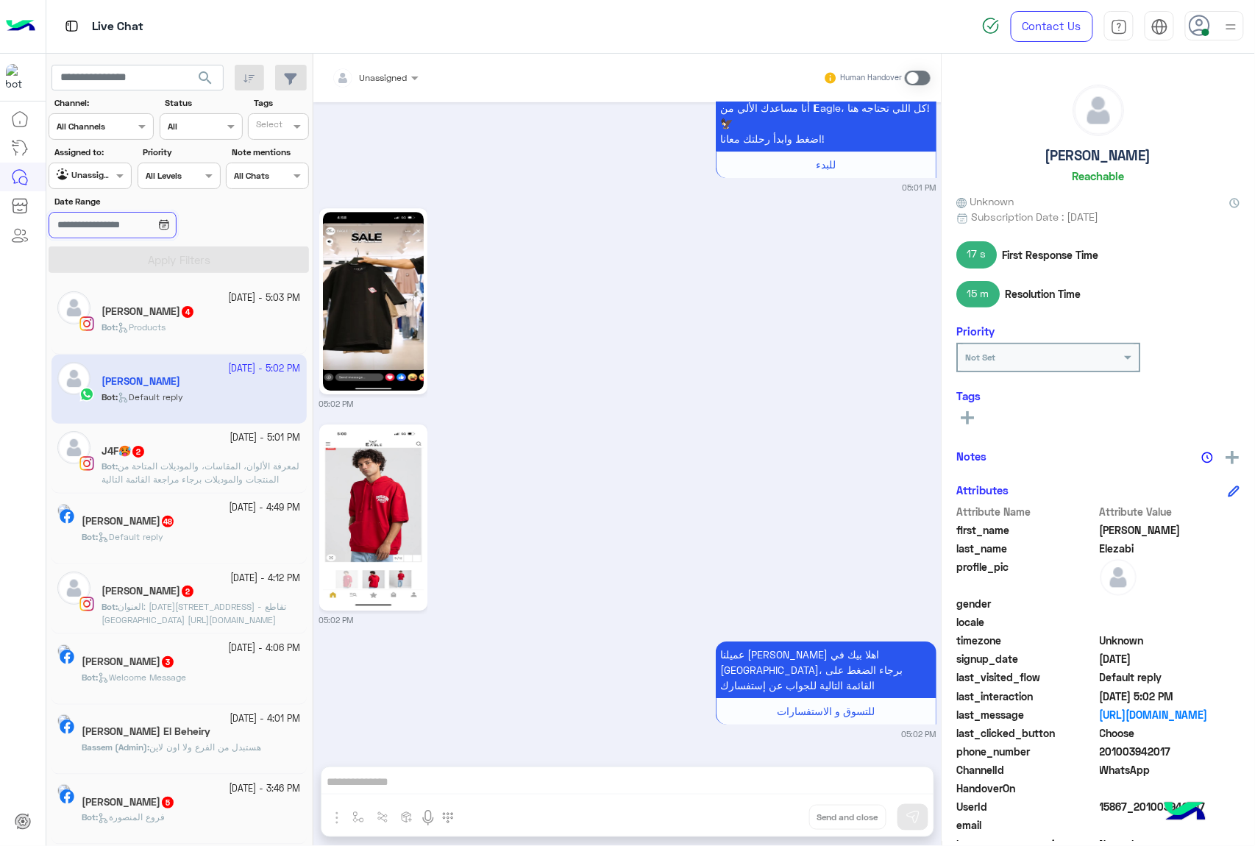
click at [119, 227] on input "Date Range" at bounding box center [112, 225] width 127 height 26
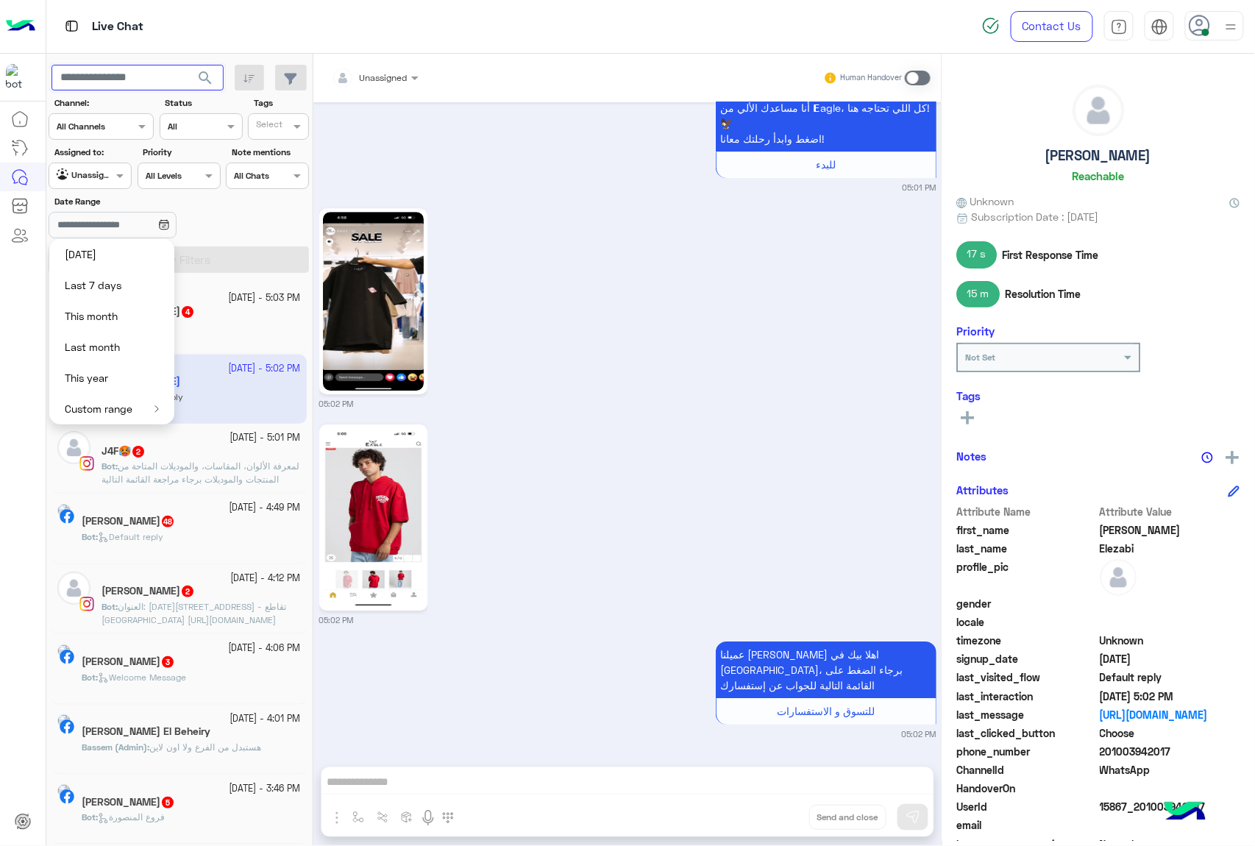
click at [94, 88] on input "text" at bounding box center [138, 78] width 172 height 26
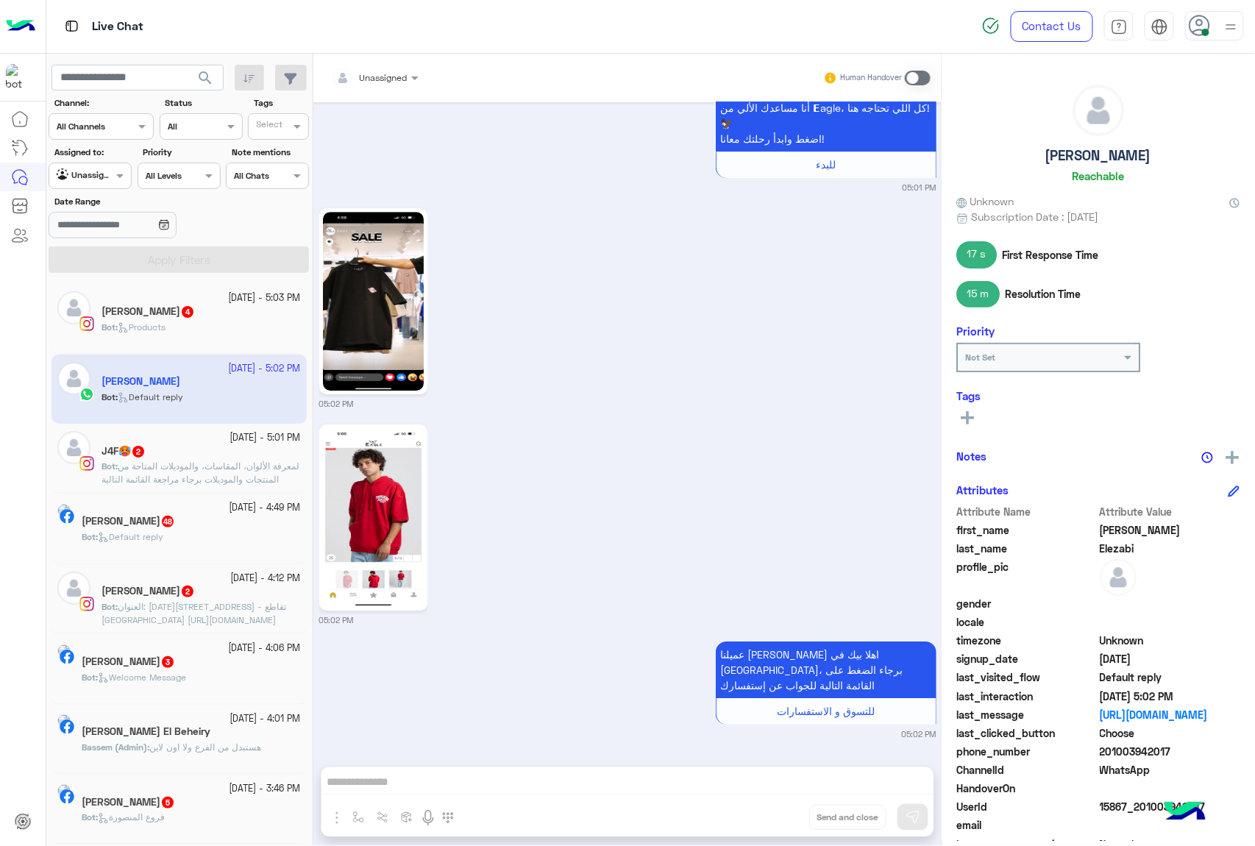
click at [404, 172] on div "[DEMOGRAPHIC_DATA][PERSON_NAME]! 😎 أنا مساعدك الألي من 𝗘agle، كل اللي تحتاجه هن…" at bounding box center [627, 135] width 617 height 118
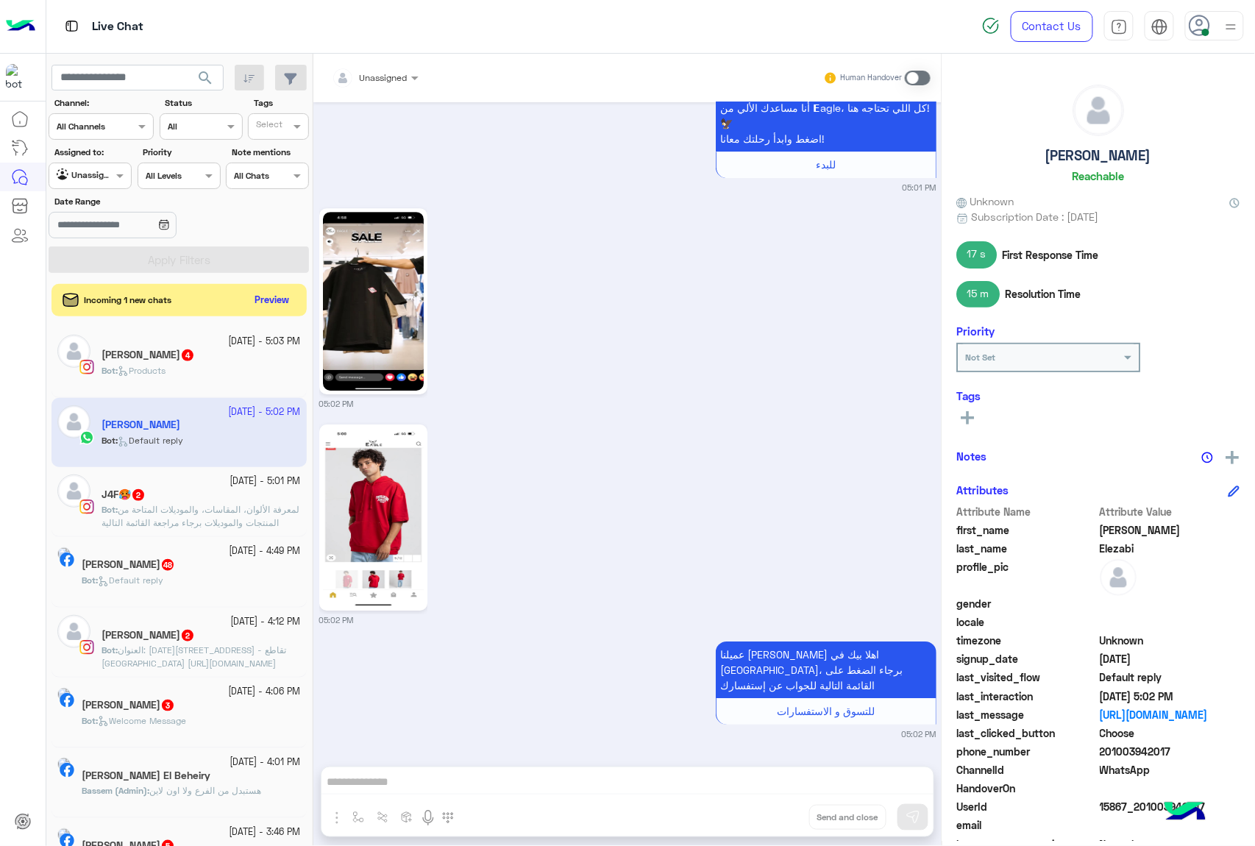
click at [119, 159] on label "Assigned to:" at bounding box center [92, 152] width 76 height 13
click at [118, 169] on span at bounding box center [122, 175] width 18 height 15
click at [109, 262] on b "Your Inbox" at bounding box center [97, 261] width 52 height 13
click at [141, 263] on button "Apply Filters" at bounding box center [179, 259] width 260 height 26
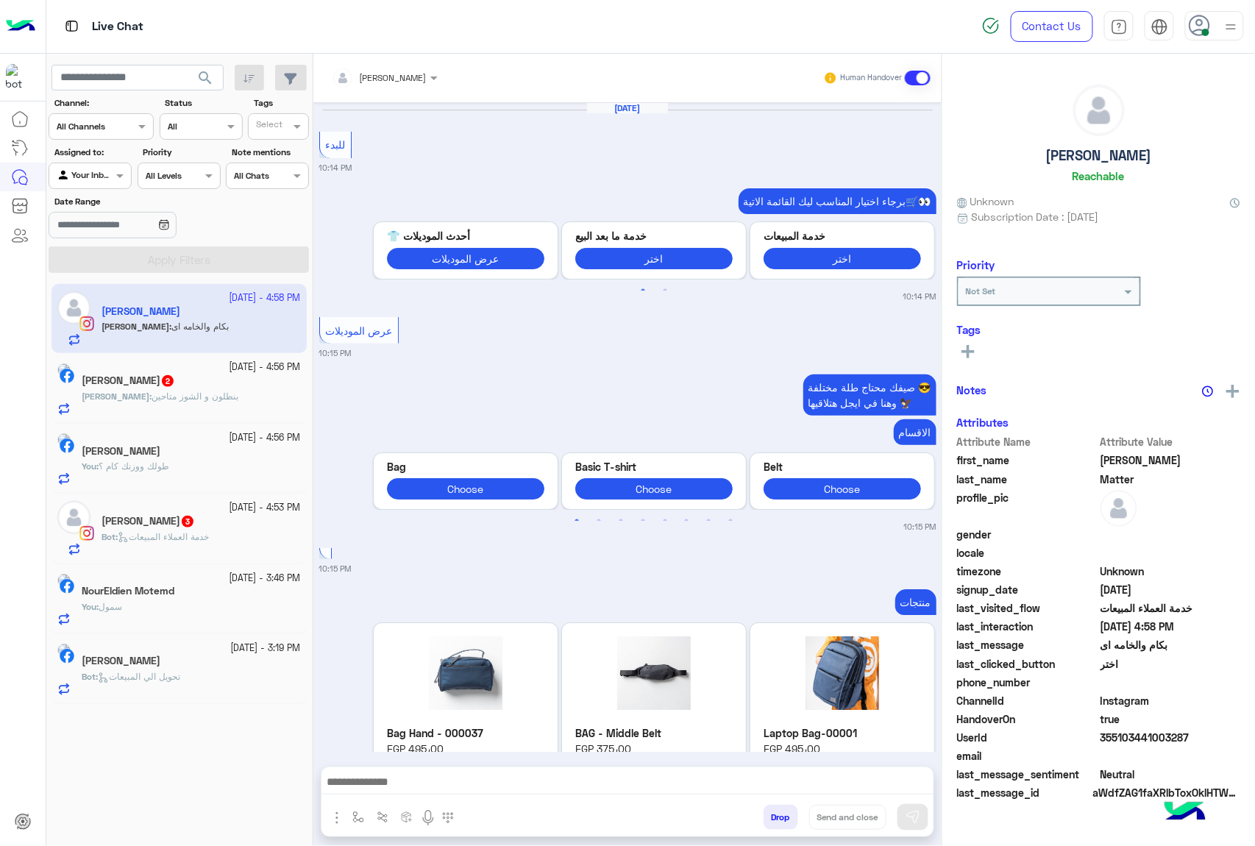
scroll to position [2703, 0]
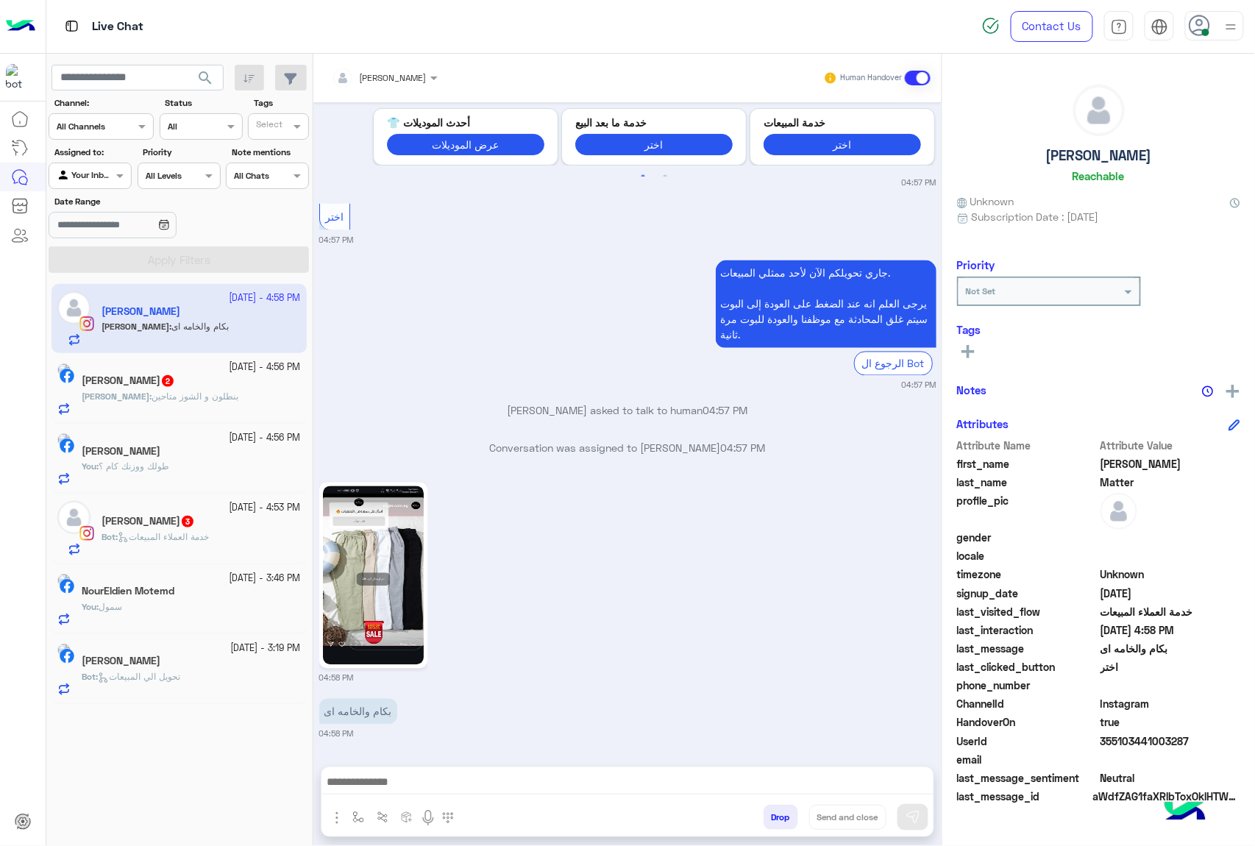
click at [439, 776] on textarea at bounding box center [628, 784] width 612 height 22
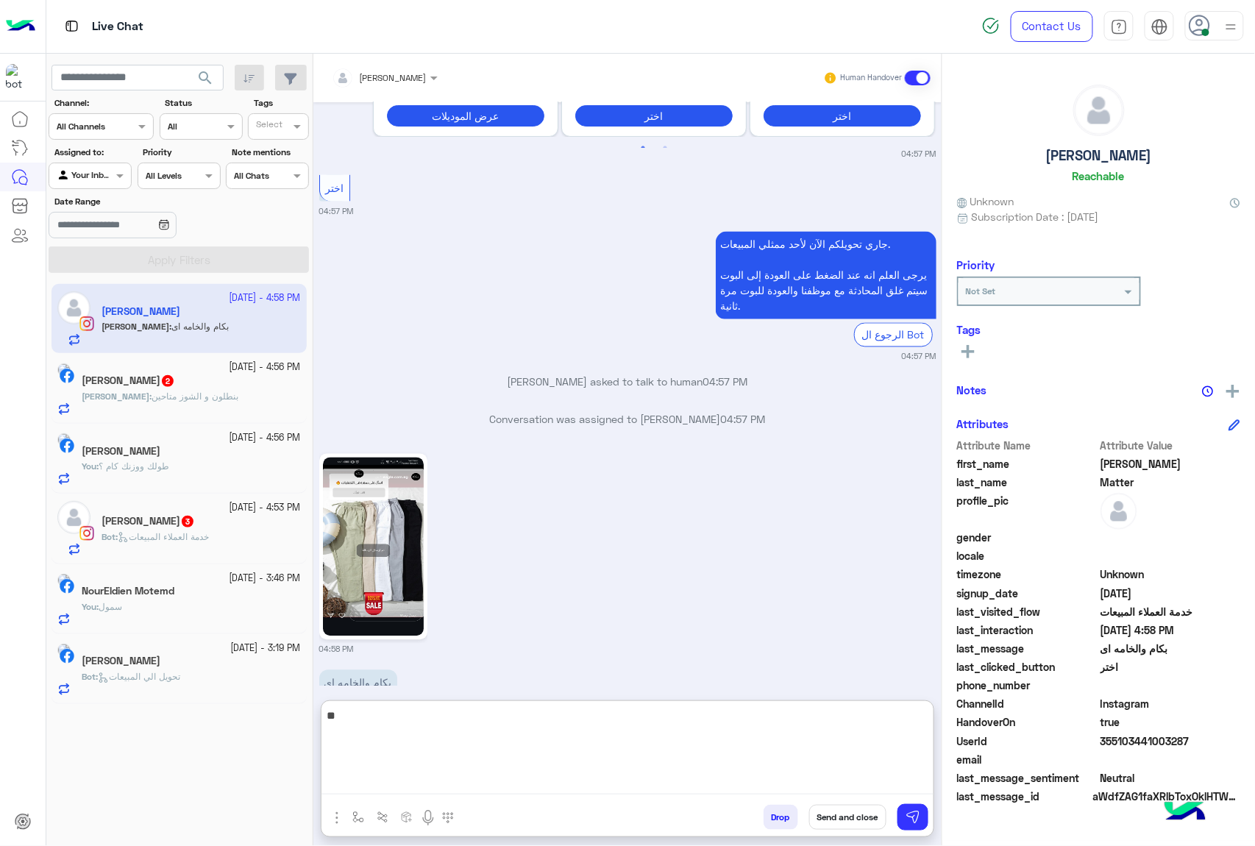
type textarea "***"
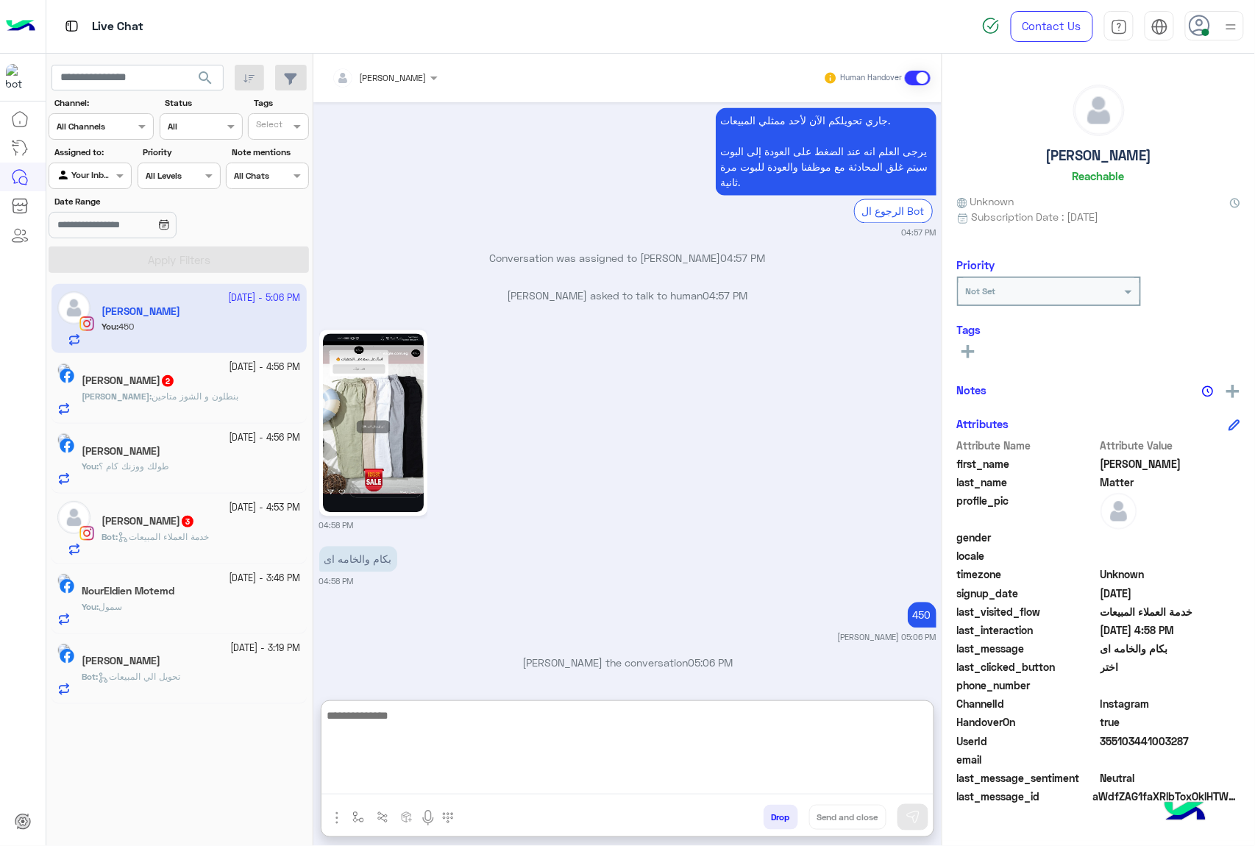
scroll to position [2864, 0]
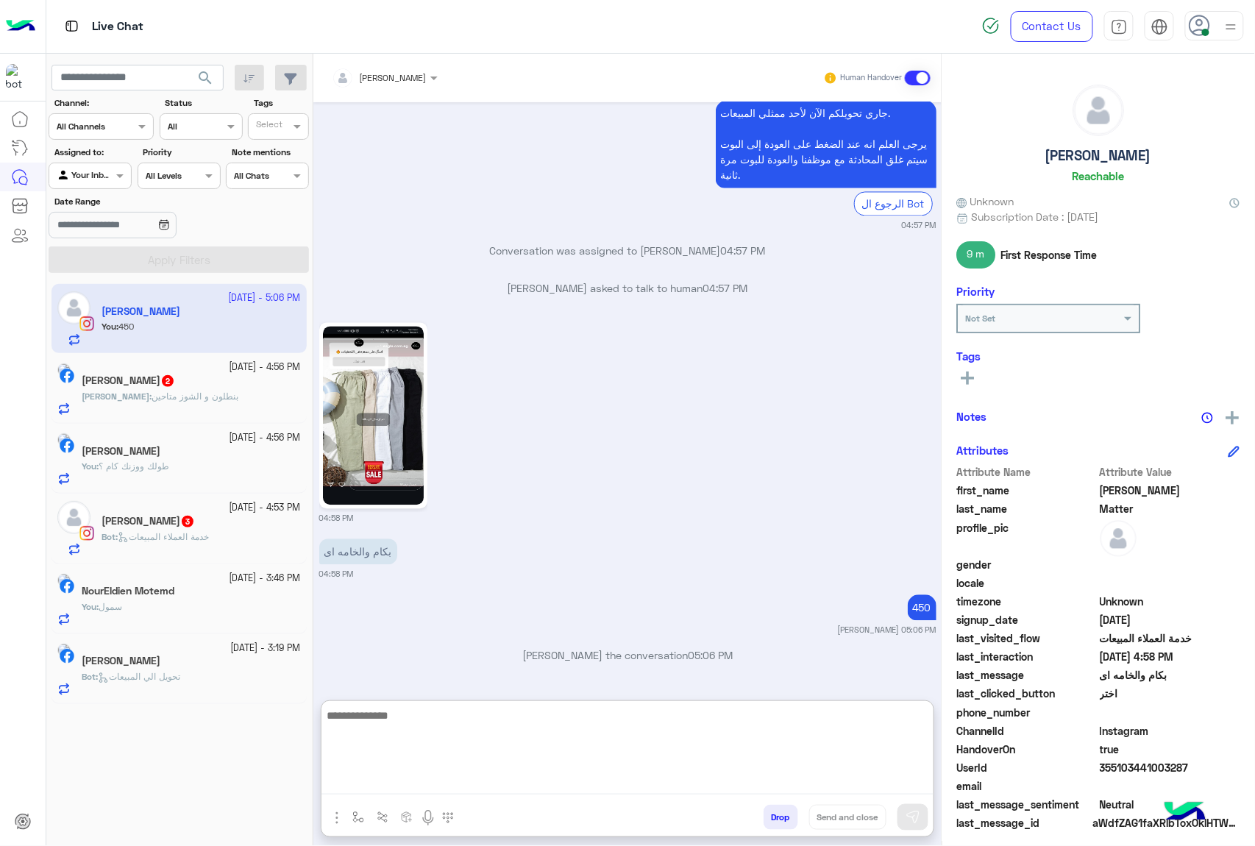
click at [199, 391] on span "بنطلون و الشوز متاحين" at bounding box center [195, 396] width 87 height 11
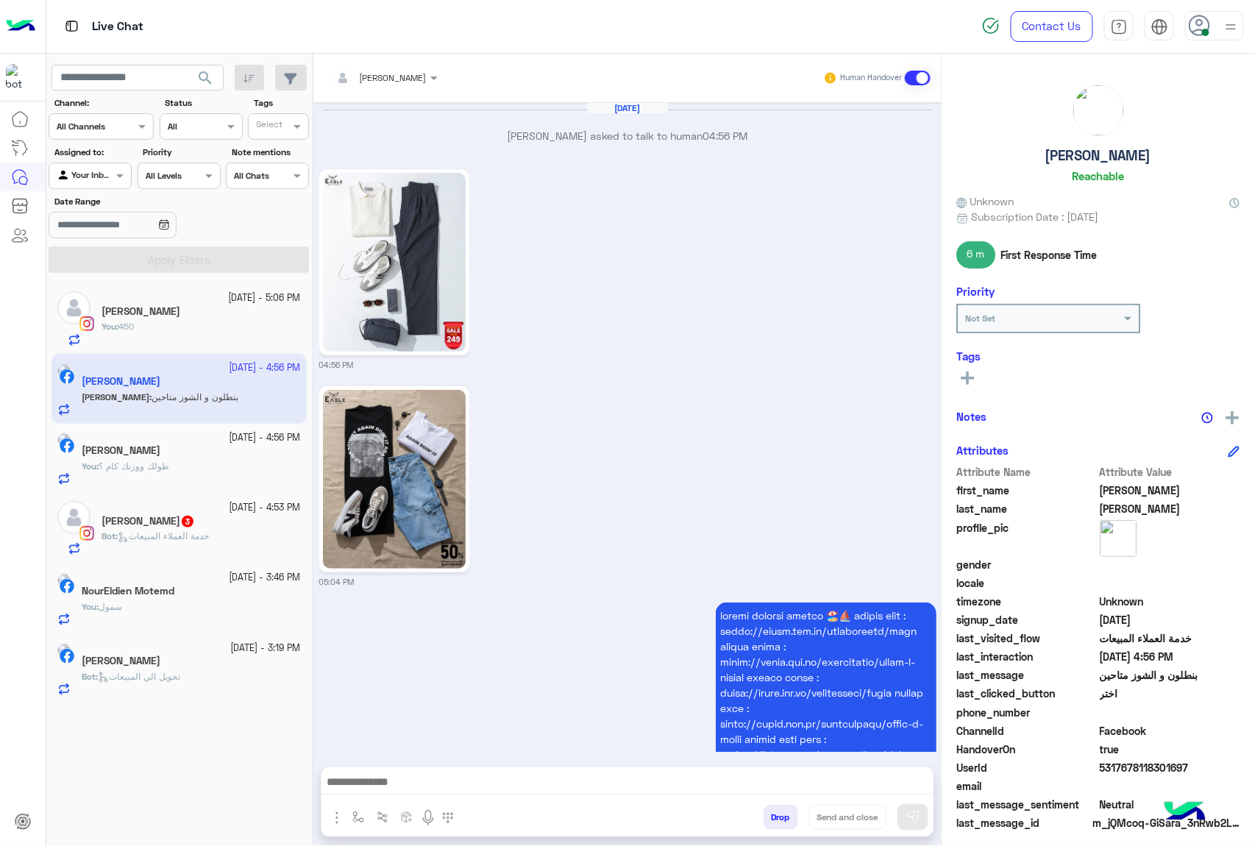
scroll to position [2886, 0]
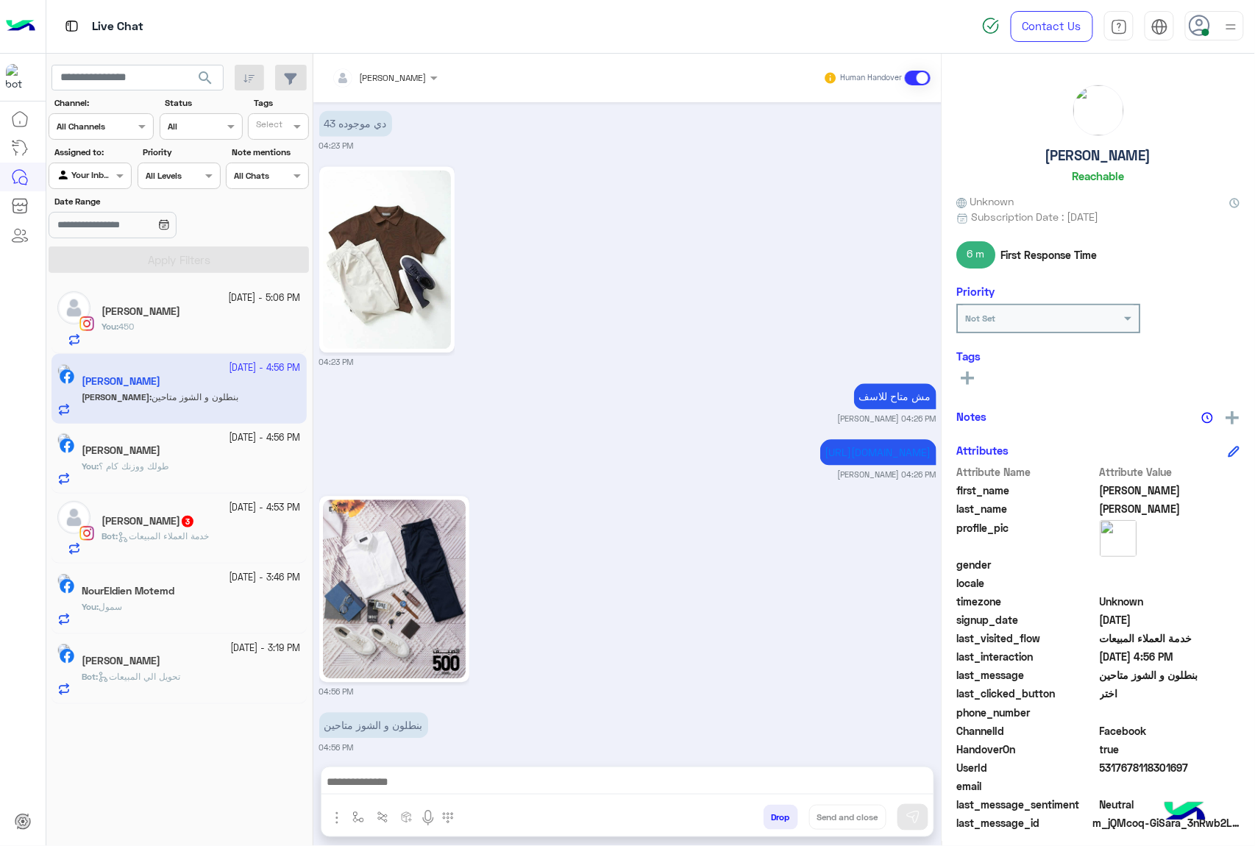
click at [386, 531] on img at bounding box center [394, 589] width 143 height 179
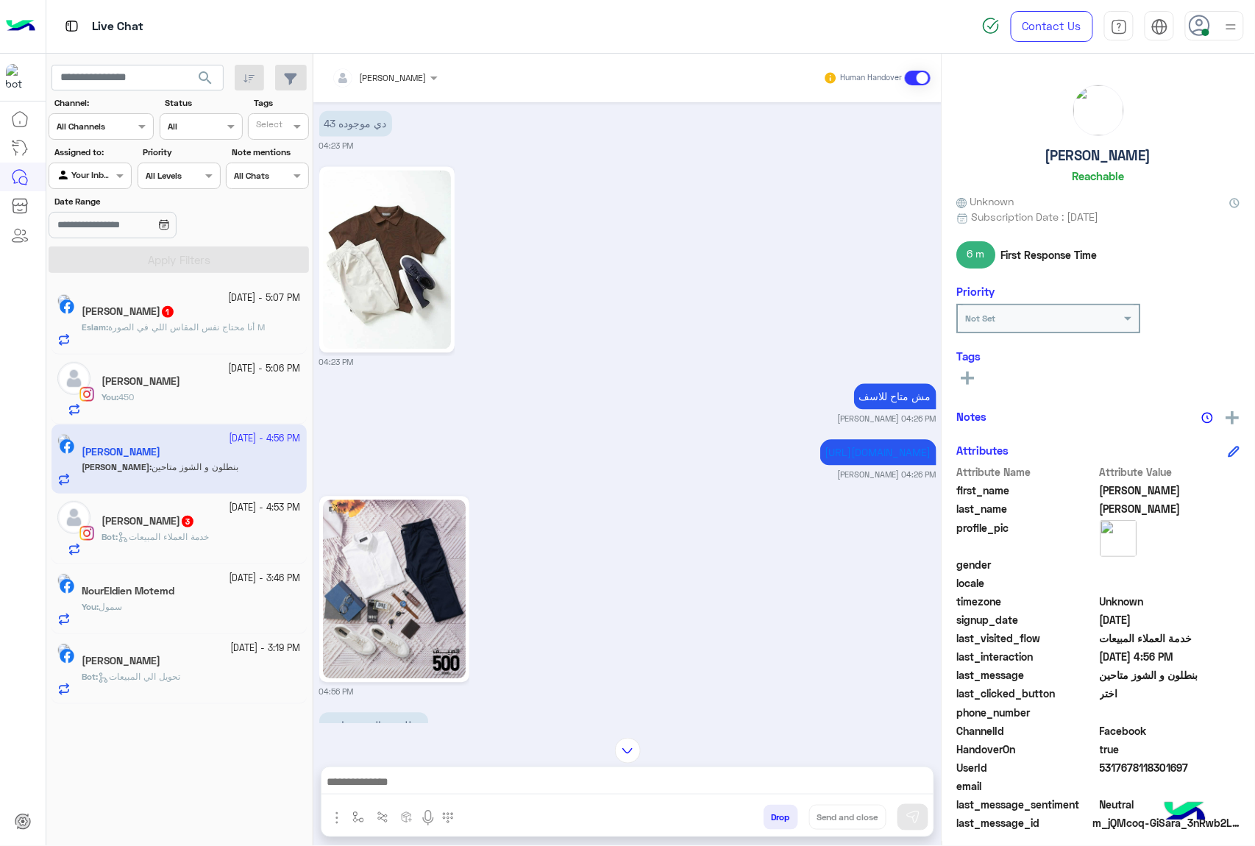
scroll to position [2396, 0]
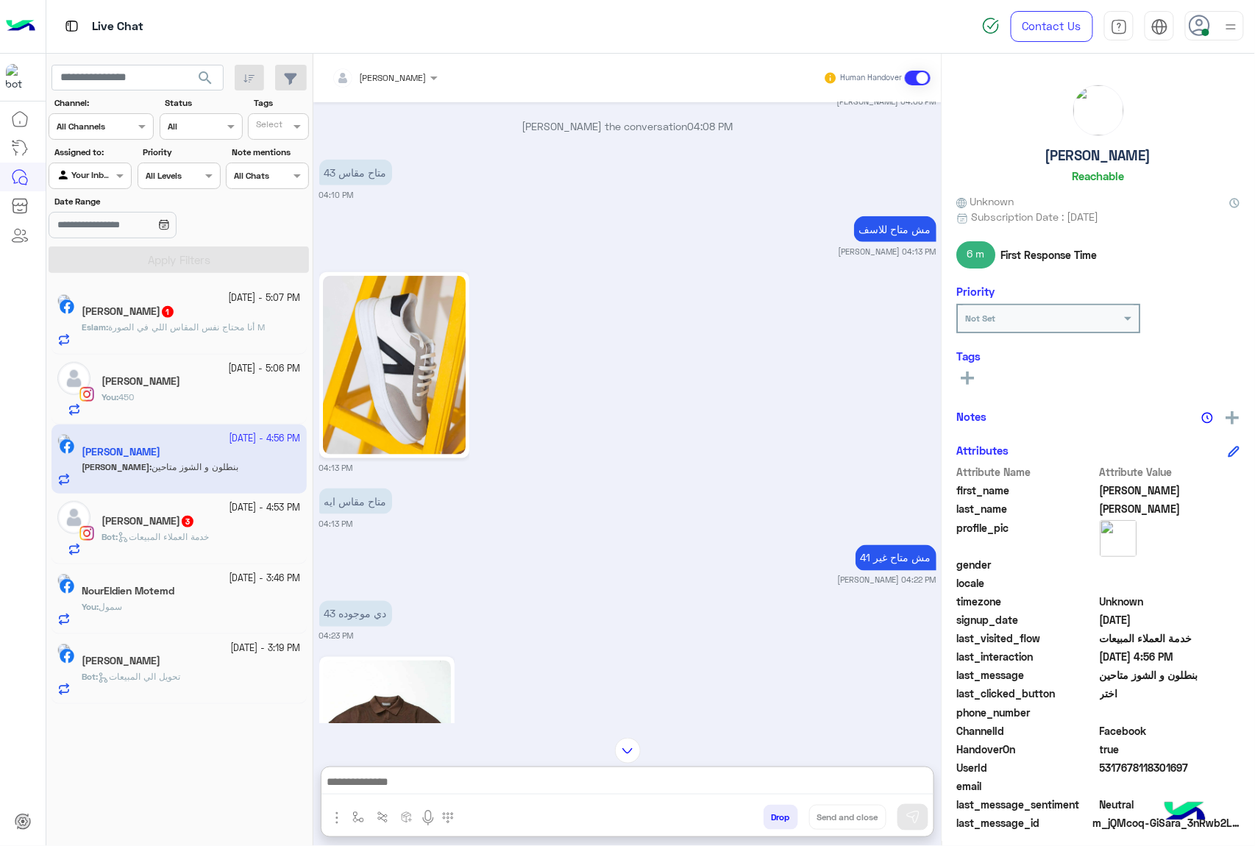
click at [389, 787] on textarea at bounding box center [628, 784] width 612 height 22
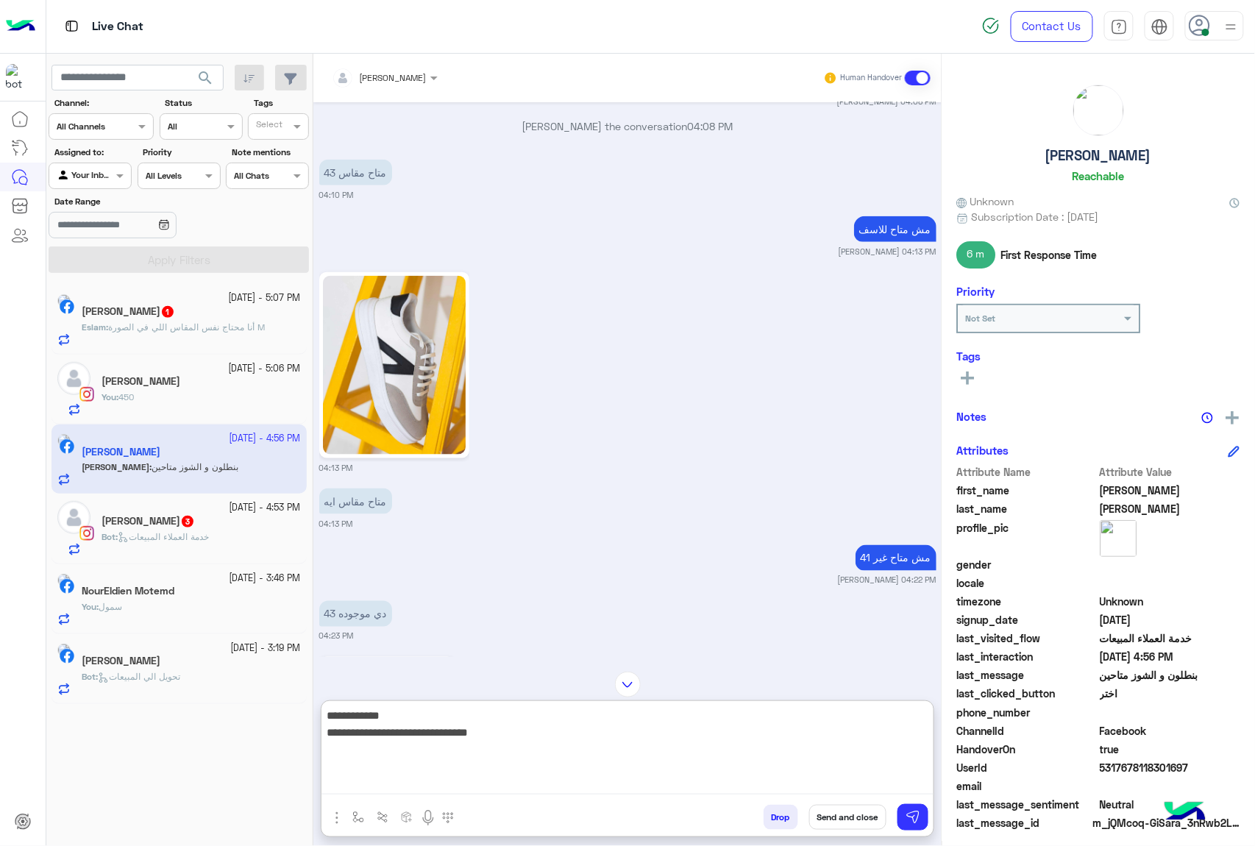
type textarea "**********"
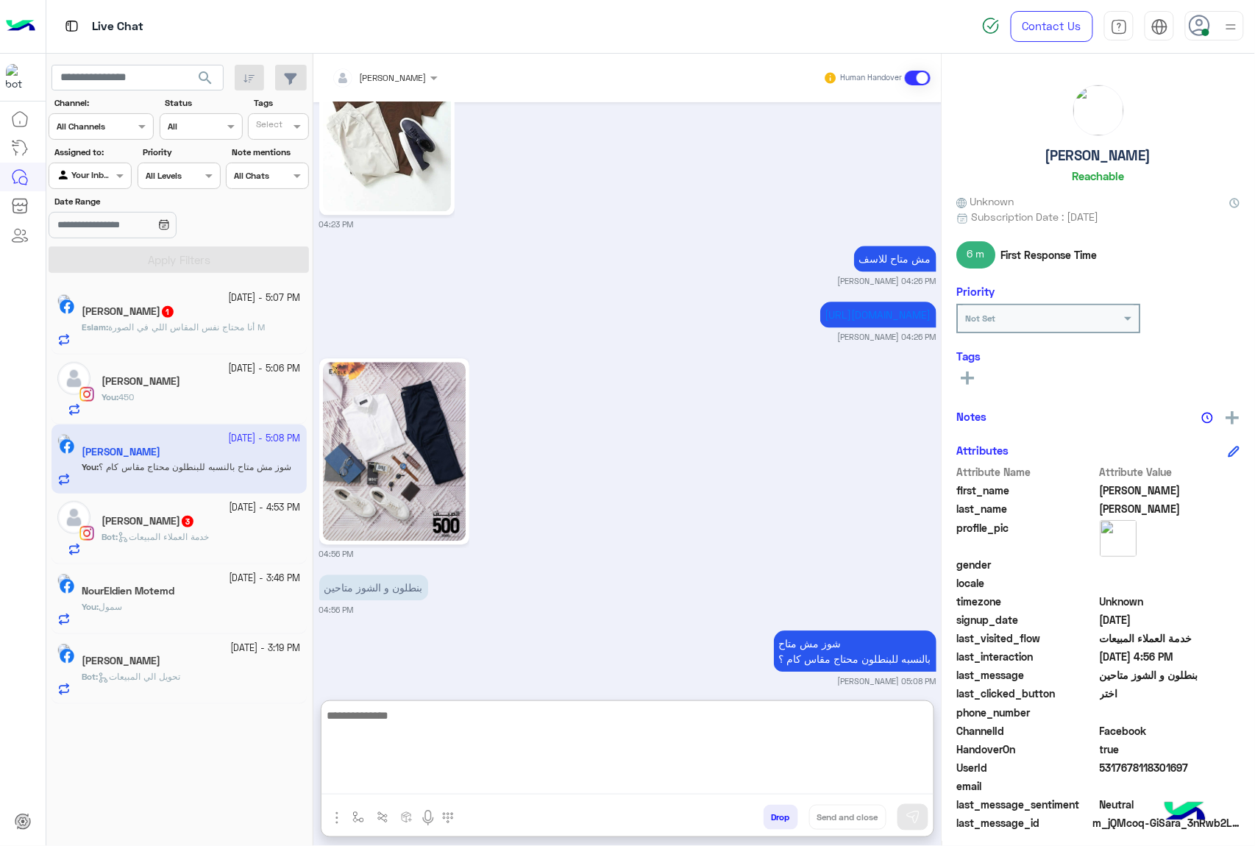
click at [196, 518] on div "[PERSON_NAME] 3" at bounding box center [201, 522] width 199 height 15
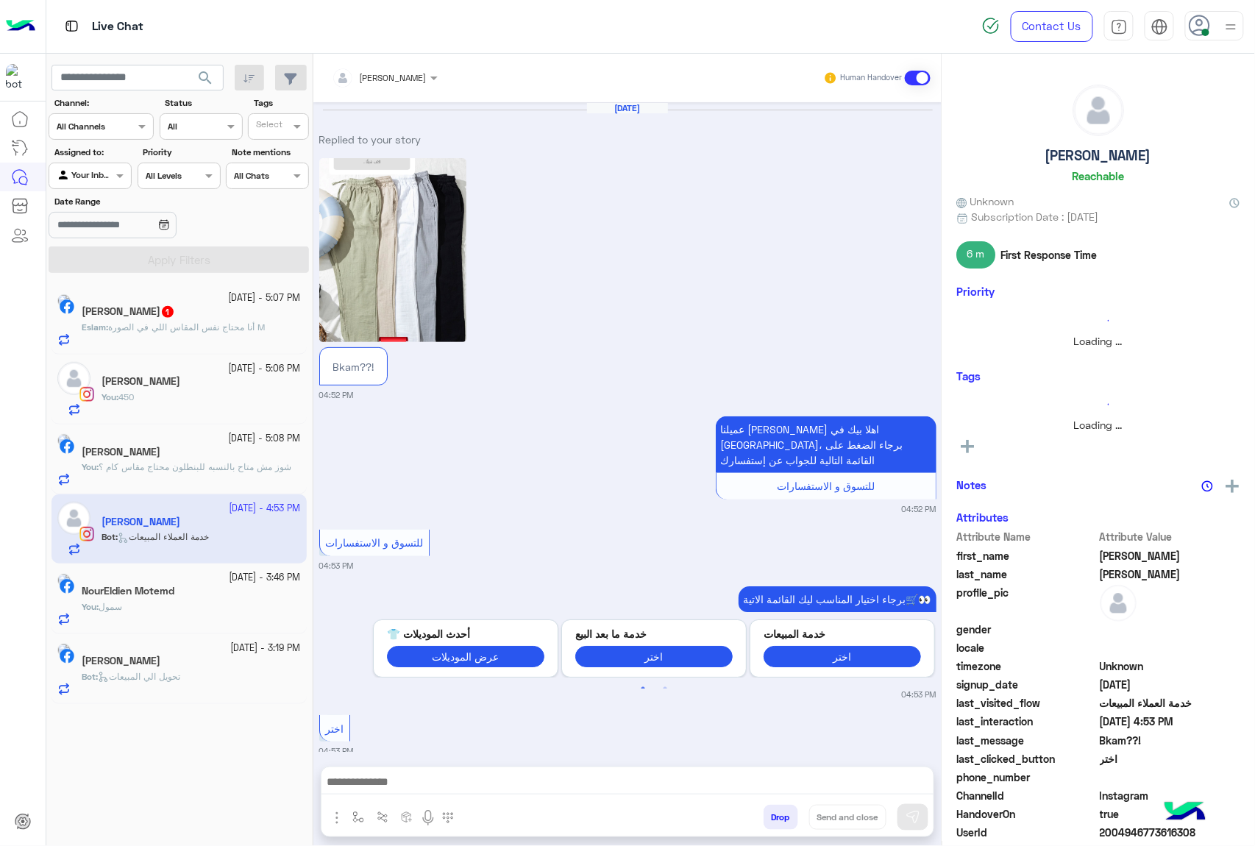
scroll to position [225, 0]
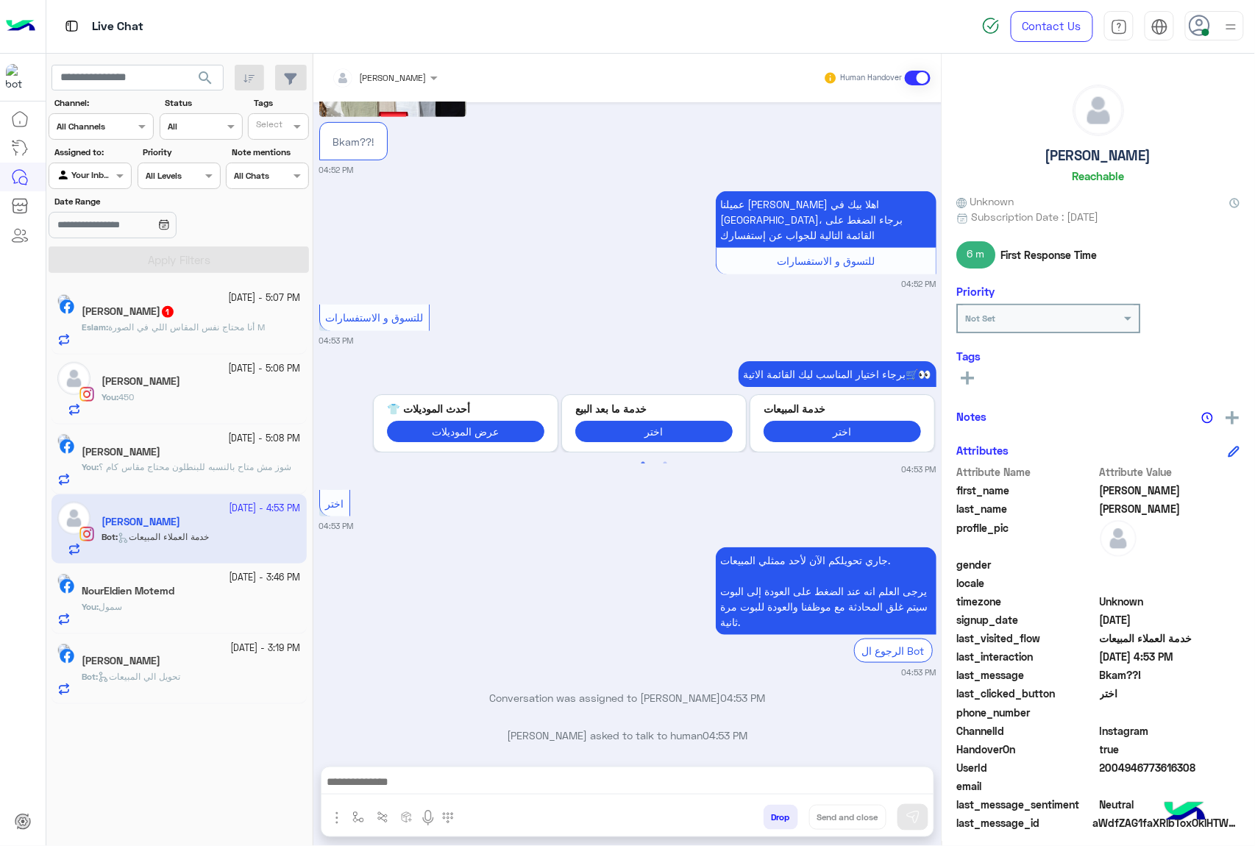
click at [462, 787] on textarea at bounding box center [628, 784] width 612 height 22
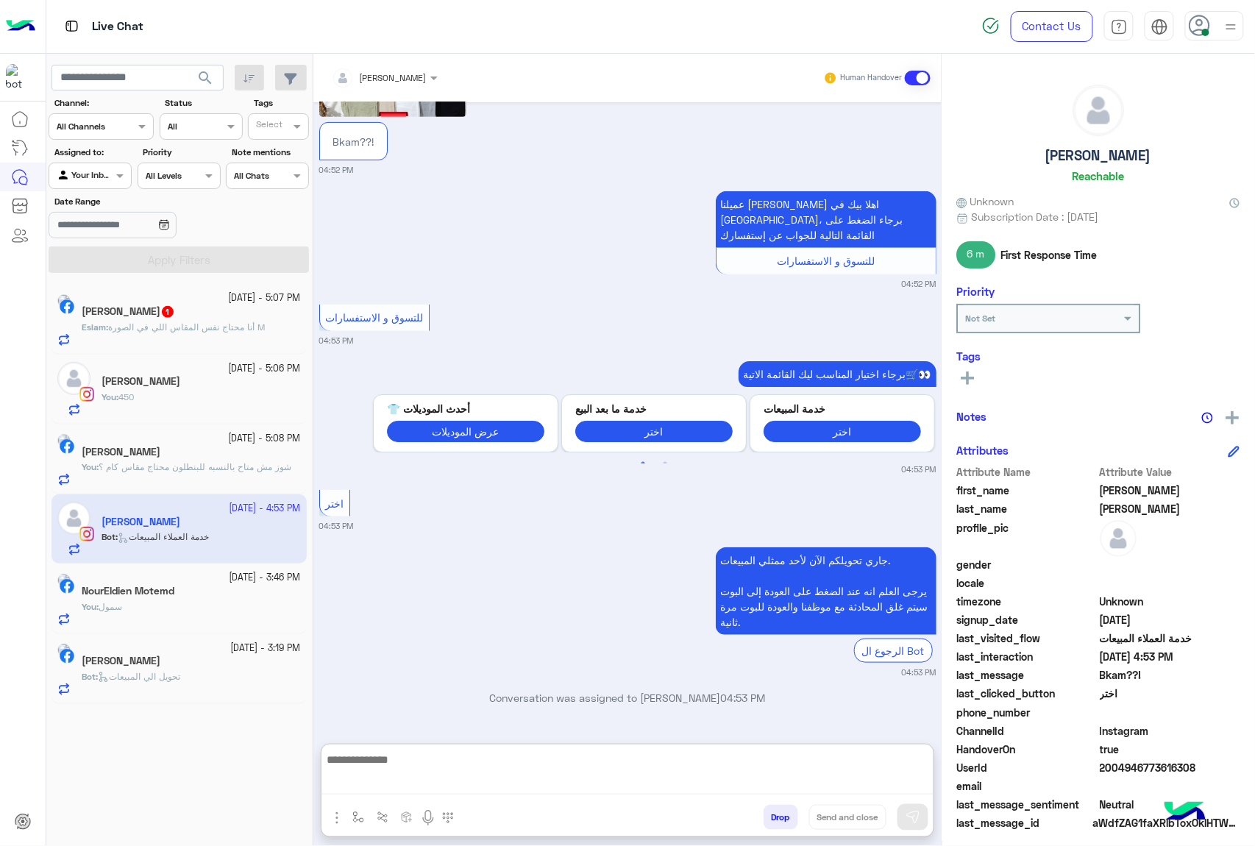
paste textarea "**********"
type textarea "**********"
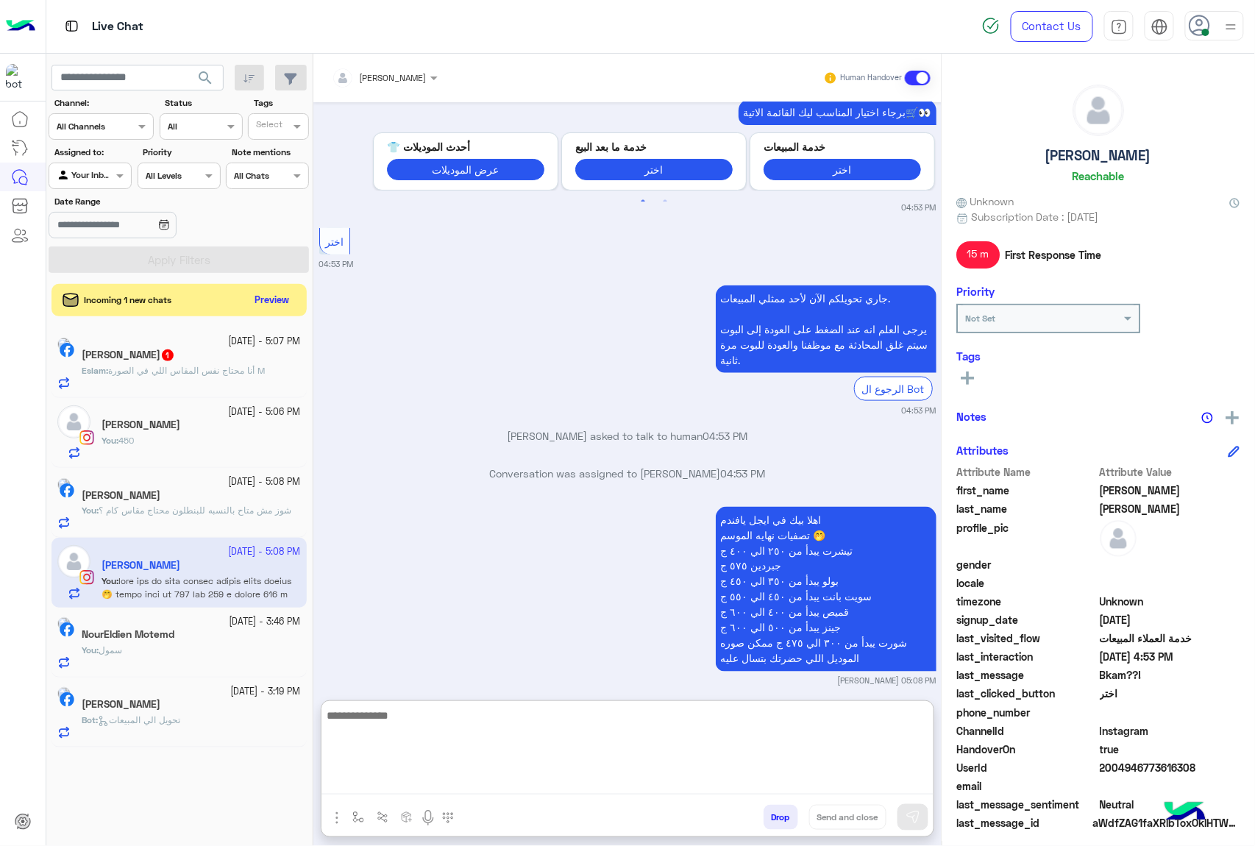
scroll to position [487, 0]
click at [224, 377] on p "Eslam : أنا محتاج نفس المقاس اللي في الصورة M" at bounding box center [173, 370] width 183 height 13
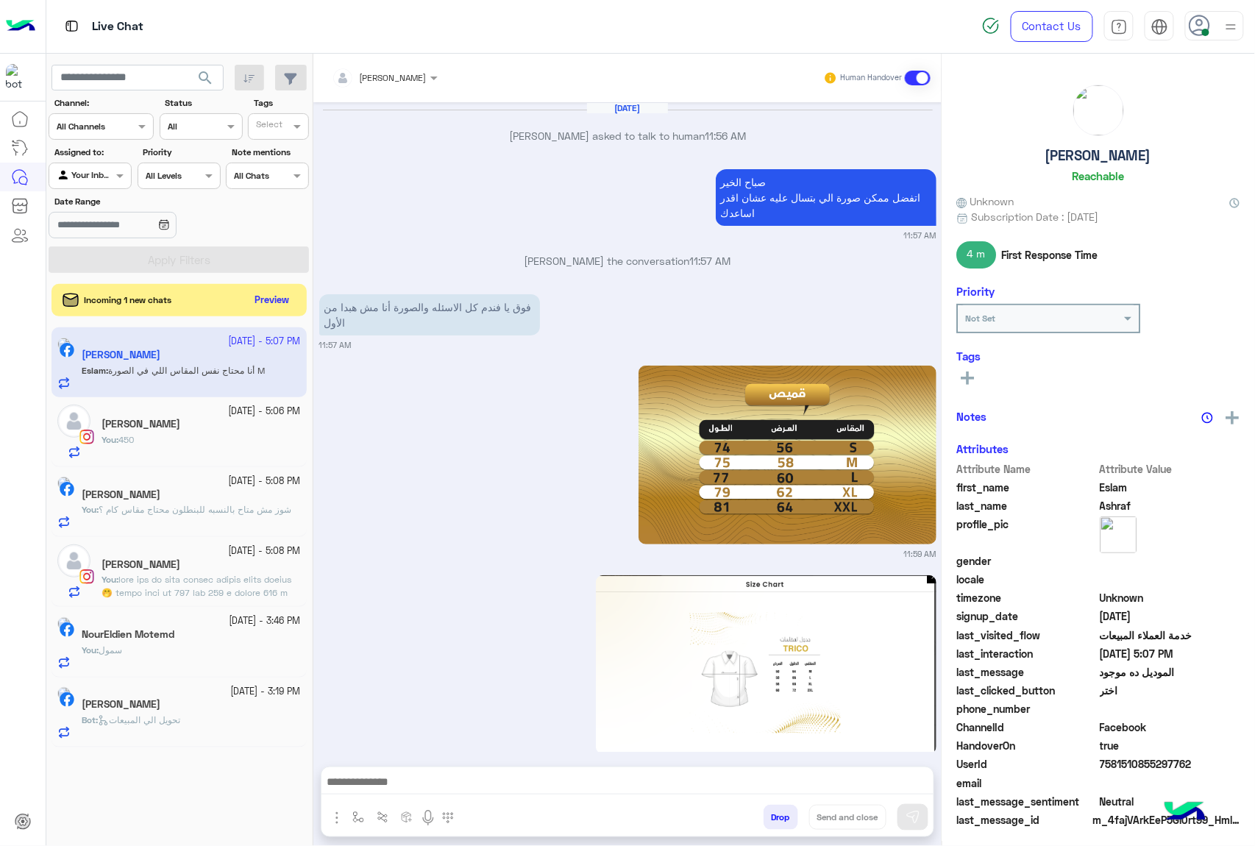
scroll to position [2262, 0]
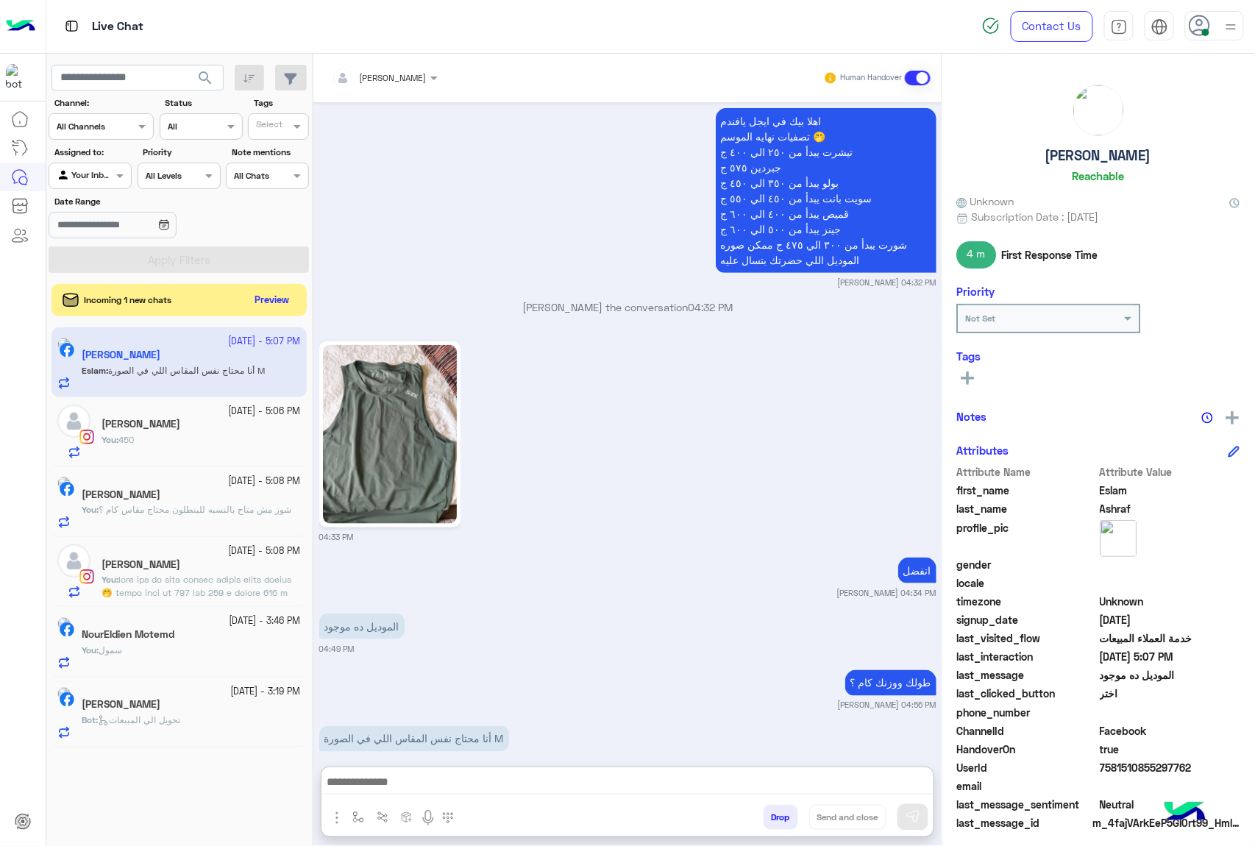
click at [428, 778] on textarea at bounding box center [628, 784] width 612 height 22
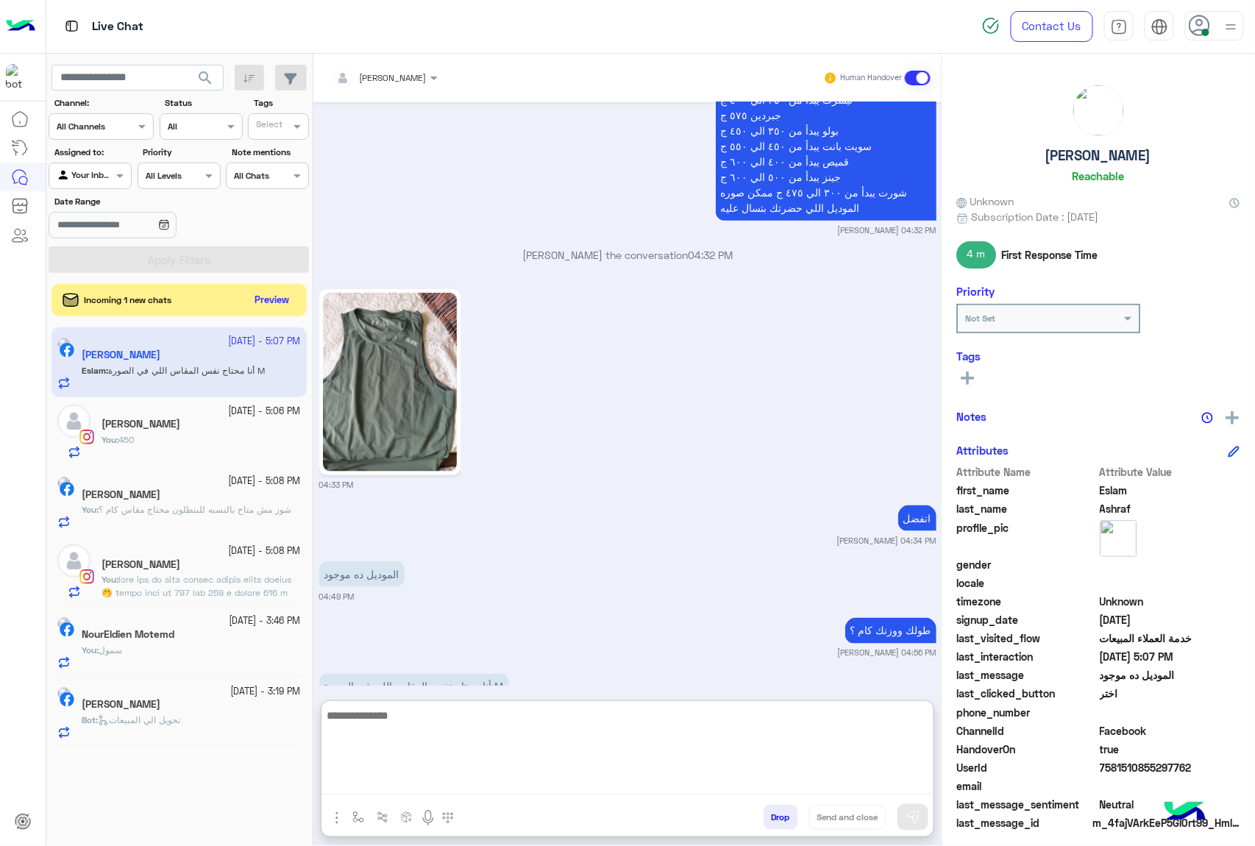
scroll to position [2329, 0]
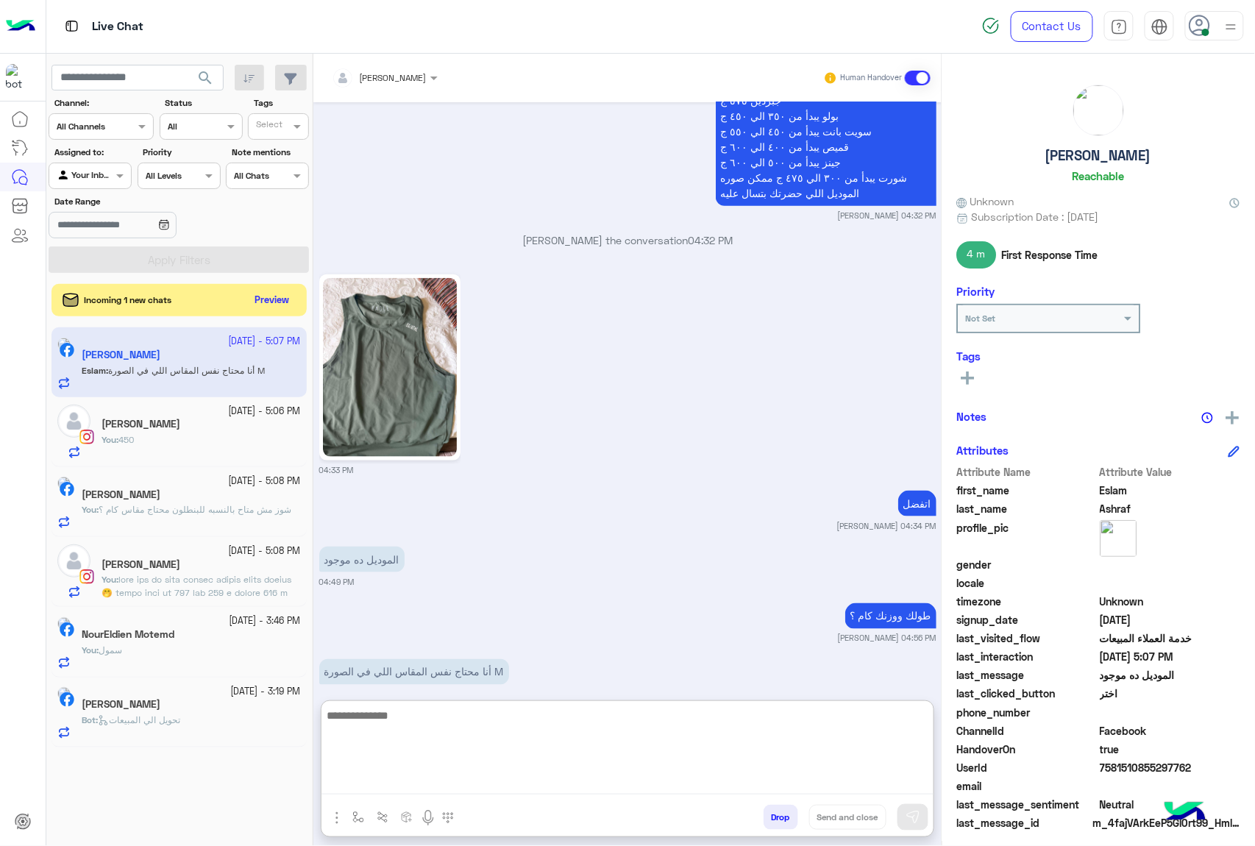
click at [392, 368] on img at bounding box center [390, 367] width 134 height 179
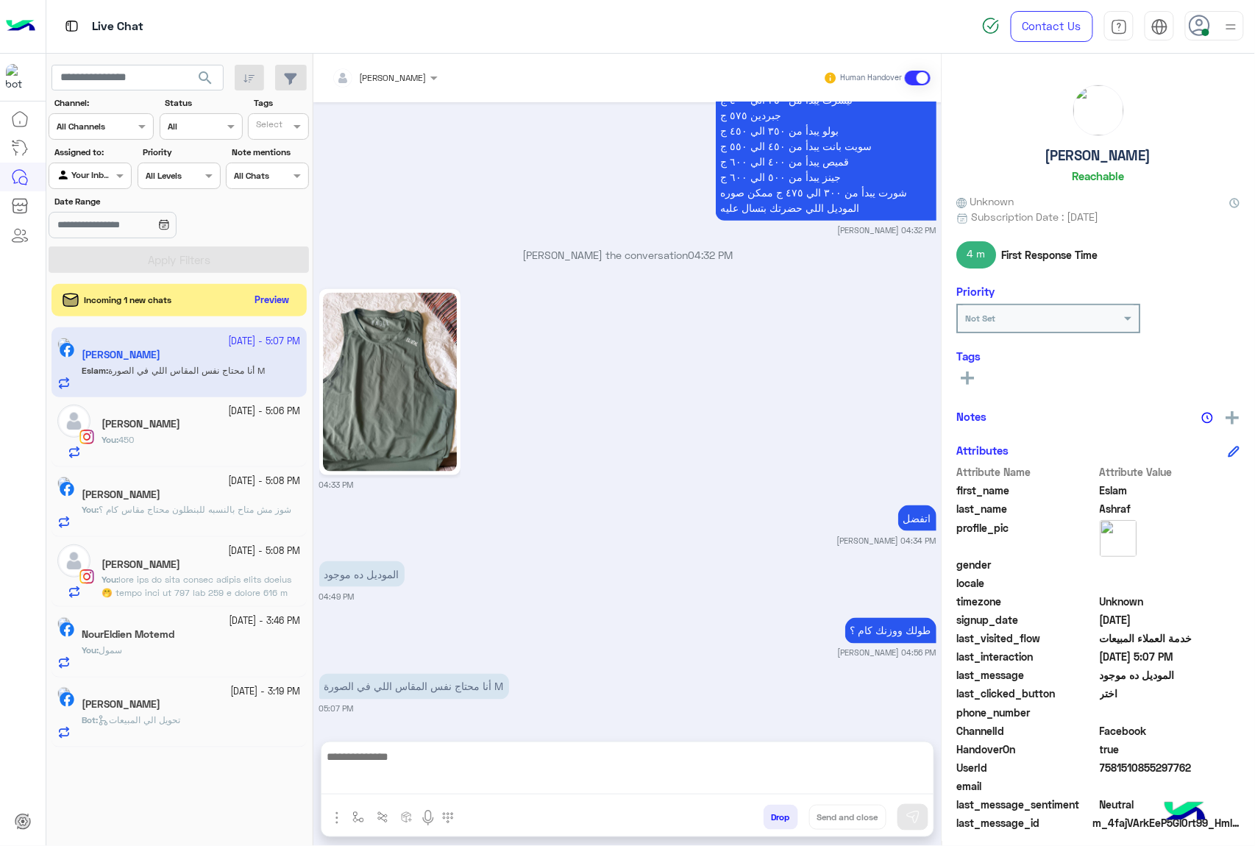
scroll to position [2262, 0]
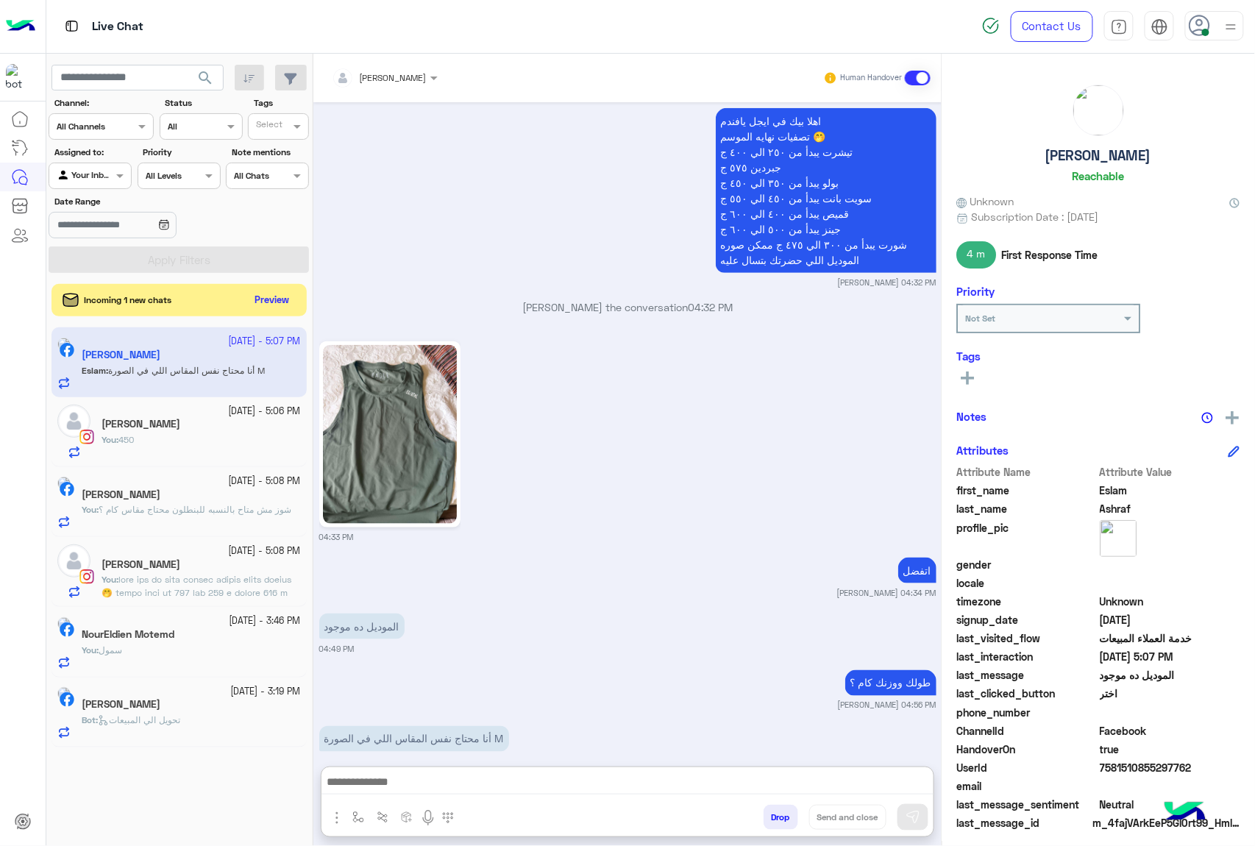
click at [474, 778] on textarea at bounding box center [628, 784] width 612 height 22
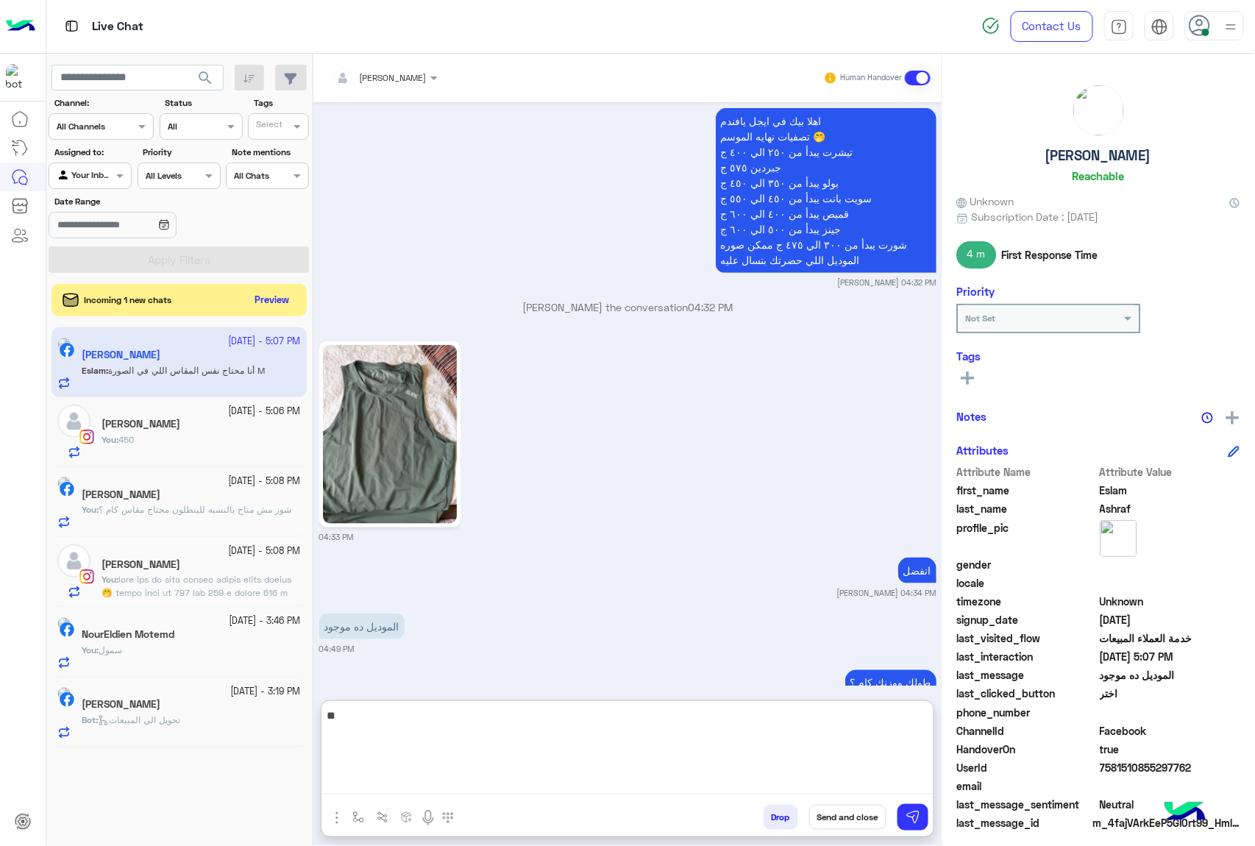
type textarea "*"
type textarea "**********"
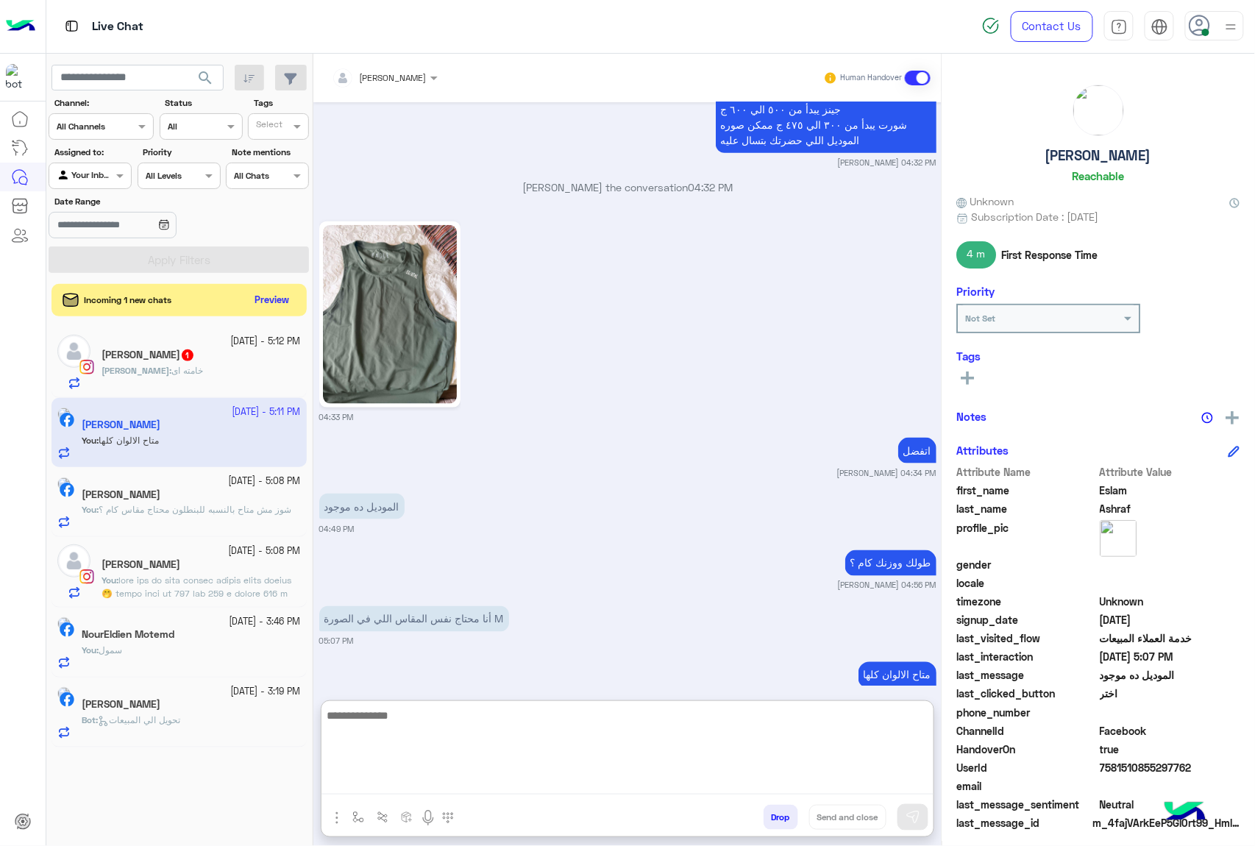
scroll to position [2385, 0]
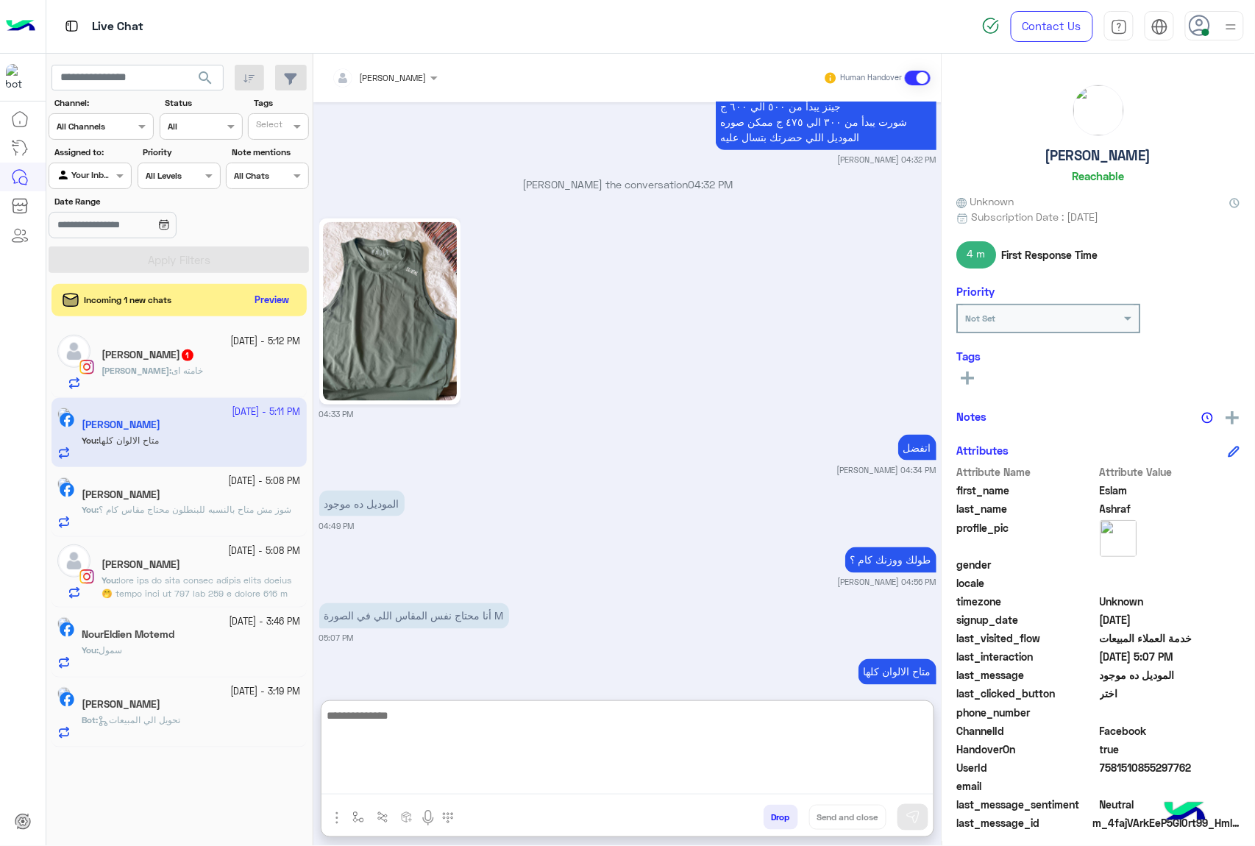
click at [171, 372] on span "خامته اى" at bounding box center [187, 370] width 32 height 11
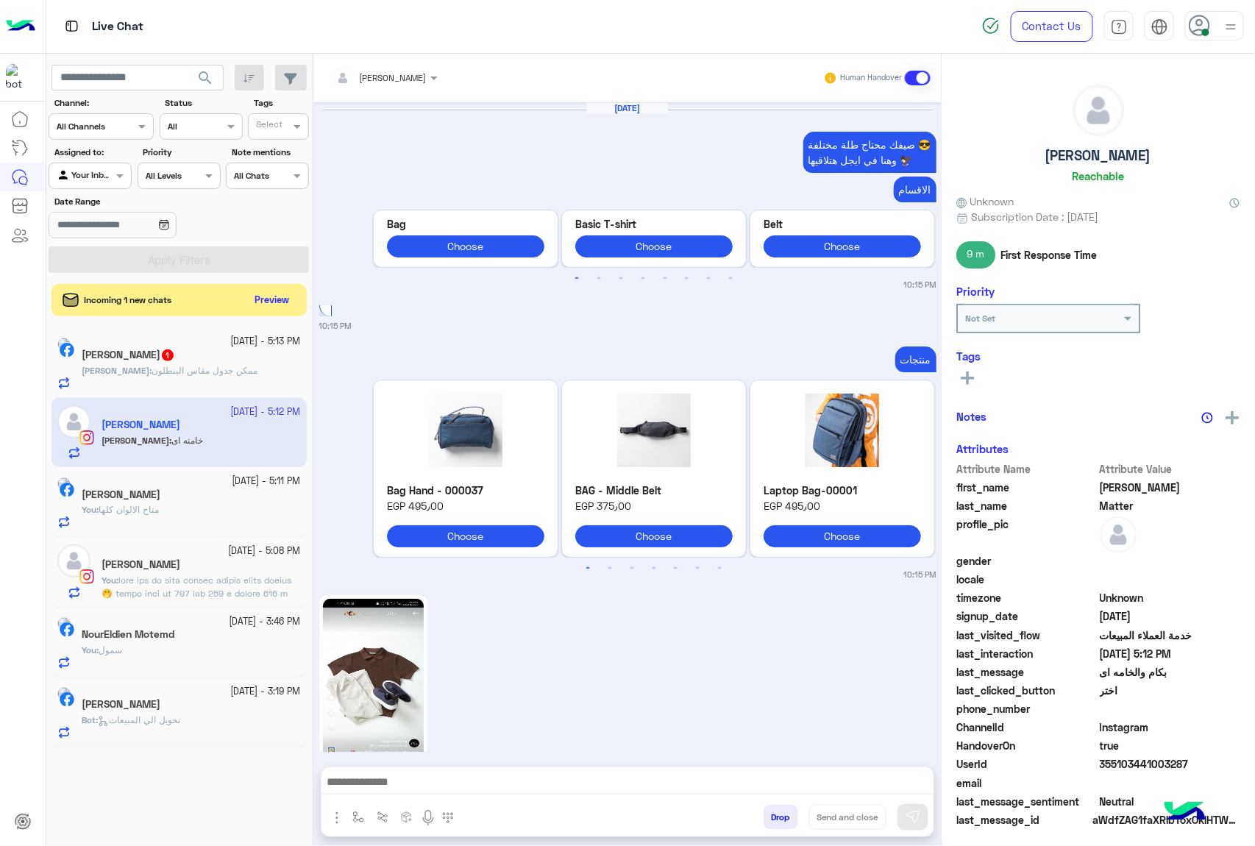
scroll to position [2611, 0]
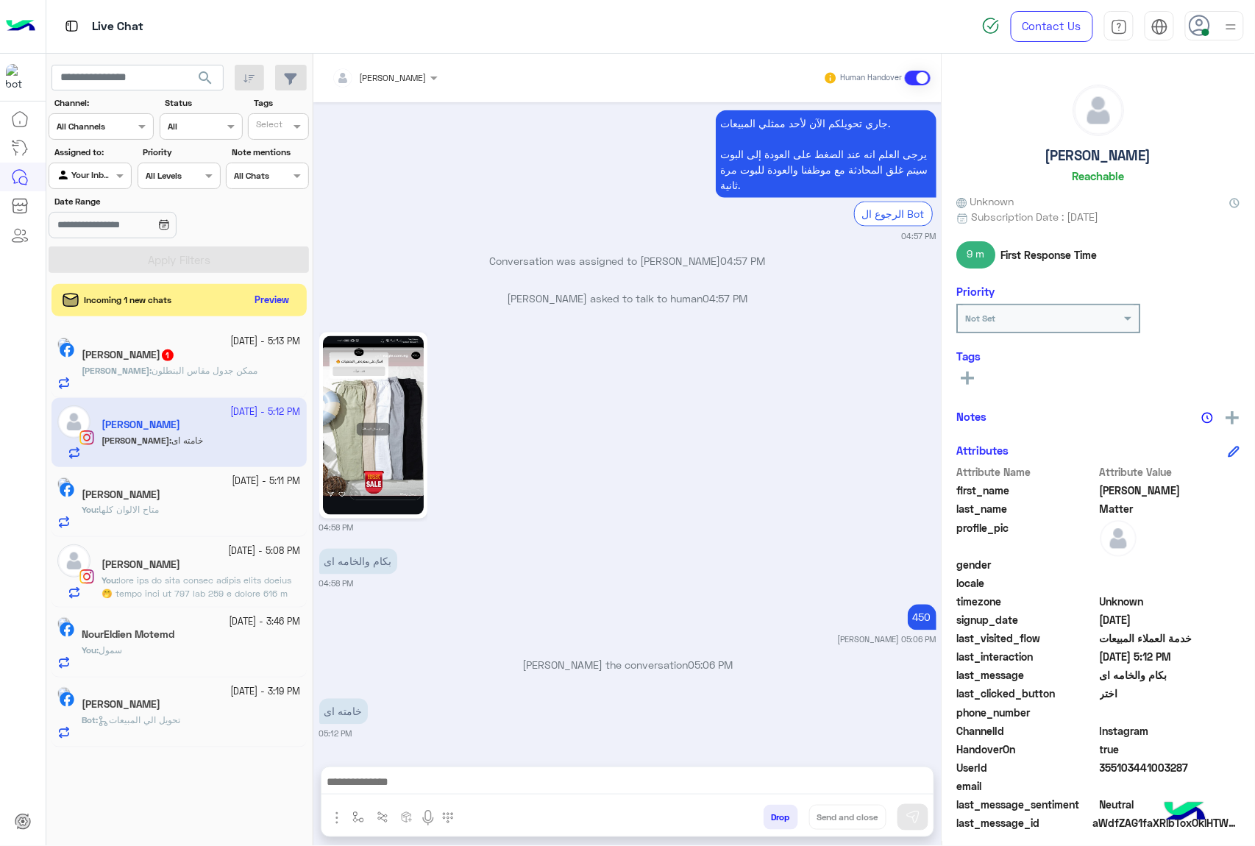
click at [414, 778] on textarea at bounding box center [628, 784] width 612 height 22
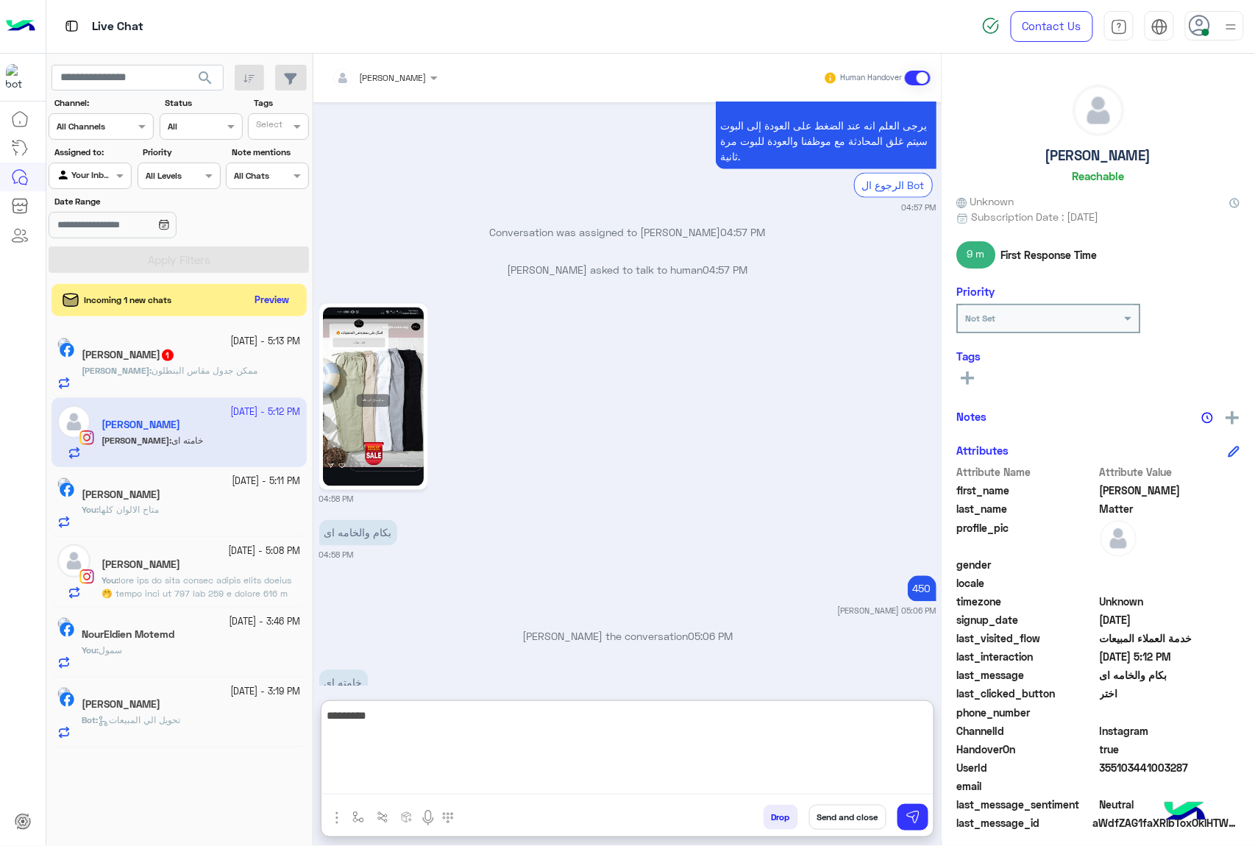
type textarea "**********"
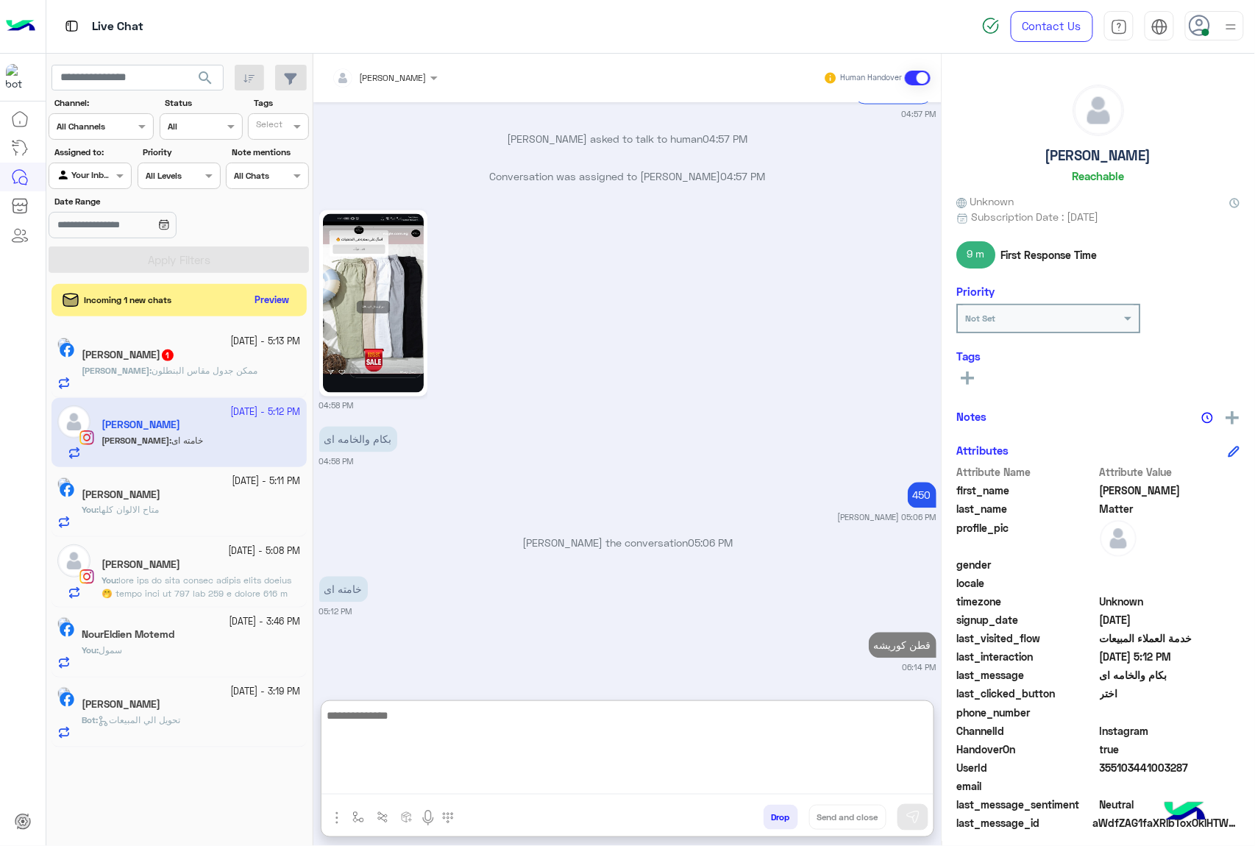
click at [218, 386] on div "[DEMOGRAPHIC_DATA] : ممكن جدول مقاس البنطلون" at bounding box center [191, 377] width 219 height 26
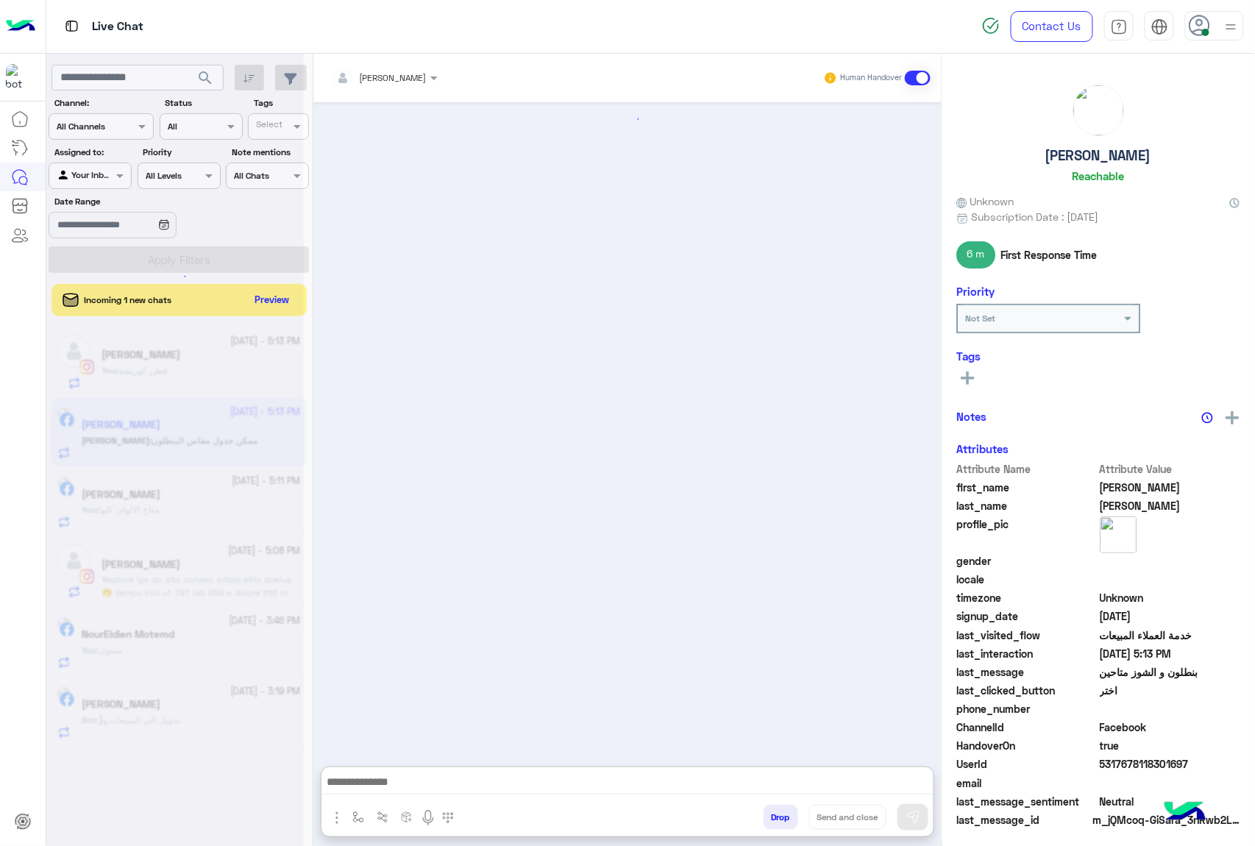
click at [401, 790] on textarea at bounding box center [628, 784] width 612 height 22
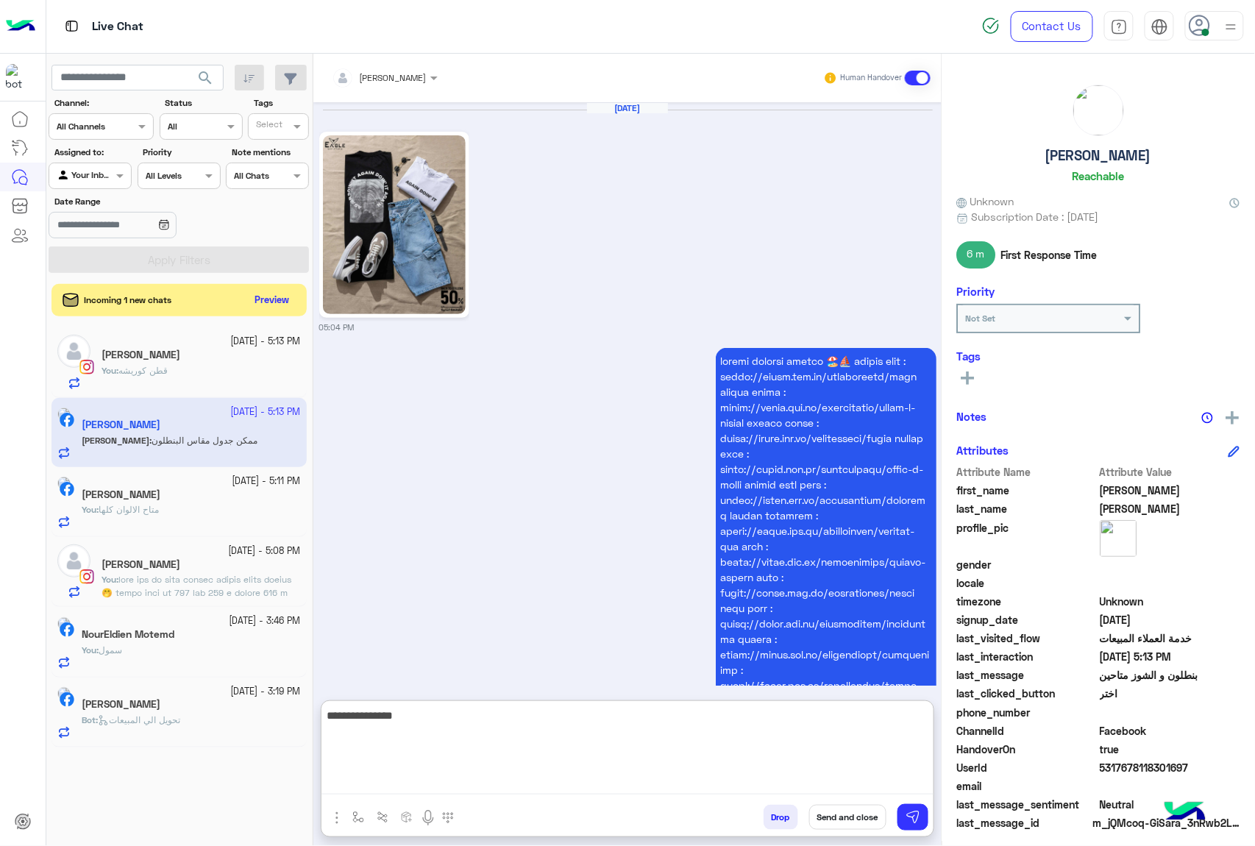
type textarea "**********"
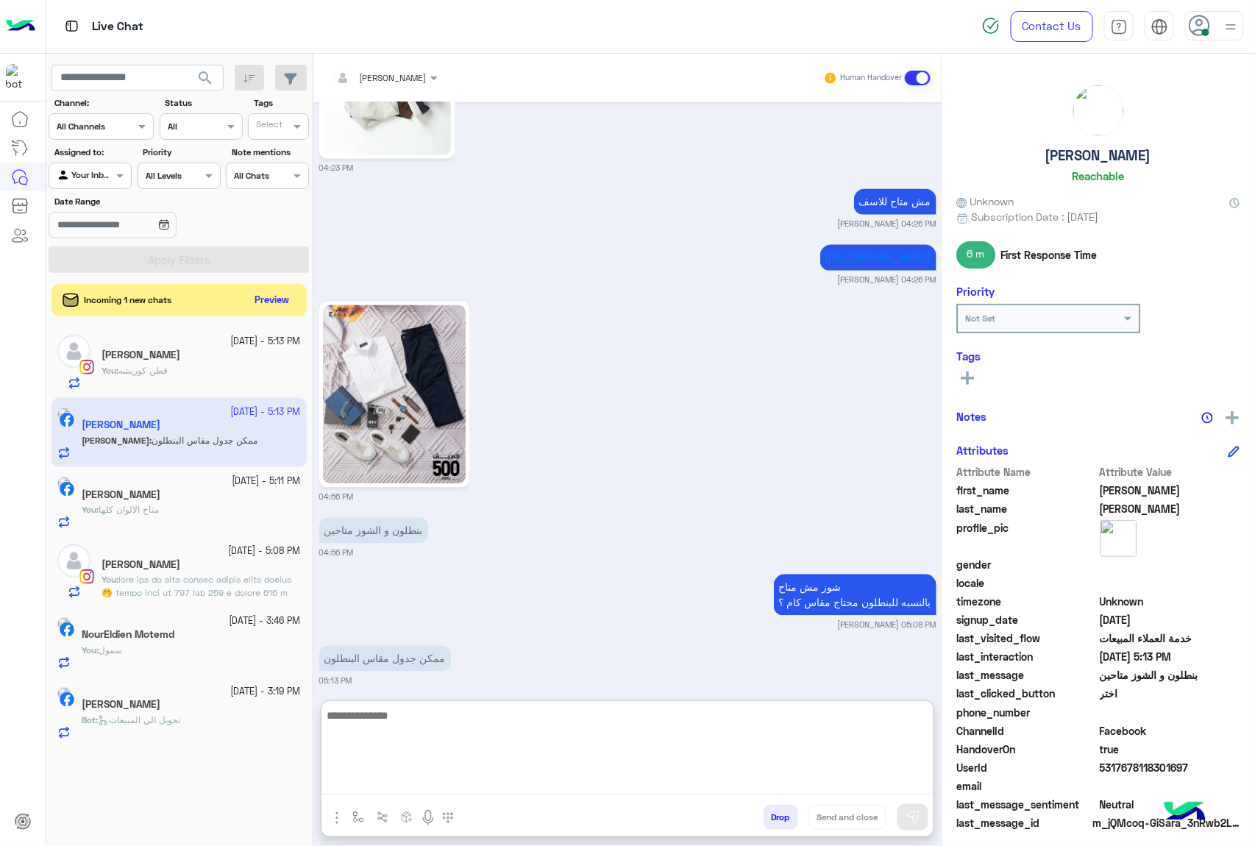
scroll to position [2883, 0]
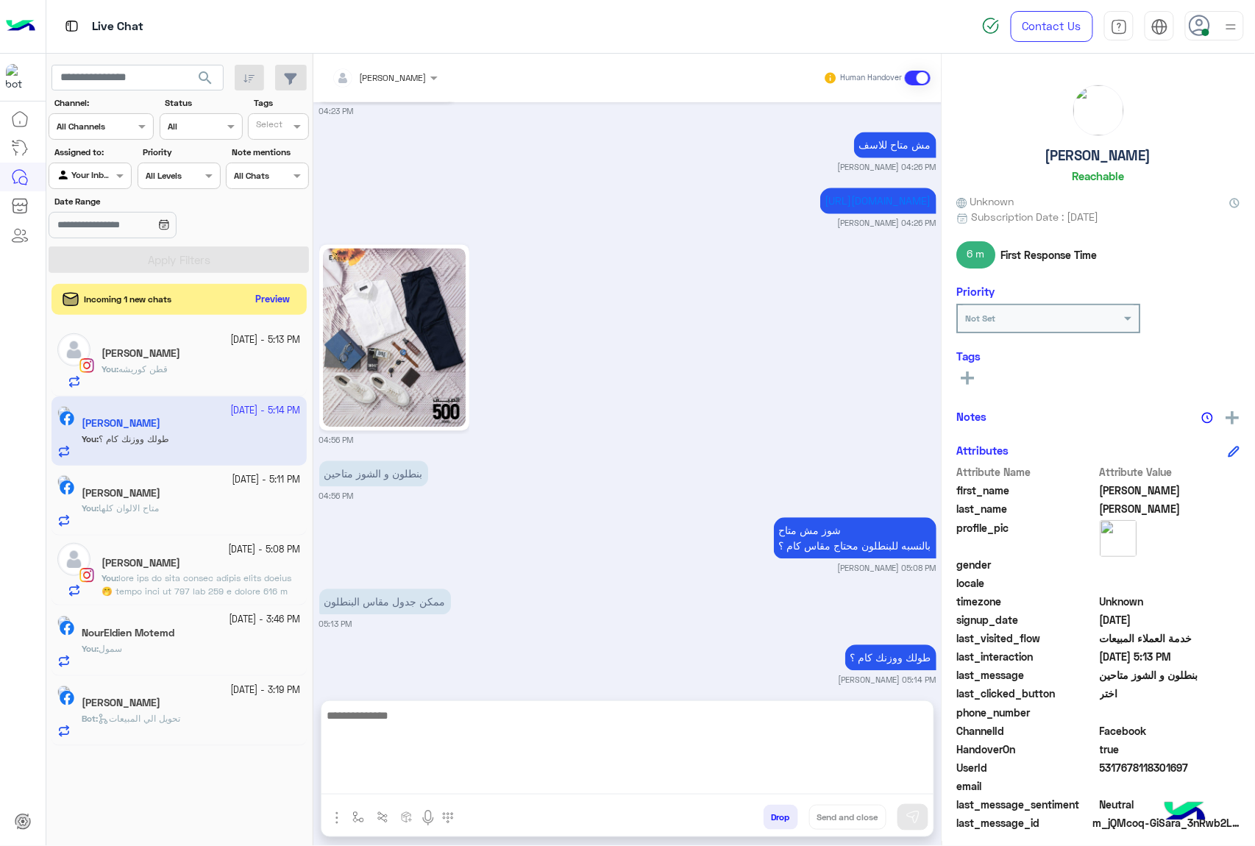
click at [280, 295] on button "Preview" at bounding box center [273, 300] width 46 height 20
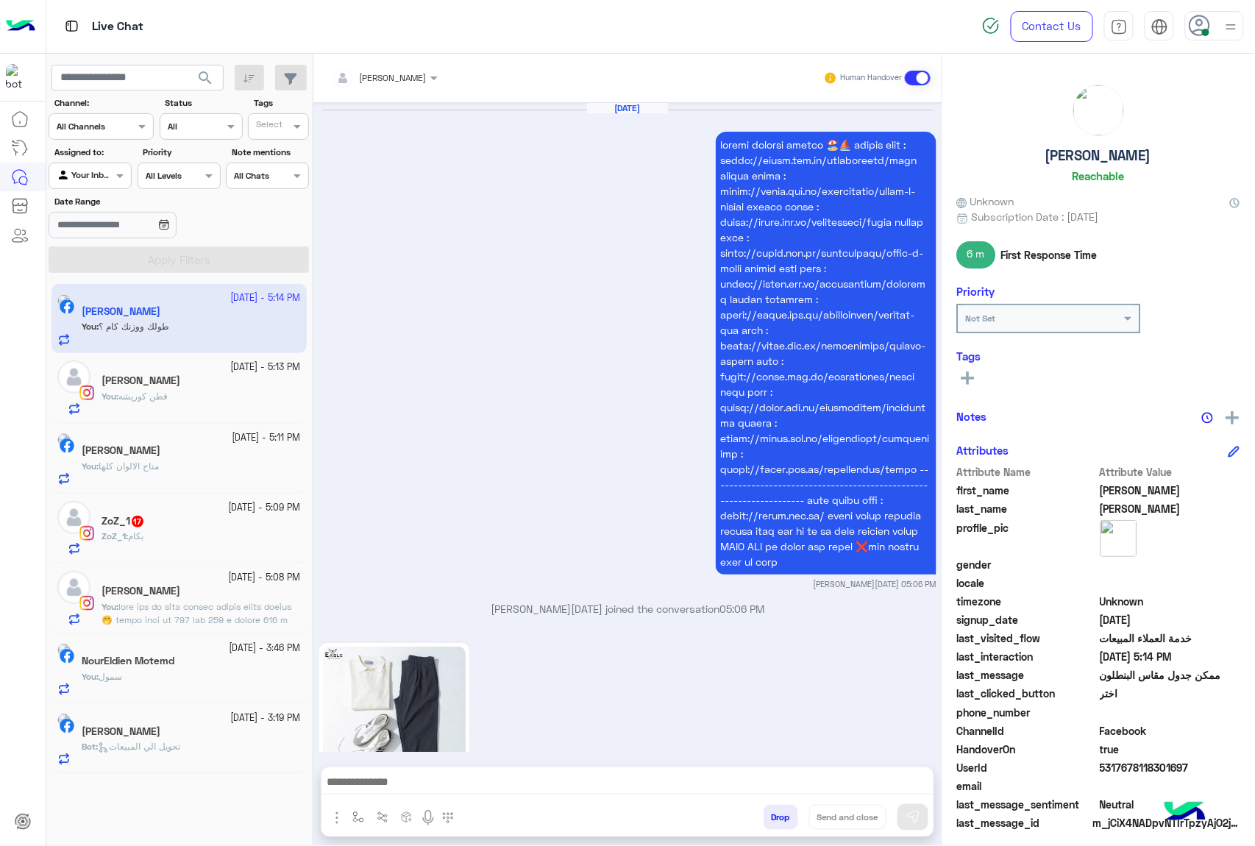
scroll to position [2600, 0]
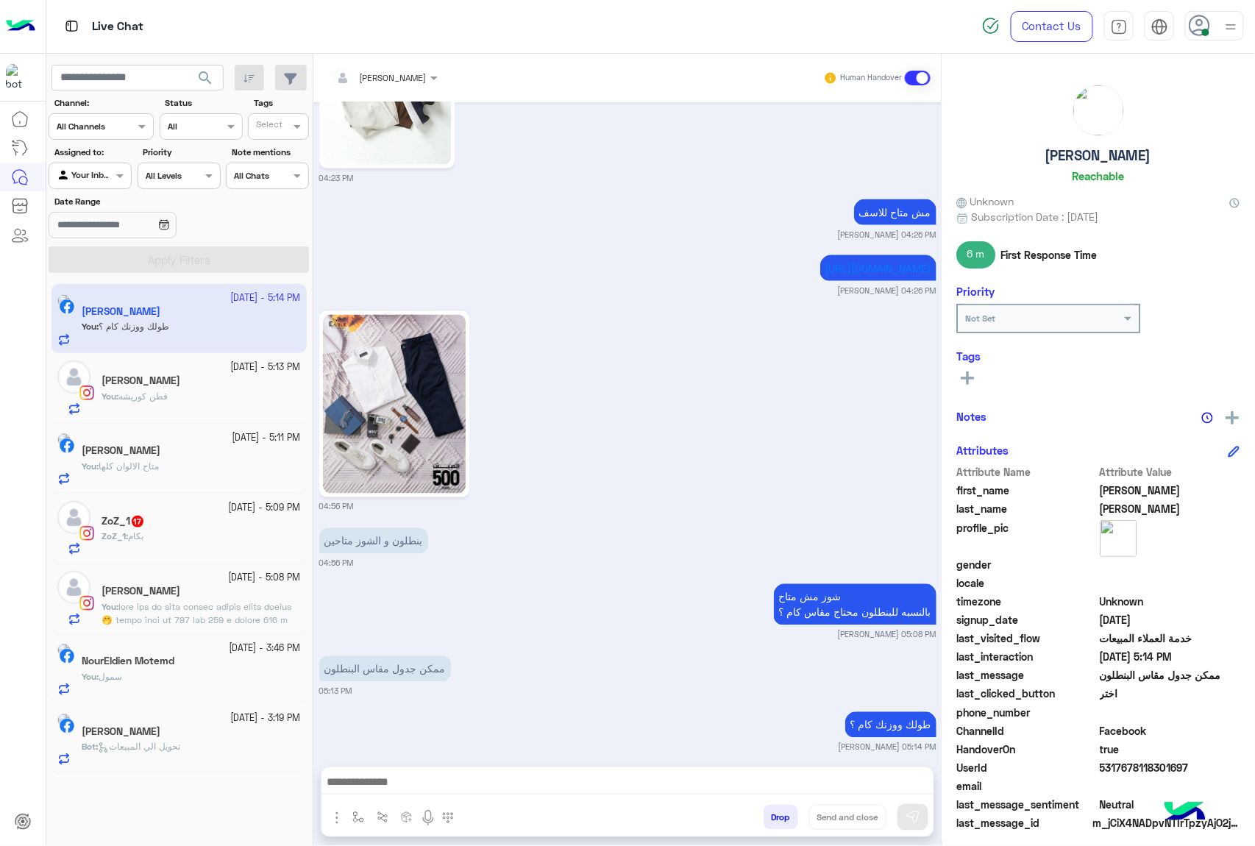
click at [125, 519] on h5 "ZoZ_1 17" at bounding box center [123, 521] width 43 height 13
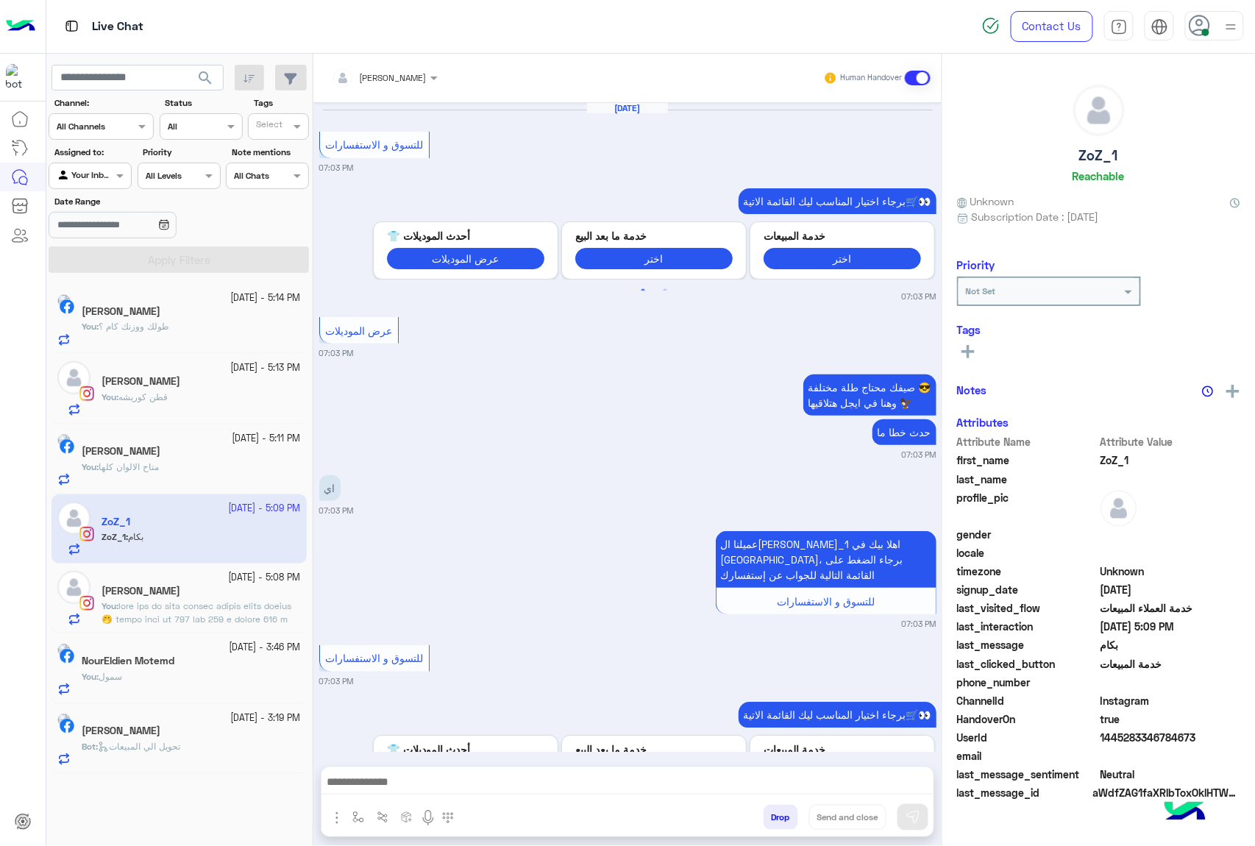
scroll to position [2505, 0]
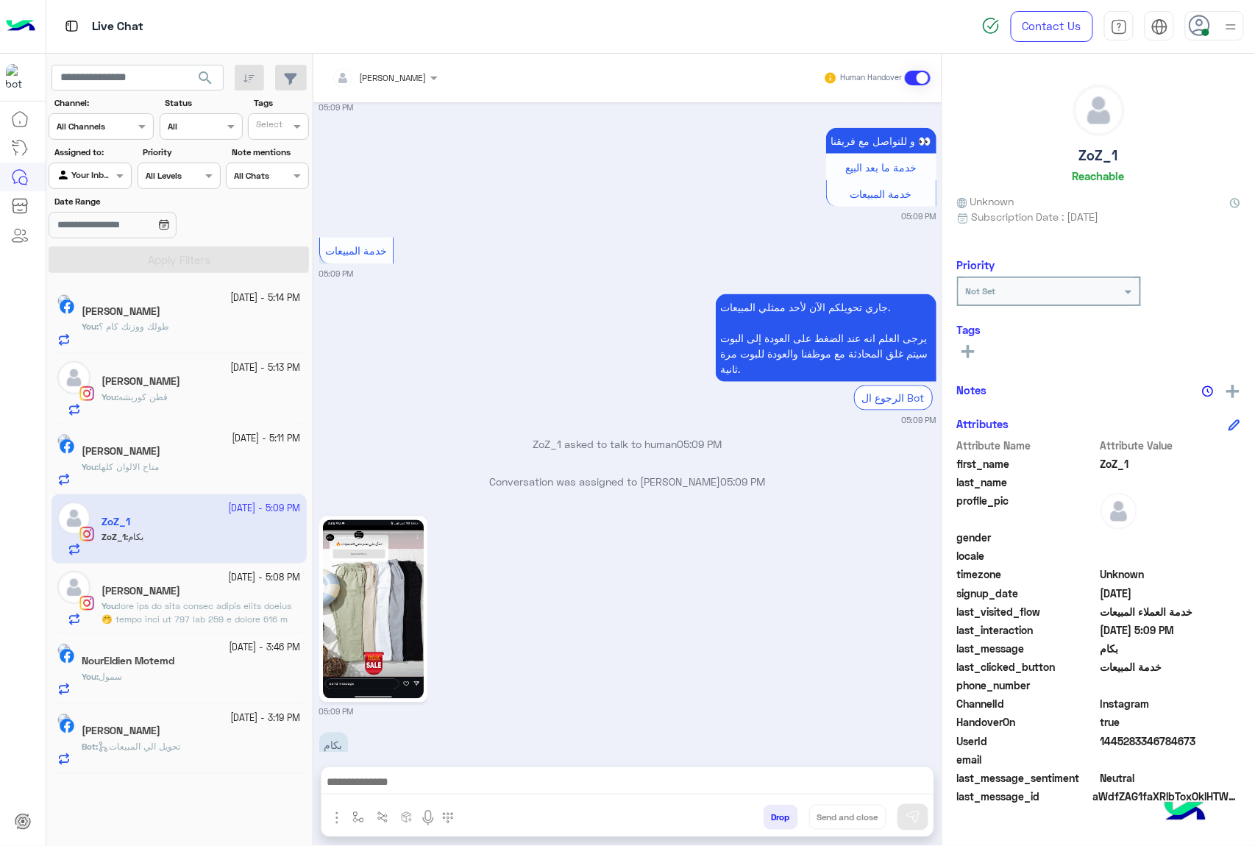
click at [346, 784] on textarea at bounding box center [628, 784] width 612 height 22
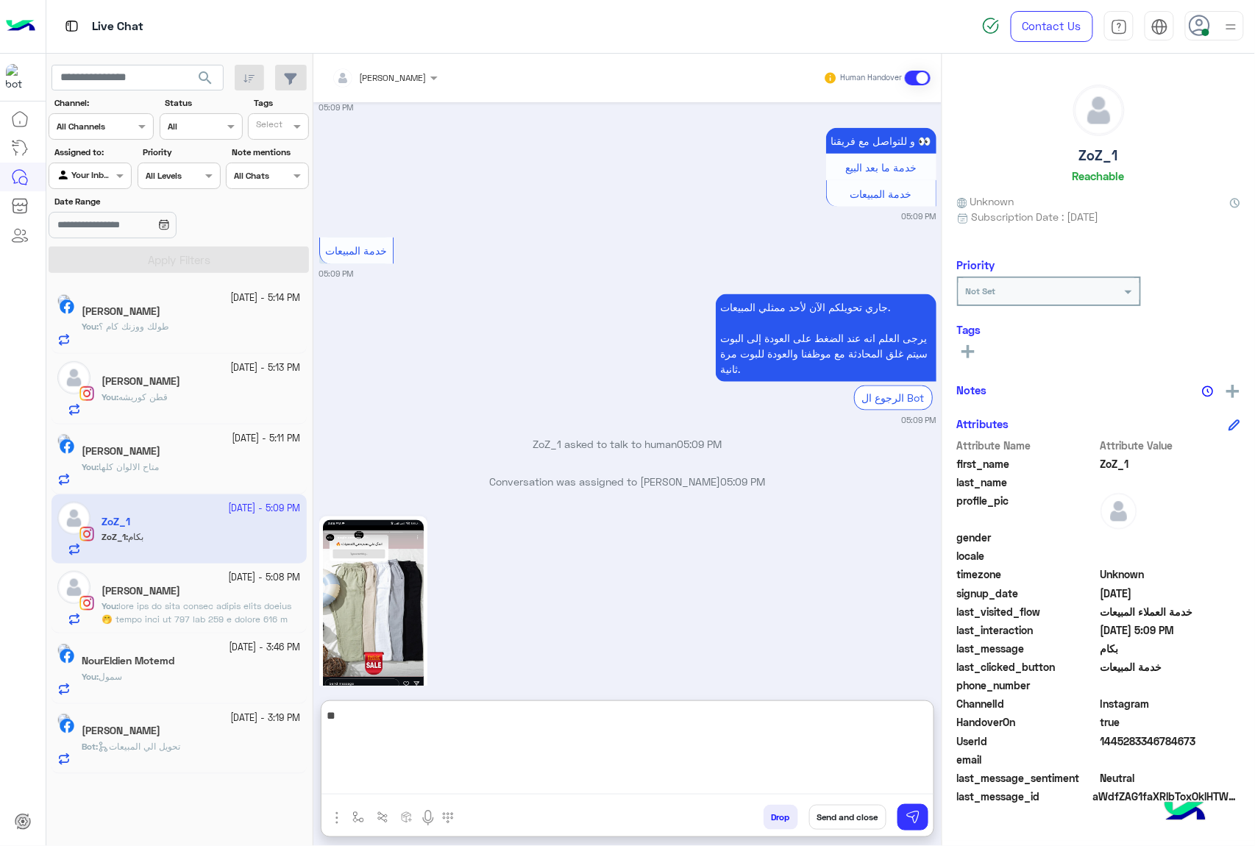
type textarea "***"
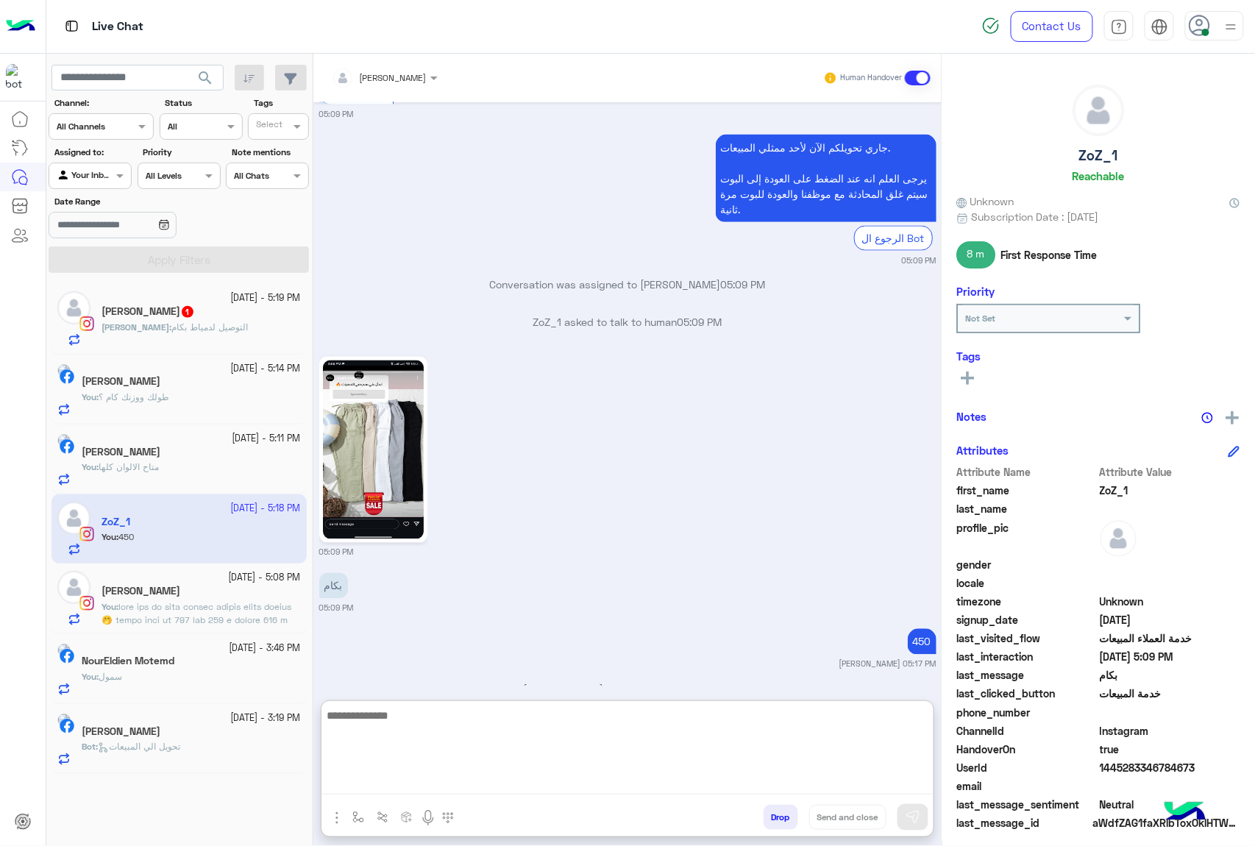
scroll to position [2665, 0]
click at [209, 334] on p "[PERSON_NAME] : التوصيل لدمياط بكام" at bounding box center [175, 327] width 146 height 13
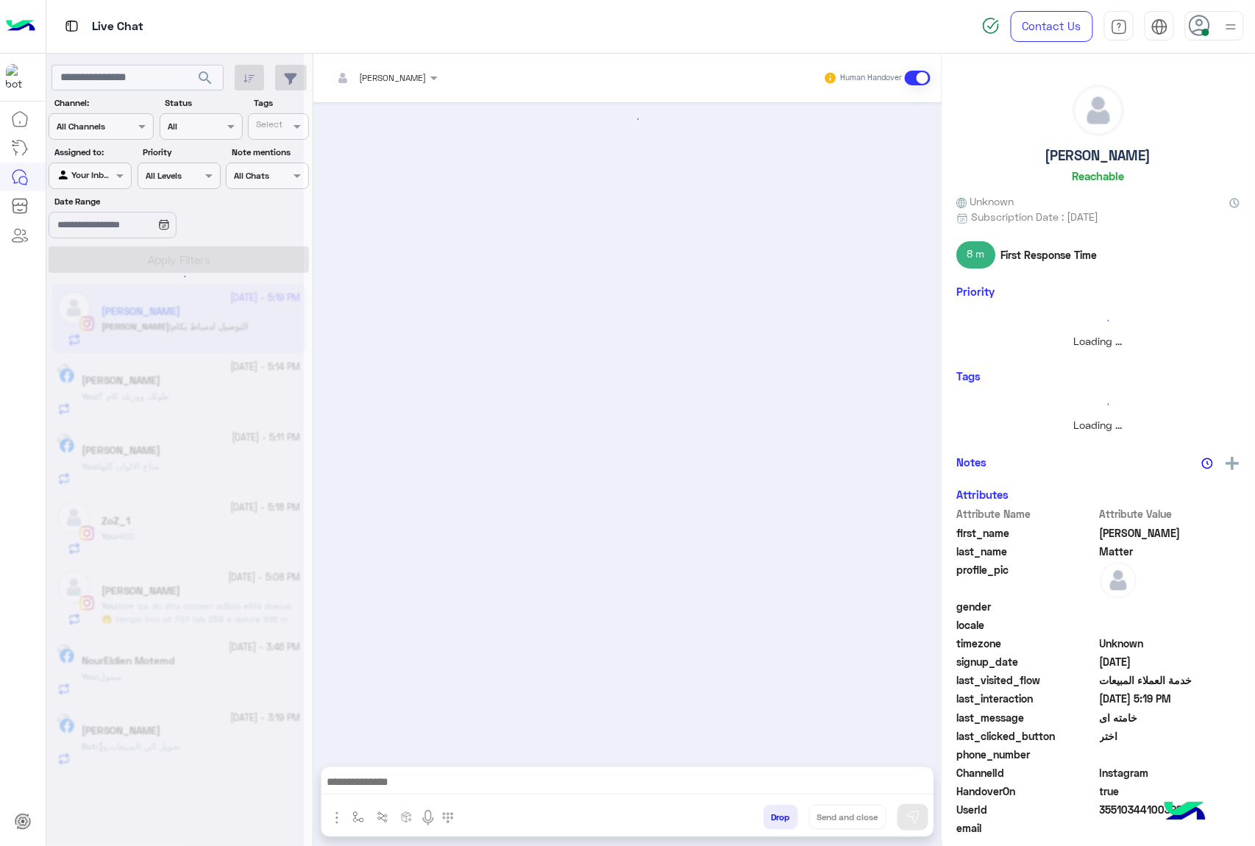
click at [463, 784] on textarea at bounding box center [628, 784] width 612 height 22
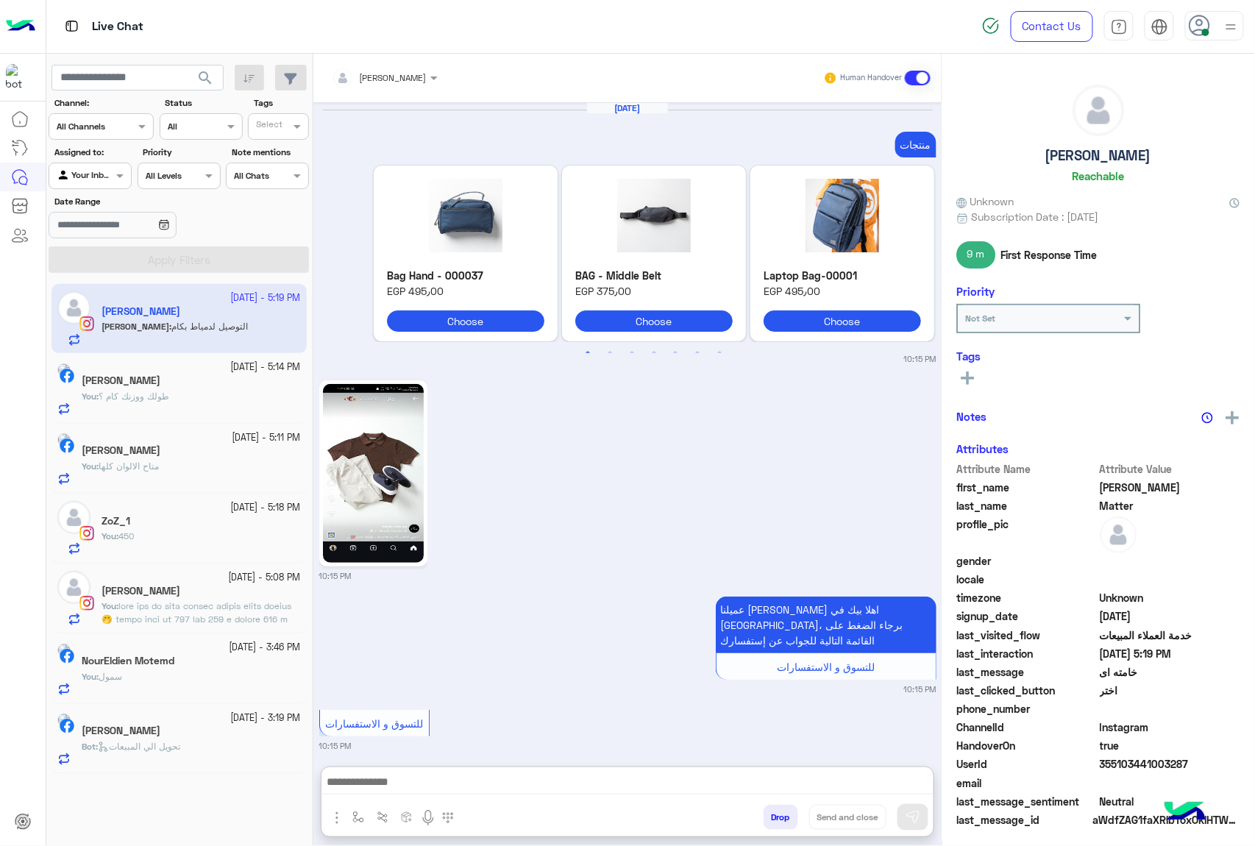
scroll to position [2556, 0]
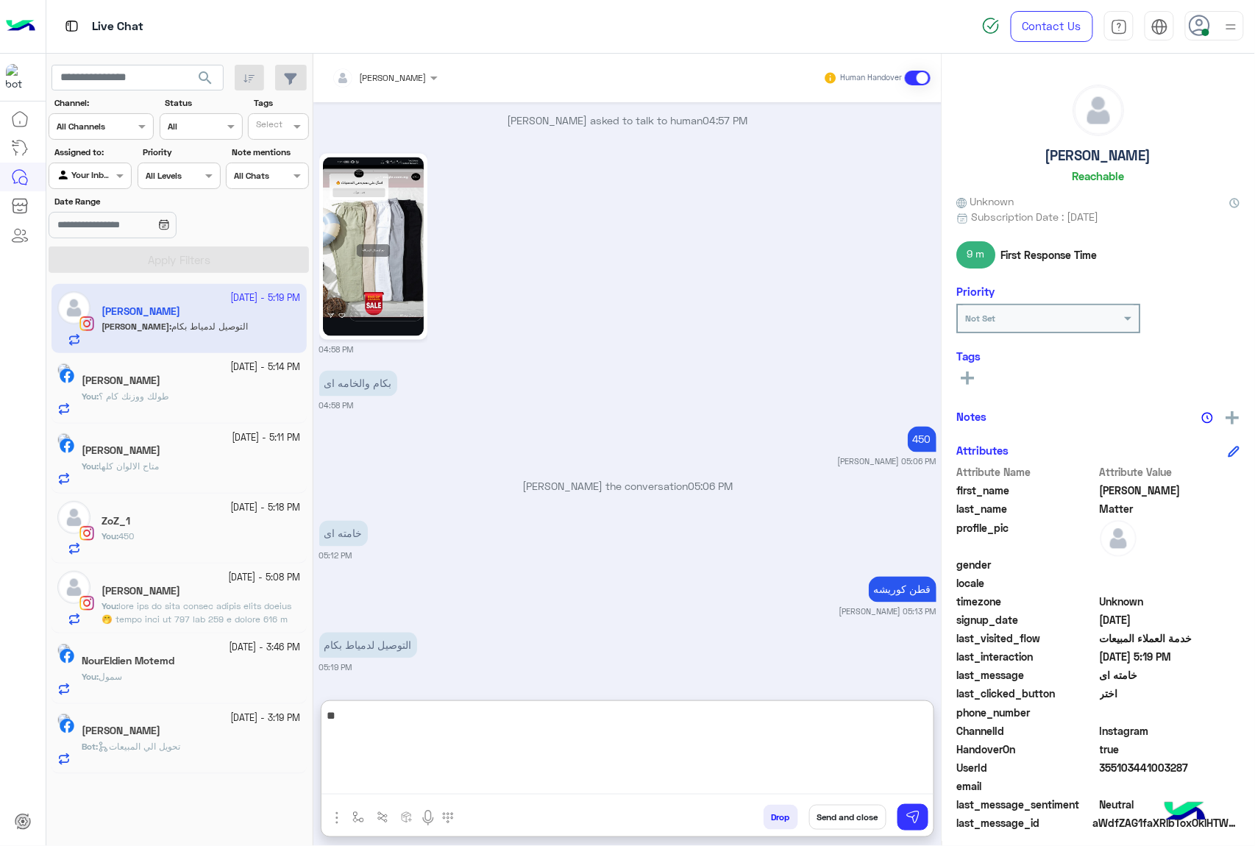
type textarea "***"
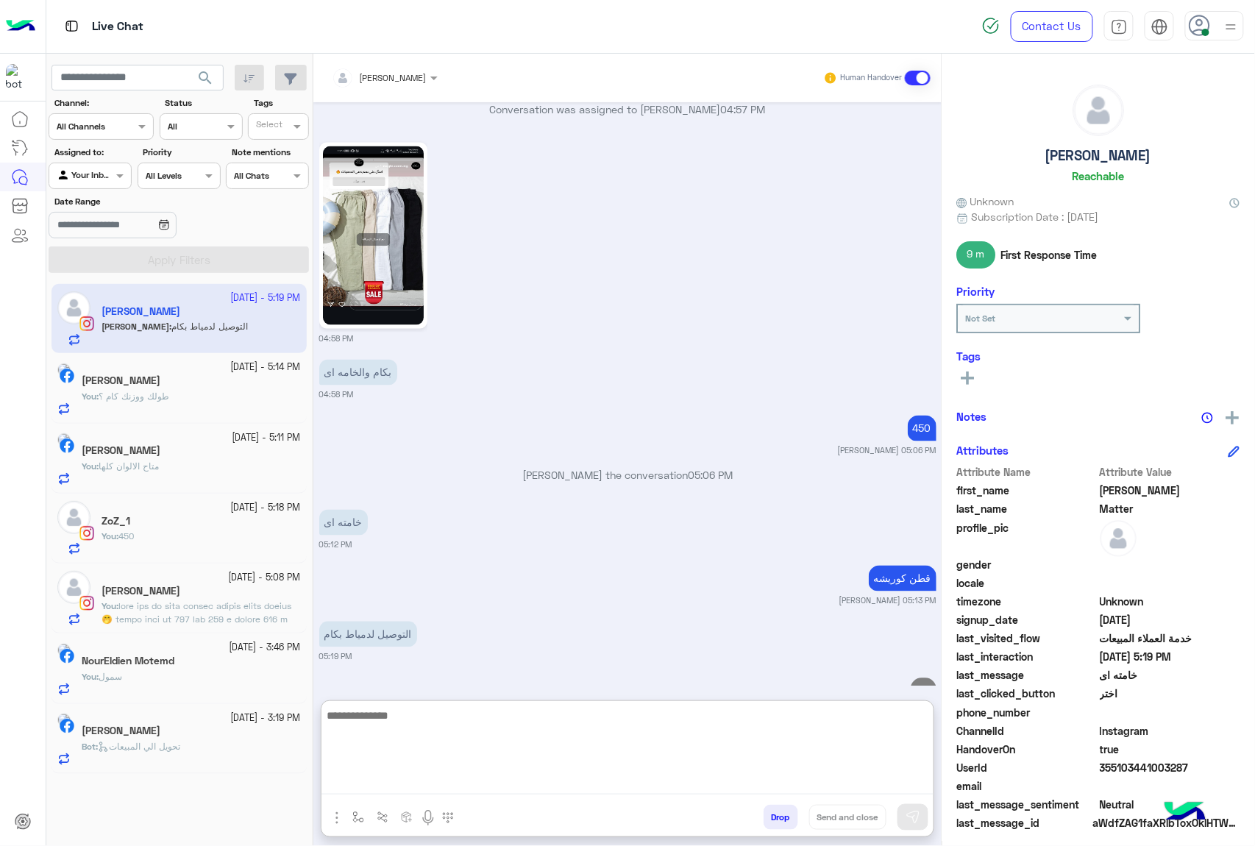
scroll to position [2629, 0]
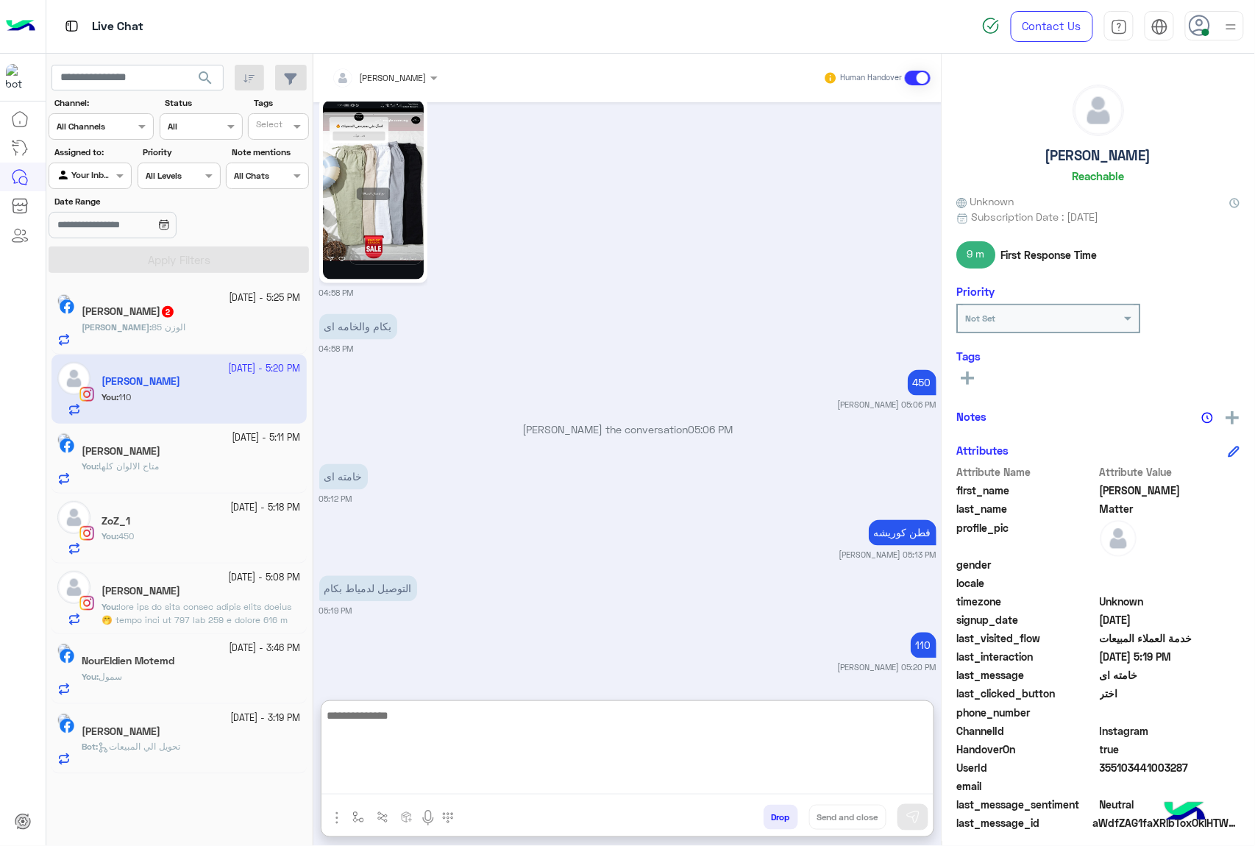
click at [182, 330] on div "[PERSON_NAME] : الوزن 85" at bounding box center [191, 334] width 219 height 26
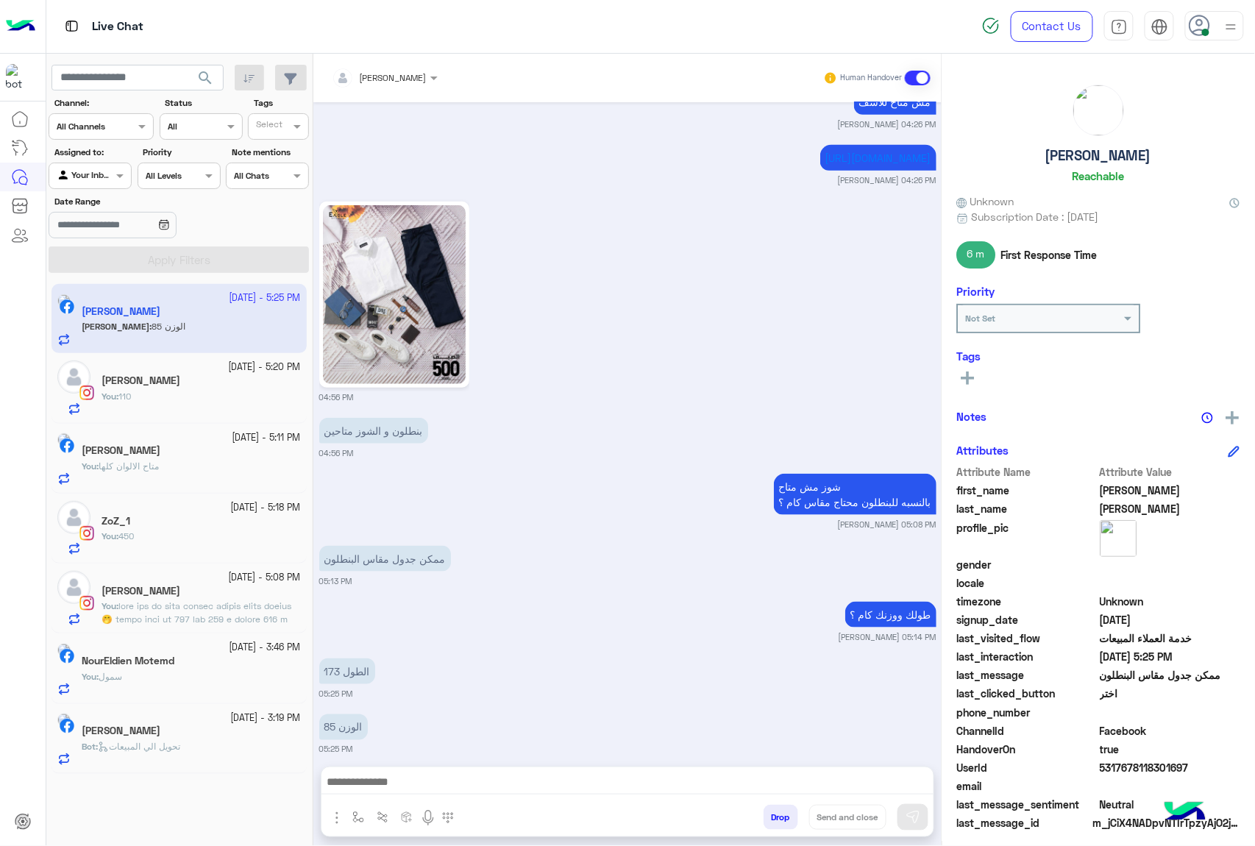
scroll to position [2200, 0]
click at [377, 786] on textarea at bounding box center [628, 784] width 612 height 22
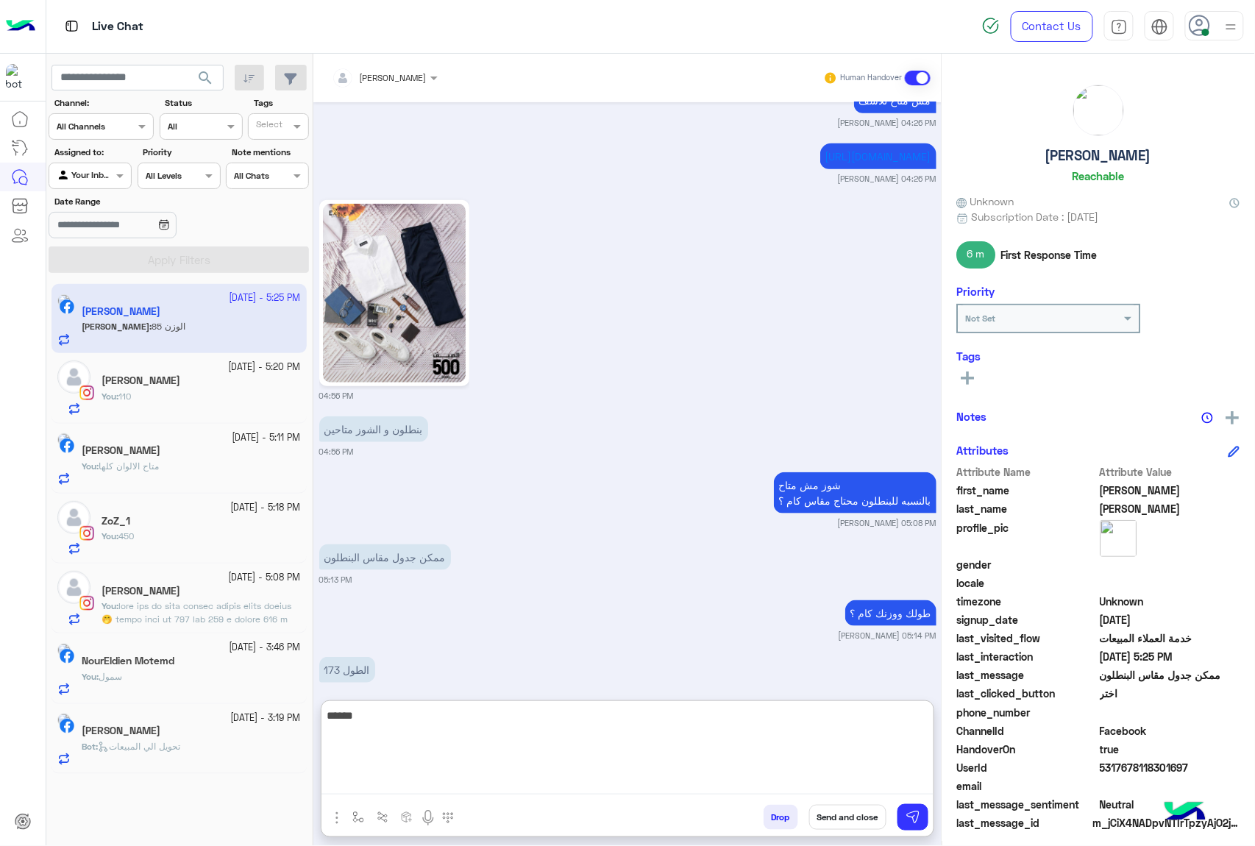
type textarea "*******"
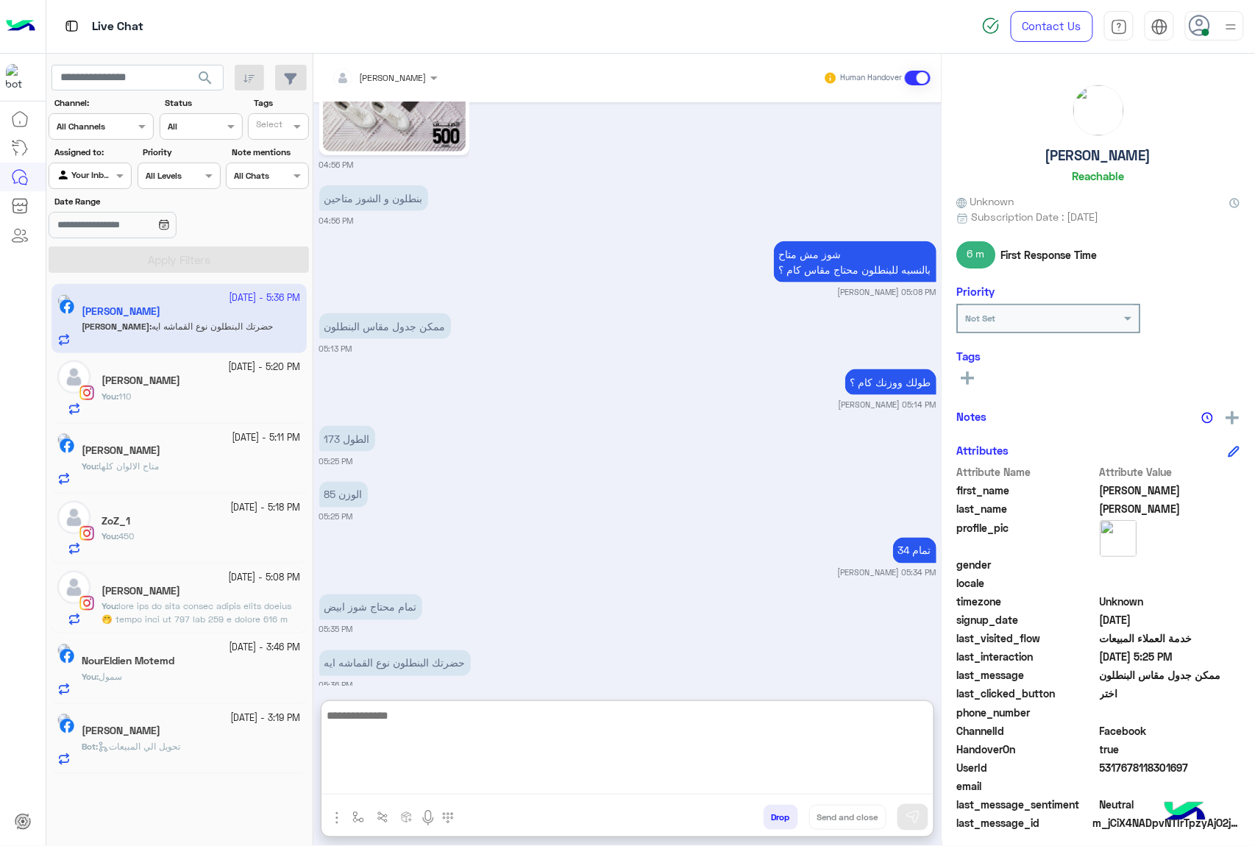
scroll to position [2436, 0]
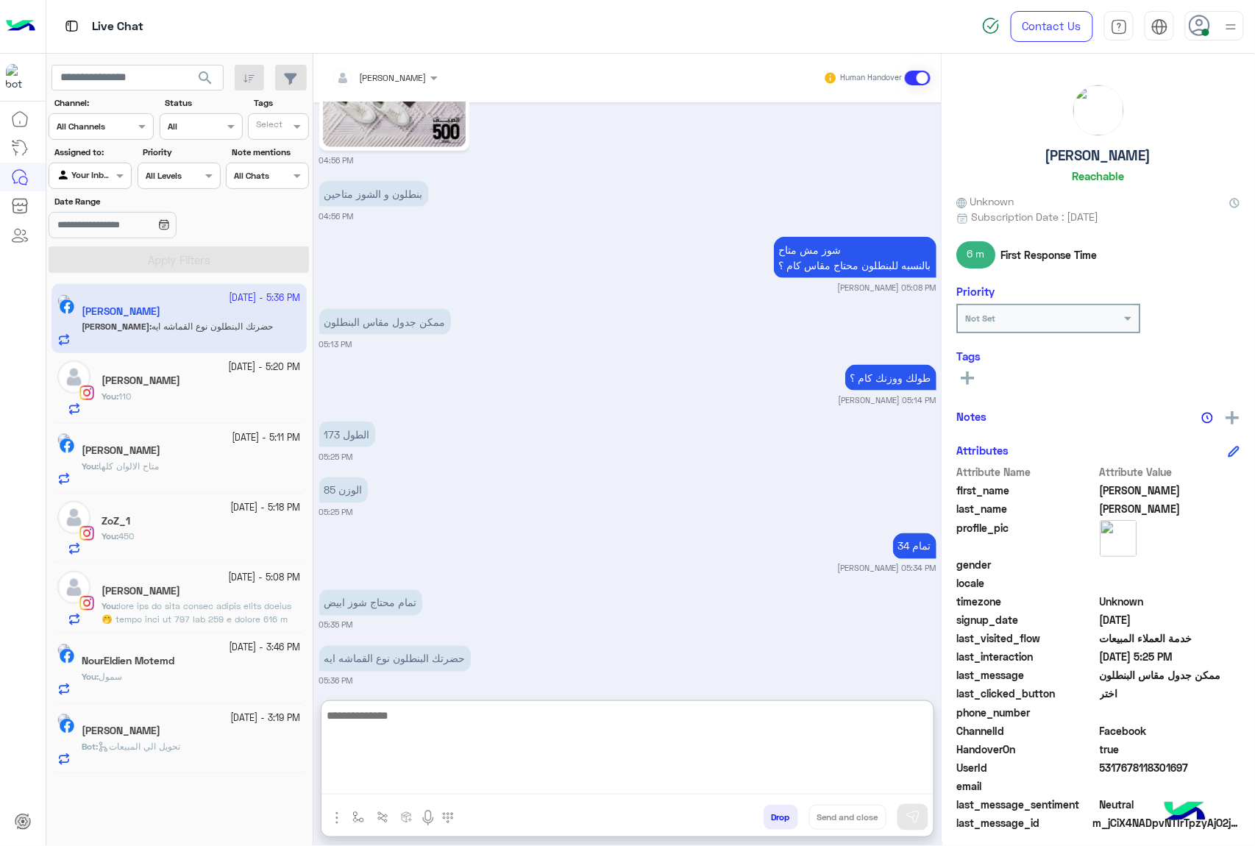
click at [401, 710] on textarea at bounding box center [628, 750] width 612 height 88
click at [428, 723] on textarea at bounding box center [628, 750] width 612 height 88
type textarea "******"
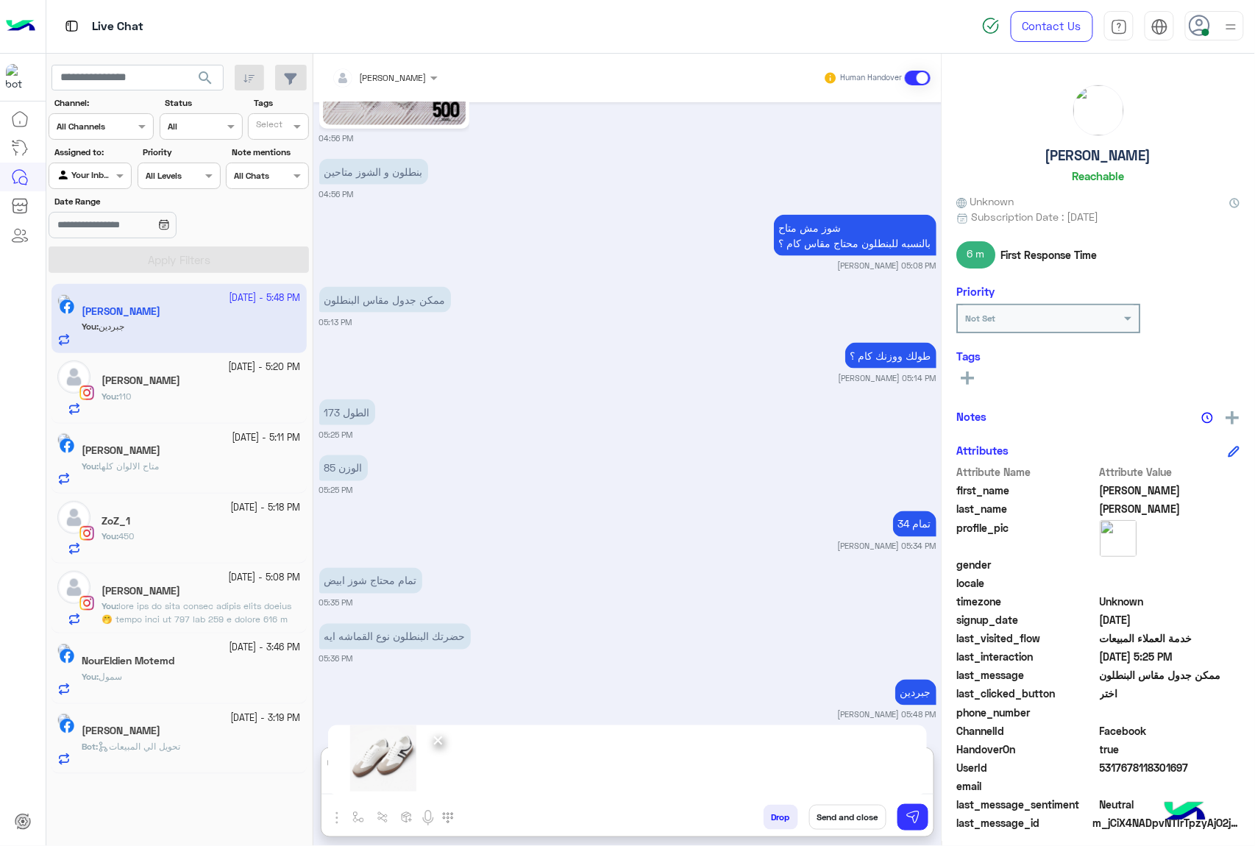
scroll to position [2493, 0]
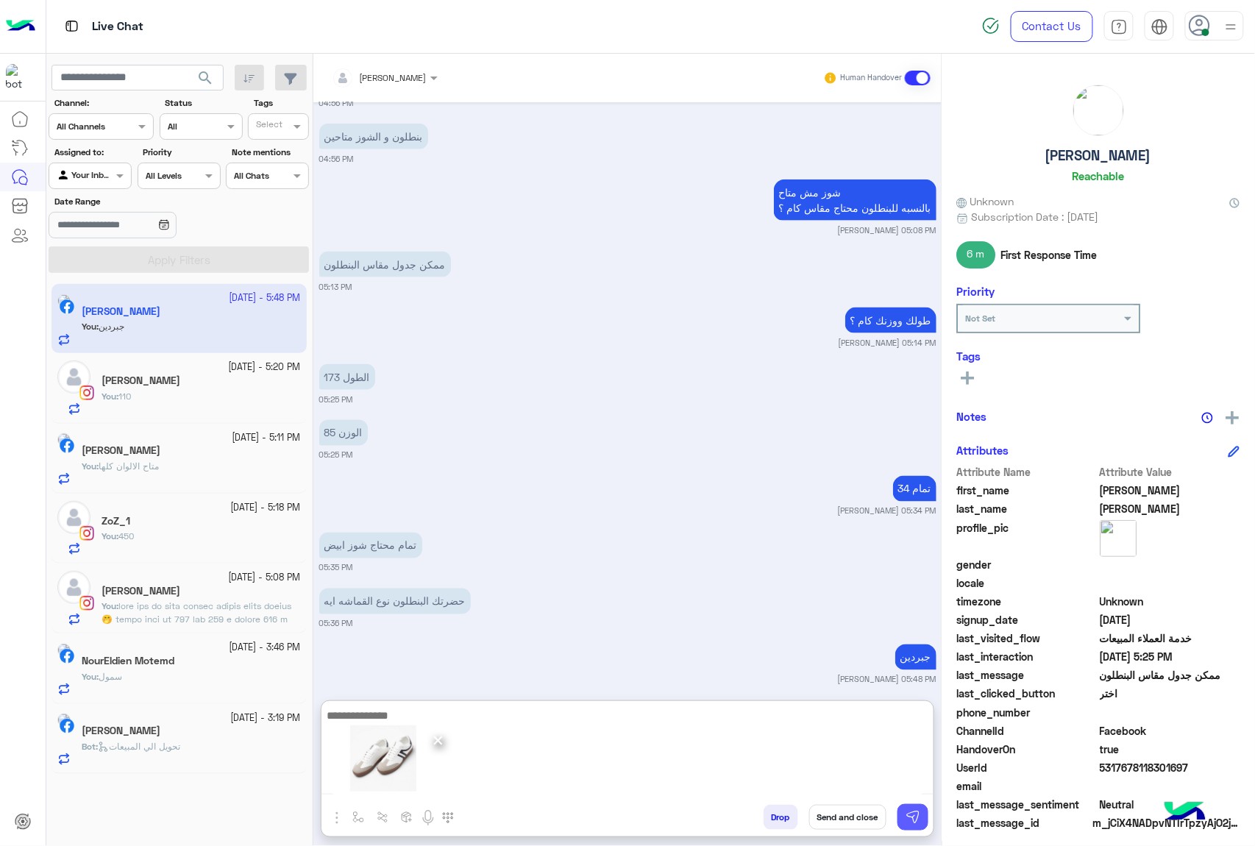
click at [901, 820] on button at bounding box center [913, 817] width 31 height 26
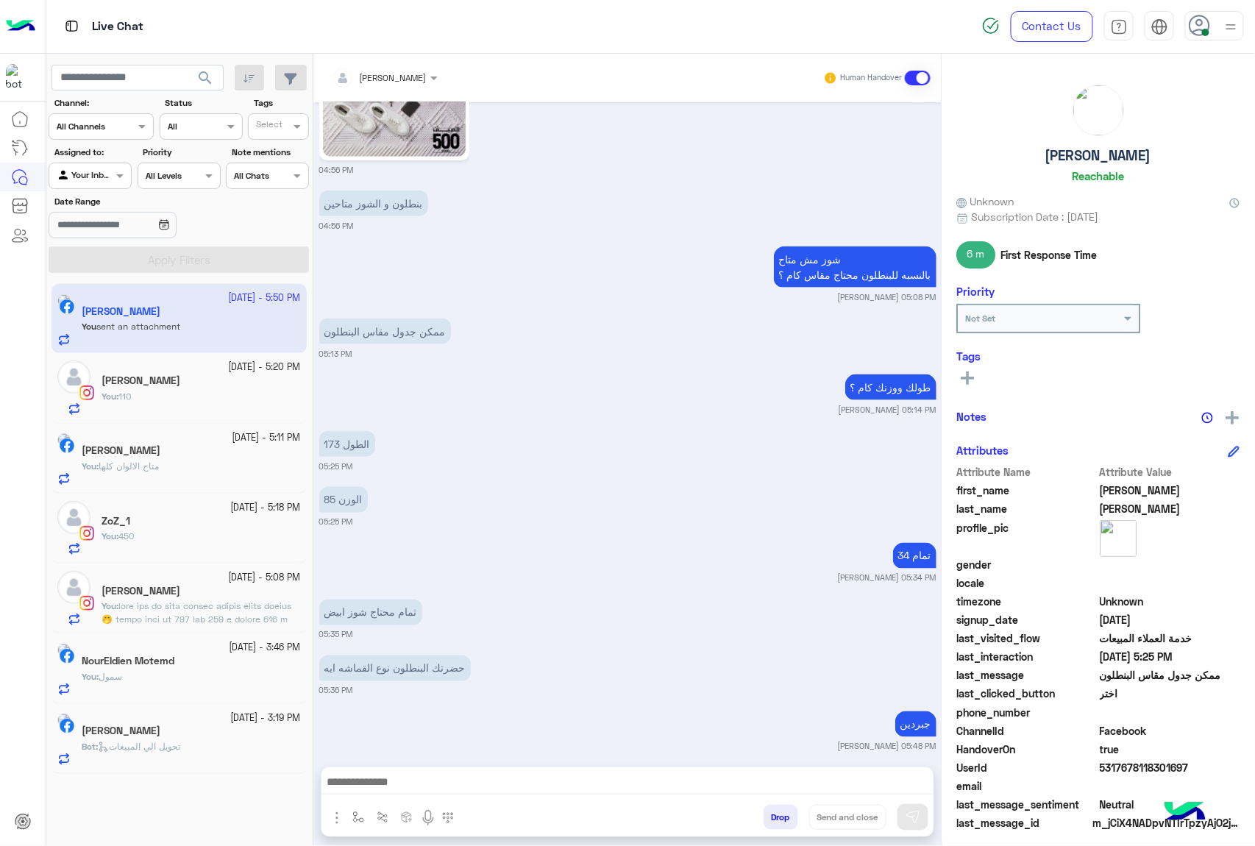
scroll to position [2635, 0]
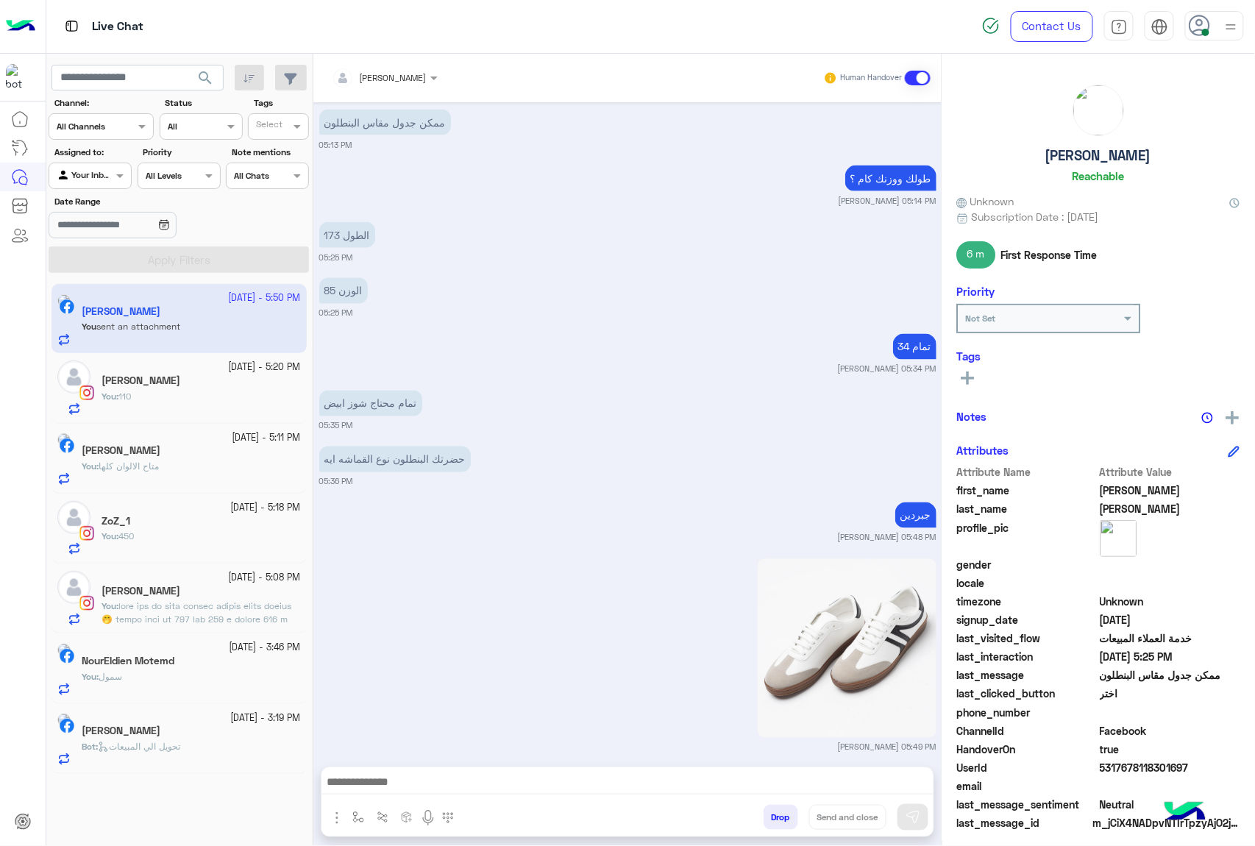
click at [801, 834] on div "Drop Send and close" at bounding box center [699, 820] width 469 height 32
click at [774, 818] on button "Drop" at bounding box center [781, 817] width 35 height 25
click at [773, 819] on button "Drop" at bounding box center [781, 817] width 35 height 25
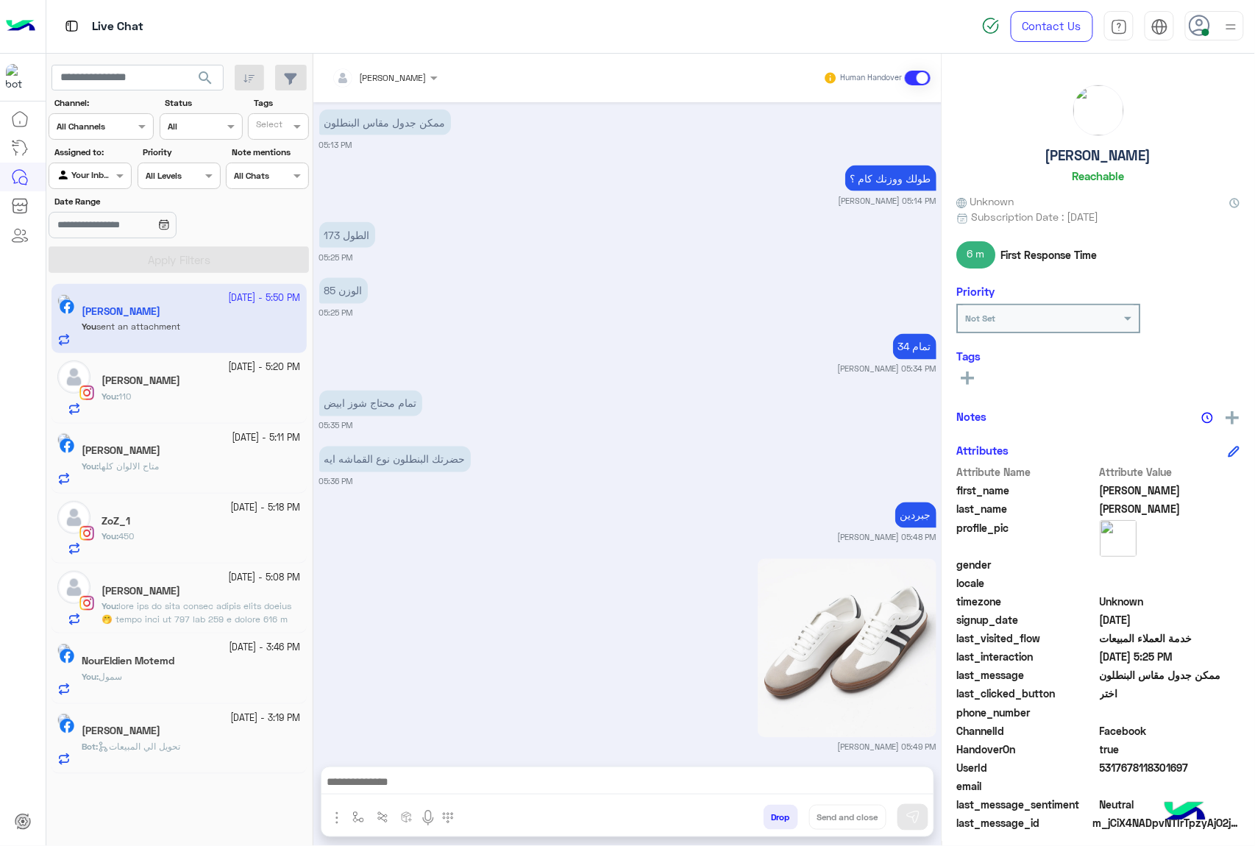
click at [773, 819] on button "Drop" at bounding box center [781, 817] width 35 height 25
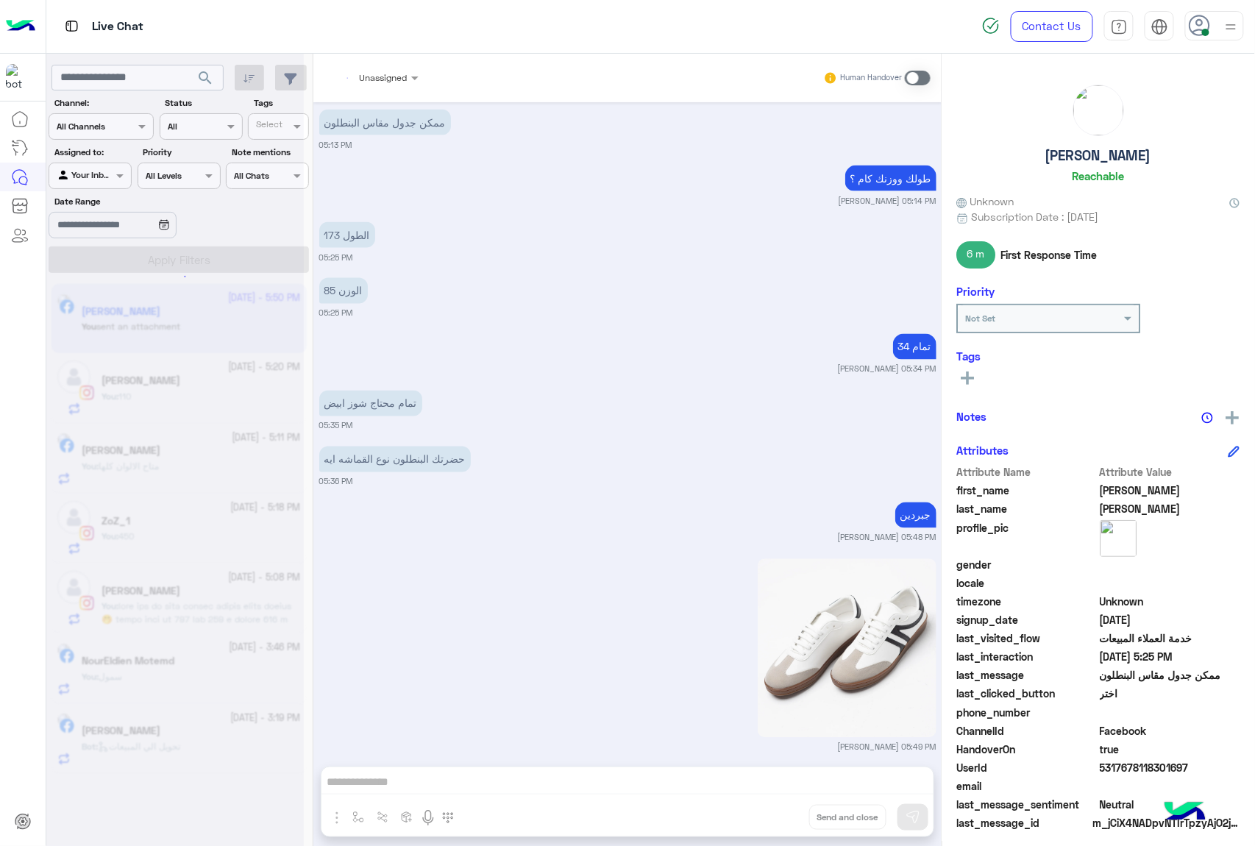
click at [773, 819] on div "Unassigned Human Handover [DATE] 05:06 PM Conversation has been dropped by [PER…" at bounding box center [627, 453] width 628 height 798
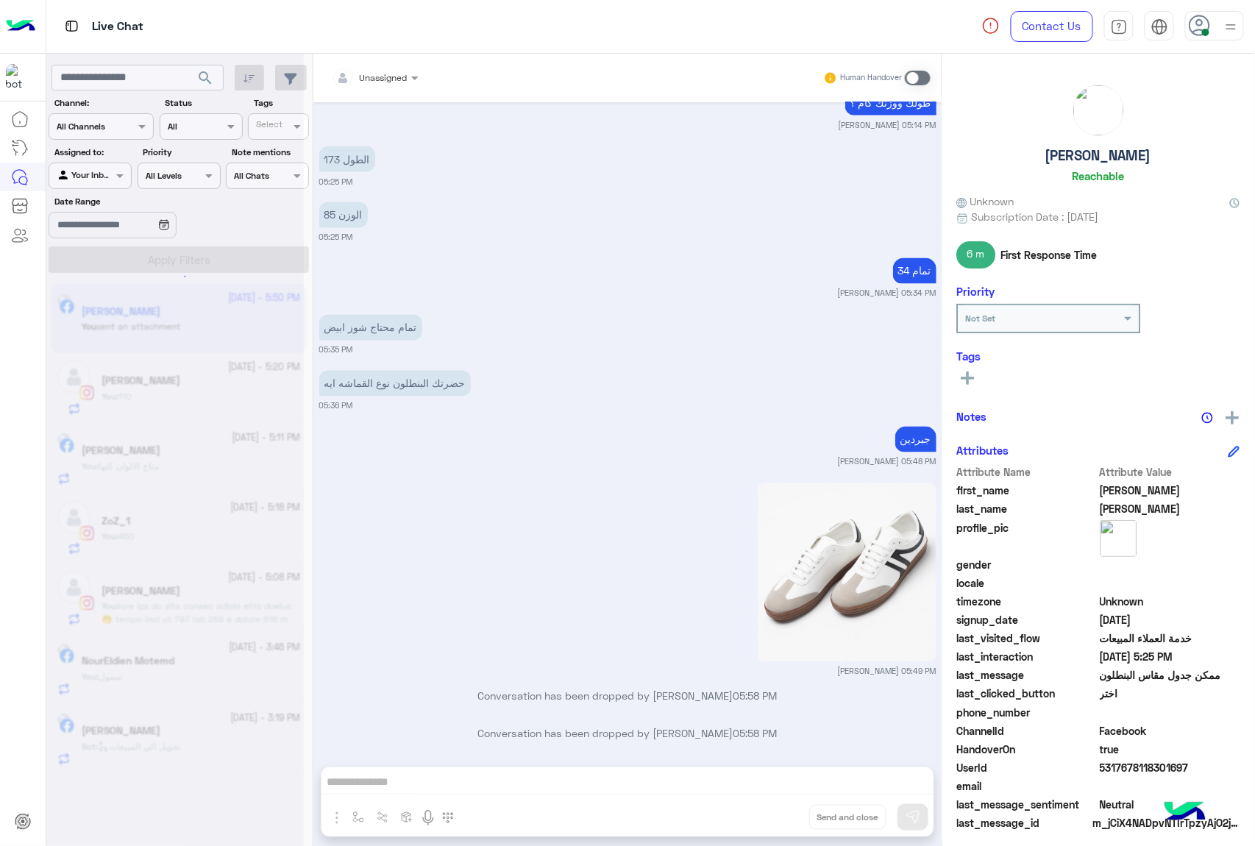
click at [773, 819] on div "Unassigned Human Handover [DATE] 05:06 PM Conversation has been dropped by [PER…" at bounding box center [627, 453] width 628 height 798
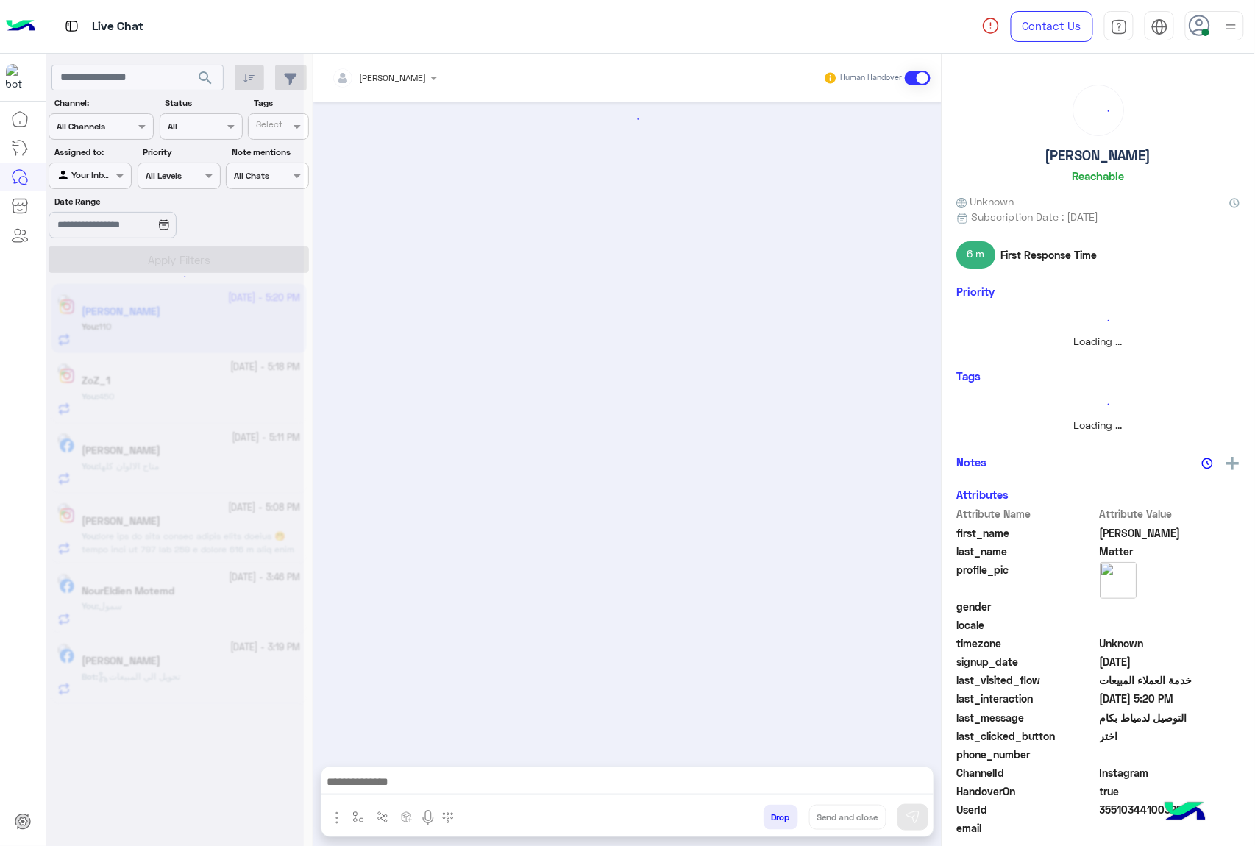
click at [773, 819] on button "Drop" at bounding box center [781, 817] width 35 height 25
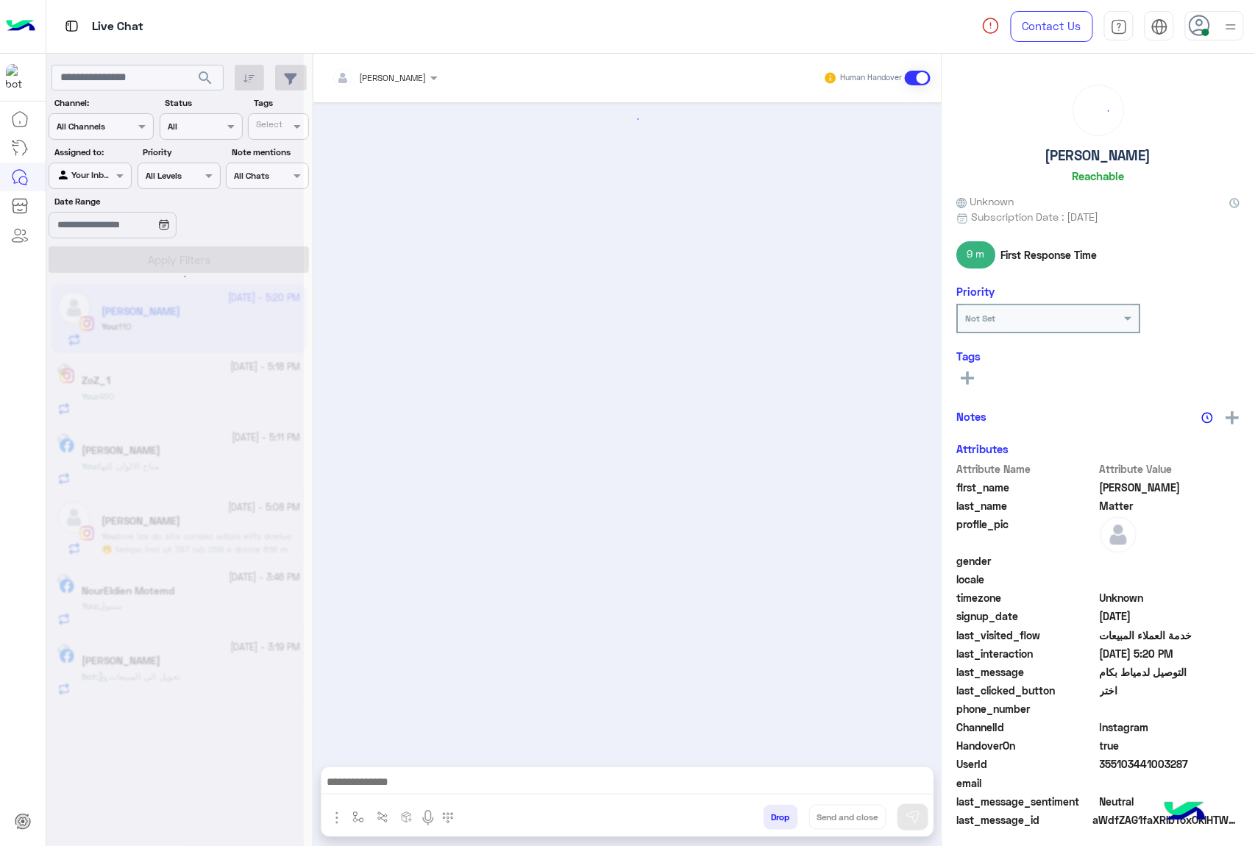
click at [773, 819] on button "Drop" at bounding box center [781, 817] width 35 height 25
click at [773, 819] on div "[PERSON_NAME] Human Handover Drop Send and close" at bounding box center [627, 453] width 628 height 798
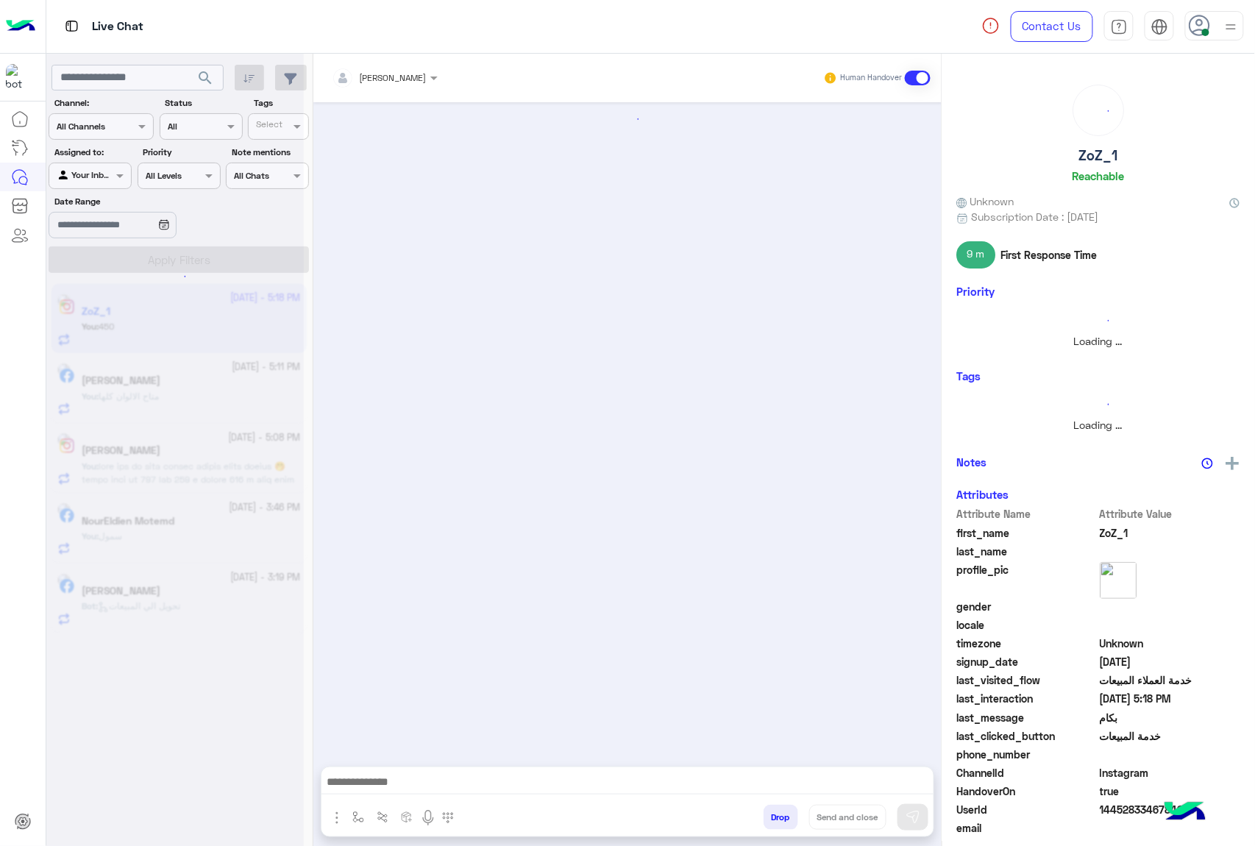
click at [773, 819] on button "Drop" at bounding box center [781, 817] width 35 height 25
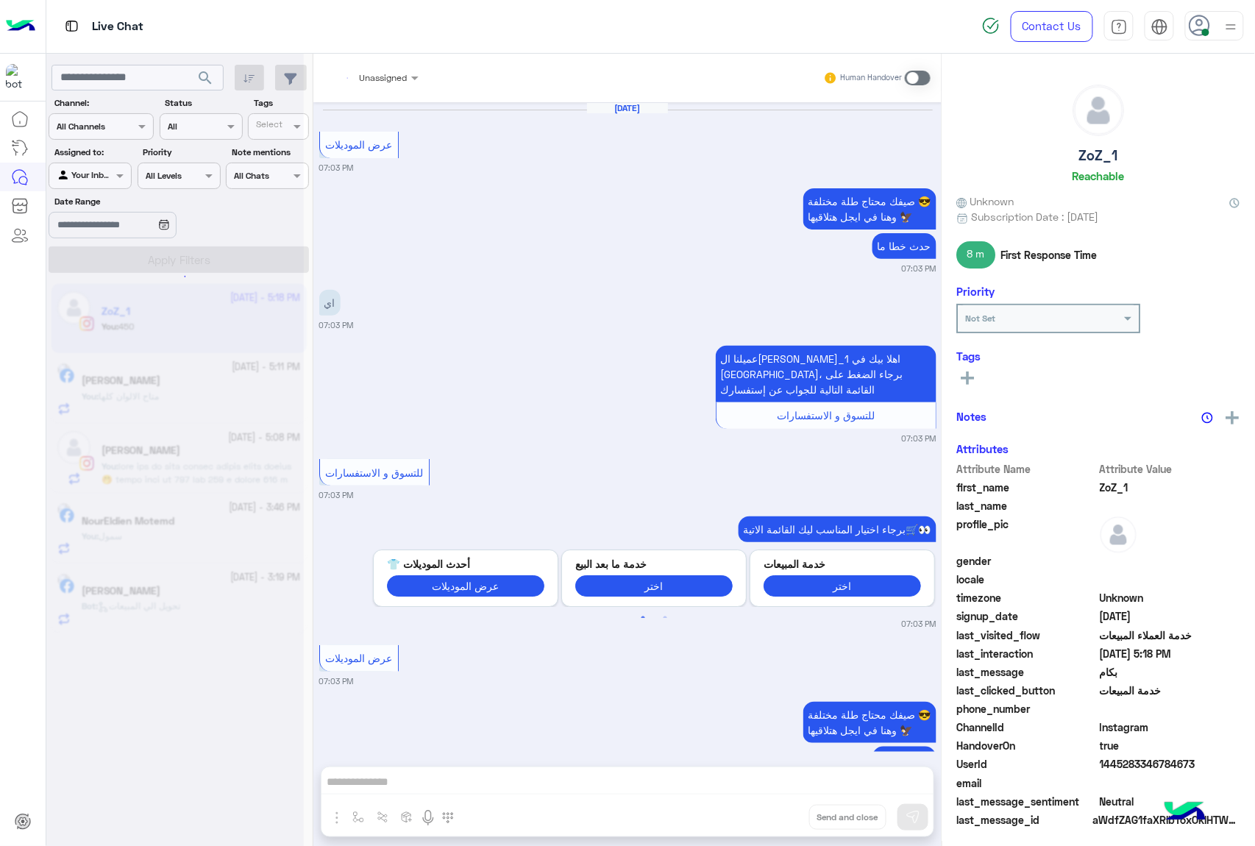
scroll to position [2449, 0]
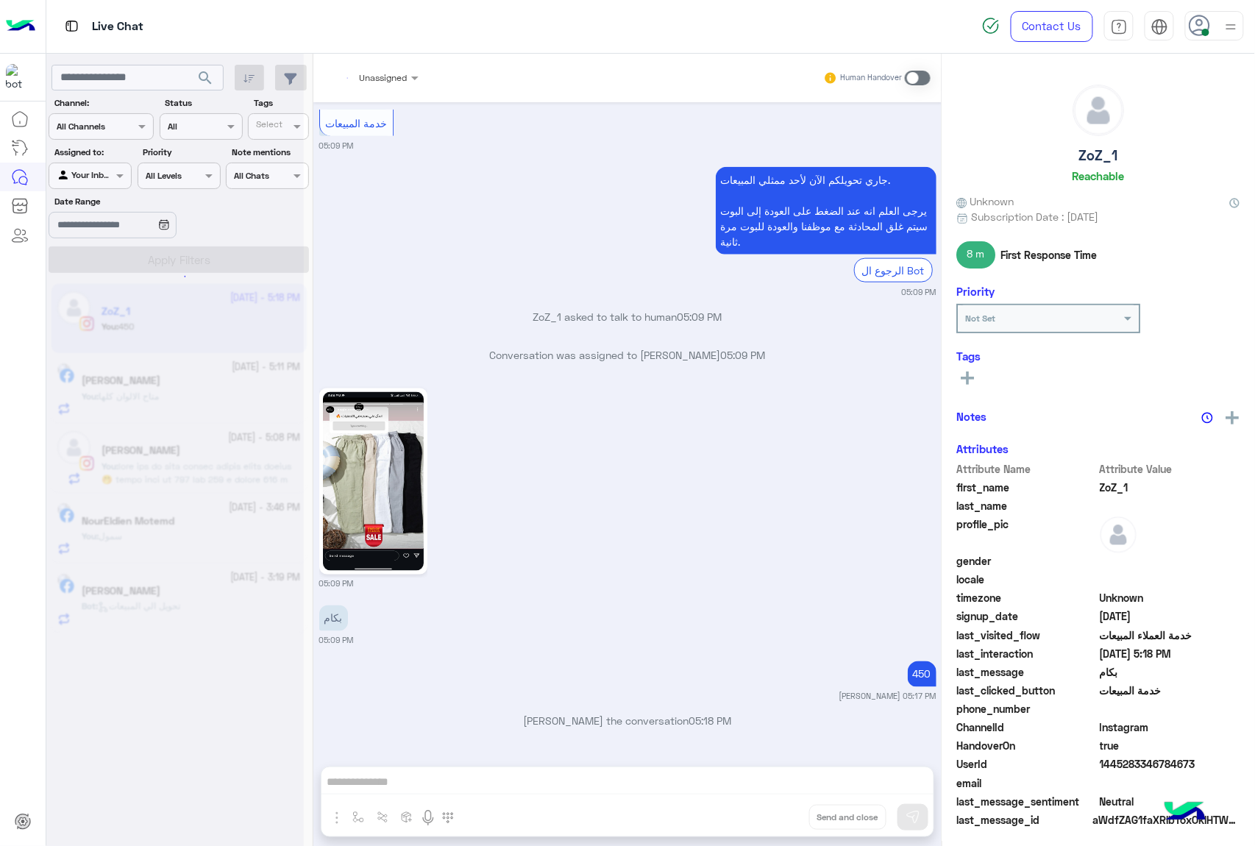
click at [773, 819] on div "Unassigned Human Handover [DATE] عرض الموديلات 07:03 PM صيفك محتاج طلة مختلفة 😎…" at bounding box center [627, 453] width 628 height 798
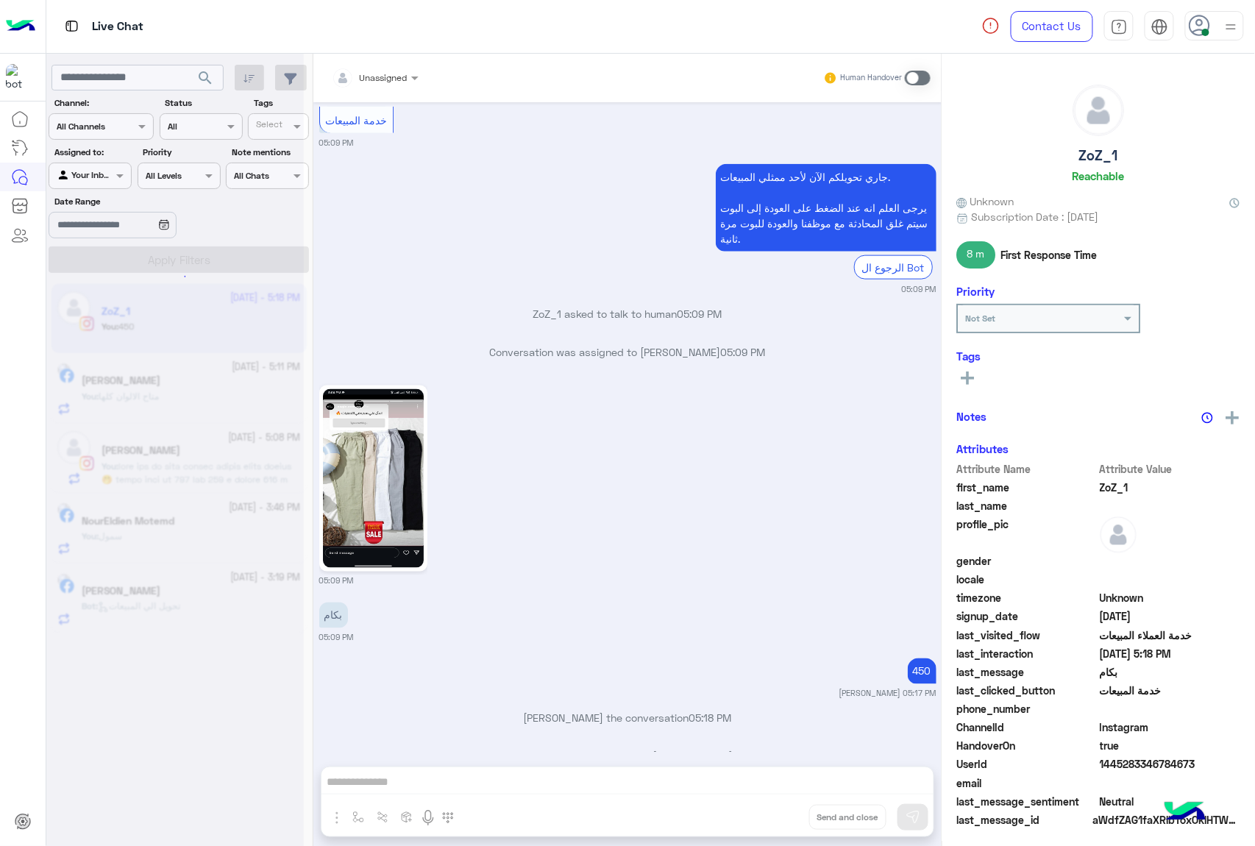
click at [773, 819] on div "Unassigned Human Handover [DATE] عرض الموديلات 07:03 PM صيفك محتاج طلة مختلفة 😎…" at bounding box center [627, 453] width 628 height 798
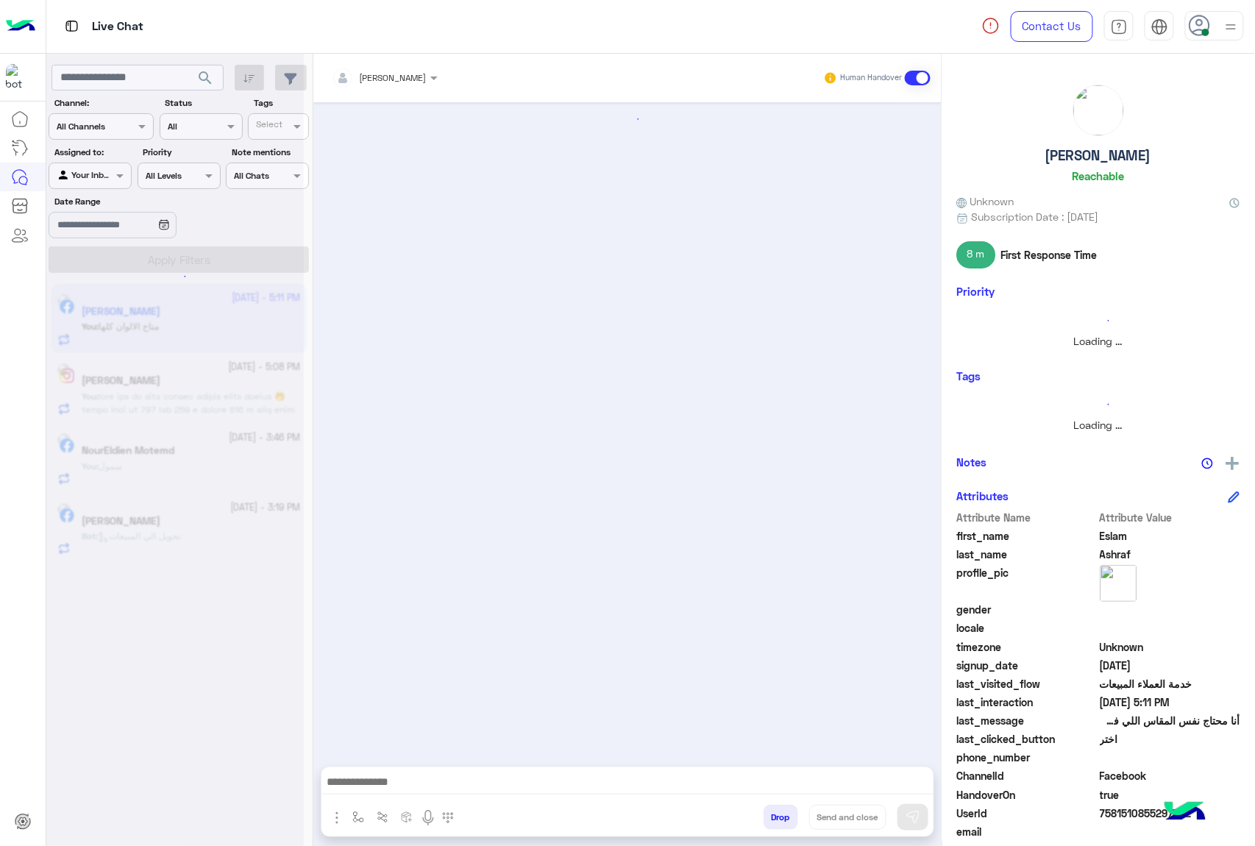
click at [773, 819] on button "Drop" at bounding box center [781, 817] width 35 height 25
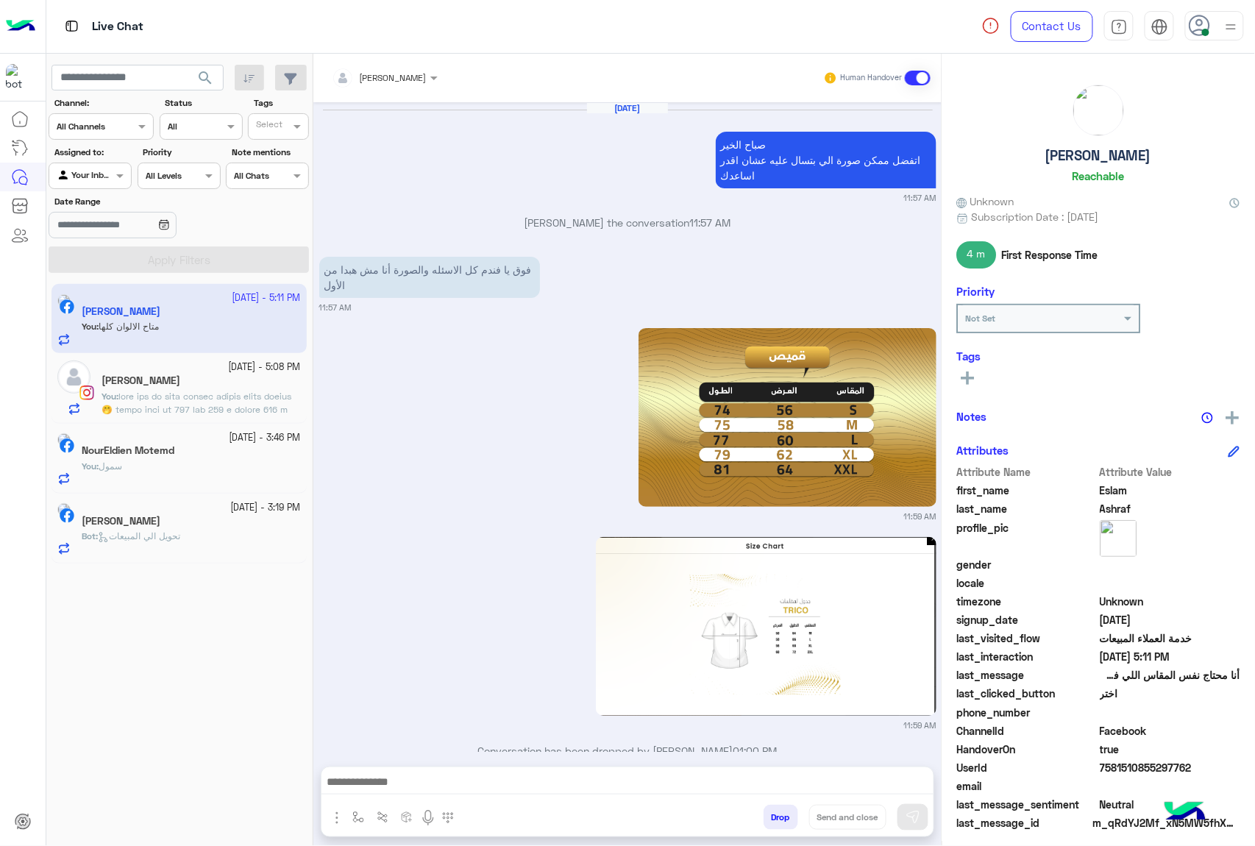
click at [773, 819] on button "Drop" at bounding box center [781, 817] width 35 height 25
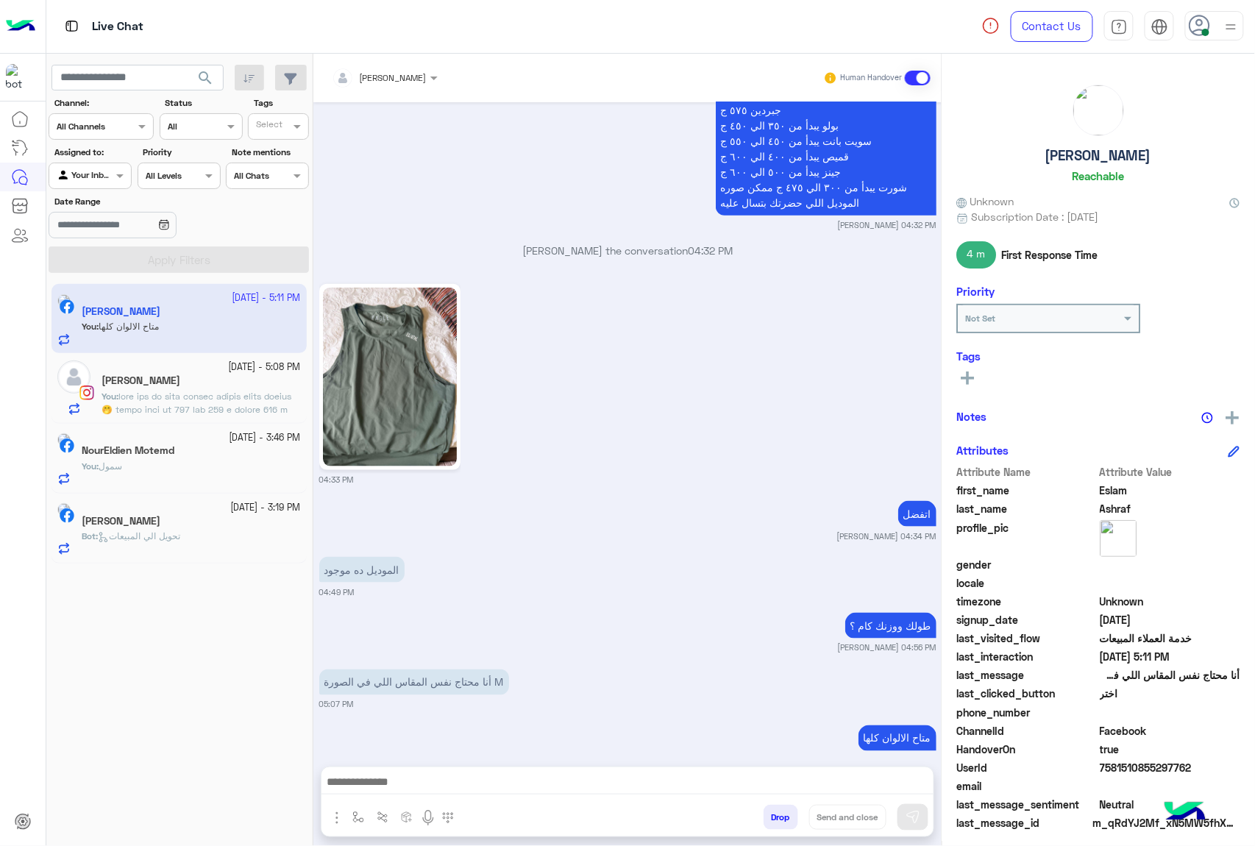
click at [773, 819] on div "[PERSON_NAME] Human Handover [DATE] صباح الخير اتفضل ممكن صورة الي بتسال عليه ع…" at bounding box center [627, 453] width 628 height 798
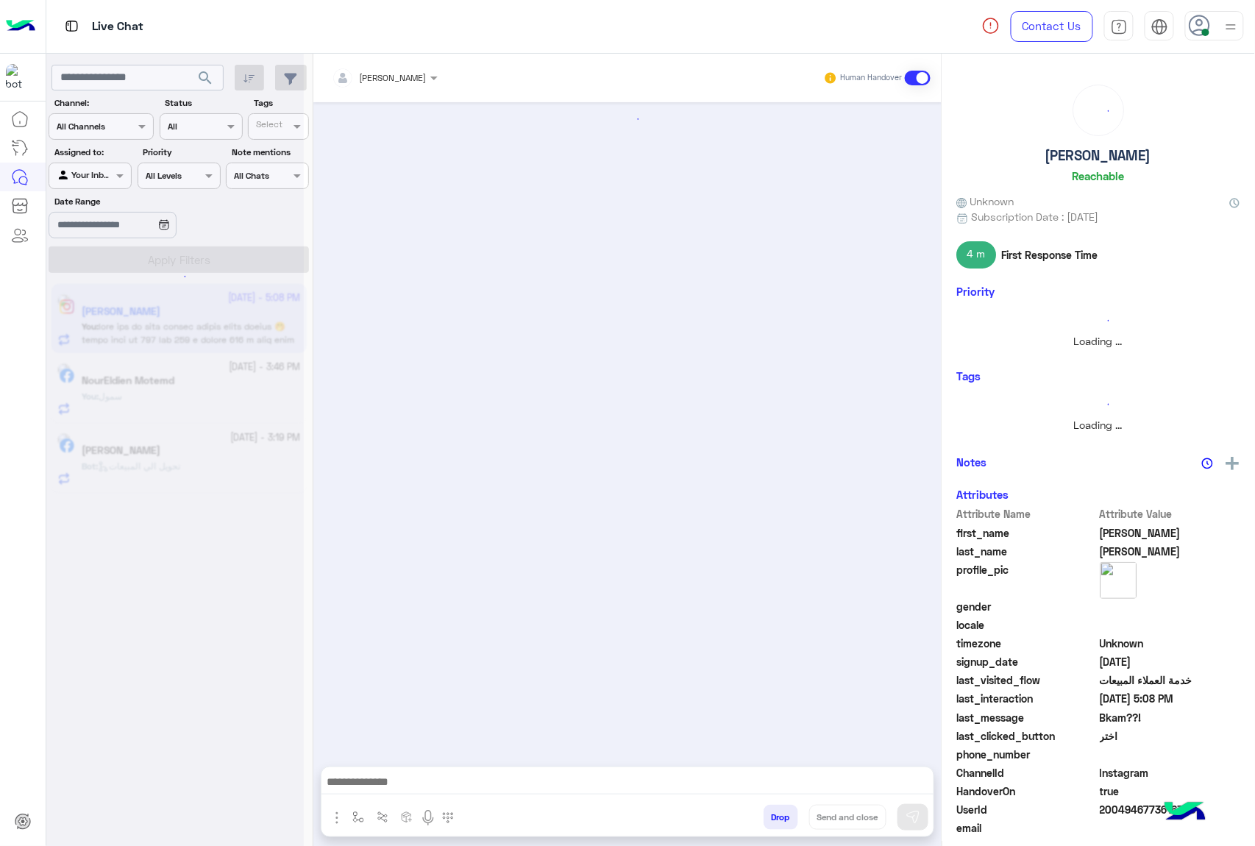
click at [773, 819] on button "Drop" at bounding box center [781, 817] width 35 height 25
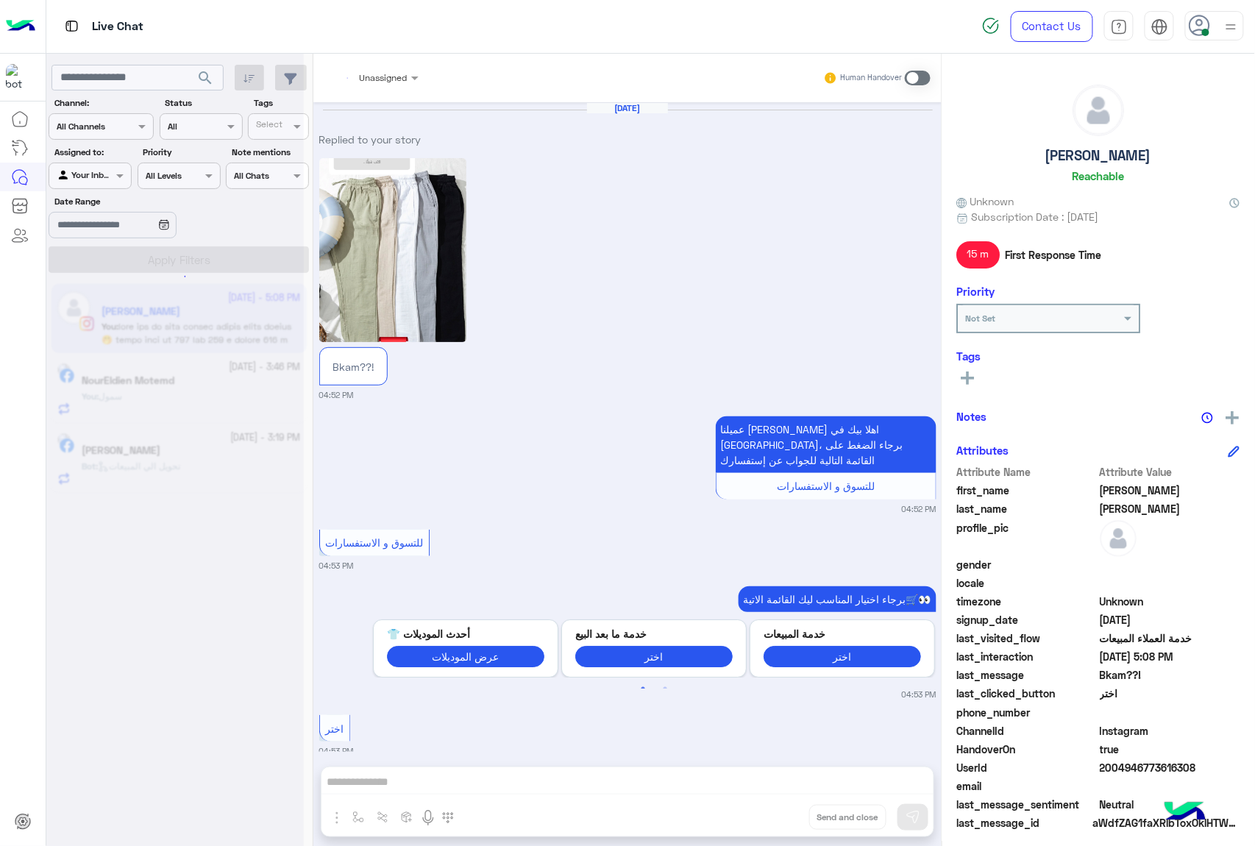
scroll to position [459, 0]
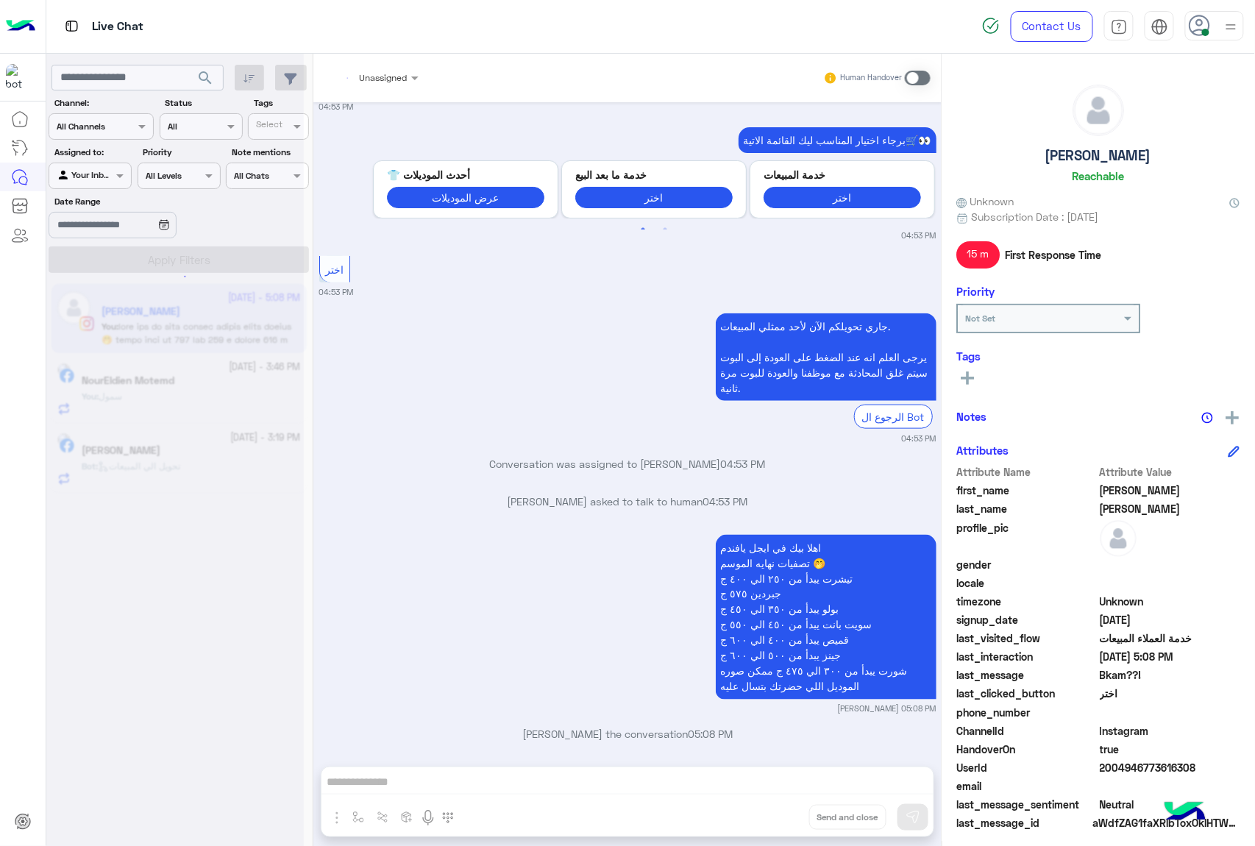
click at [773, 819] on div "Unassigned Human Handover [DATE] Replied to your story Bkam??! 04:52 PM عميلنا …" at bounding box center [627, 453] width 628 height 798
click at [0, 0] on button "Drop" at bounding box center [0, 0] width 0 height 0
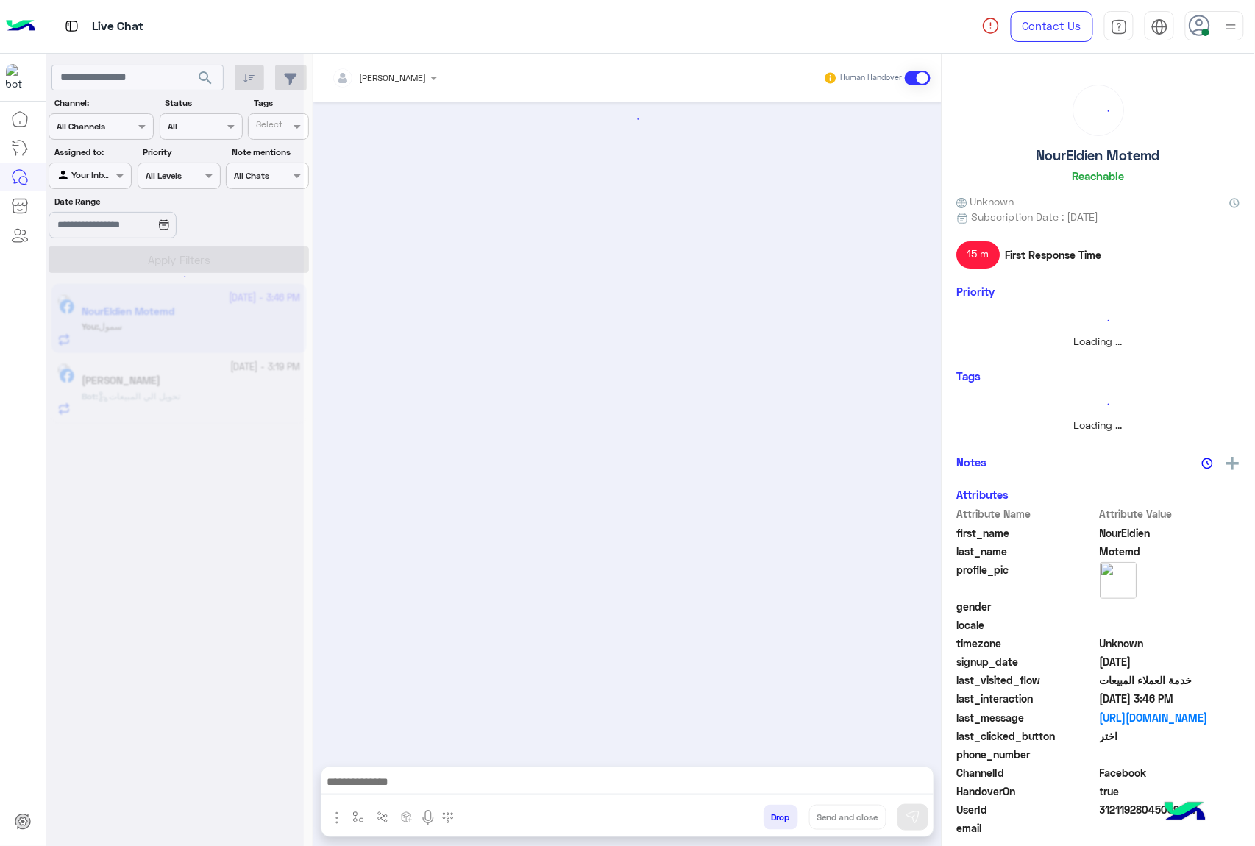
click at [773, 819] on button "Drop" at bounding box center [781, 817] width 35 height 25
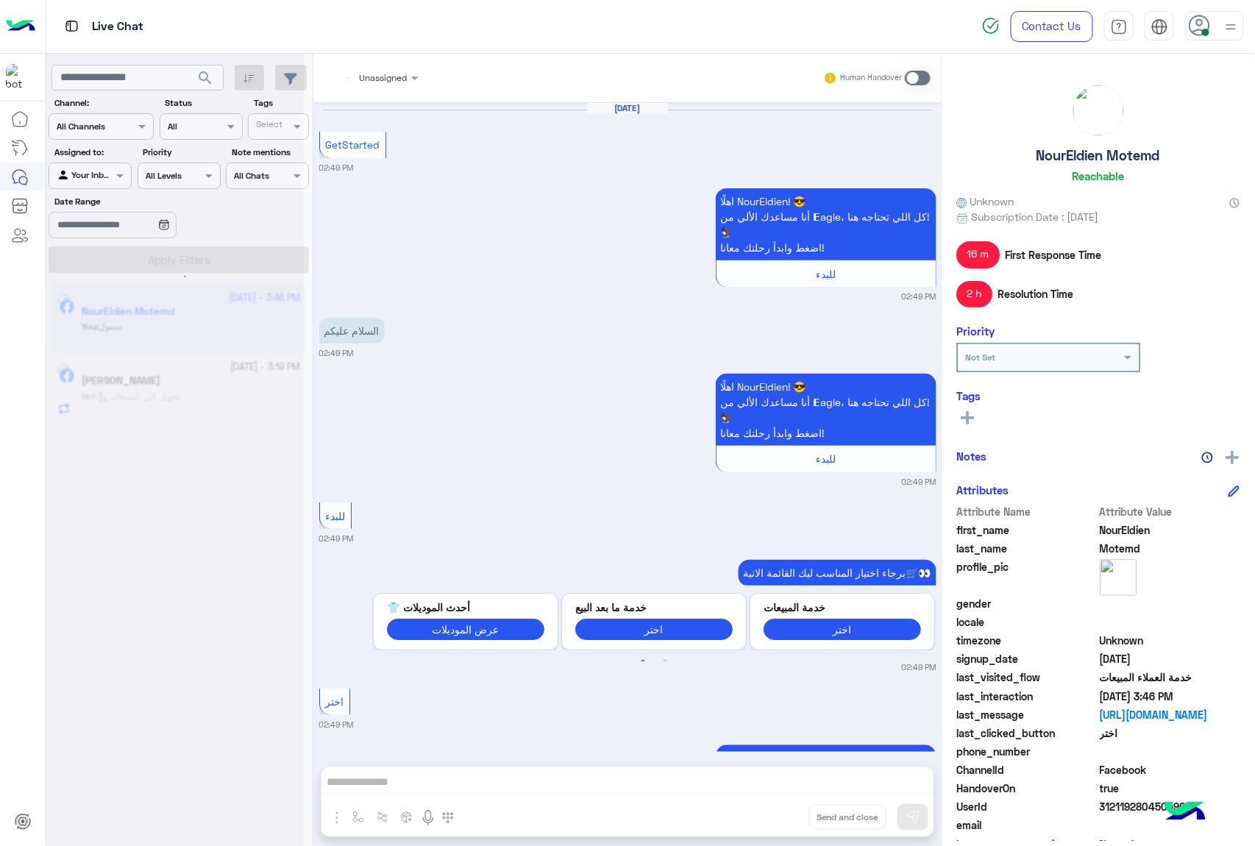
click at [773, 819] on div "Unassigned Human Handover [DATE] GetStarted 02:49 PM اهلًا NourEldien! 😎 أنا مس…" at bounding box center [627, 453] width 628 height 798
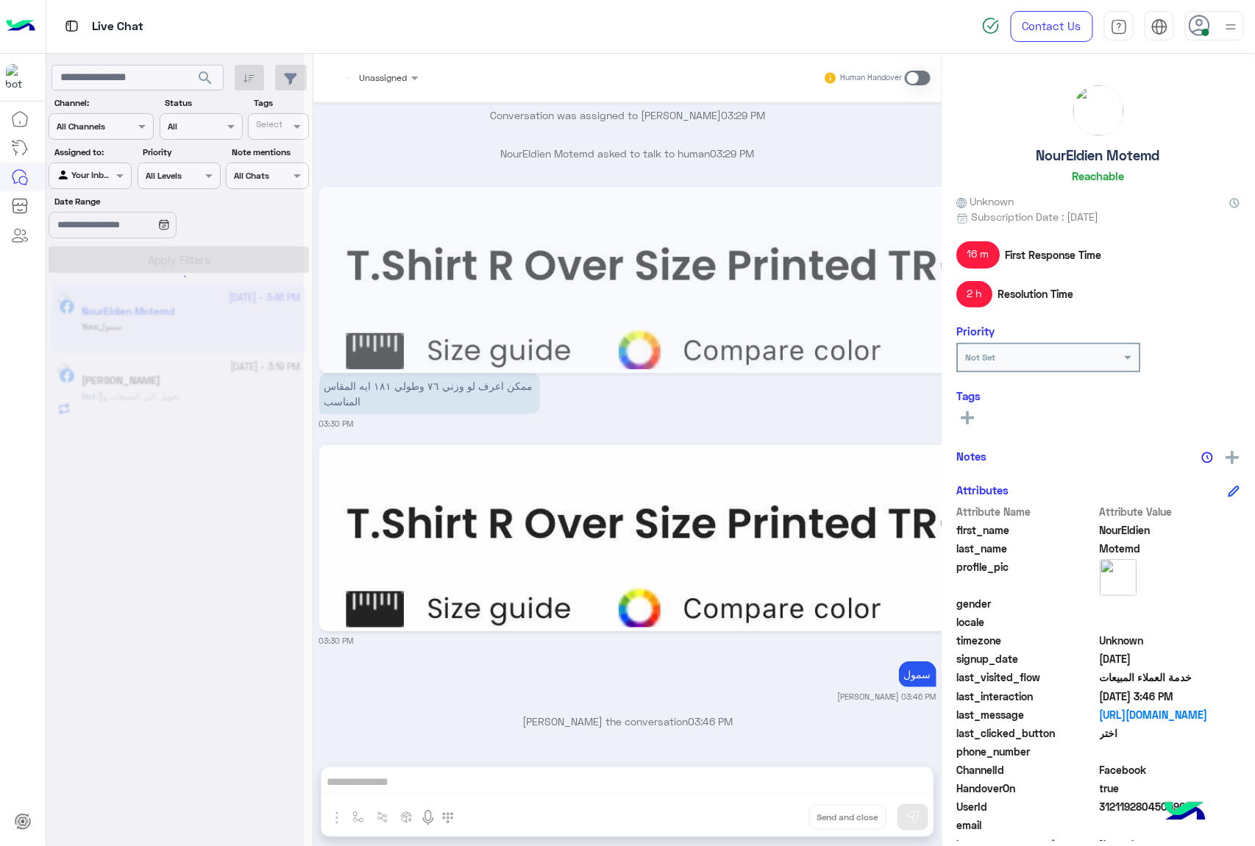
click at [773, 819] on div "Unassigned Human Handover [DATE] GetStarted 02:49 PM اهلًا NourEldien! 😎 أنا مس…" at bounding box center [627, 453] width 628 height 798
click at [0, 0] on button "Drop" at bounding box center [0, 0] width 0 height 0
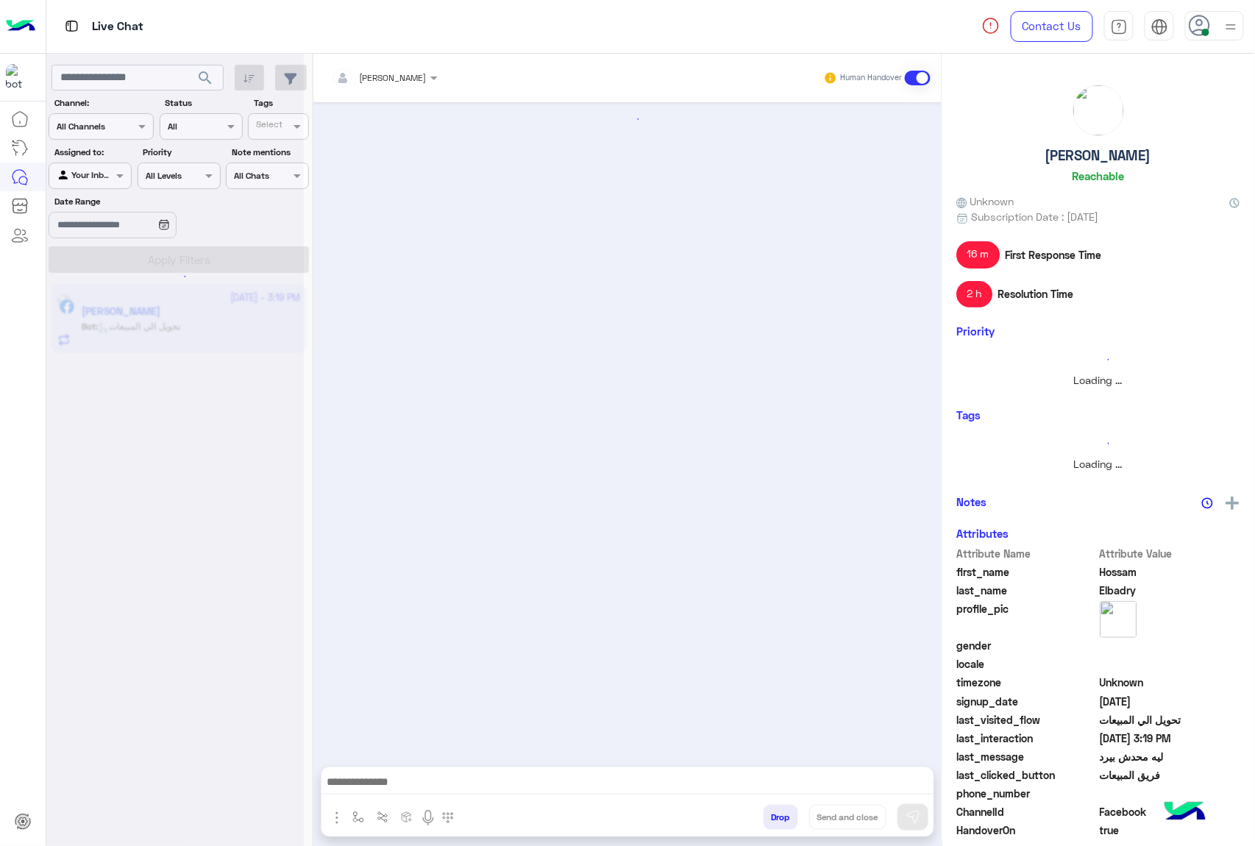
click at [773, 819] on button "Drop" at bounding box center [781, 817] width 35 height 25
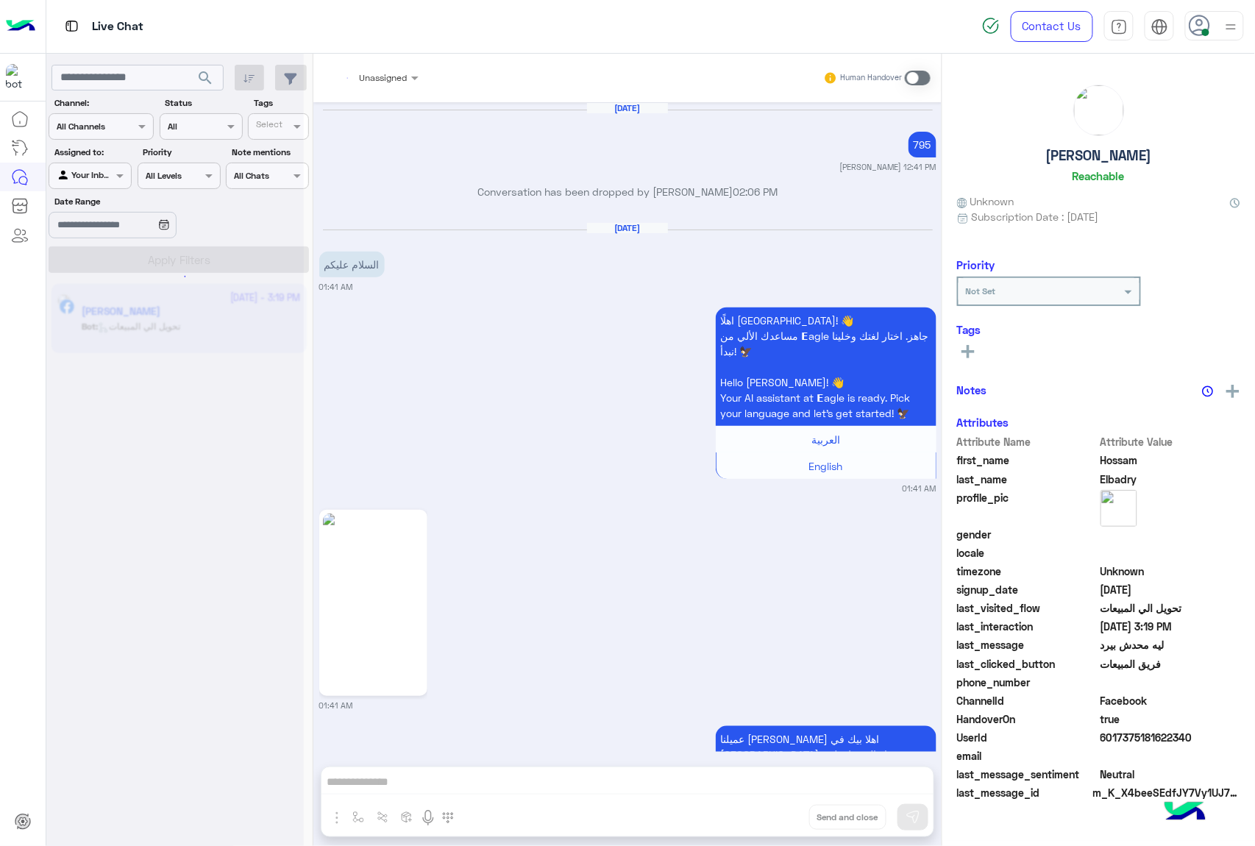
click at [773, 819] on div "Unassigned Human Handover [DATE] 795 [PERSON_NAME] 12:41 PM Conversation has be…" at bounding box center [627, 453] width 628 height 798
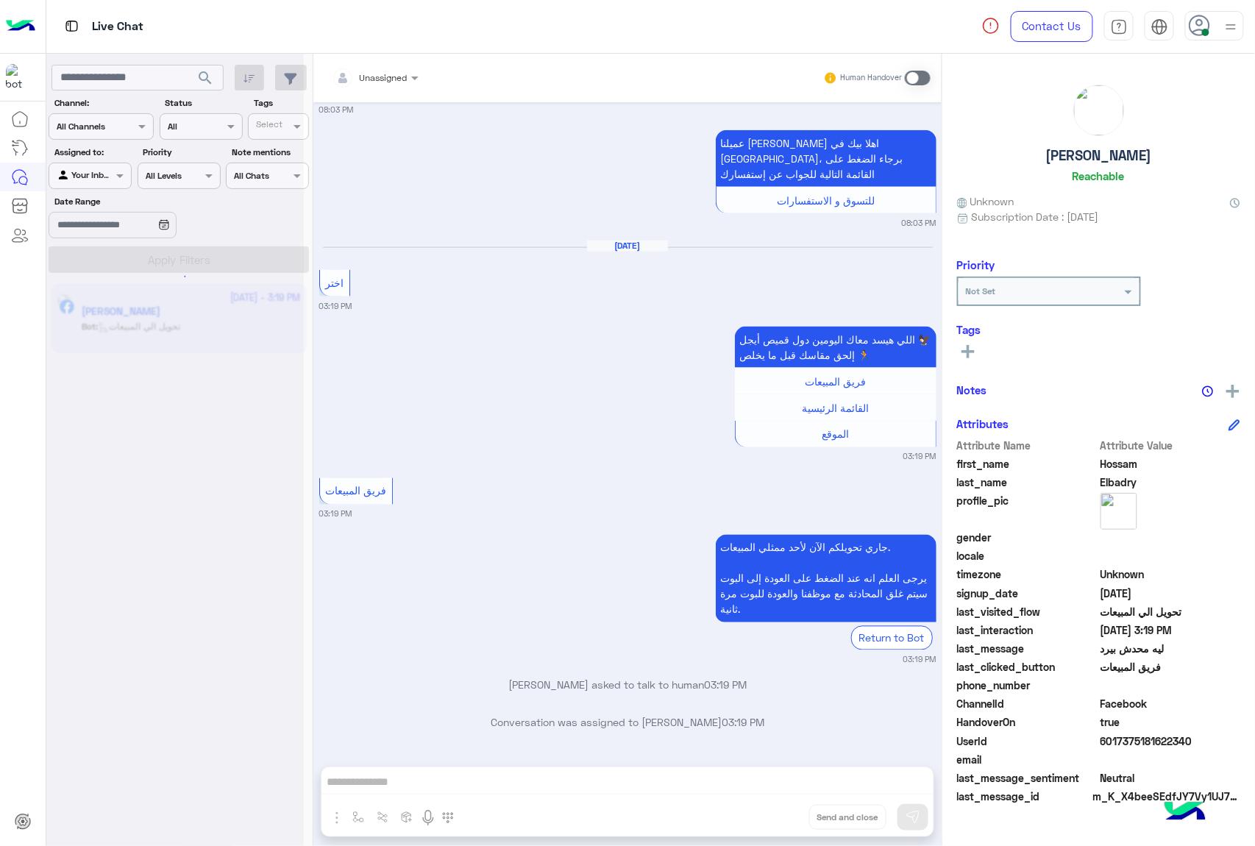
click at [773, 819] on div "Unassigned Human Handover [DATE] 795 [PERSON_NAME] 12:41 PM Conversation has be…" at bounding box center [627, 453] width 628 height 798
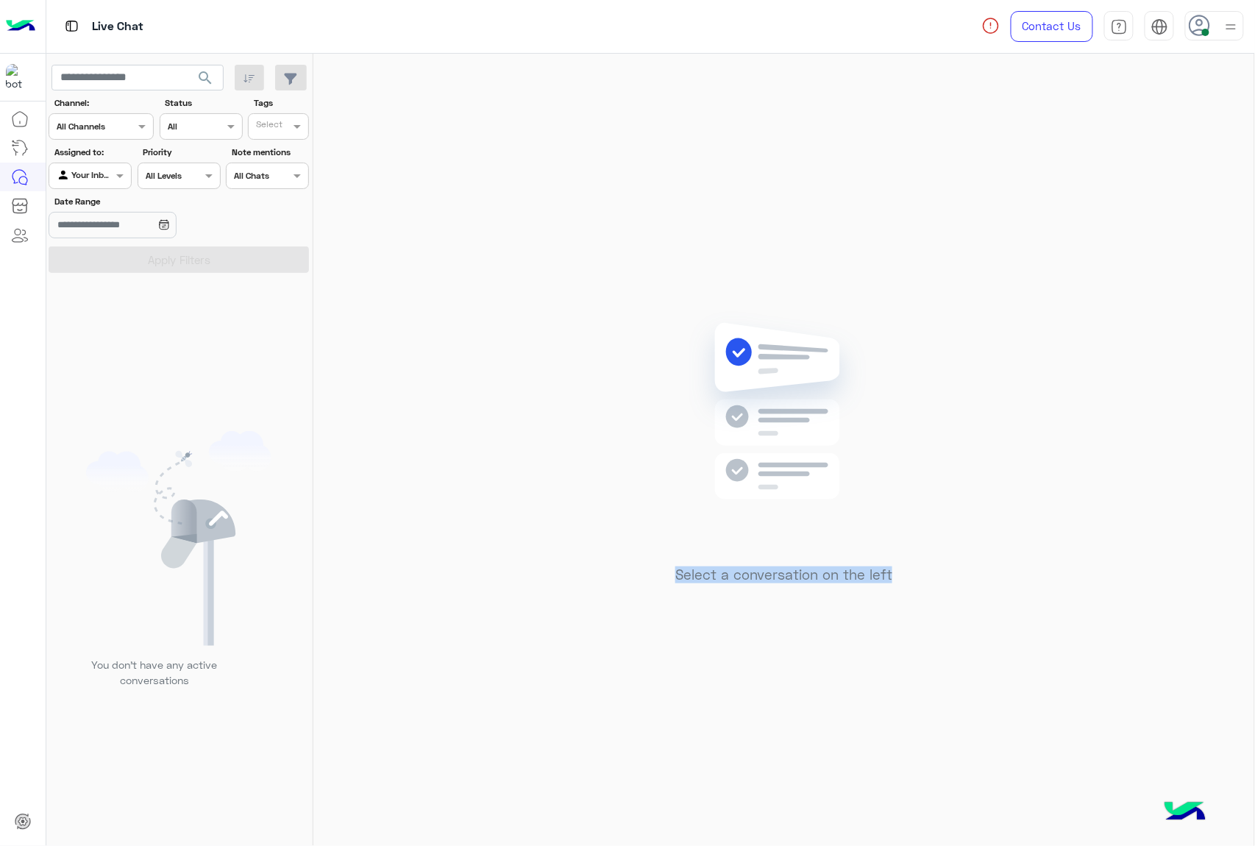
click at [773, 819] on div "Select a conversation on the left" at bounding box center [783, 453] width 941 height 798
click at [1199, 28] on icon at bounding box center [1200, 26] width 22 height 22
